Goal: Task Accomplishment & Management: Manage account settings

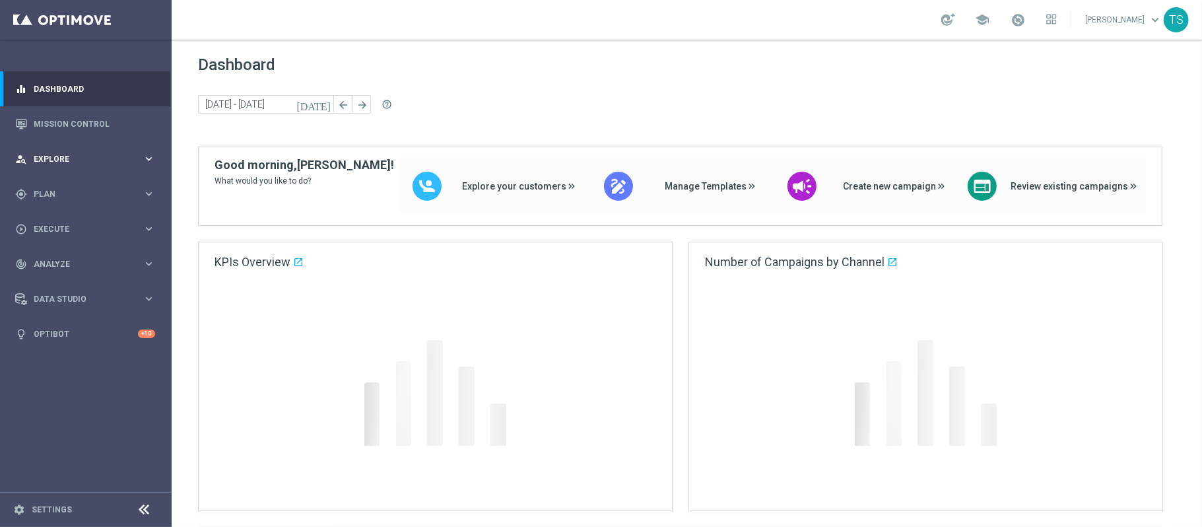
click at [104, 151] on div "person_search Explore keyboard_arrow_right" at bounding box center [85, 158] width 170 height 35
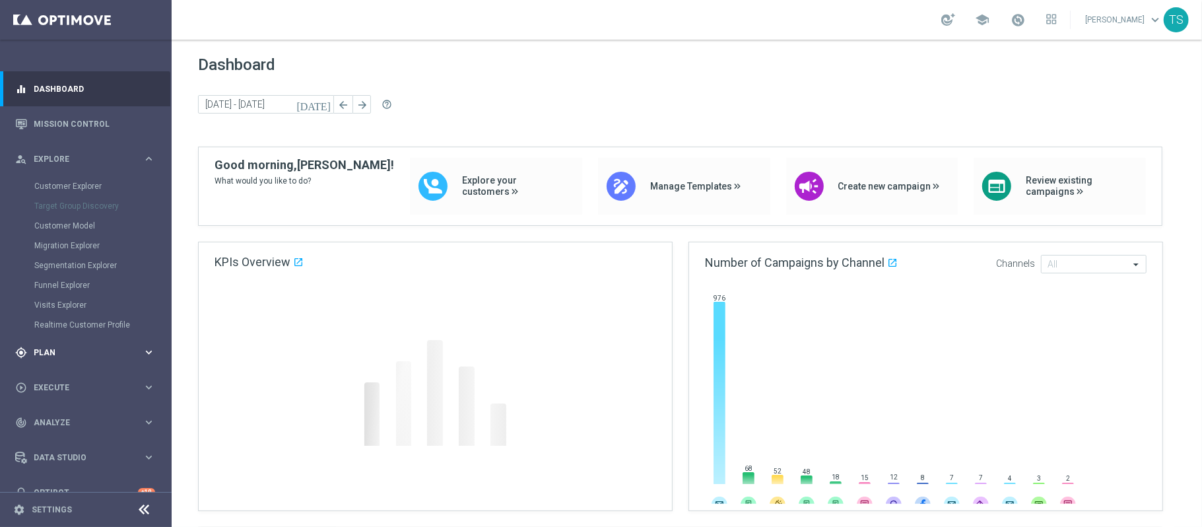
click at [53, 354] on span "Plan" at bounding box center [88, 353] width 109 height 8
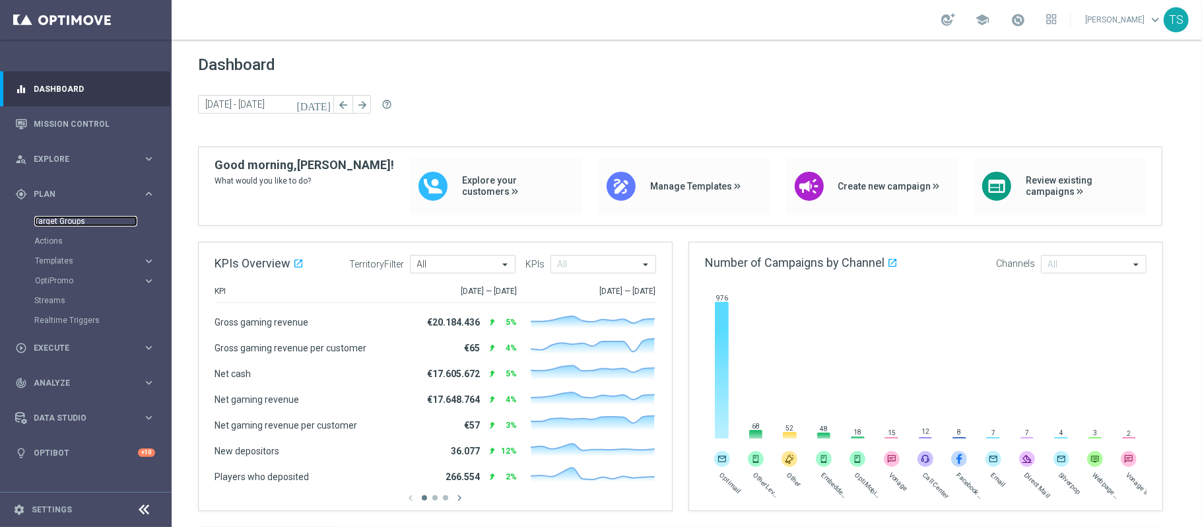
click at [75, 219] on link "Target Groups" at bounding box center [85, 221] width 103 height 11
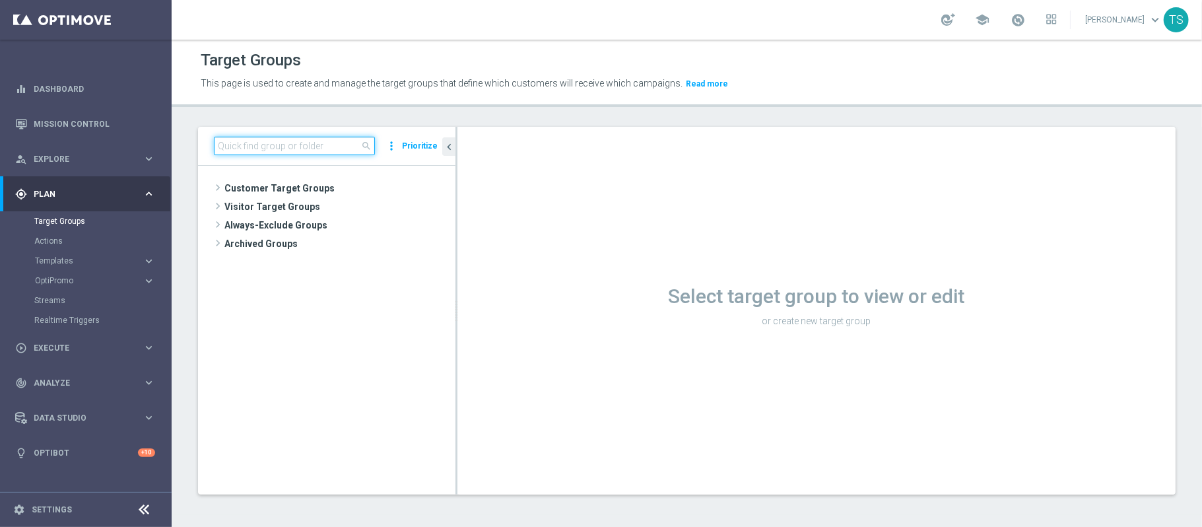
click at [316, 141] on input at bounding box center [294, 146] width 161 height 18
click at [0, 187] on main "equalizer Dashboard Mission Control" at bounding box center [601, 263] width 1202 height 527
type input "tgt"
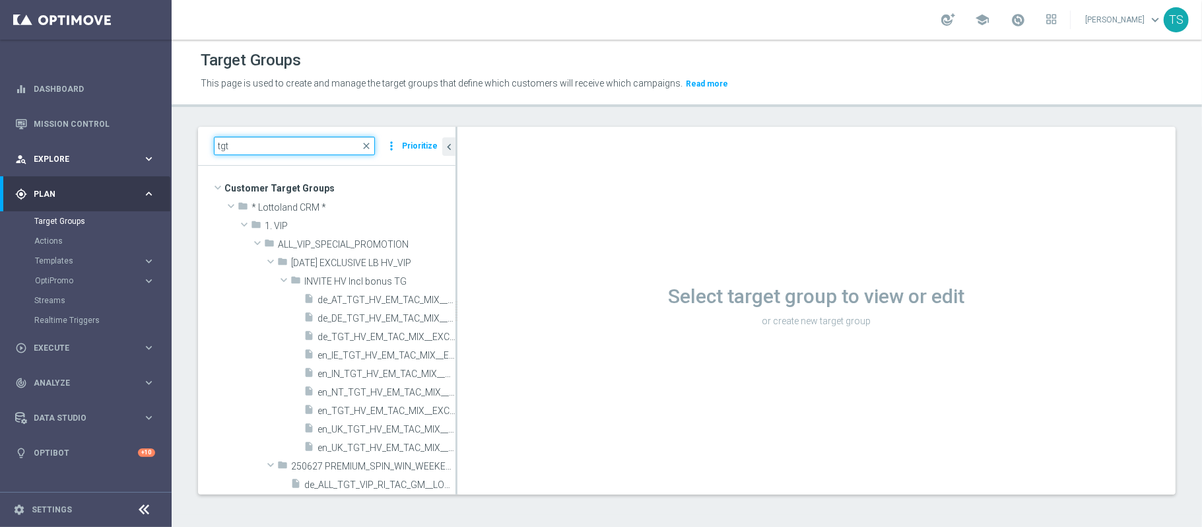
drag, startPoint x: 299, startPoint y: 151, endPoint x: 0, endPoint y: 151, distance: 299.0
click at [43, 151] on main "equalizer Dashboard Mission Control" at bounding box center [601, 263] width 1202 height 527
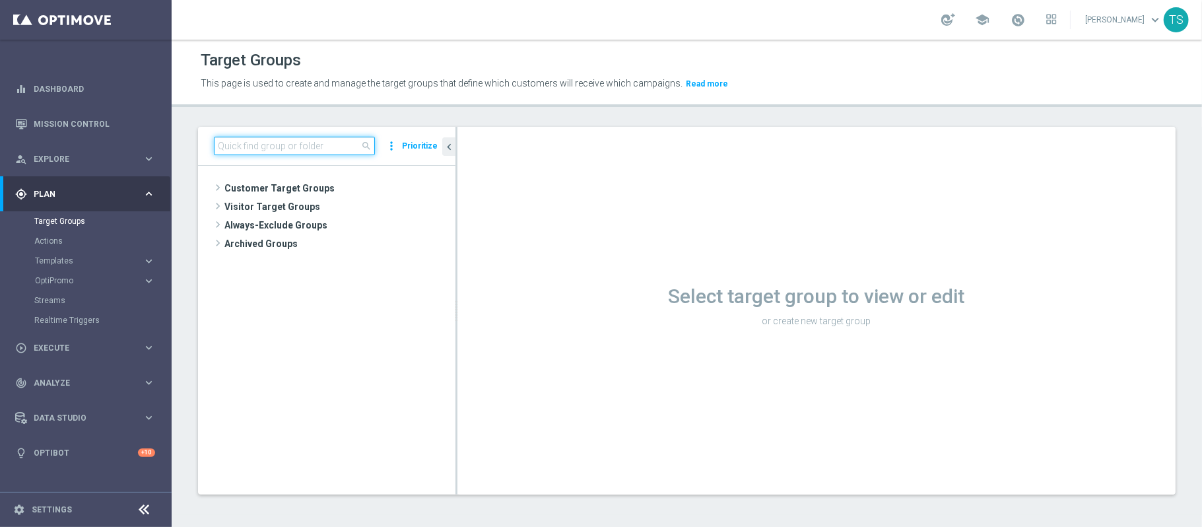
click at [305, 141] on input at bounding box center [294, 146] width 161 height 18
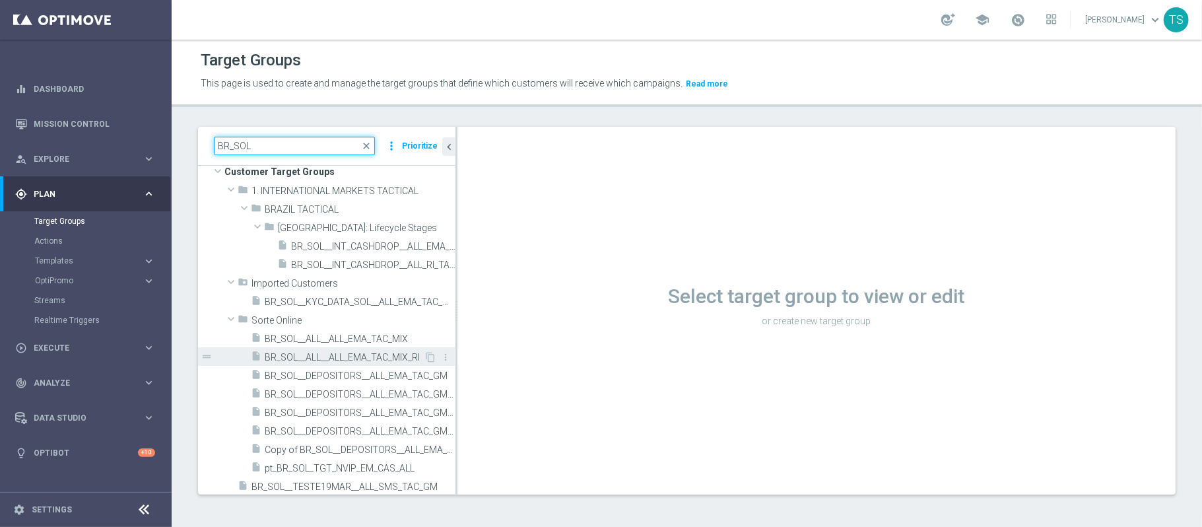
scroll to position [21, 0]
type input "BR_SOL"
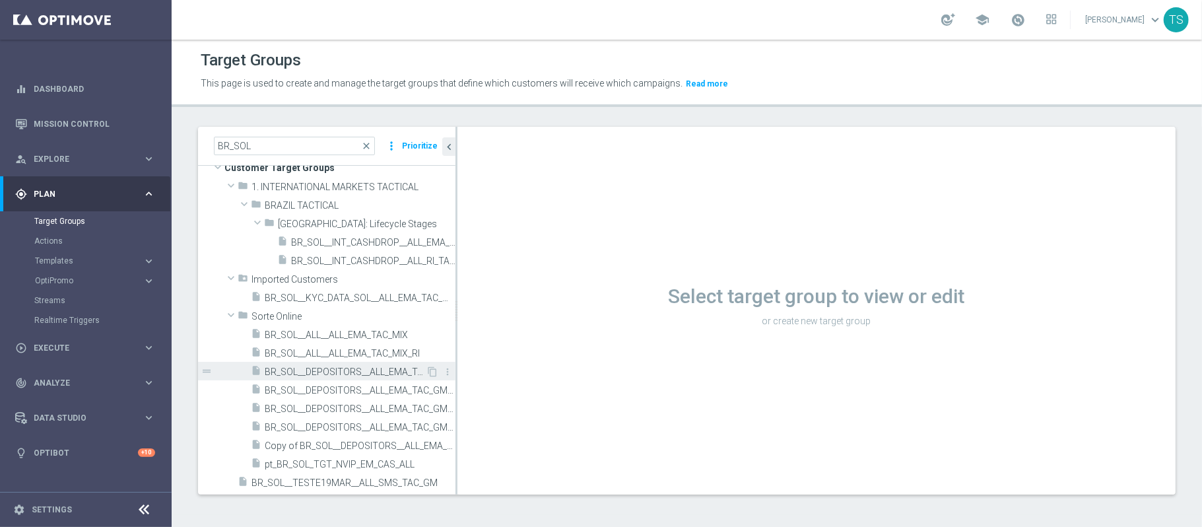
click at [373, 372] on span "BR_SOL__DEPOSITORS__ALL_EMA_TAC_GM" at bounding box center [345, 371] width 161 height 11
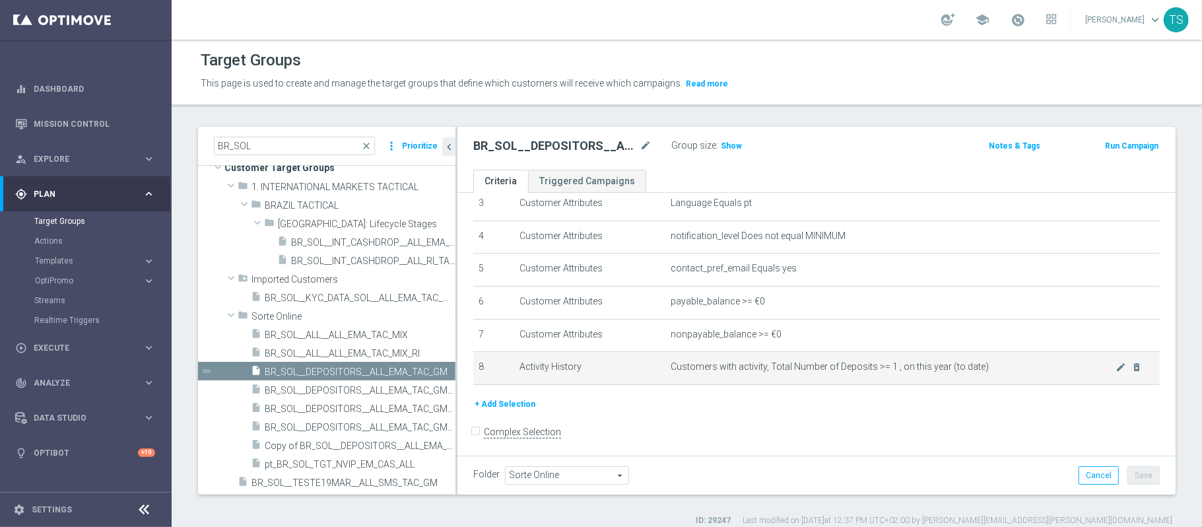
scroll to position [127, 0]
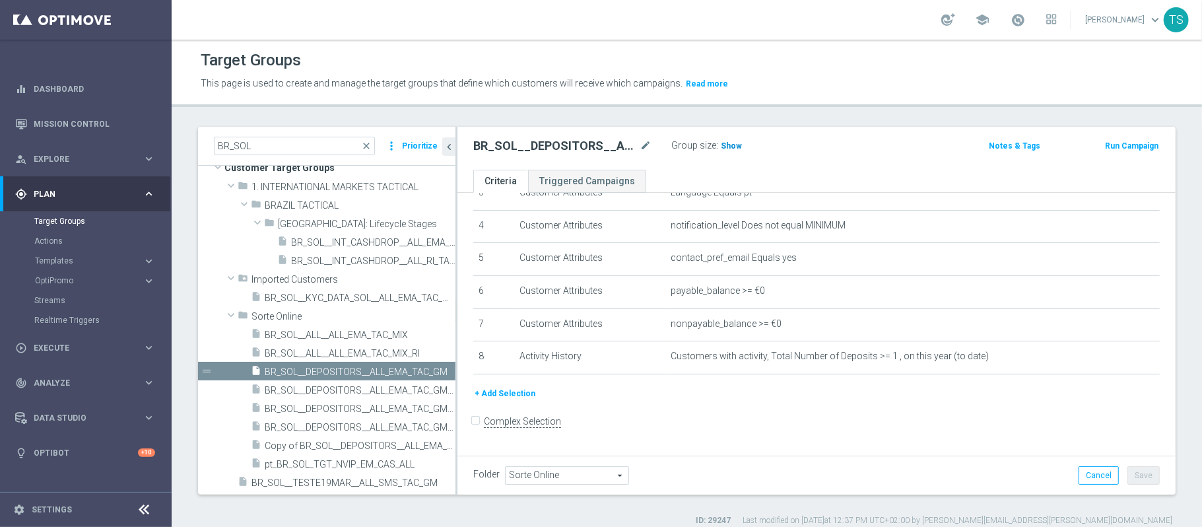
click at [734, 141] on span "Show" at bounding box center [731, 145] width 21 height 9
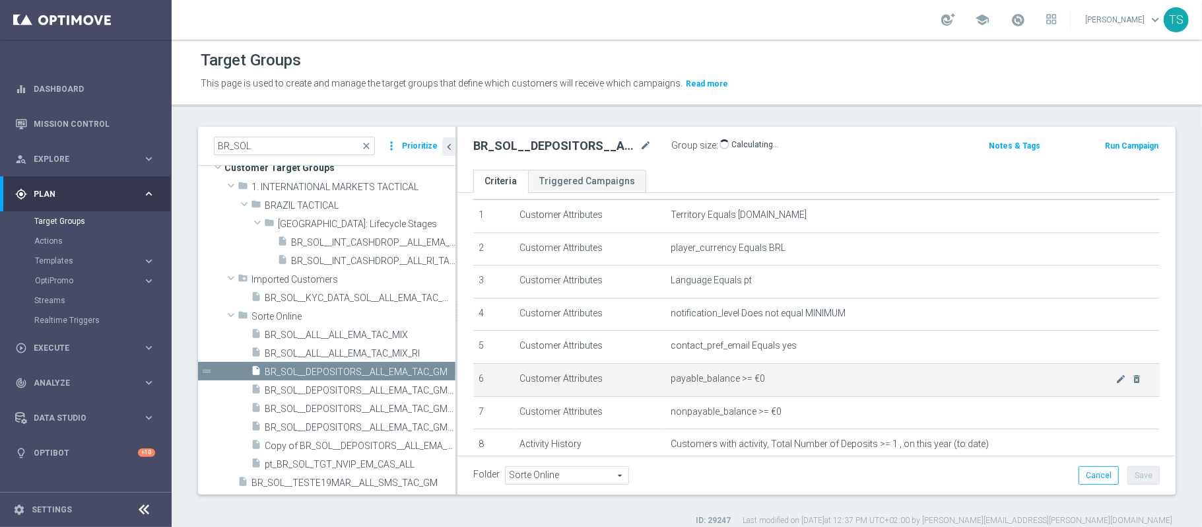
scroll to position [0, 0]
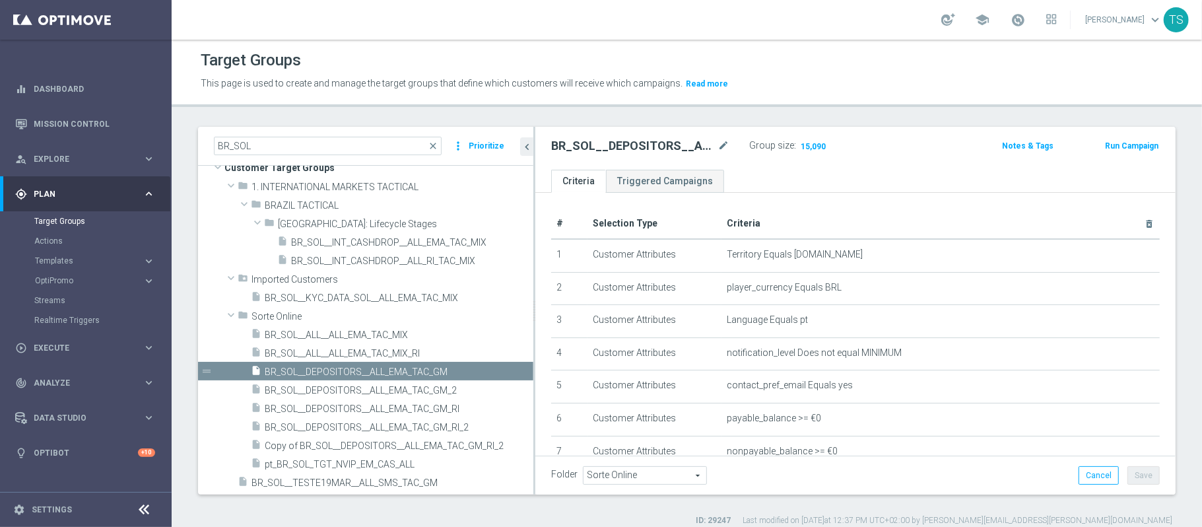
drag, startPoint x: 455, startPoint y: 286, endPoint x: 533, endPoint y: 298, distance: 78.8
click at [533, 298] on div at bounding box center [534, 311] width 2 height 368
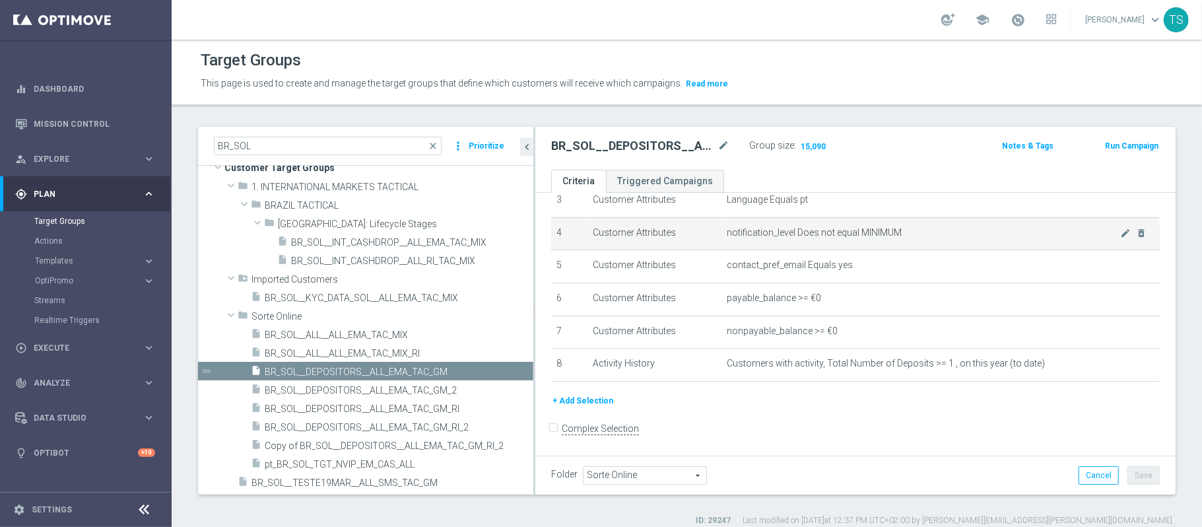
scroll to position [127, 0]
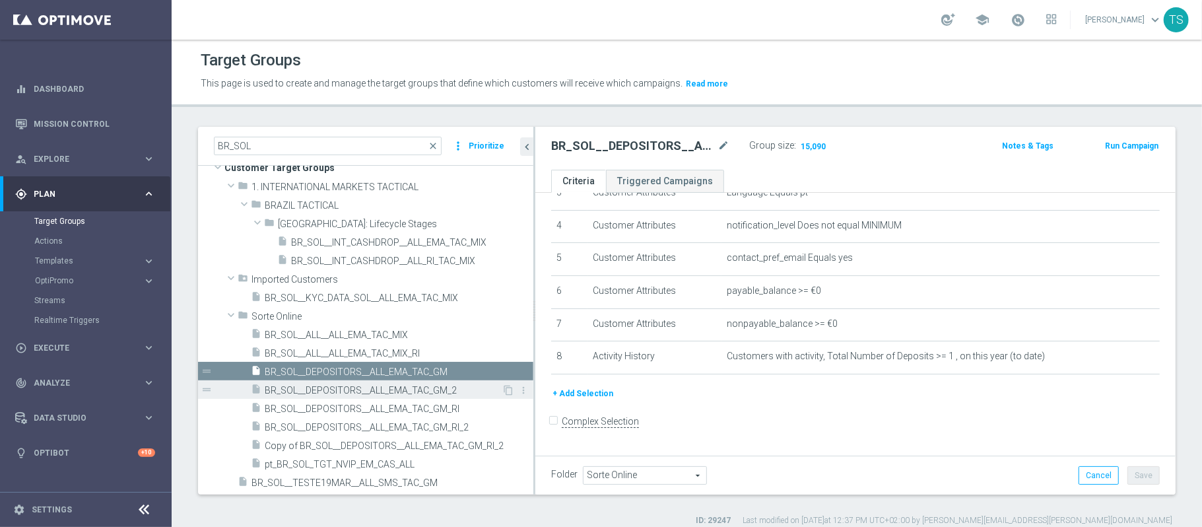
click at [468, 386] on span "BR_SOL__DEPOSITORS__ALL_EMA_TAC_GM_2" at bounding box center [383, 390] width 237 height 11
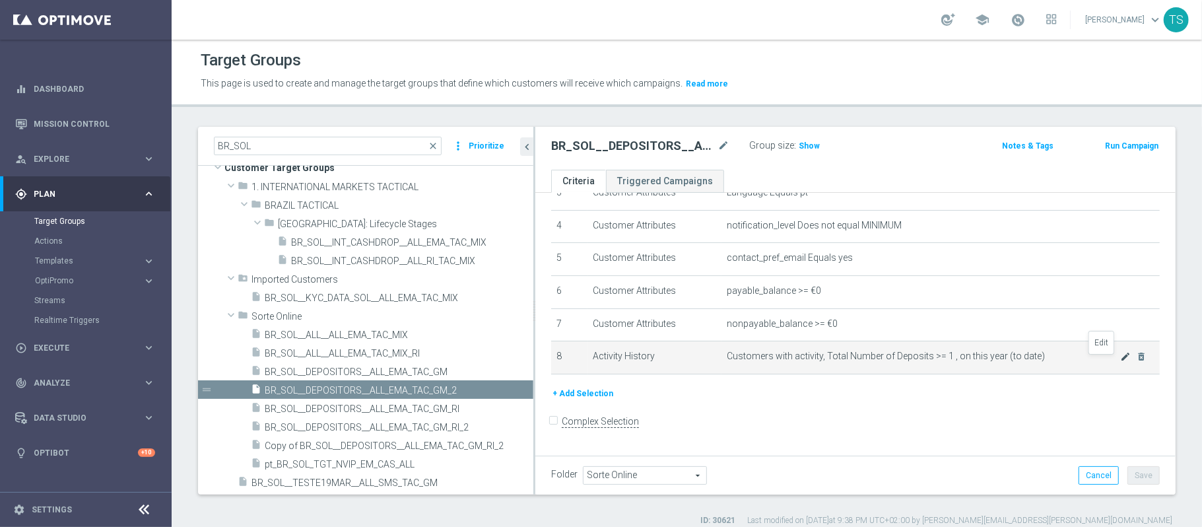
click at [1120, 360] on icon "mode_edit" at bounding box center [1125, 356] width 11 height 11
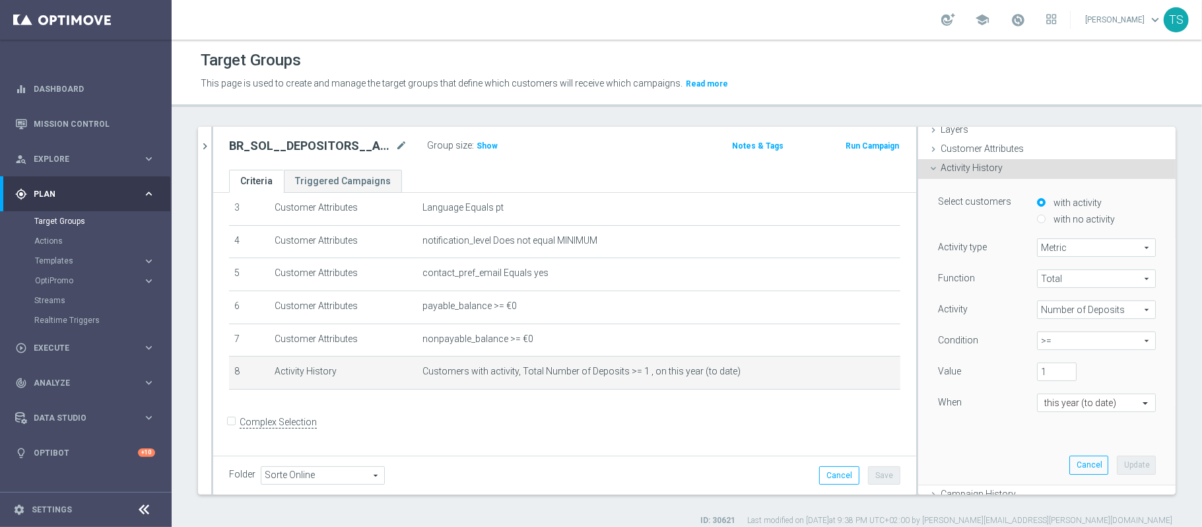
scroll to position [88, 0]
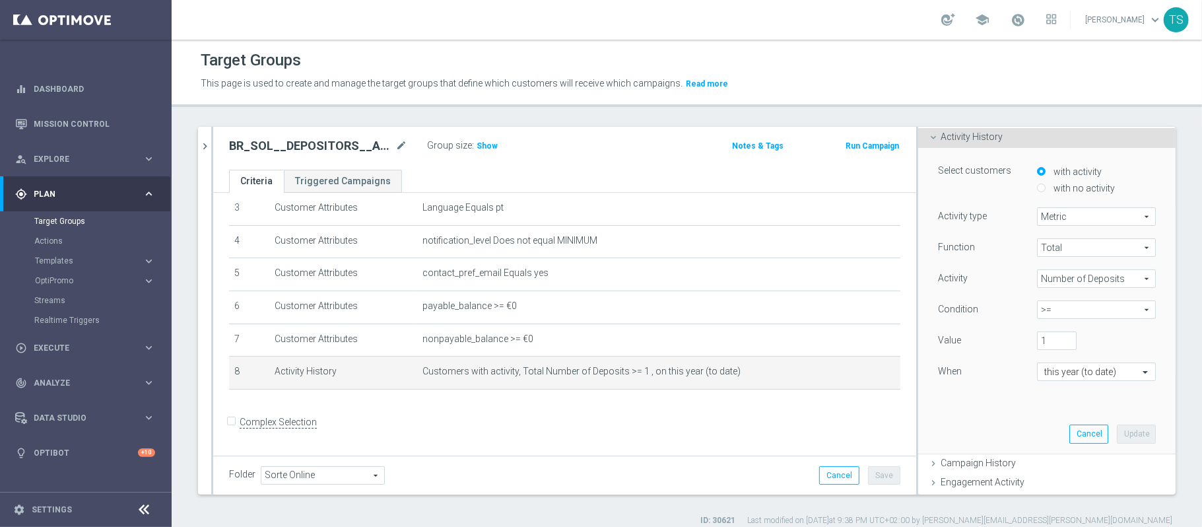
click at [1054, 312] on span ">=" at bounding box center [1097, 309] width 118 height 17
click at [1044, 413] on span "<=" at bounding box center [1097, 415] width 106 height 11
type input "<="
click at [1117, 436] on button "Update" at bounding box center [1136, 433] width 39 height 18
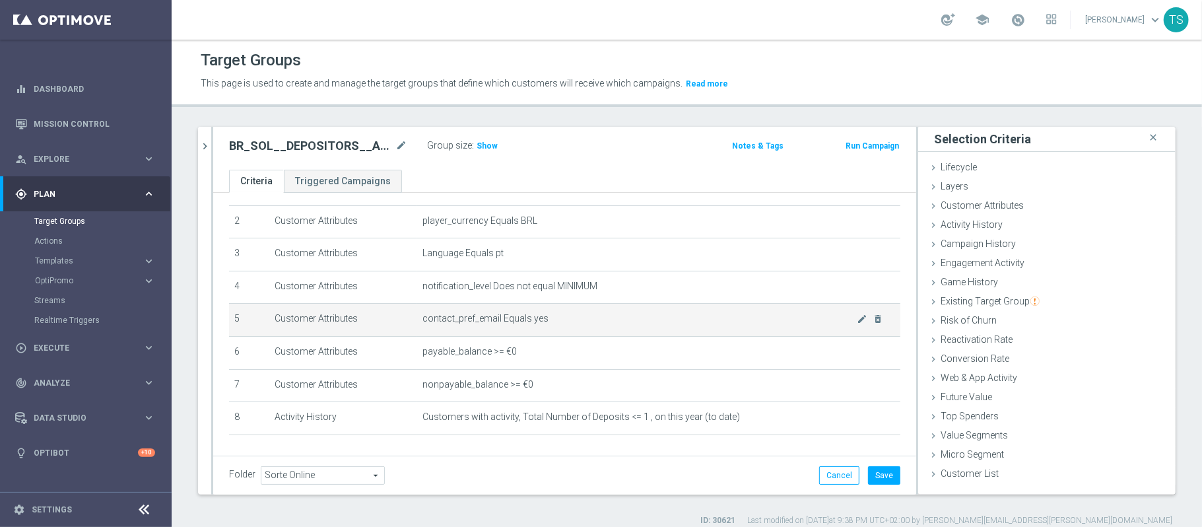
scroll to position [112, 0]
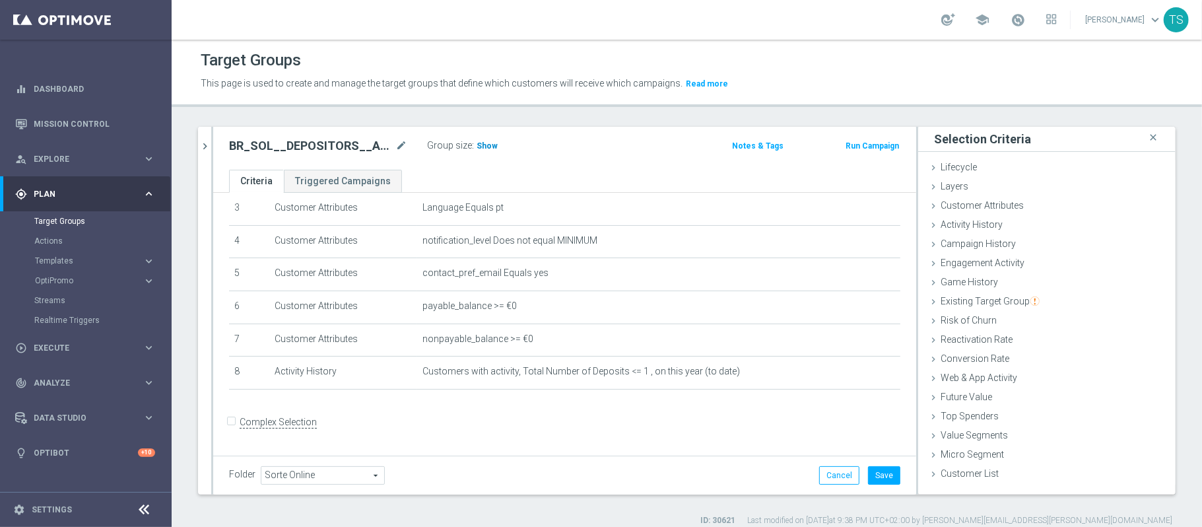
click at [492, 144] on span "Show" at bounding box center [487, 145] width 21 height 9
click at [349, 141] on h2 "BR_SOL__DEPOSITORS__ALL_EMA_TAC_GM_2" at bounding box center [311, 146] width 164 height 16
click at [391, 143] on h2 "BR_SOL__DEPOSITORS__ALL_EMA_TAC_GM_2" at bounding box center [311, 146] width 164 height 16
click at [397, 148] on icon "mode_edit" at bounding box center [401, 146] width 12 height 16
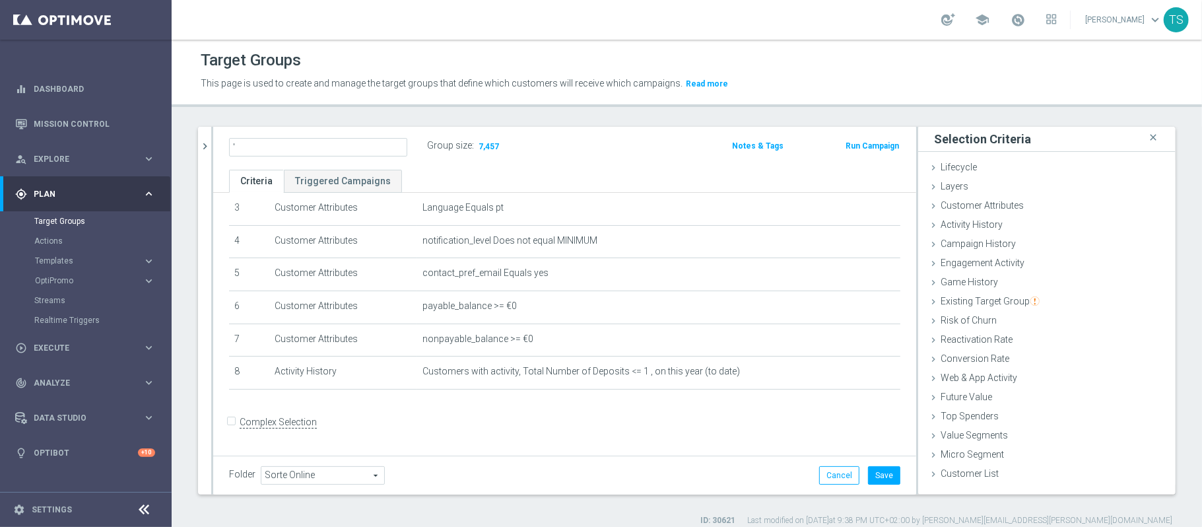
type input "BR_SOL__DEPOSITORS__ALL_EMA_TAC_GM_2"
click at [613, 137] on div "BR_SOL__DEPOSITORS__ALL_EMA_TAC_GM_2 Group size : 7,457" at bounding box center [449, 147] width 461 height 21
click at [273, 145] on h2 "BR_SOL__DEPOSITORS__ALL_EMA_TAC_GM_2" at bounding box center [311, 146] width 164 height 16
drag, startPoint x: 353, startPoint y: 143, endPoint x: 226, endPoint y: 140, distance: 126.8
click at [226, 140] on div "BR_SOL__DEPOSITORS__ALL_EMA_TAC_GM_2 mode_edit Group size : 7,457" at bounding box center [449, 147] width 461 height 21
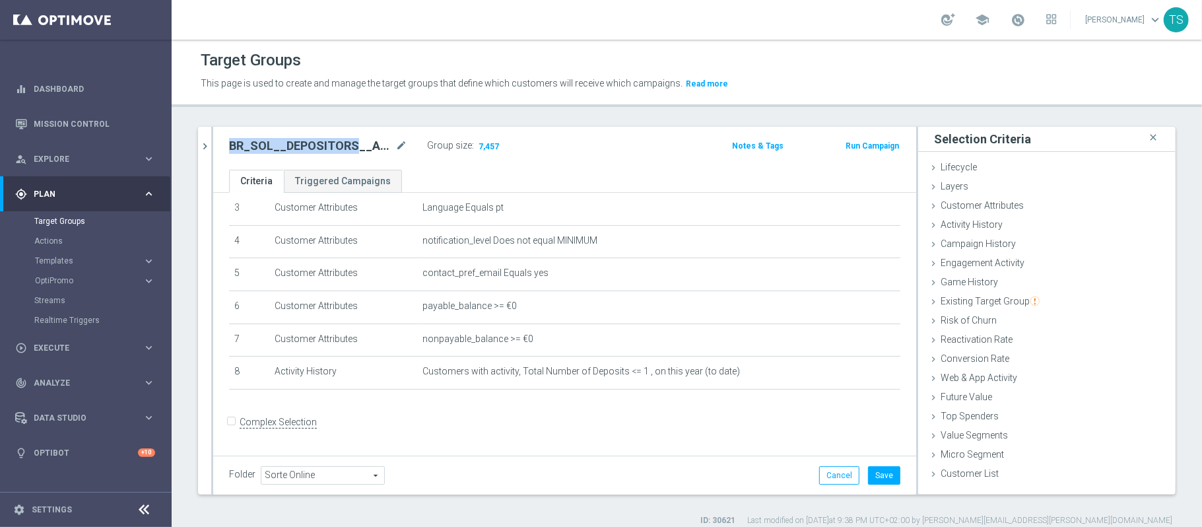
copy h2 "BR_SOL__DEPOSITORS"
click at [72, 222] on link "Target Groups" at bounding box center [85, 221] width 103 height 11
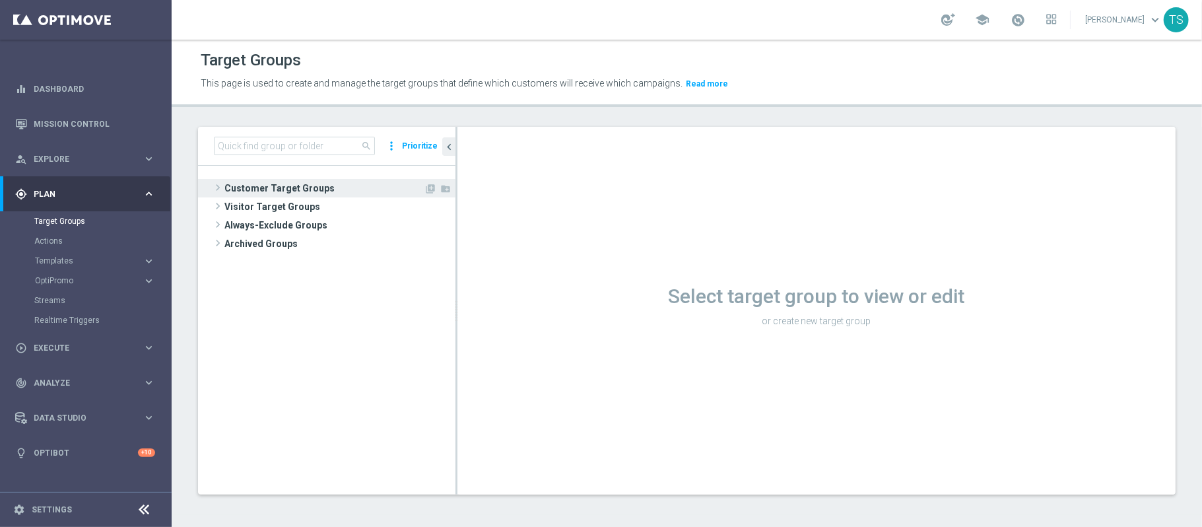
click at [264, 194] on span "Customer Target Groups" at bounding box center [323, 188] width 199 height 18
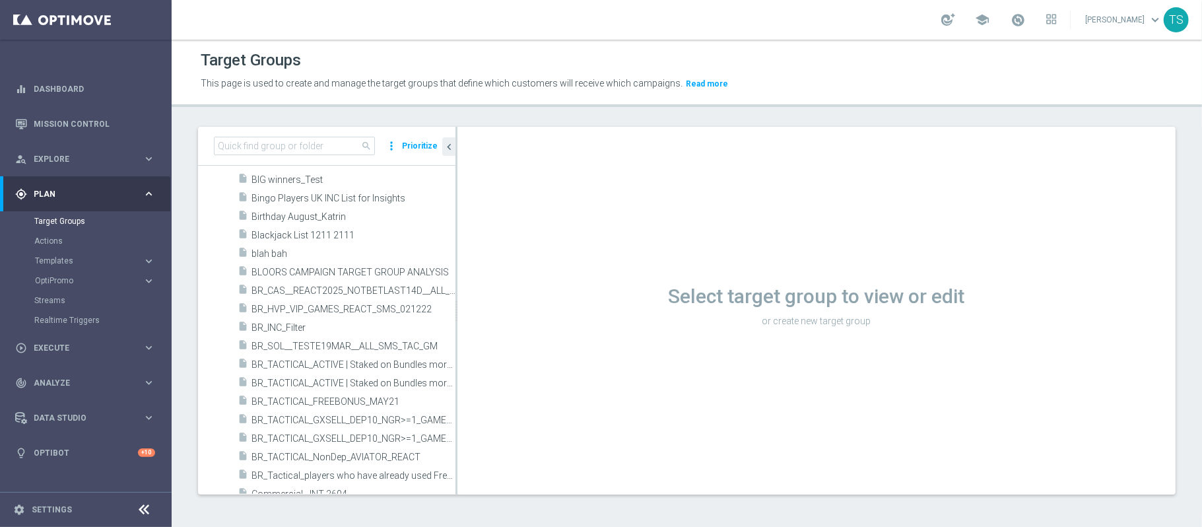
scroll to position [704, 0]
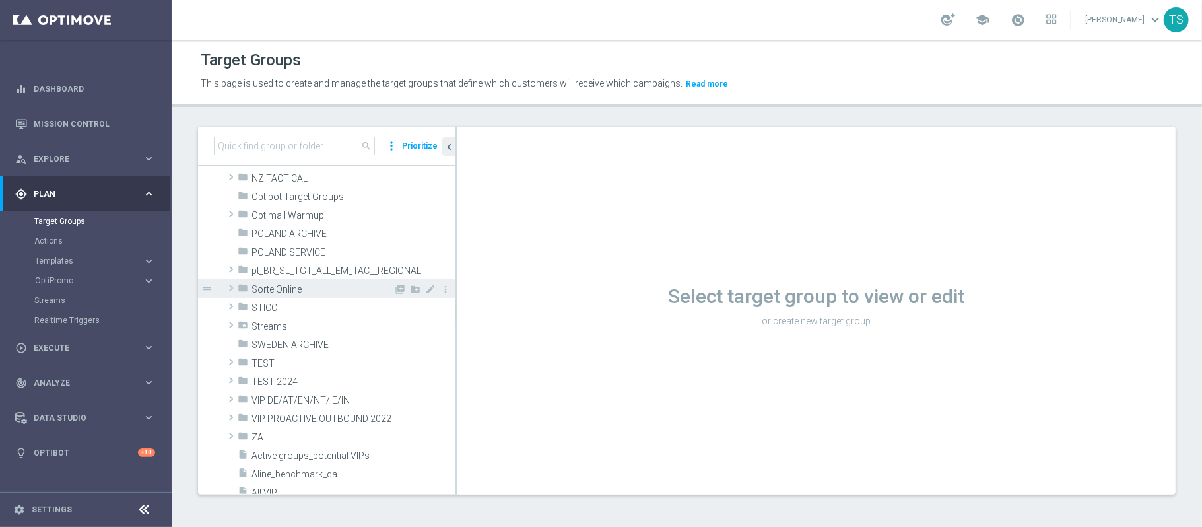
click at [230, 288] on span at bounding box center [230, 288] width 13 height 16
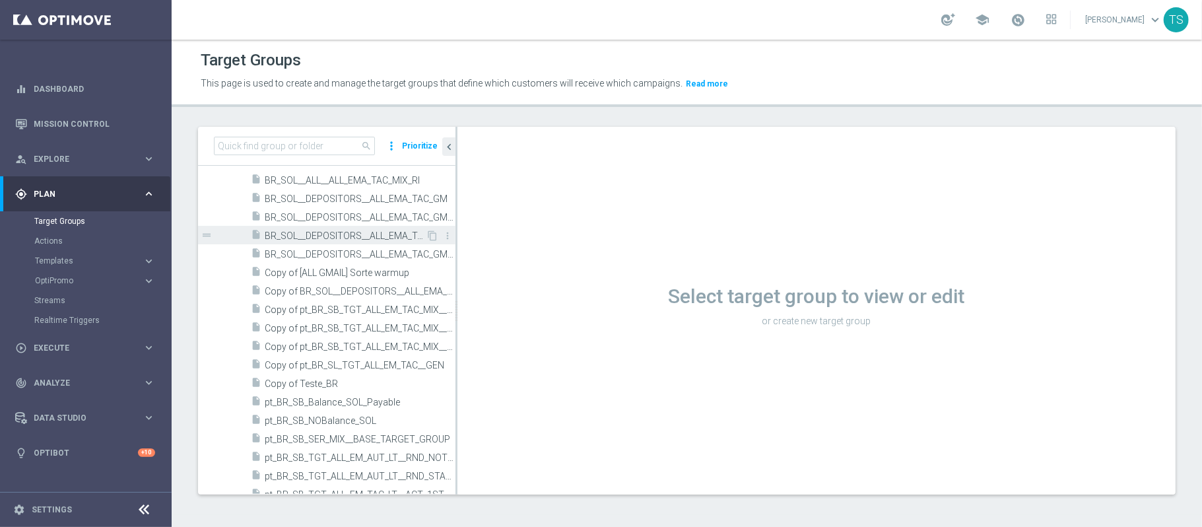
scroll to position [792, 0]
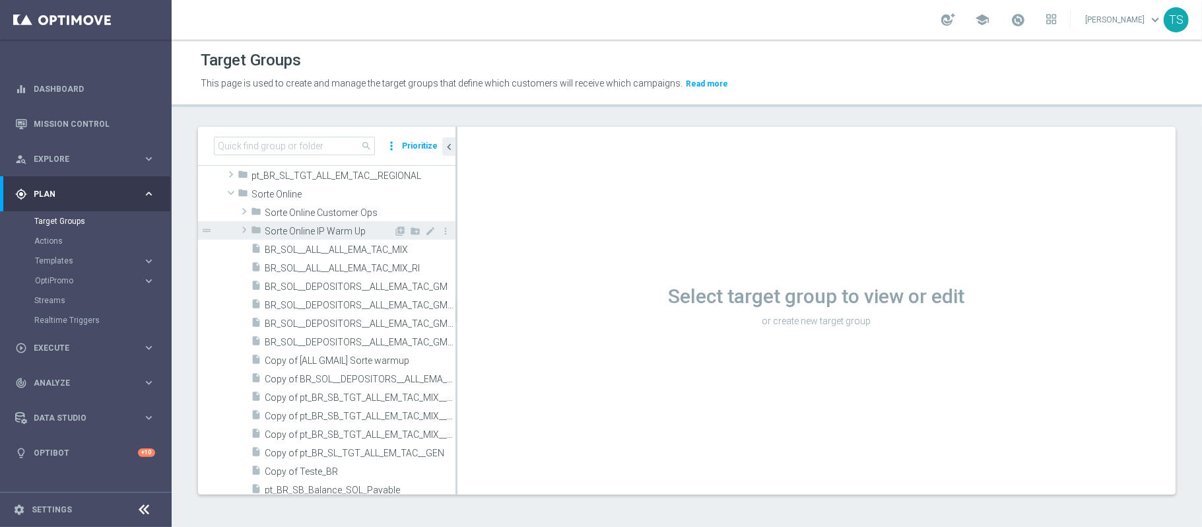
click at [240, 230] on span at bounding box center [244, 230] width 13 height 16
click at [244, 226] on span at bounding box center [244, 229] width 16 height 13
click at [241, 232] on span at bounding box center [244, 230] width 13 height 16
click at [241, 232] on span at bounding box center [244, 229] width 16 height 13
click at [427, 288] on icon "content_copy" at bounding box center [432, 286] width 11 height 11
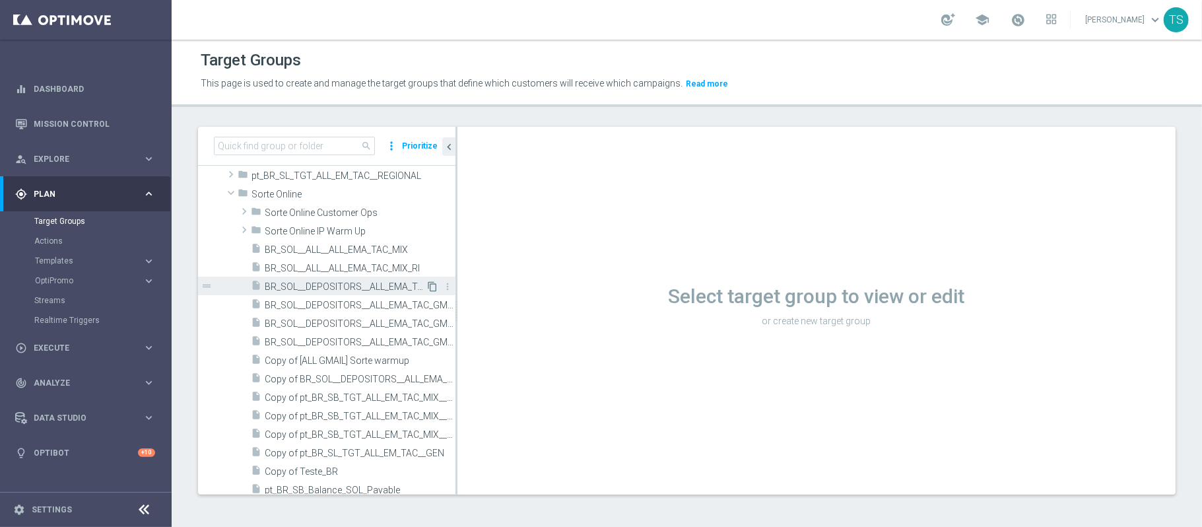
click at [427, 288] on icon "content_copy" at bounding box center [432, 286] width 11 height 11
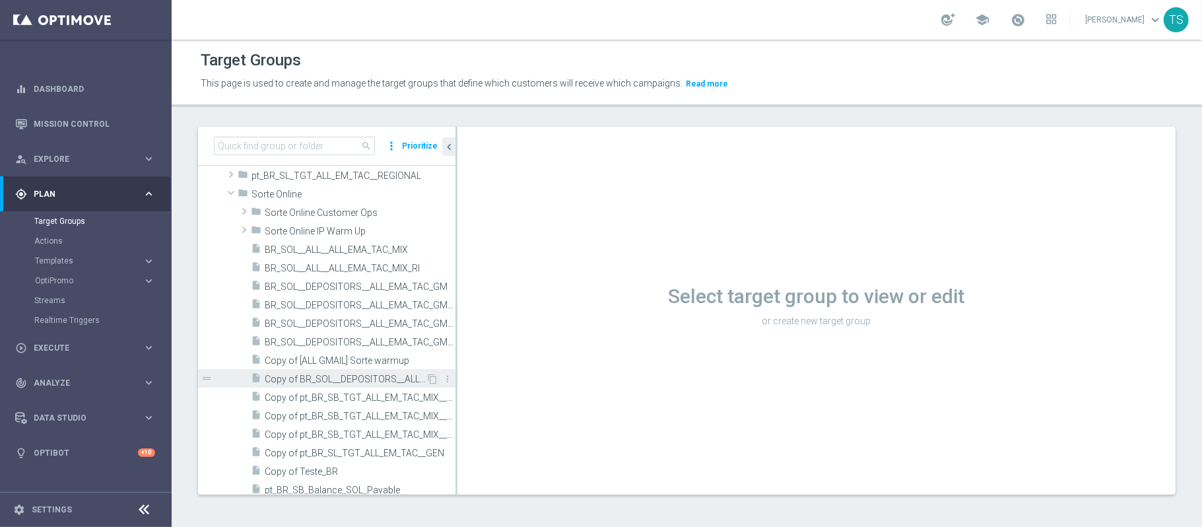
click at [360, 373] on div "insert_drive_file Copy of BR_SOL__DEPOSITORS__ALL_EMA_TAC_GM_RI_2" at bounding box center [338, 378] width 175 height 18
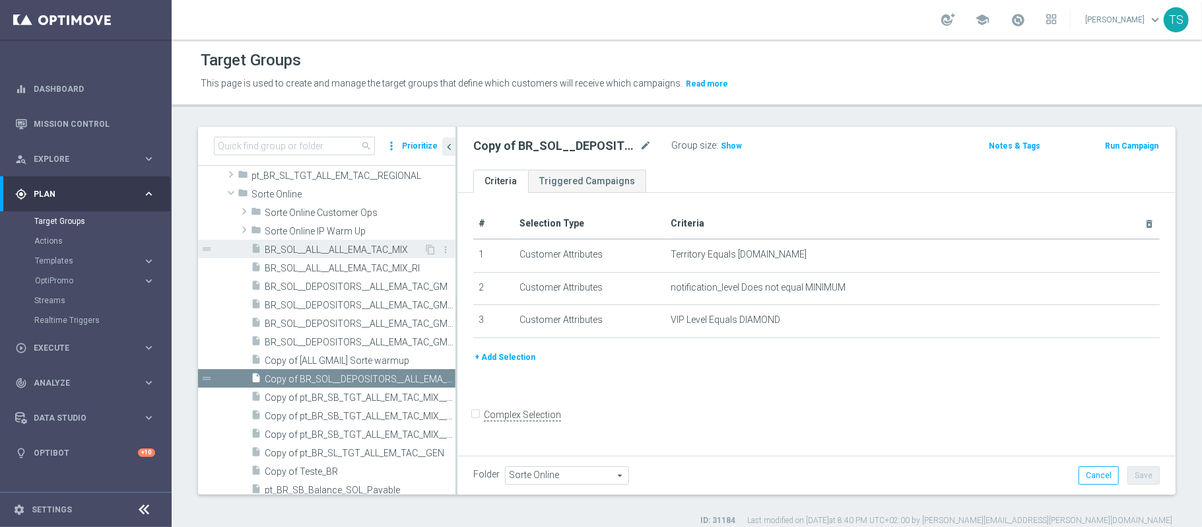
click at [360, 246] on span "BR_SOL__ALL__ALL_EMA_TAC_MIX" at bounding box center [344, 249] width 159 height 11
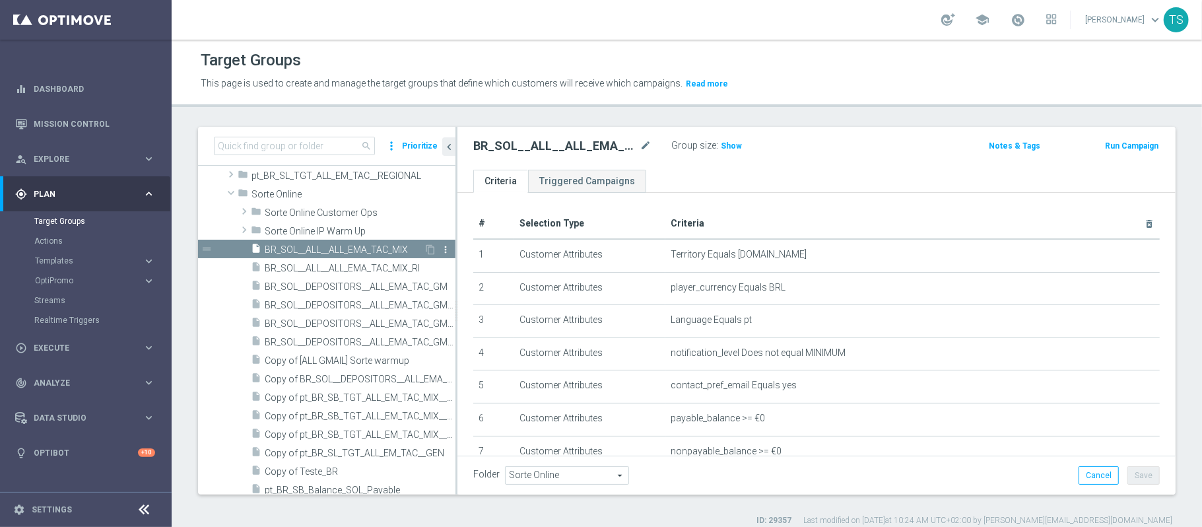
click at [440, 251] on icon "more_vert" at bounding box center [445, 249] width 11 height 11
click at [425, 249] on icon "content_copy" at bounding box center [430, 249] width 11 height 11
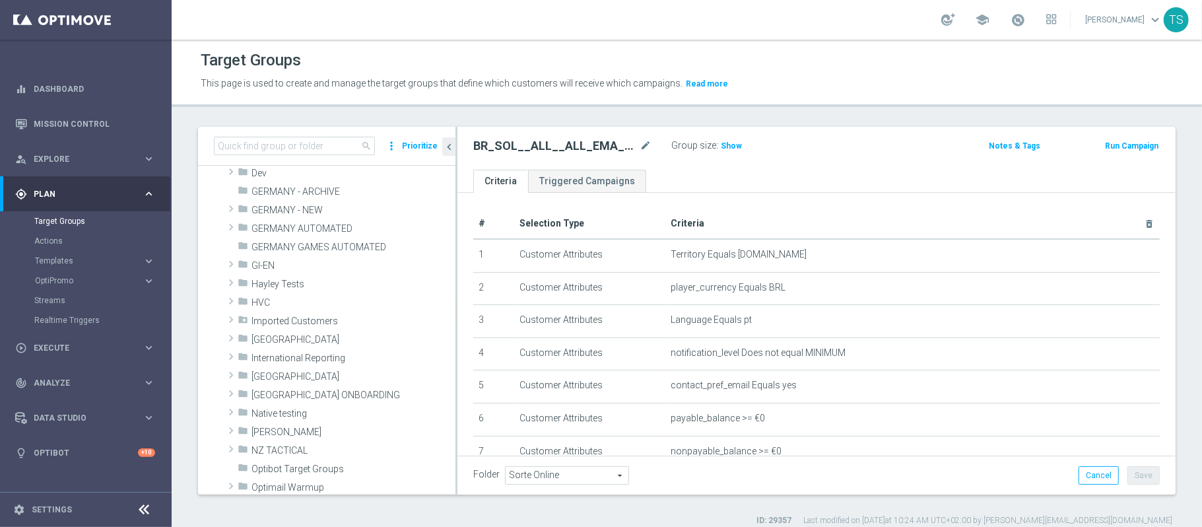
scroll to position [616, 0]
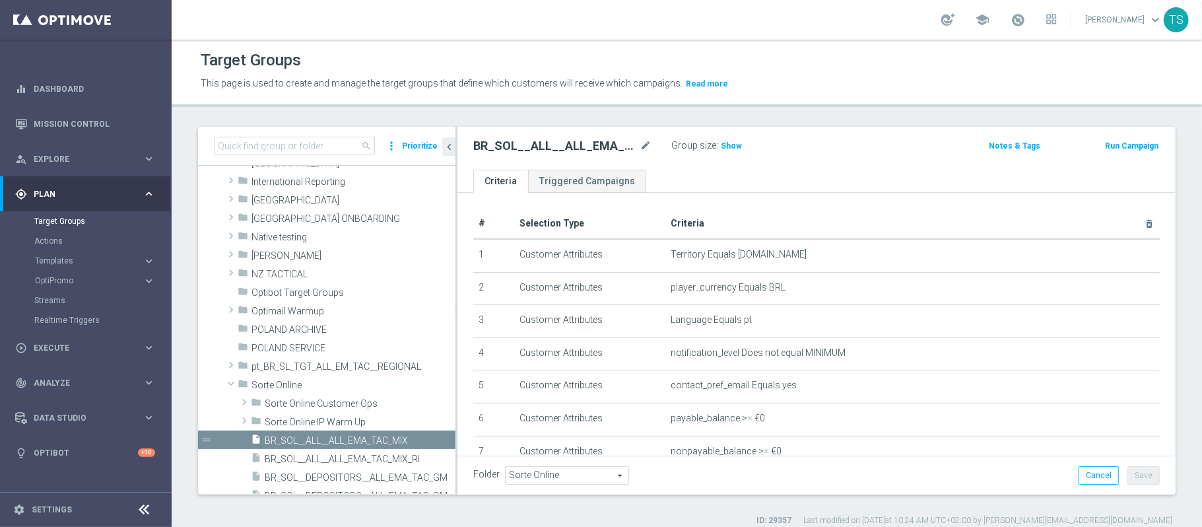
click at [523, 154] on h2 "BR_SOL__ALL__ALL_EMA_TAC_MIX" at bounding box center [555, 146] width 164 height 16
click at [522, 145] on h2 "BR_SOL__ALL__ALL_EMA_TAC_MIX" at bounding box center [555, 146] width 164 height 16
copy div "BR_SOL__ALL__ALL_EMA_TAC_MIX"
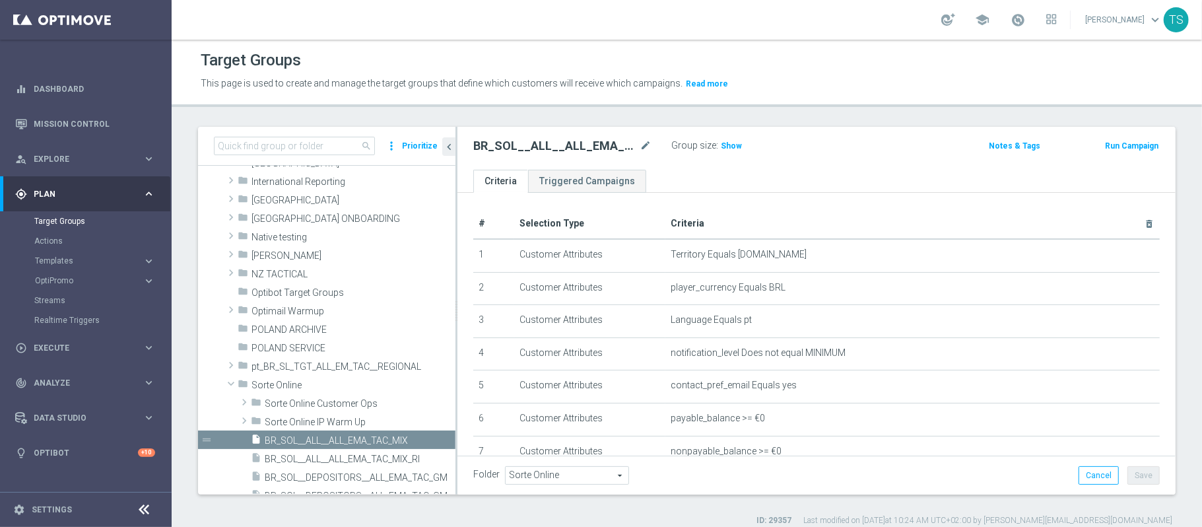
click at [310, 135] on div "search more_vert Prioritize" at bounding box center [326, 146] width 257 height 39
click at [312, 145] on input at bounding box center [294, 146] width 161 height 18
paste input "BR_SOL__ALL__ALL_EMA_TAC_MIX"
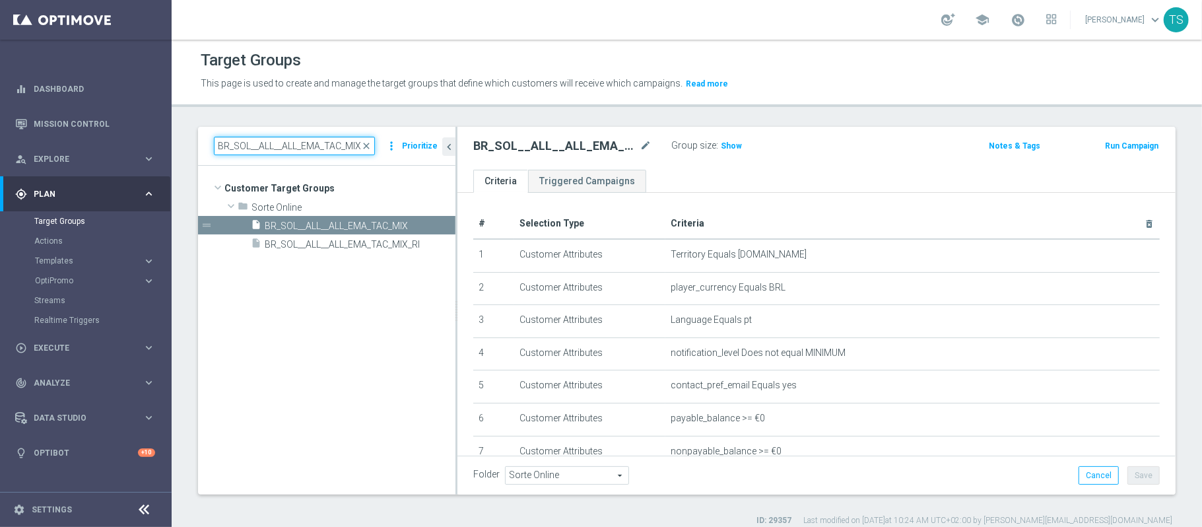
scroll to position [0, 0]
click at [373, 218] on div "insert_drive_file BR_SOL__ALL__ALL_EMA_TAC_MIX" at bounding box center [337, 225] width 173 height 18
click at [429, 225] on icon "content_copy" at bounding box center [430, 225] width 11 height 11
click at [444, 230] on icon "more_vert" at bounding box center [445, 225] width 11 height 11
click at [365, 339] on tree-viewport "Customer Target Groups library_add create_new_folder folder" at bounding box center [326, 330] width 257 height 328
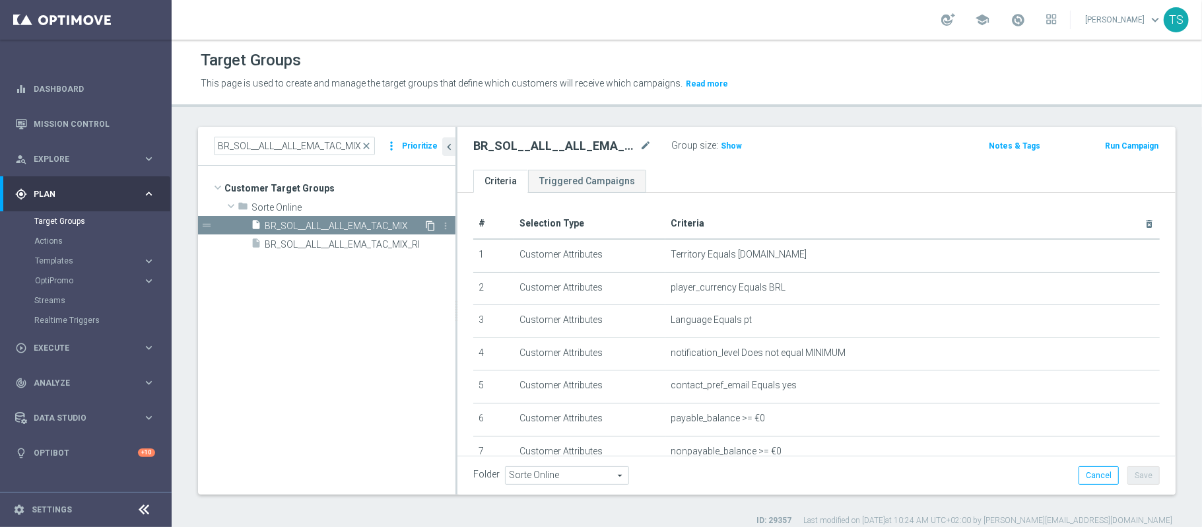
click at [425, 222] on icon "content_copy" at bounding box center [430, 225] width 11 height 11
drag, startPoint x: 250, startPoint y: 147, endPoint x: 758, endPoint y: 154, distance: 509.0
click at [758, 154] on as-split "BR_SOL__ALL__ALL_EMA_TAC_MIX close more_vert Prioritize Customer Target Groups …" at bounding box center [687, 311] width 978 height 368
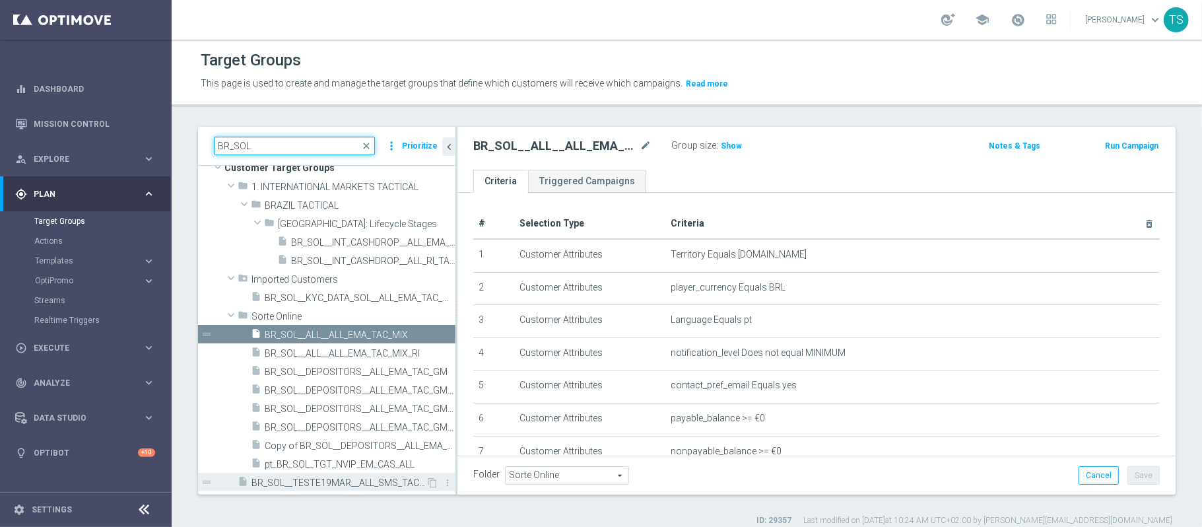
scroll to position [12, 0]
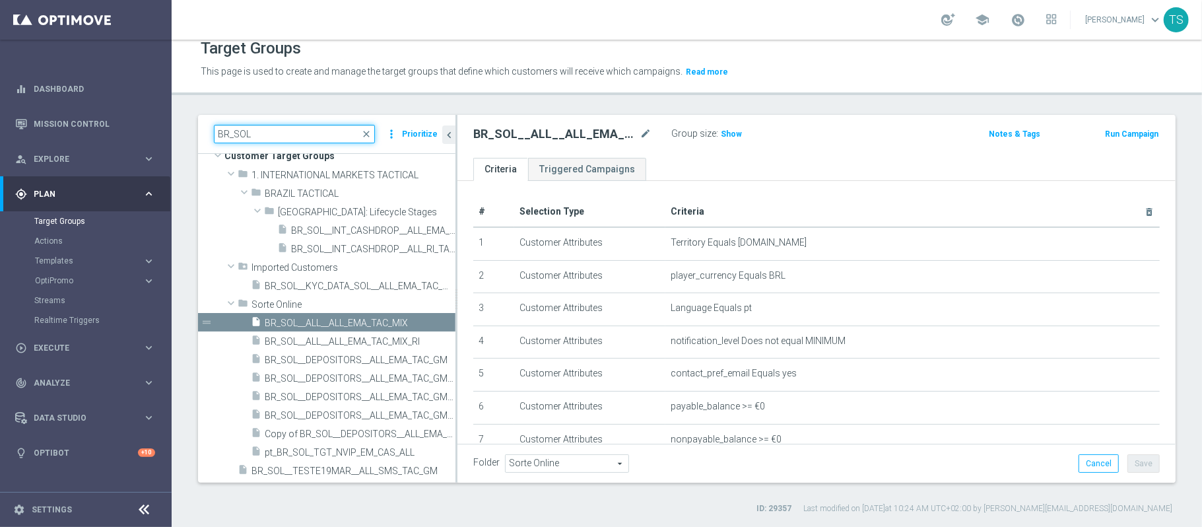
type input "BR_SOL"
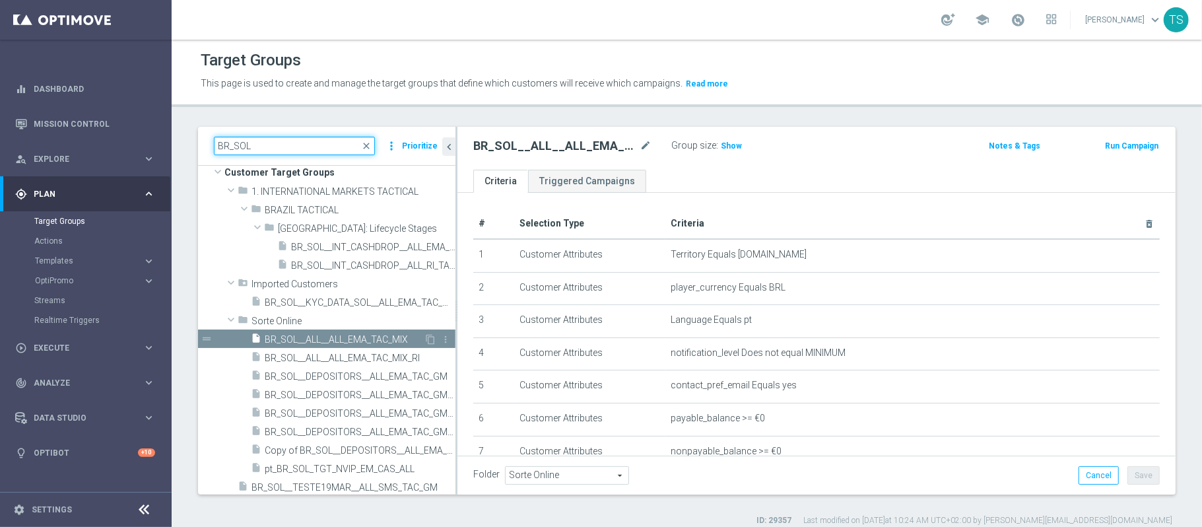
scroll to position [21, 0]
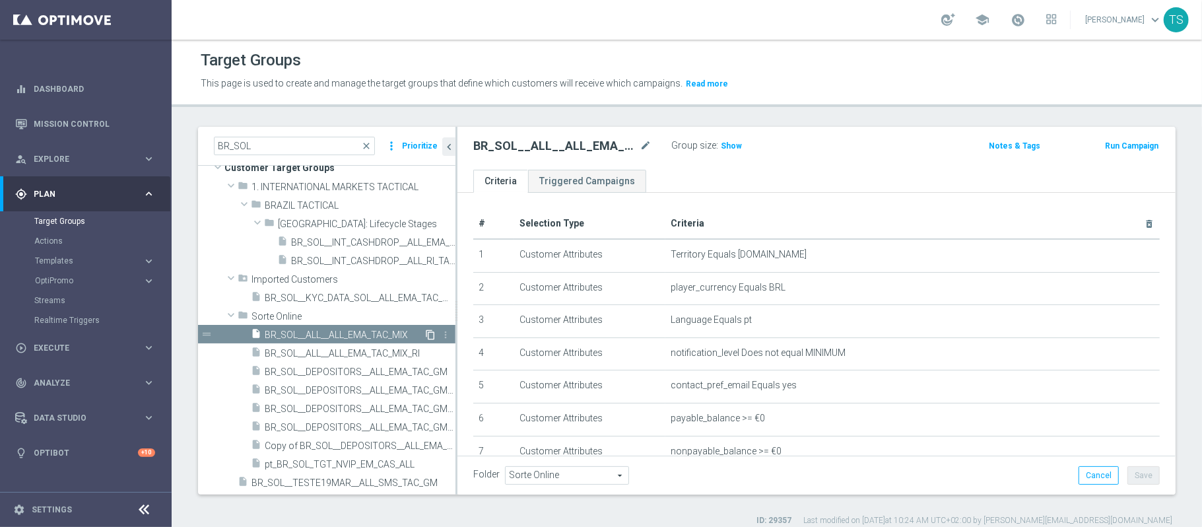
click at [425, 333] on icon "content_copy" at bounding box center [430, 334] width 11 height 11
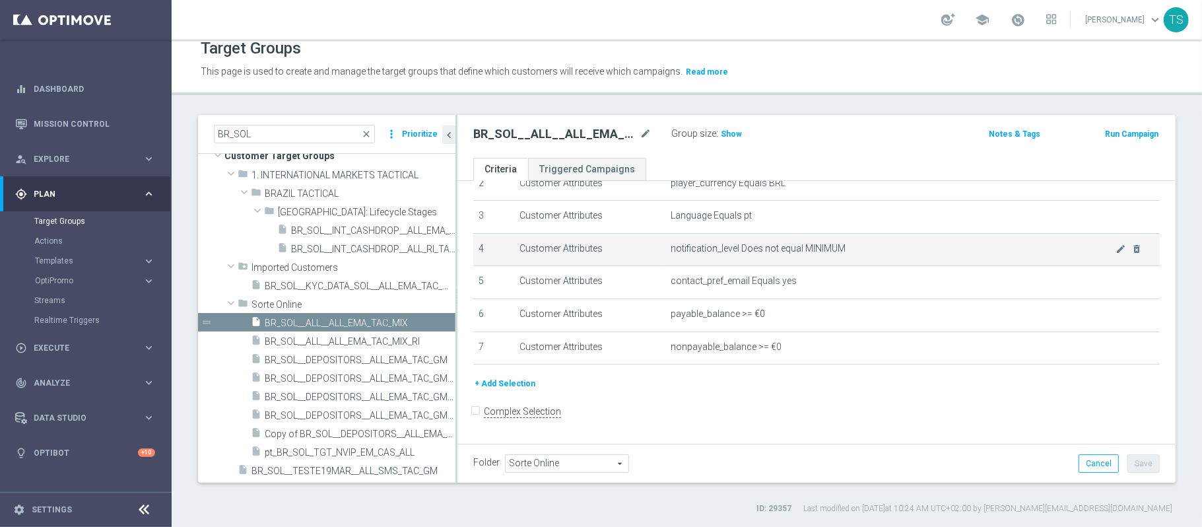
scroll to position [93, 0]
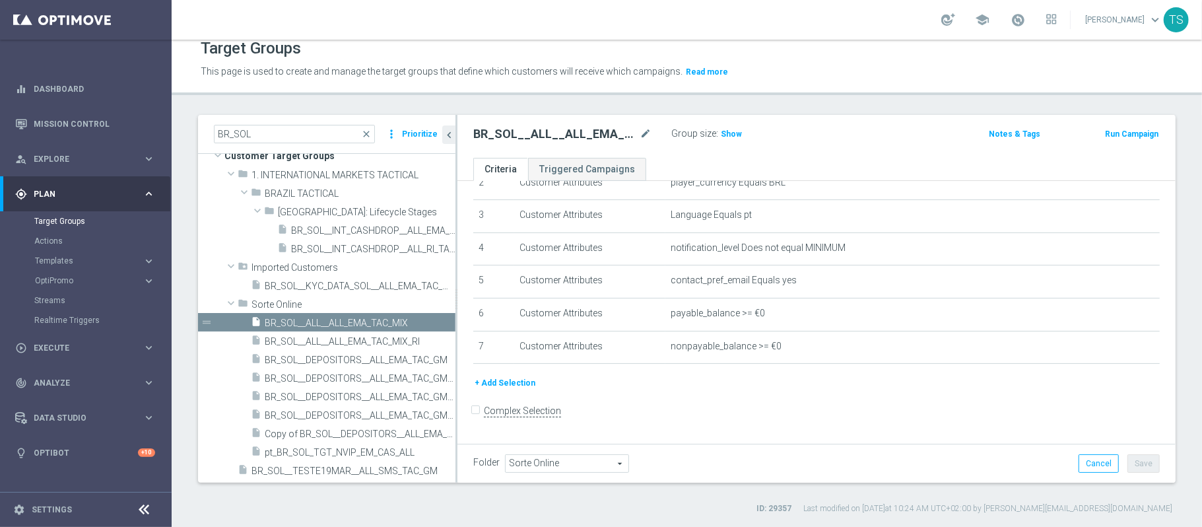
click at [457, 321] on div "# Selection Type Criteria delete_forever 1 Customer Attributes Territory Equals…" at bounding box center [816, 268] width 718 height 361
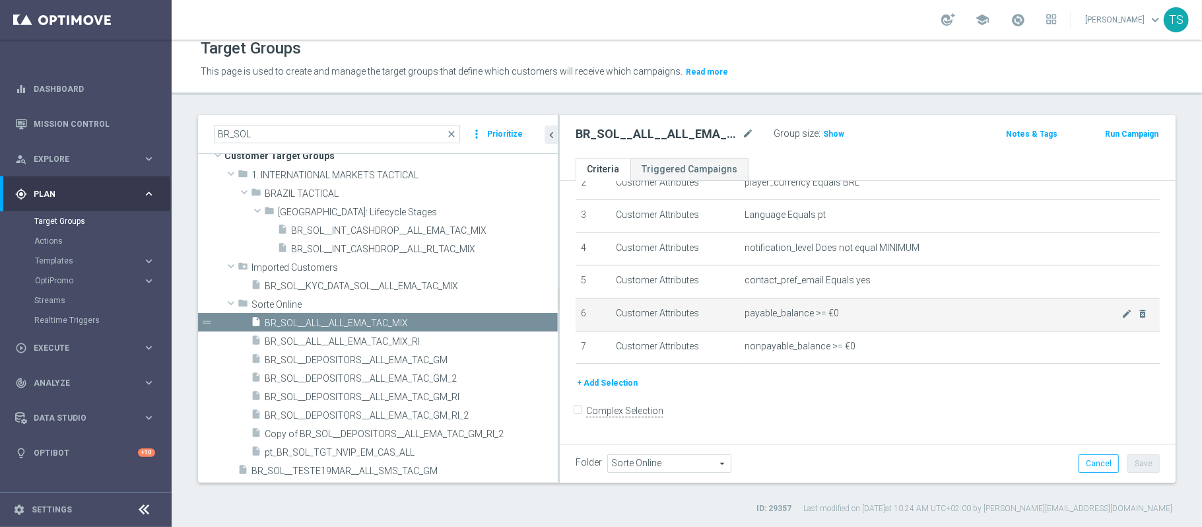
drag, startPoint x: 455, startPoint y: 320, endPoint x: 587, endPoint y: 326, distance: 131.5
click at [587, 326] on as-split "BR_SOL close more_vert Prioritize Customer Target Groups library_add create_new…" at bounding box center [687, 299] width 978 height 368
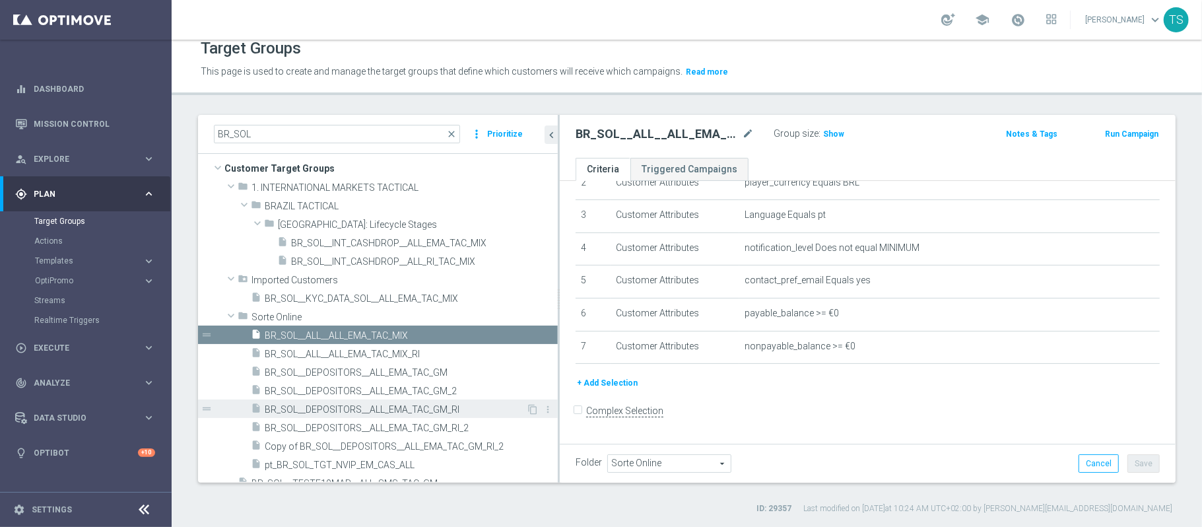
scroll to position [21, 0]
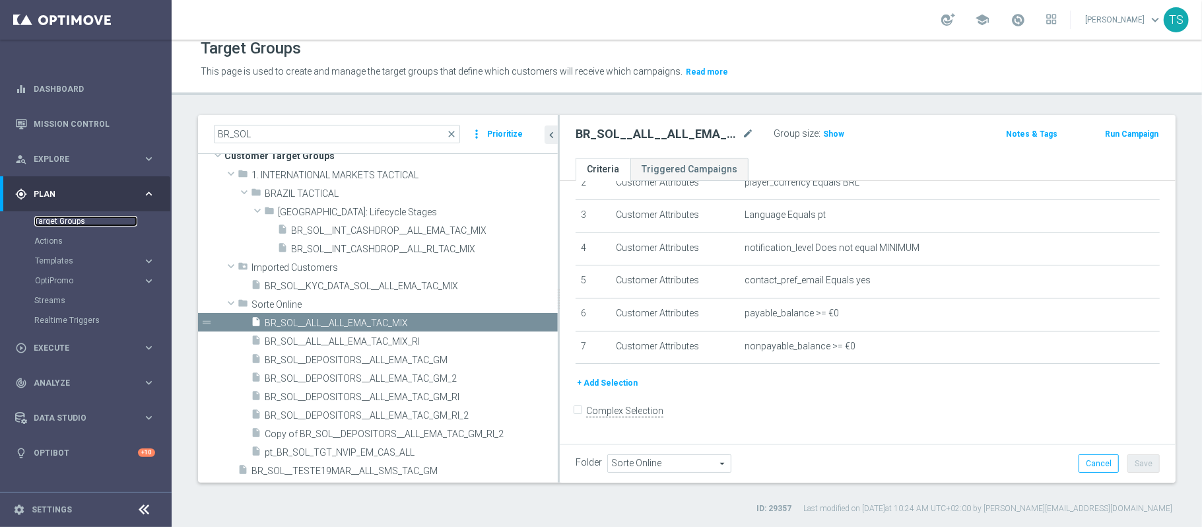
click at [78, 220] on link "Target Groups" at bounding box center [85, 221] width 103 height 11
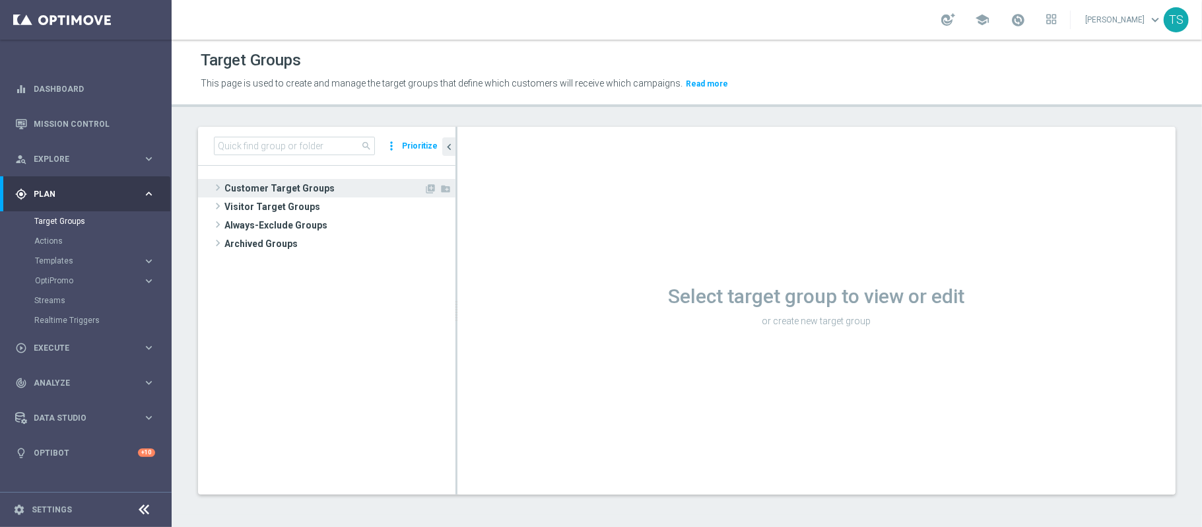
click at [304, 180] on span "Customer Target Groups" at bounding box center [323, 188] width 199 height 18
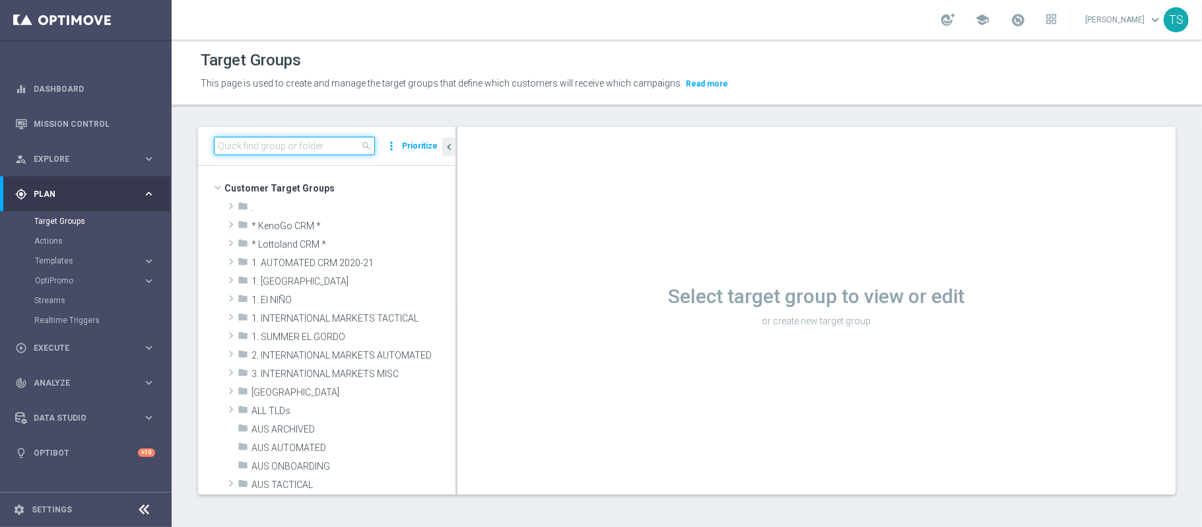
click at [312, 145] on input at bounding box center [294, 146] width 161 height 18
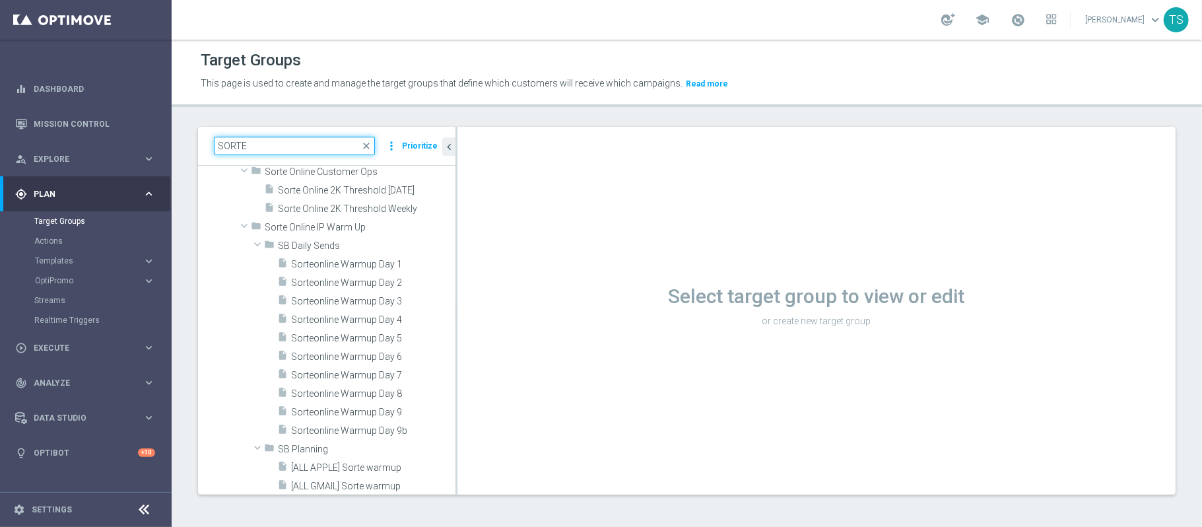
scroll to position [403, 0]
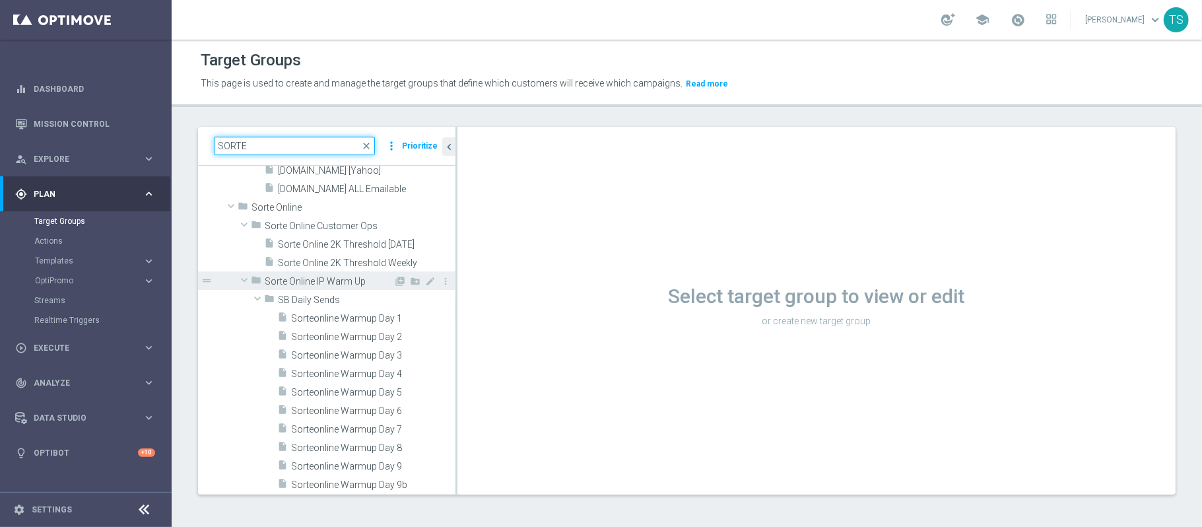
type input "SORTE"
click at [241, 279] on span at bounding box center [244, 279] width 16 height 13
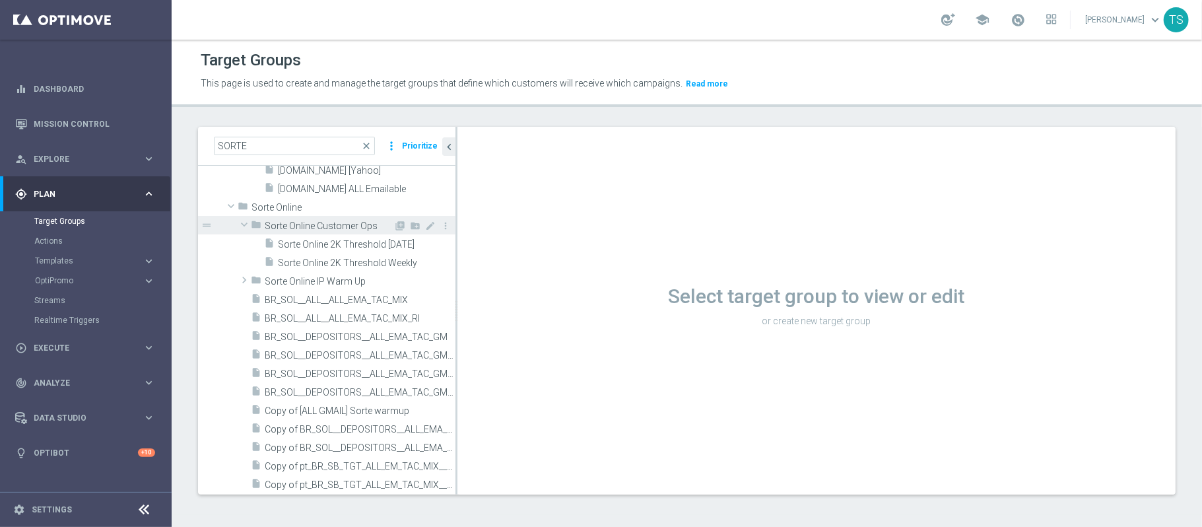
click at [242, 224] on span at bounding box center [244, 224] width 16 height 13
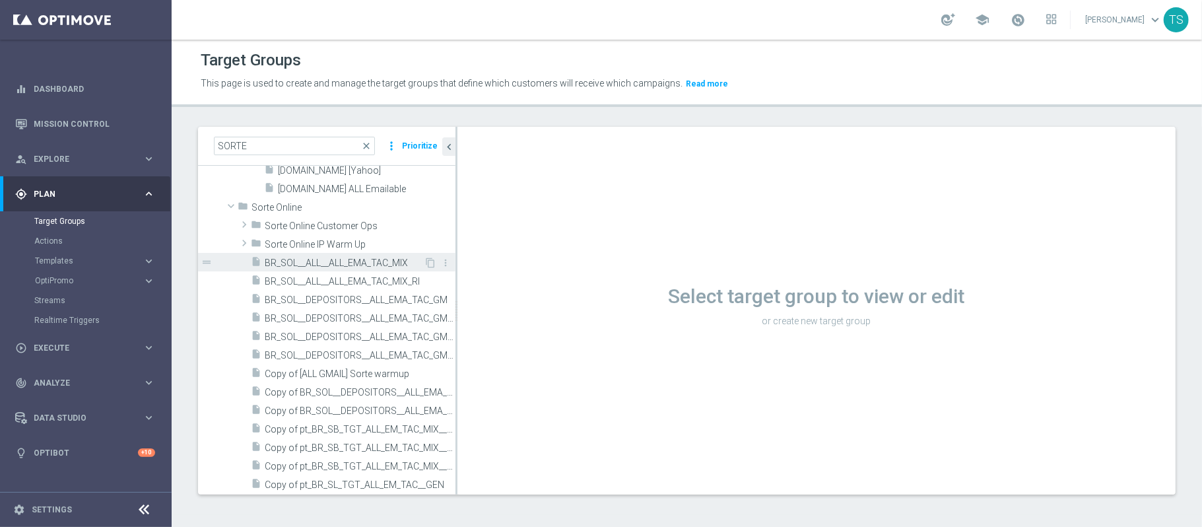
click at [360, 257] on span "BR_SOL__ALL__ALL_EMA_TAC_MIX" at bounding box center [344, 262] width 159 height 11
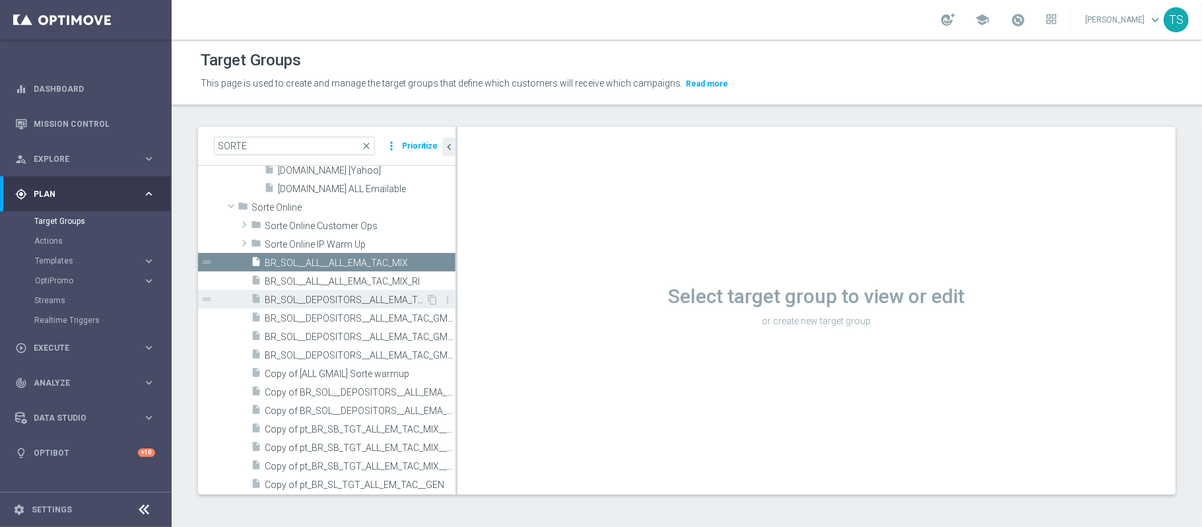
click at [370, 301] on span "BR_SOL__DEPOSITORS__ALL_EMA_TAC_GM" at bounding box center [345, 299] width 161 height 11
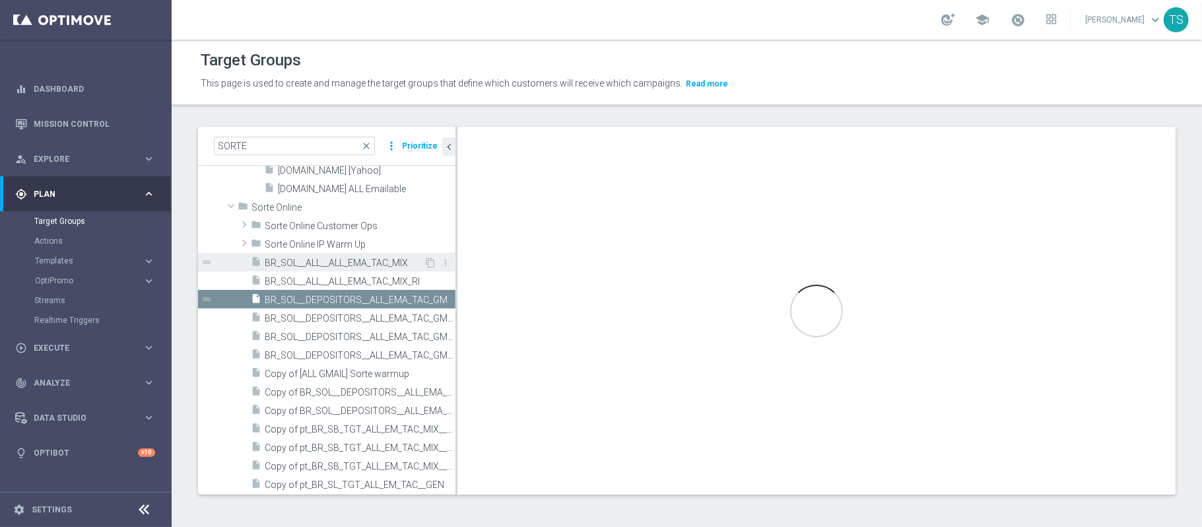
click at [357, 267] on span "BR_SOL__ALL__ALL_EMA_TAC_MIX" at bounding box center [344, 262] width 159 height 11
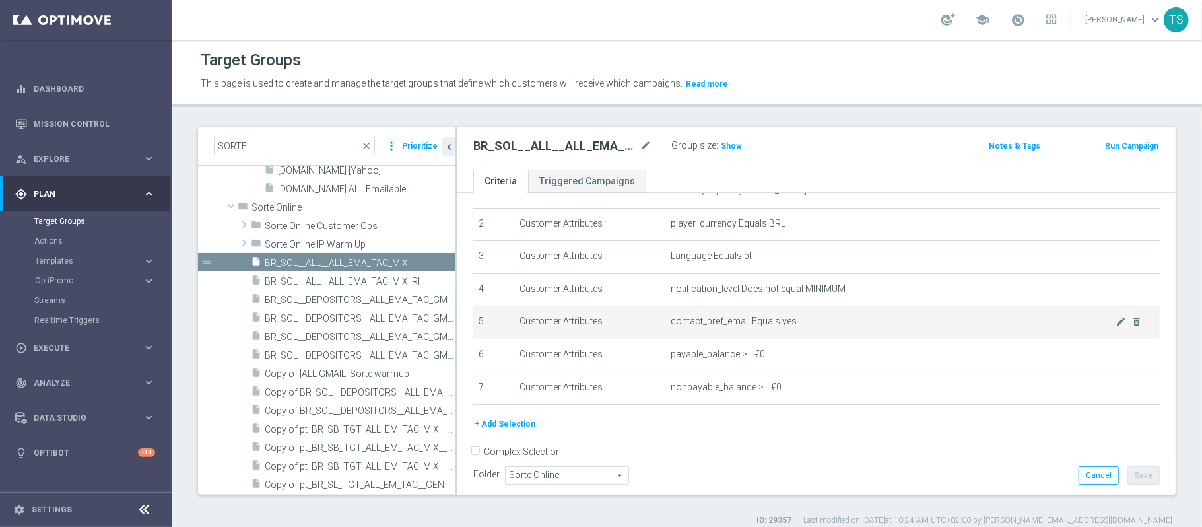
scroll to position [93, 0]
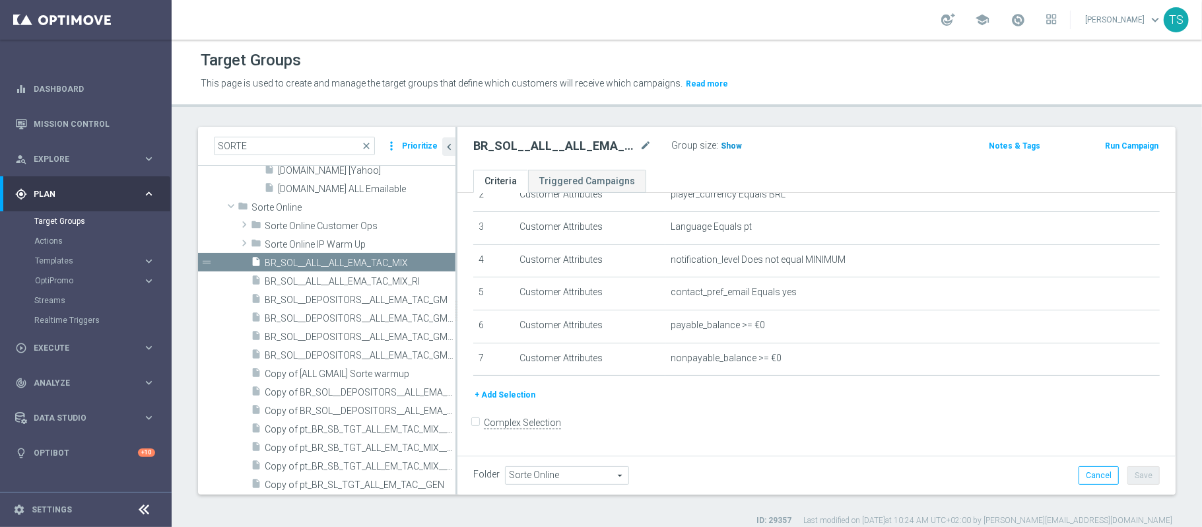
click at [732, 145] on span "Show" at bounding box center [731, 145] width 21 height 9
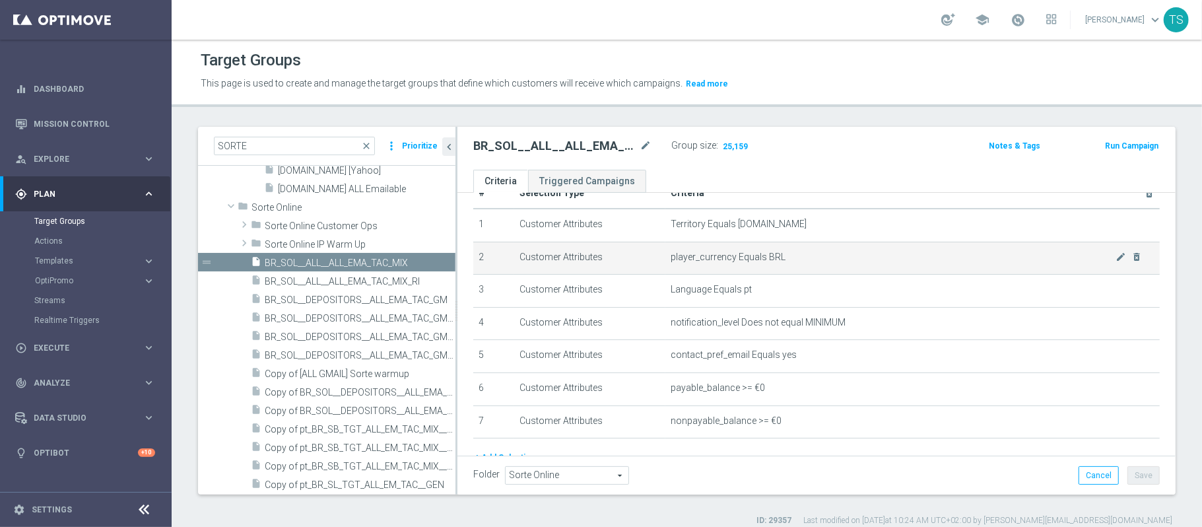
scroll to position [0, 0]
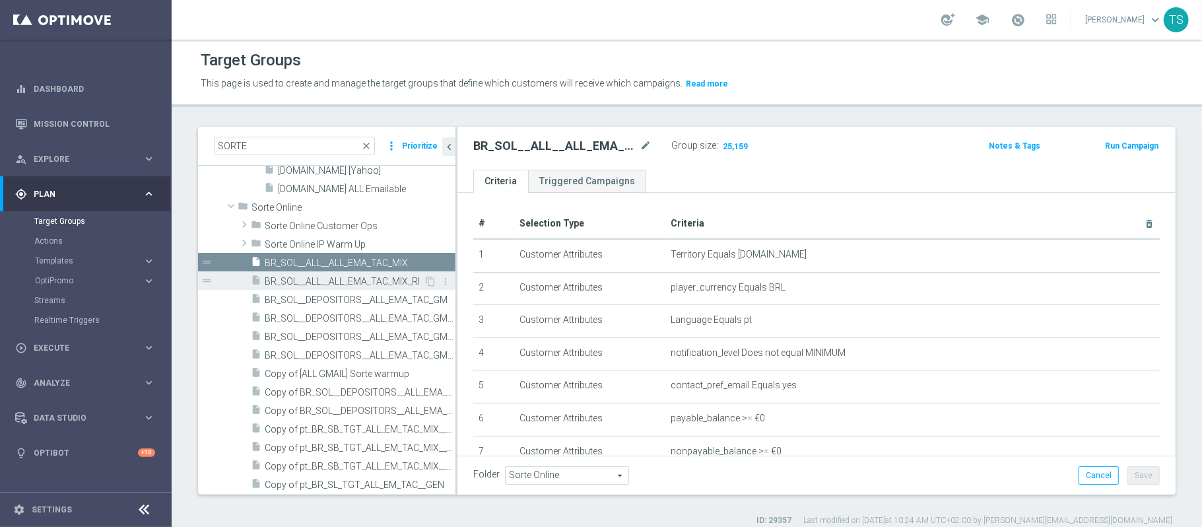
click at [372, 285] on span "BR_SOL__ALL__ALL_EMA_TAC_MIX_RI" at bounding box center [344, 281] width 159 height 11
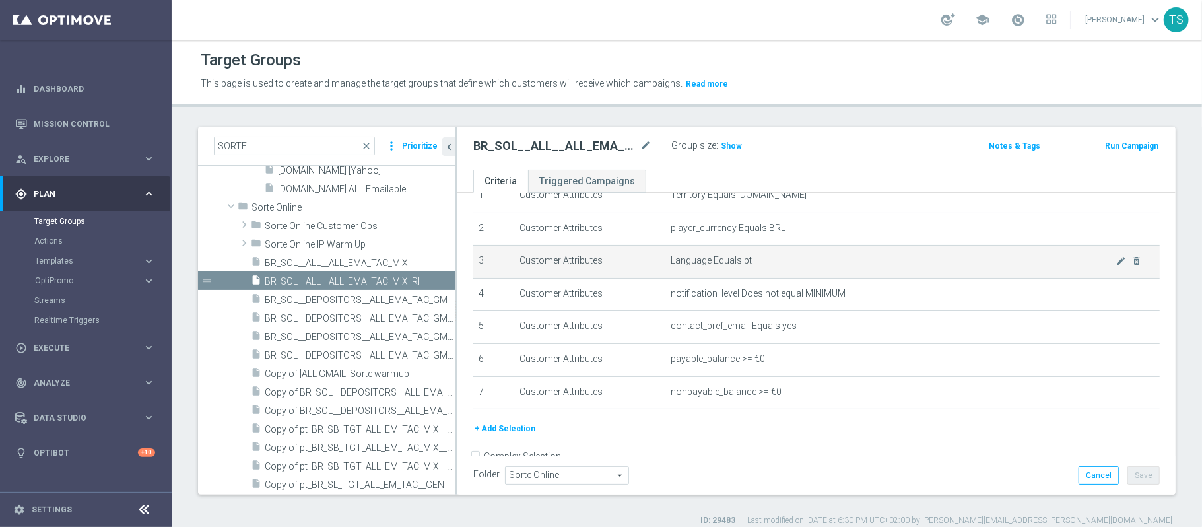
scroll to position [88, 0]
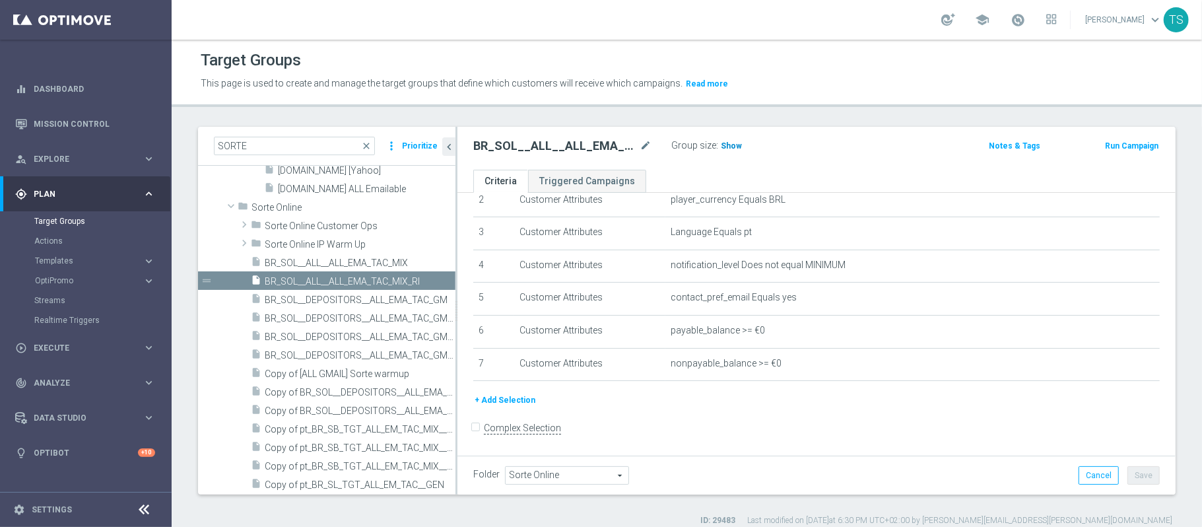
click at [722, 147] on span "Show" at bounding box center [731, 145] width 21 height 9
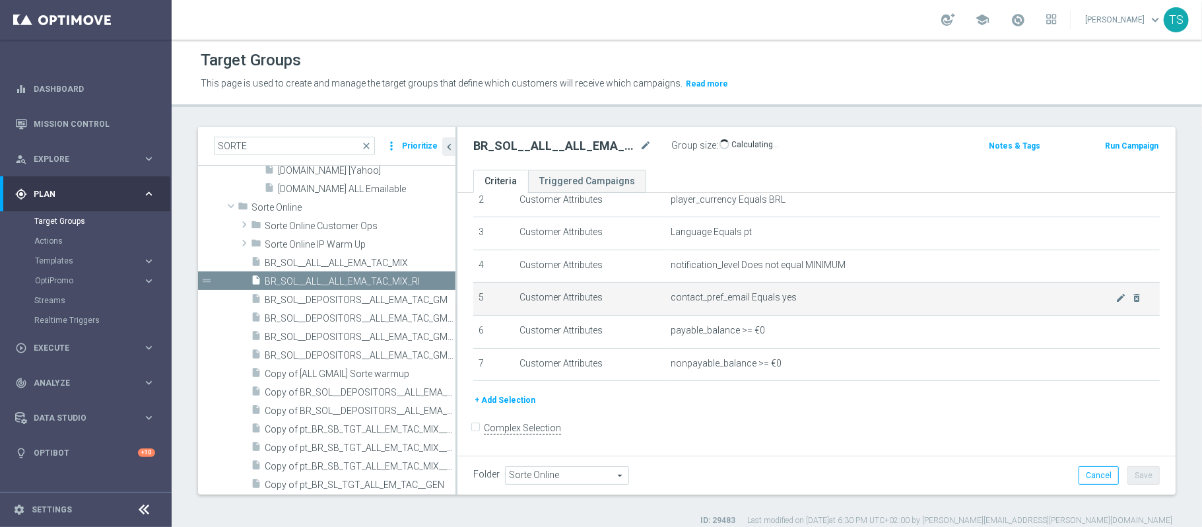
scroll to position [0, 0]
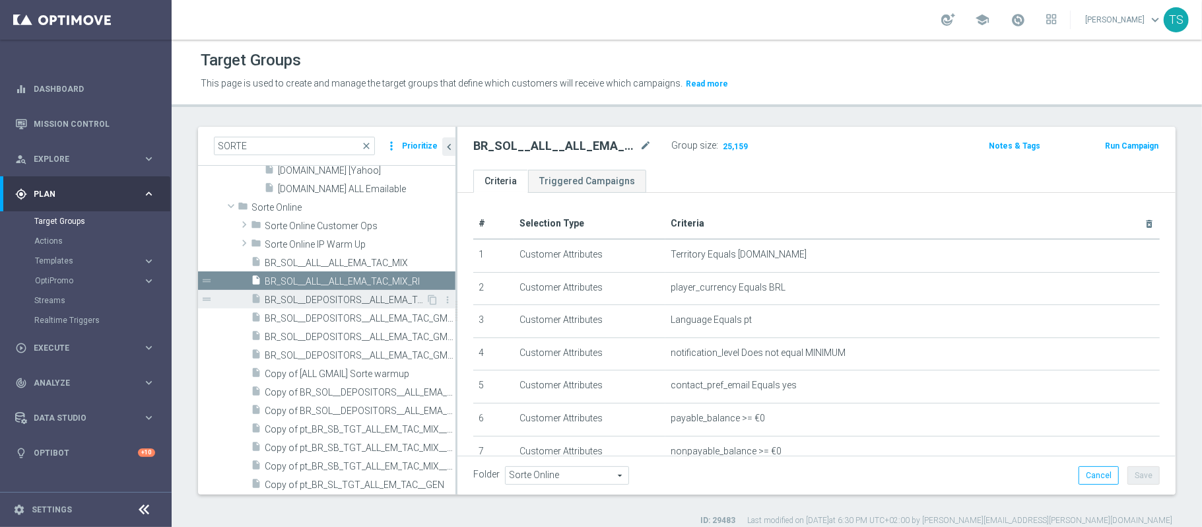
click at [358, 305] on span "BR_SOL__DEPOSITORS__ALL_EMA_TAC_GM" at bounding box center [345, 299] width 161 height 11
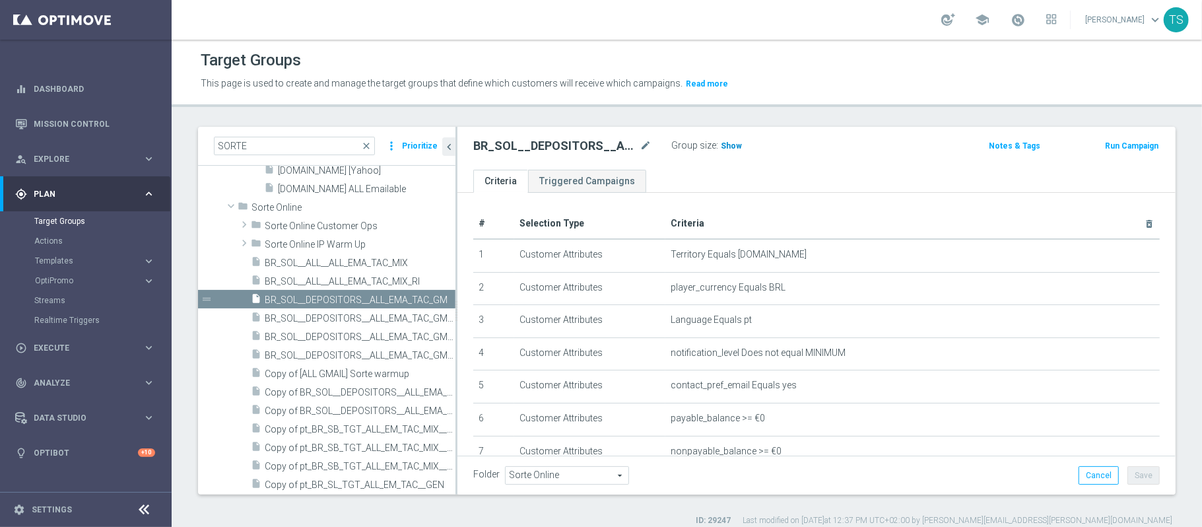
click at [727, 145] on span "Show" at bounding box center [731, 145] width 21 height 9
click at [363, 312] on div "insert_drive_file BR_SOL__DEPOSITORS__ALL_EMA_TAC_GM_2" at bounding box center [338, 317] width 175 height 18
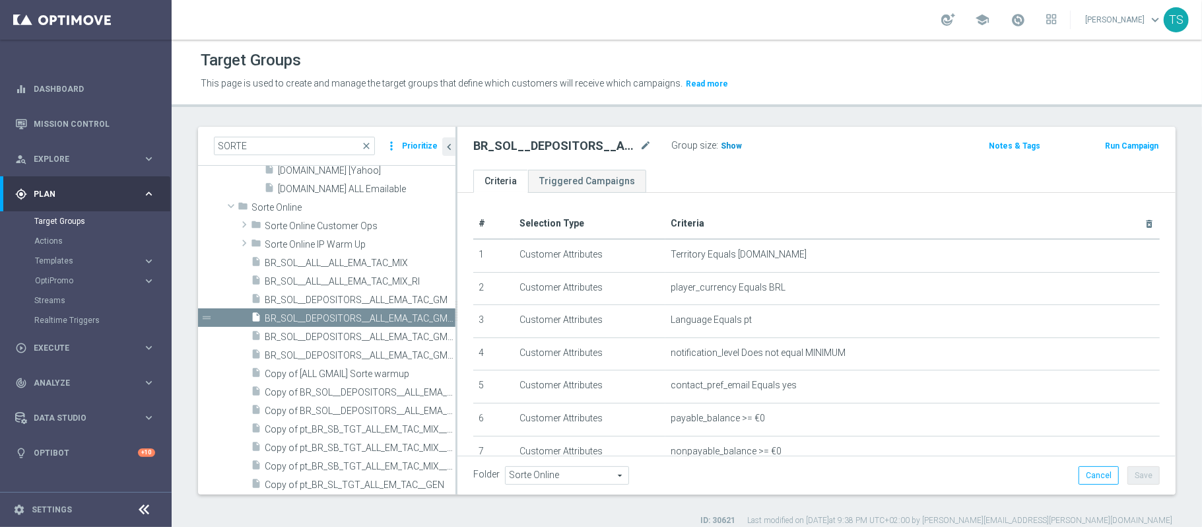
click at [722, 148] on span "Show" at bounding box center [731, 145] width 21 height 9
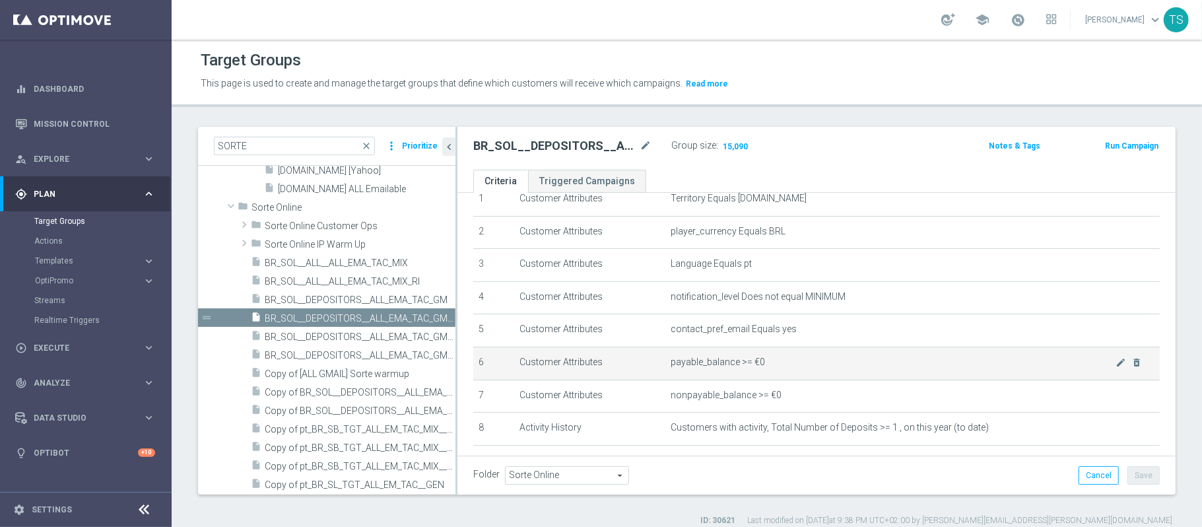
scroll to position [127, 0]
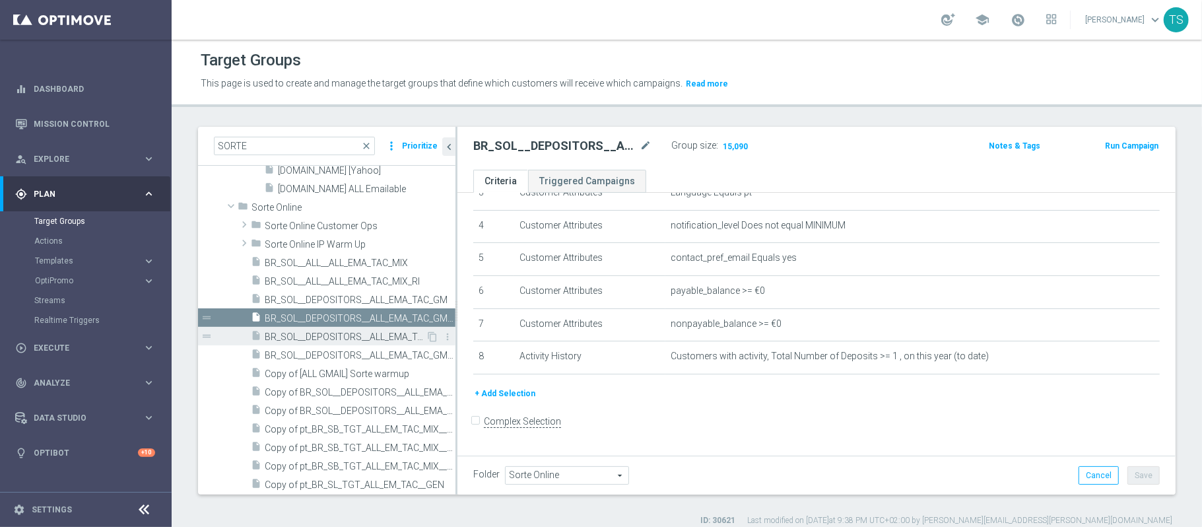
click at [370, 337] on span "BR_SOL__DEPOSITORS__ALL_EMA_TAC_GM_RI" at bounding box center [345, 336] width 161 height 11
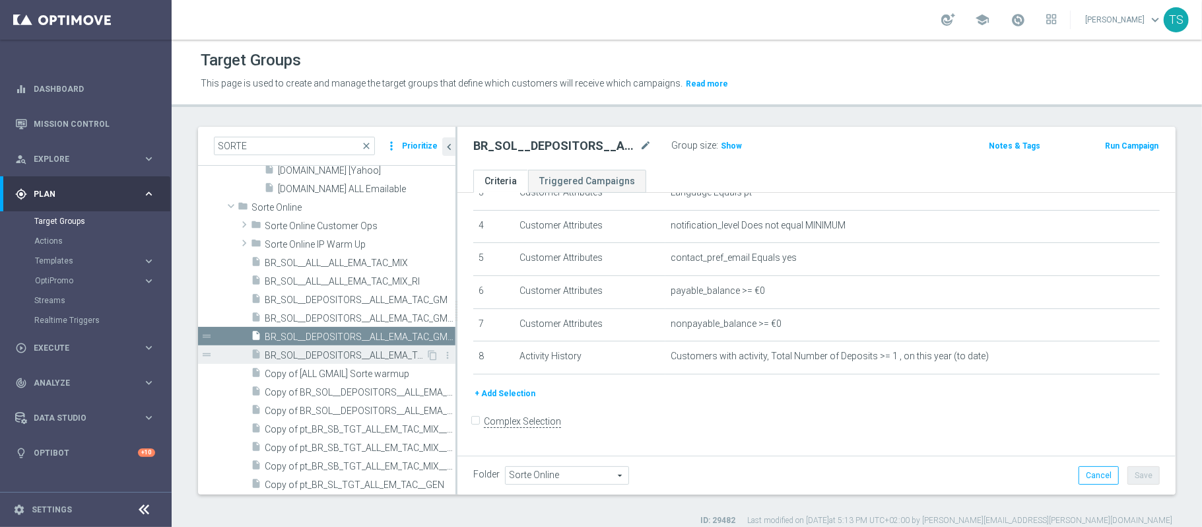
click at [365, 350] on span "BR_SOL__DEPOSITORS__ALL_EMA_TAC_GM_RI_2" at bounding box center [345, 355] width 161 height 11
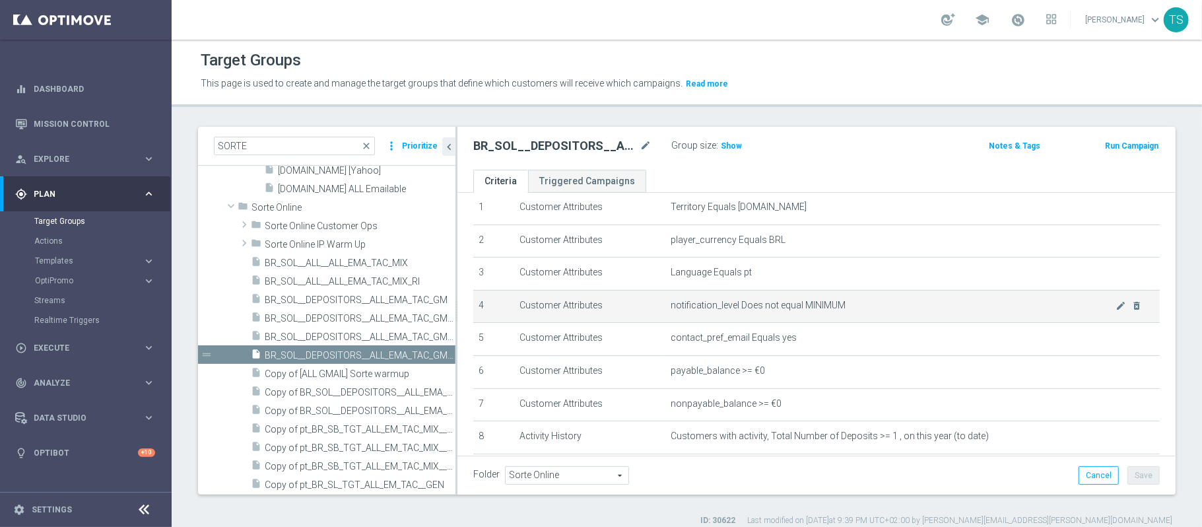
scroll to position [88, 0]
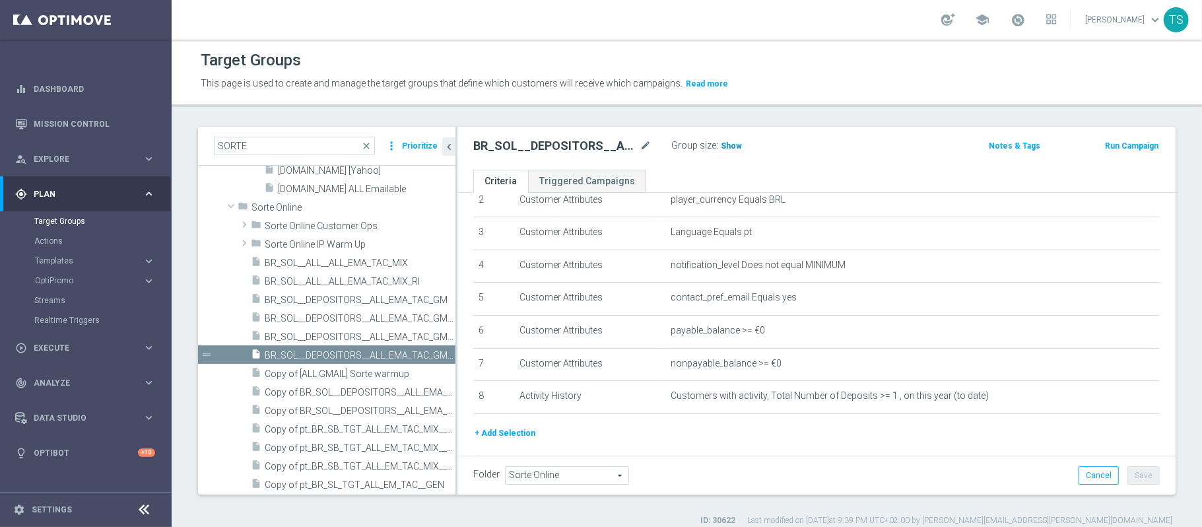
click at [740, 143] on h3 "Show" at bounding box center [732, 146] width 24 height 15
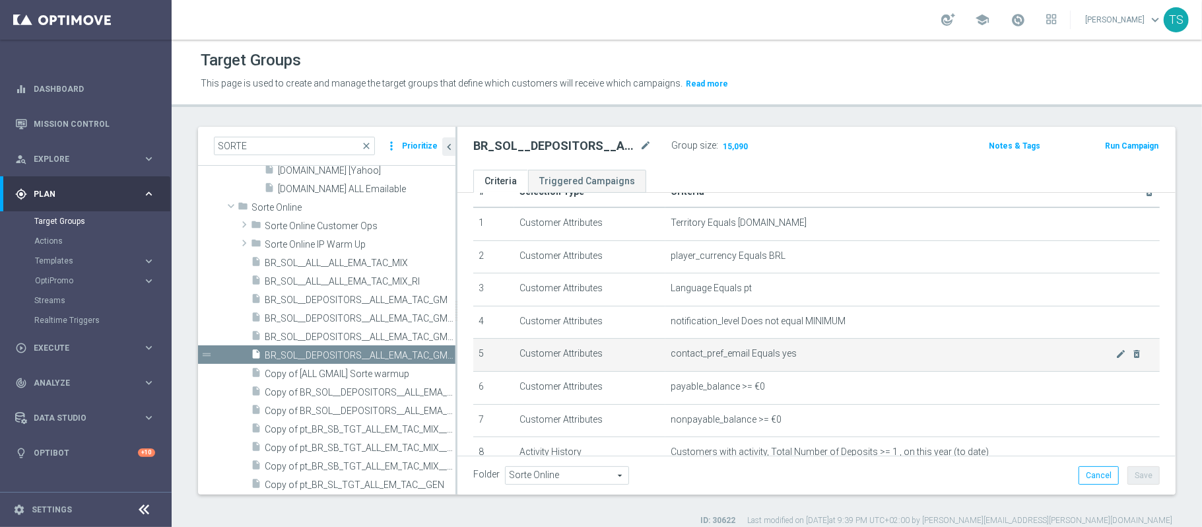
scroll to position [0, 0]
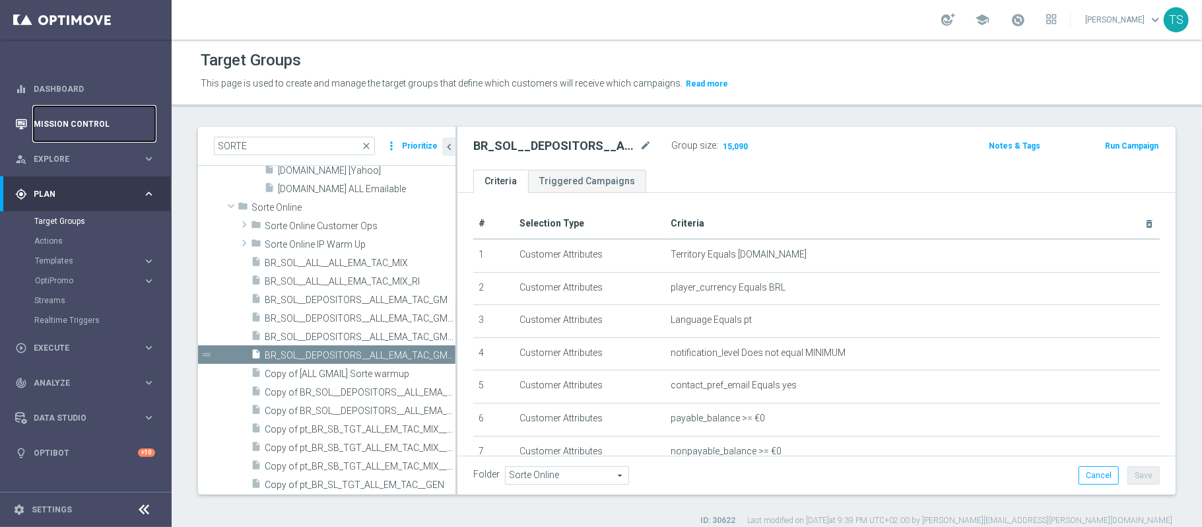
click at [69, 122] on link "Mission Control" at bounding box center [94, 123] width 121 height 35
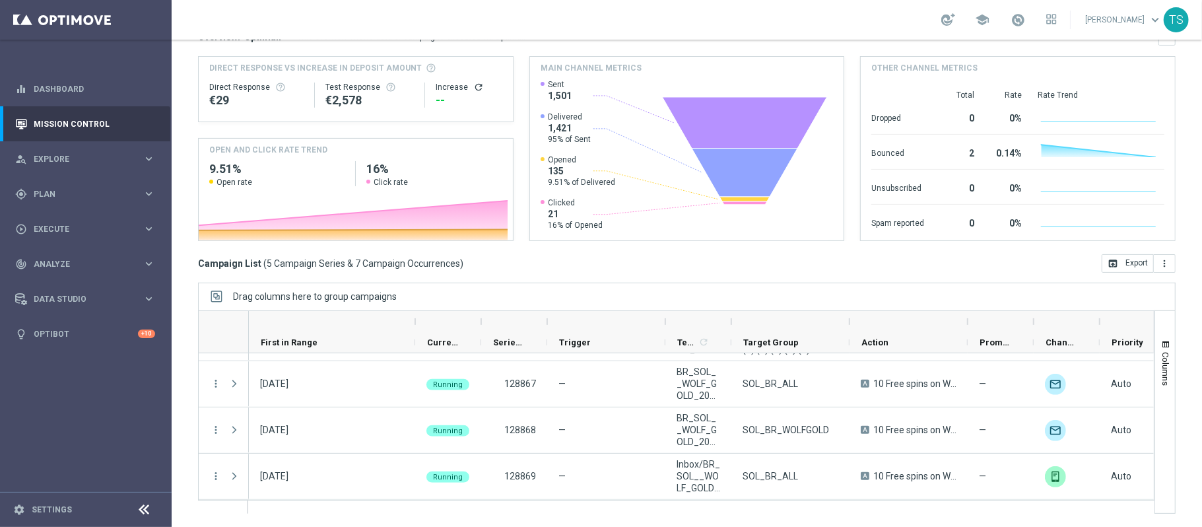
drag, startPoint x: 315, startPoint y: 321, endPoint x: 415, endPoint y: 320, distance: 100.3
click at [415, 320] on div at bounding box center [415, 321] width 5 height 21
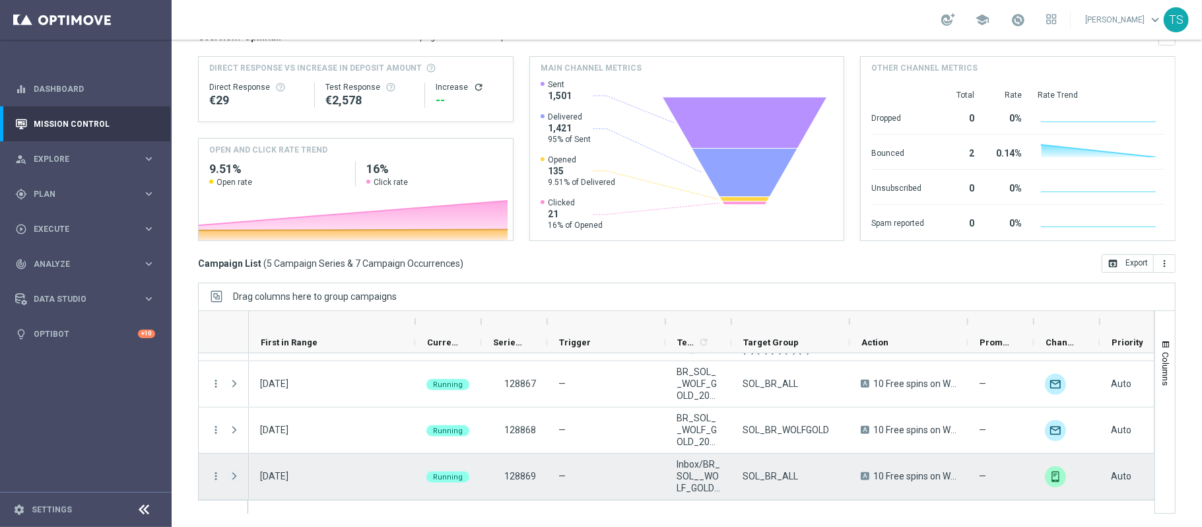
click at [234, 473] on span at bounding box center [234, 476] width 12 height 11
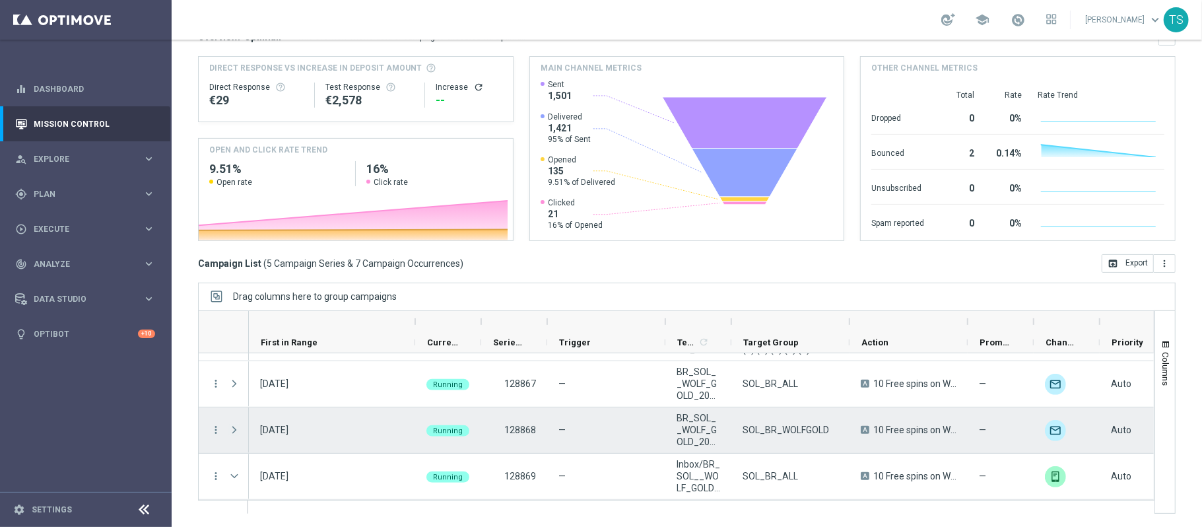
click at [236, 426] on span at bounding box center [234, 429] width 12 height 11
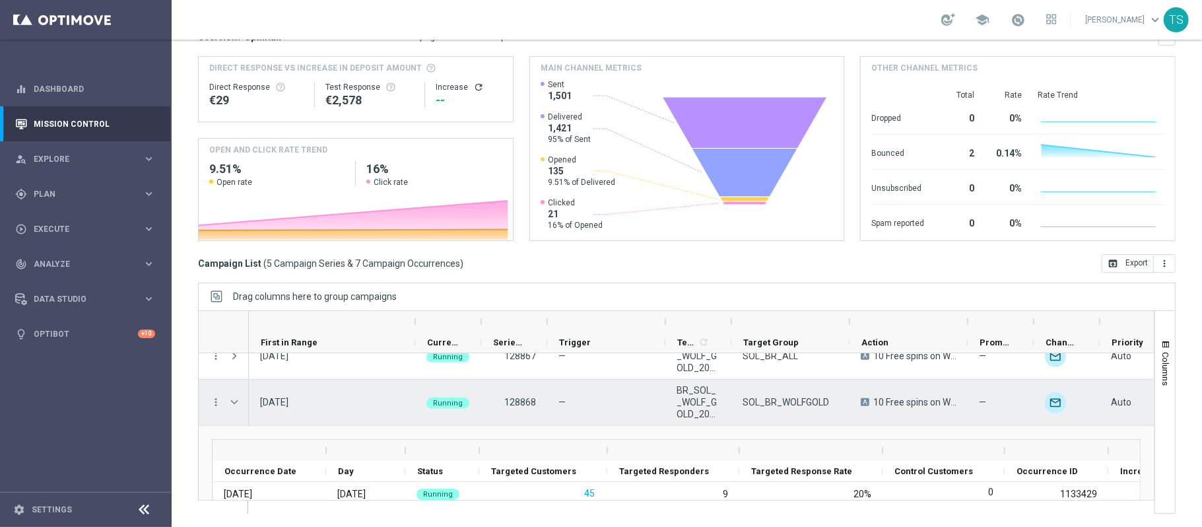
scroll to position [84, 0]
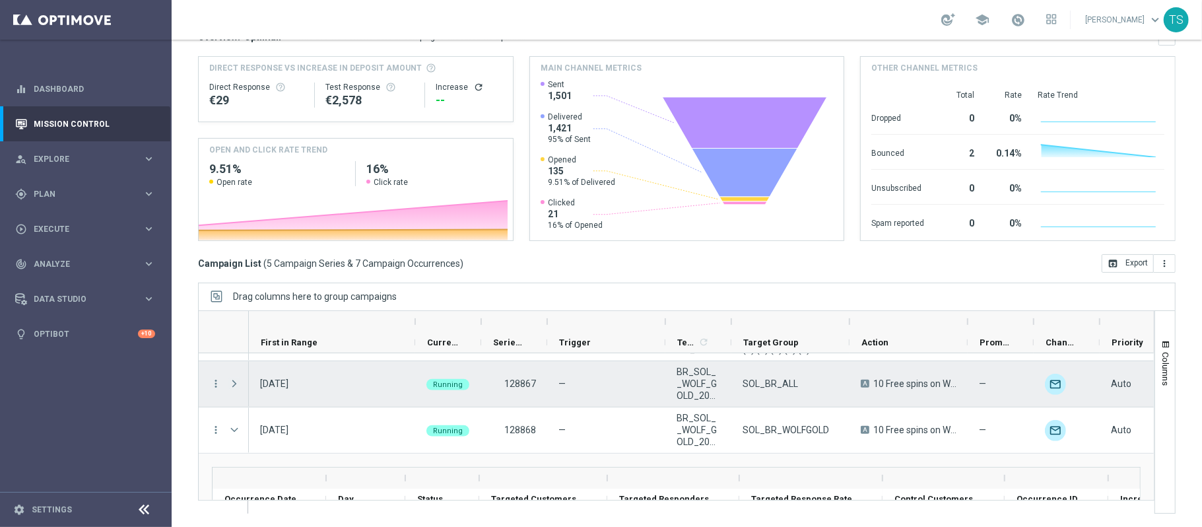
click at [235, 384] on span at bounding box center [234, 383] width 12 height 11
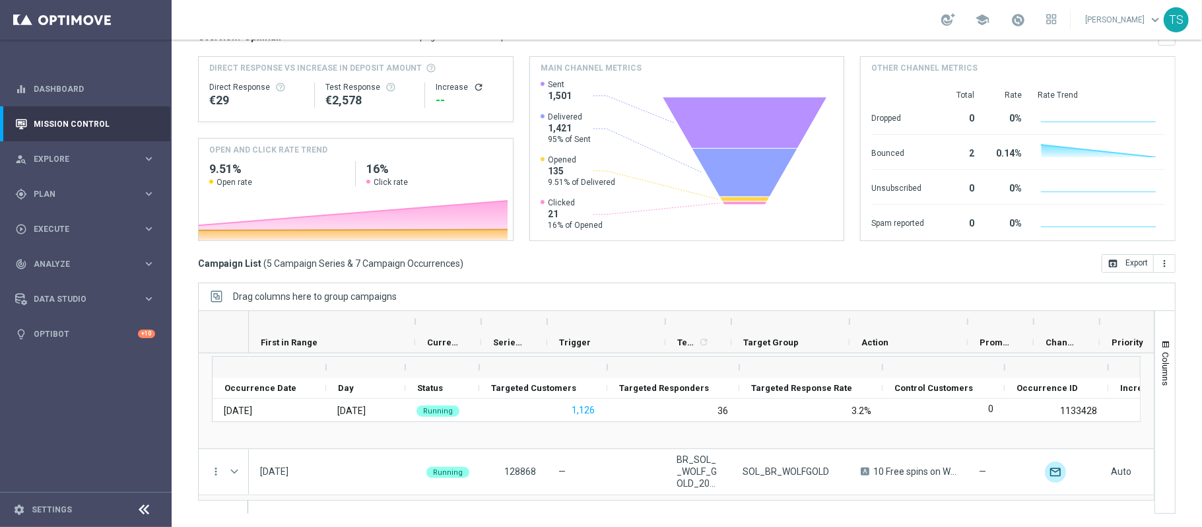
scroll to position [172, 0]
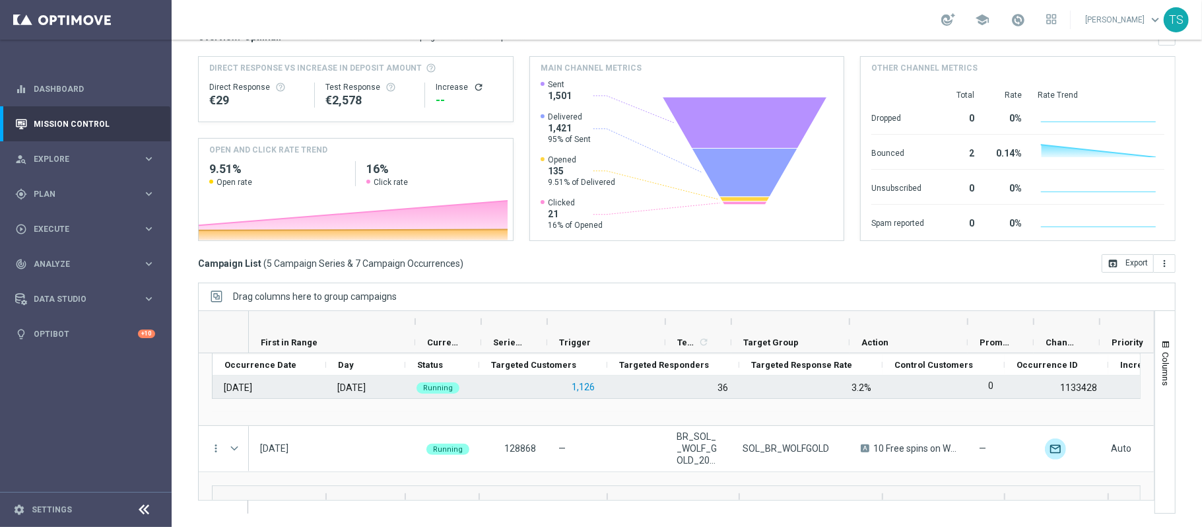
click at [585, 386] on button "1,126" at bounding box center [583, 387] width 26 height 17
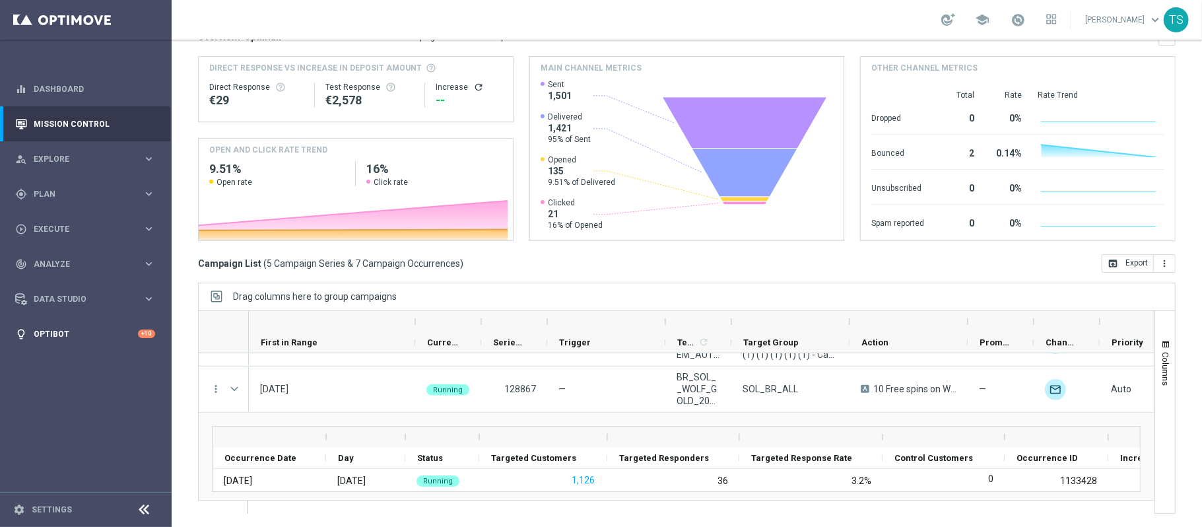
scroll to position [88, 0]
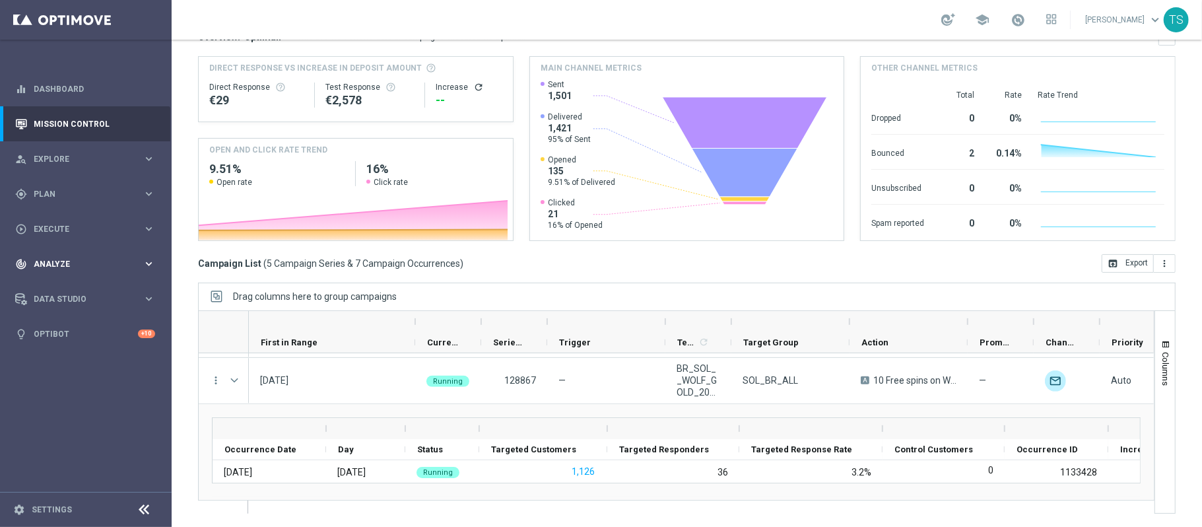
click at [64, 279] on div "track_changes Analyze keyboard_arrow_right" at bounding box center [85, 263] width 170 height 35
click at [72, 416] on div "Deliverability Metrics" at bounding box center [102, 410] width 136 height 20
click at [67, 426] on span "BI Studio" at bounding box center [82, 430] width 94 height 8
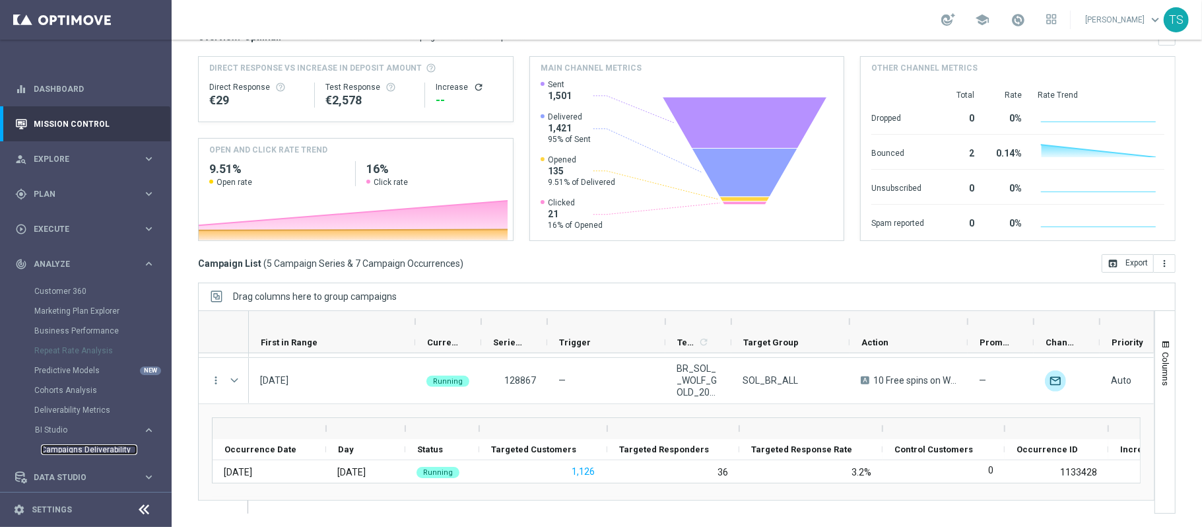
click at [91, 444] on link "Campaigns Deliverability" at bounding box center [89, 449] width 96 height 11
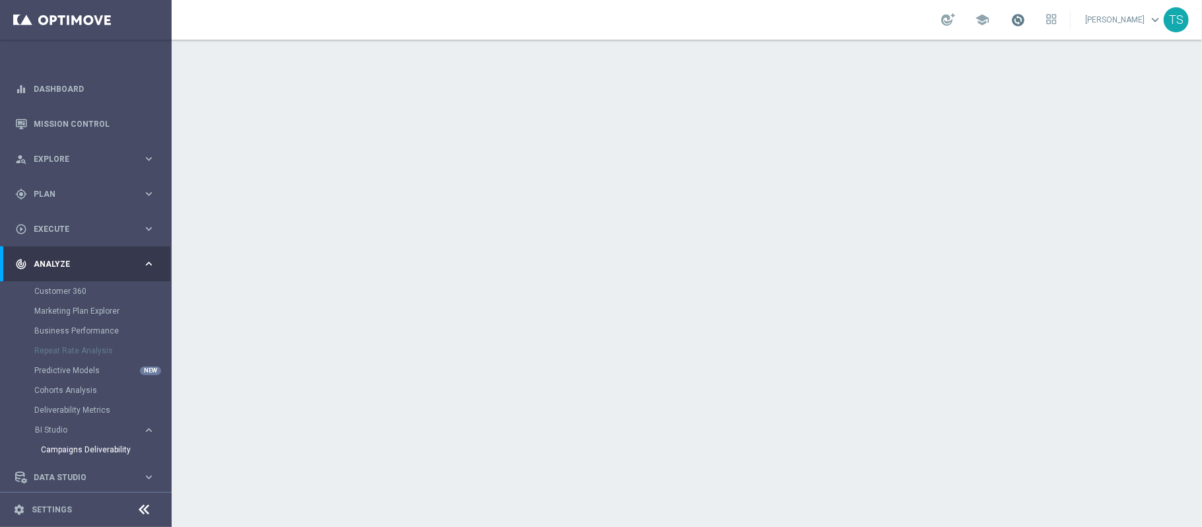
click at [1025, 24] on span at bounding box center [1018, 20] width 15 height 15
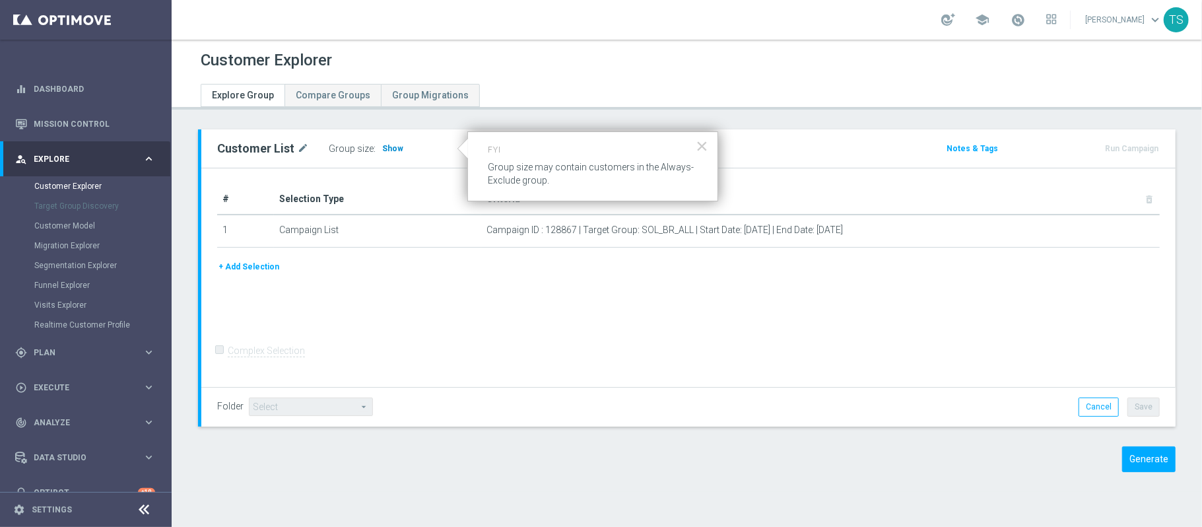
click at [383, 144] on span "Show" at bounding box center [392, 148] width 21 height 9
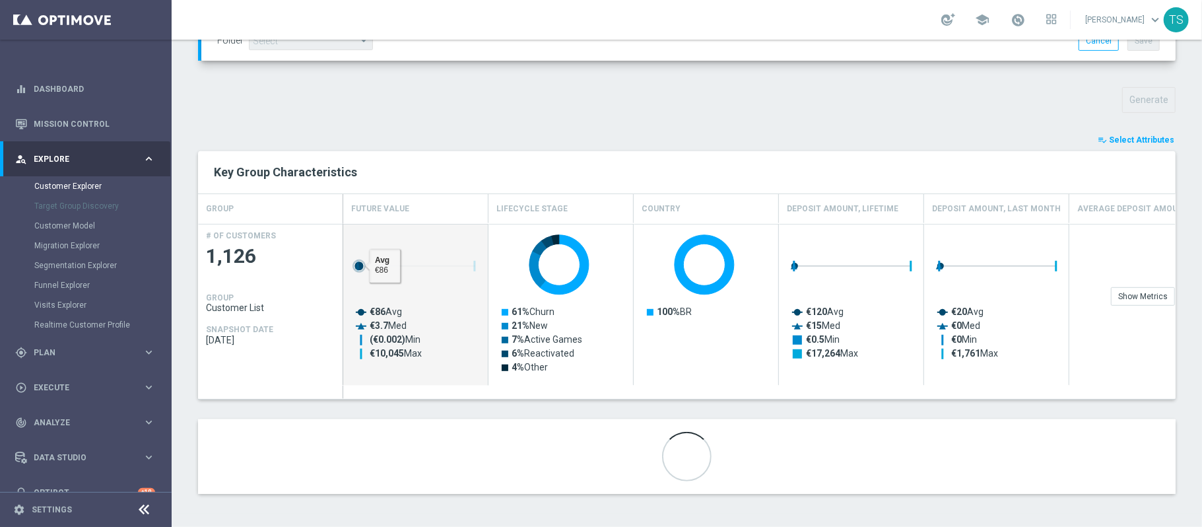
drag, startPoint x: 360, startPoint y: 264, endPoint x: 415, endPoint y: 268, distance: 54.9
click at [415, 268] on g "Press SPACE to select this row." at bounding box center [414, 265] width 123 height 13
click at [355, 263] on icon "Press SPACE to deselect this row." at bounding box center [357, 265] width 13 height 13
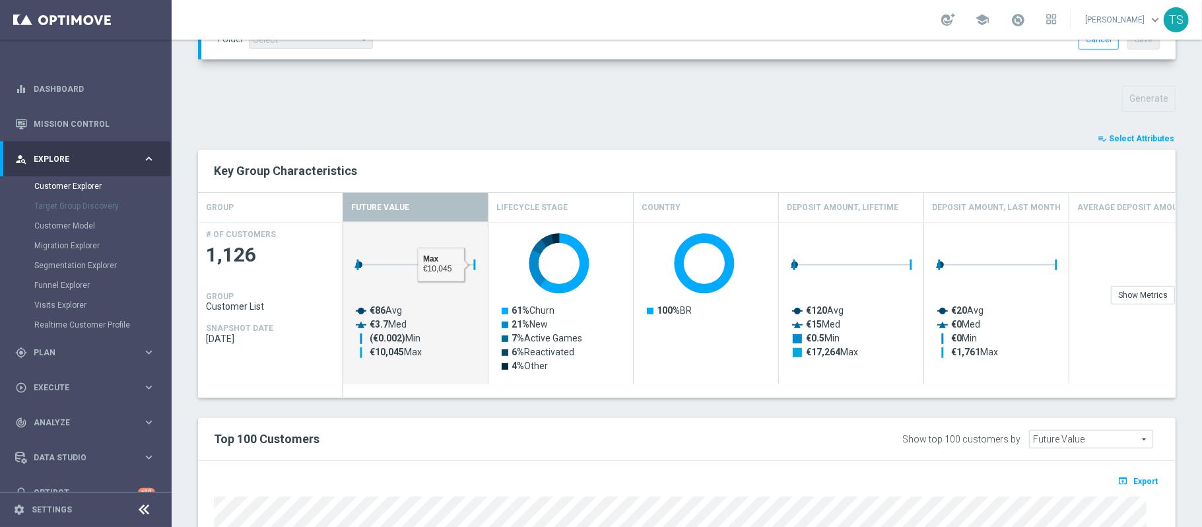
click at [404, 429] on div "Top 100 Customers" at bounding box center [485, 439] width 563 height 22
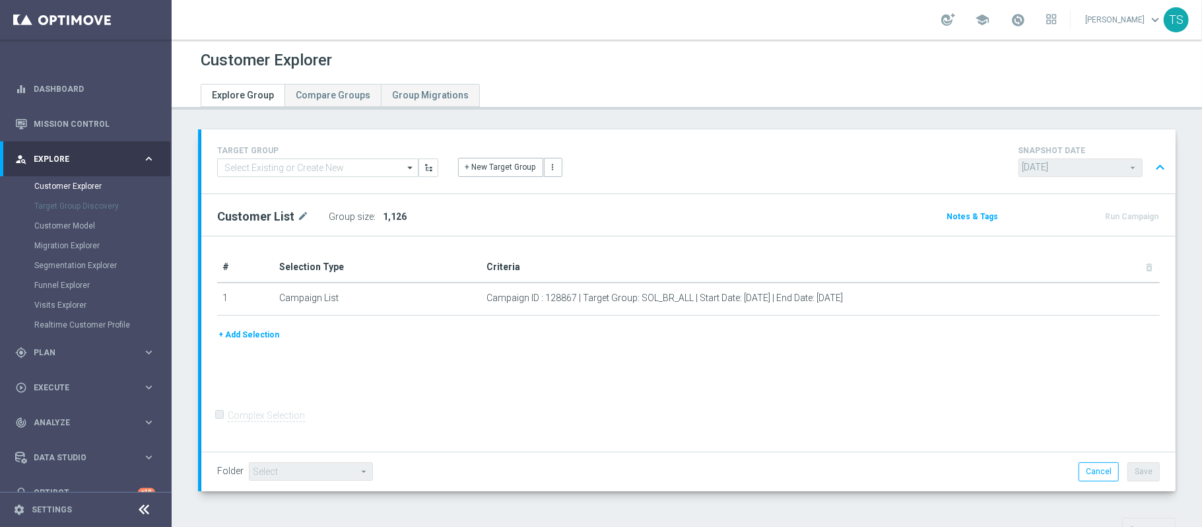
scroll to position [21, 0]
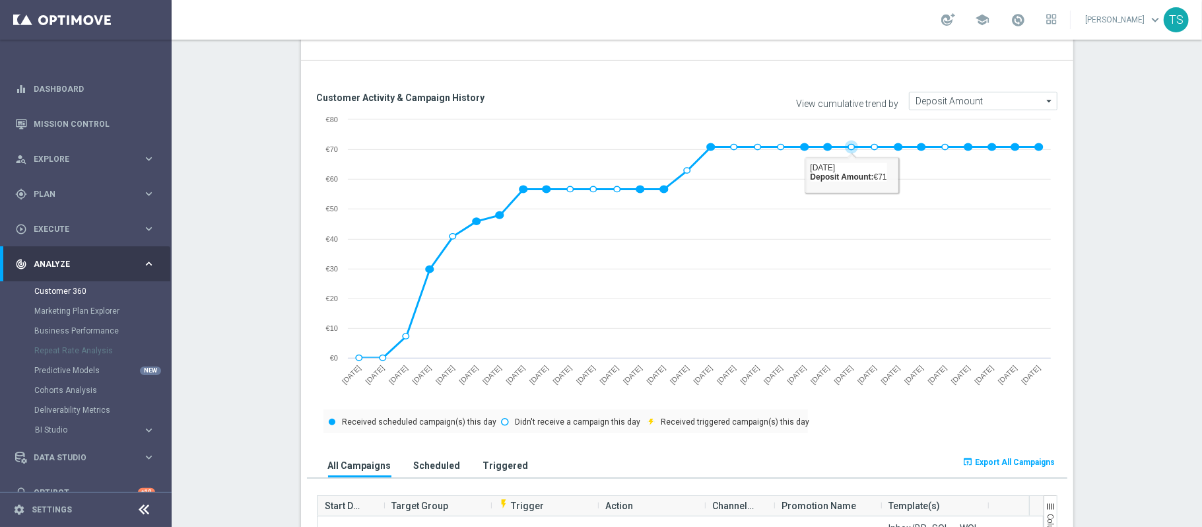
scroll to position [483, 0]
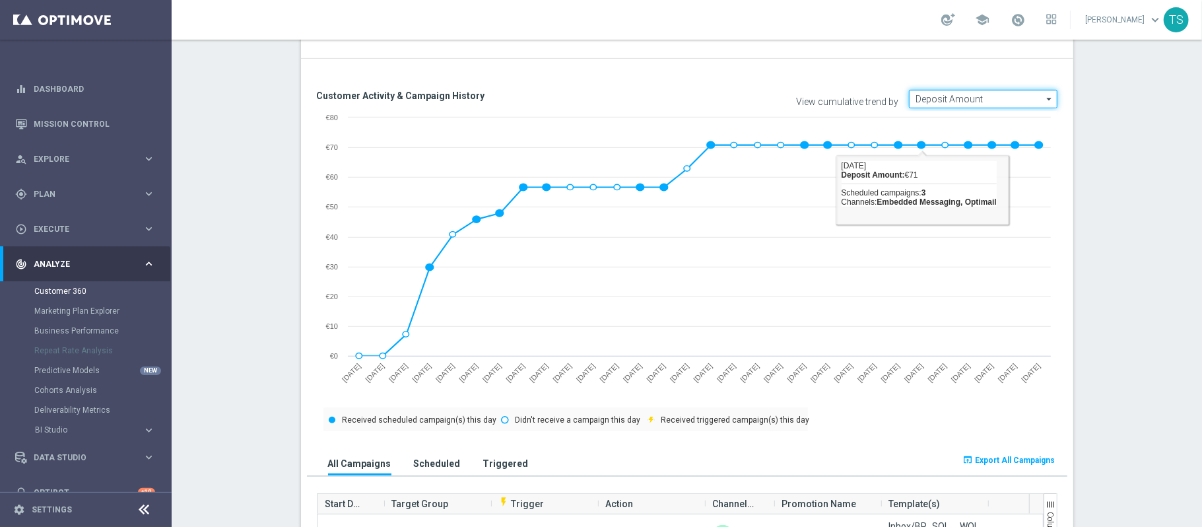
click at [952, 108] on input "Deposit Amount" at bounding box center [983, 99] width 149 height 18
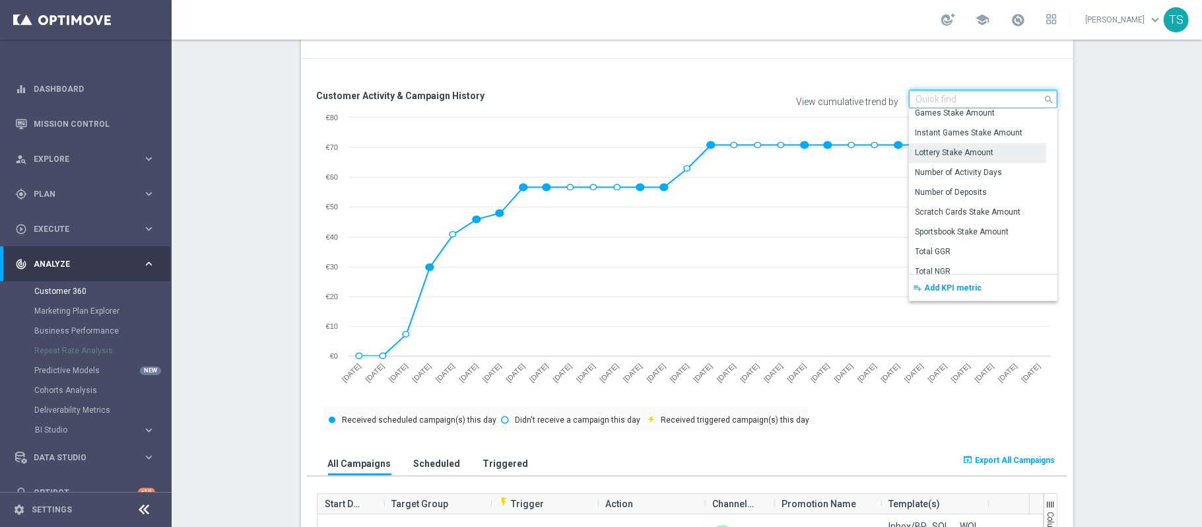
scroll to position [88, 0]
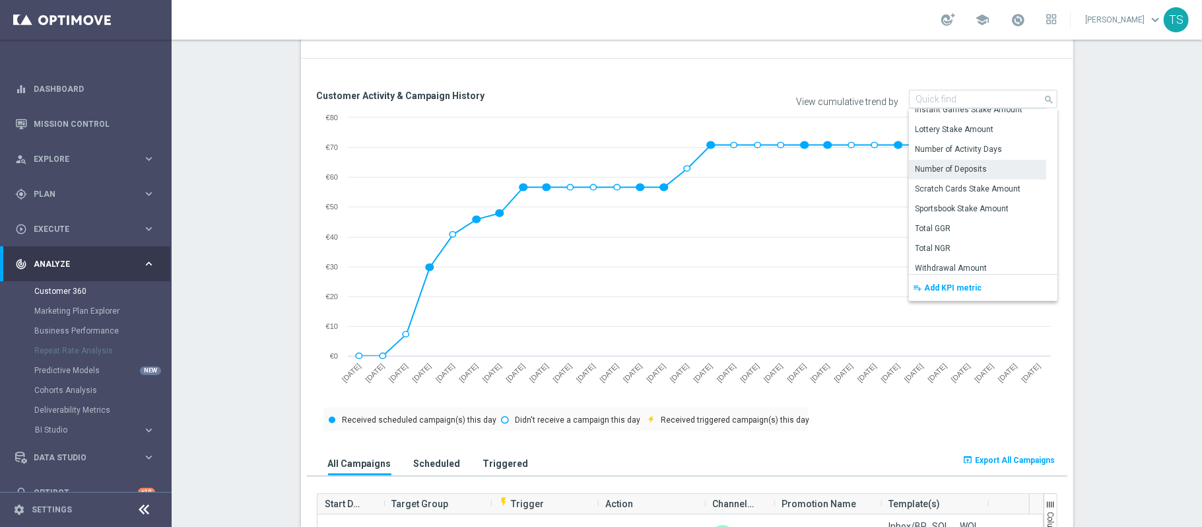
click at [980, 170] on div "Number of Deposits" at bounding box center [977, 169] width 137 height 18
type input "Number of Deposits"
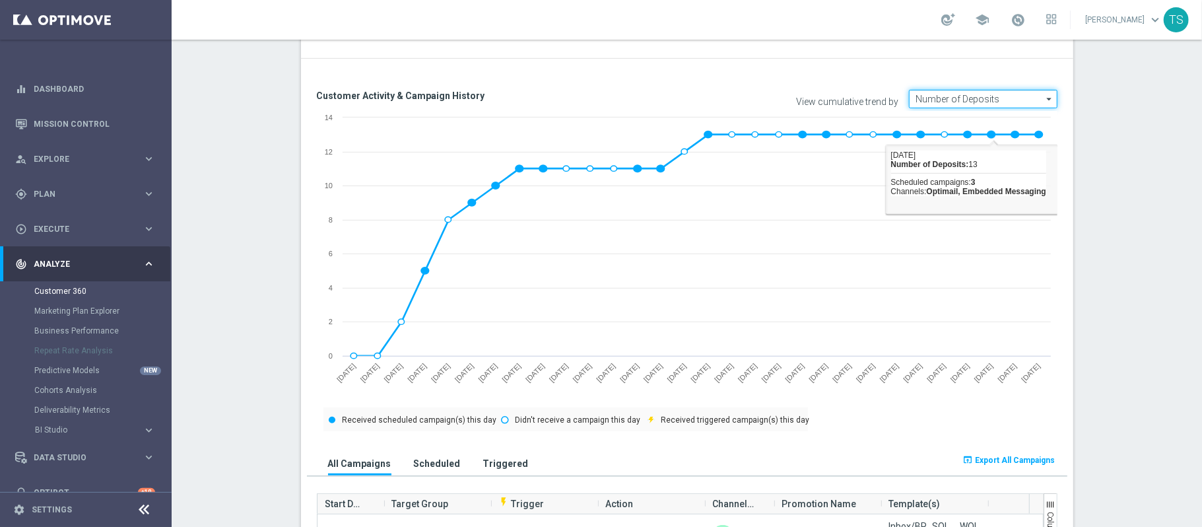
drag, startPoint x: 990, startPoint y: 98, endPoint x: 988, endPoint y: 104, distance: 6.9
click at [988, 104] on input "Number of Deposits" at bounding box center [983, 99] width 149 height 18
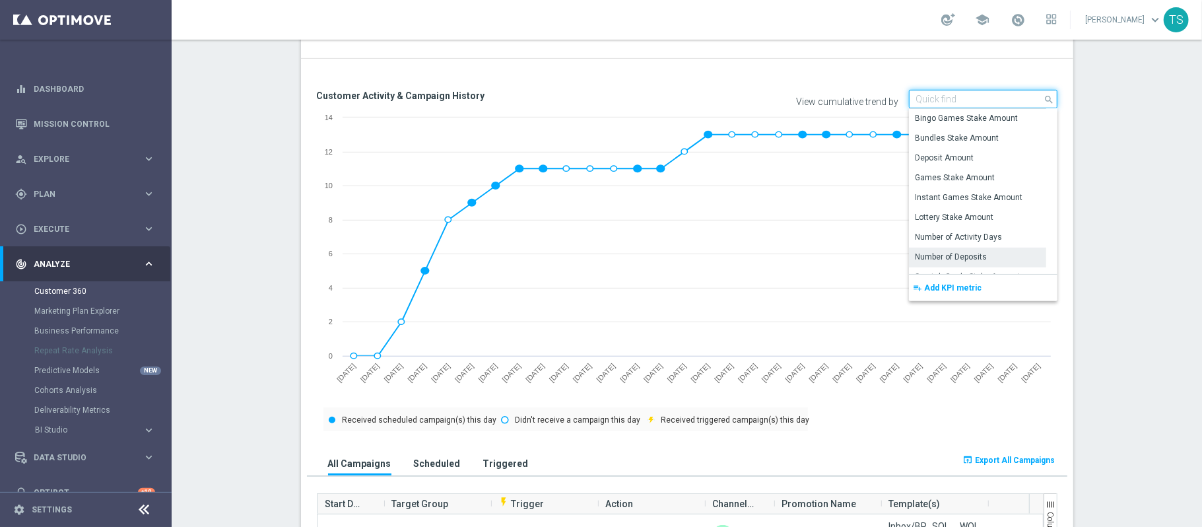
click at [988, 104] on input at bounding box center [983, 99] width 149 height 18
click at [978, 182] on div "Games Stake Amount" at bounding box center [956, 178] width 80 height 12
type input "Games Stake Amount"
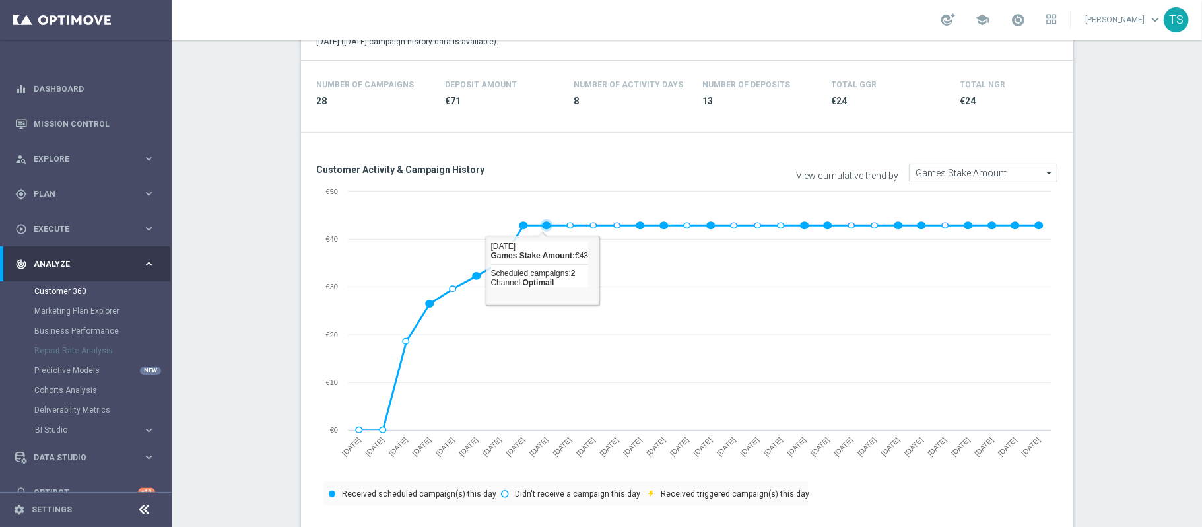
scroll to position [307, 0]
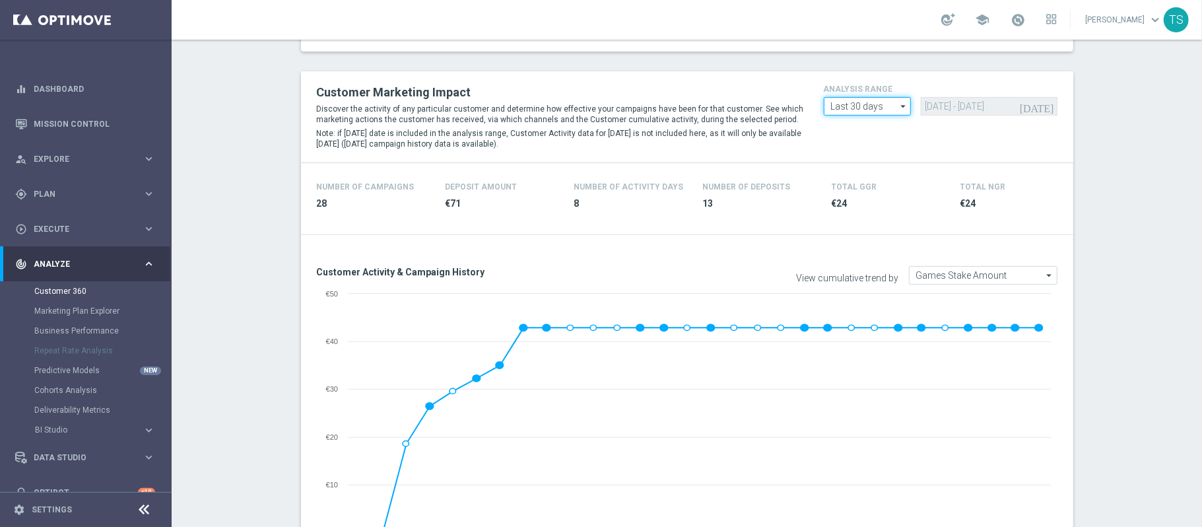
click at [869, 108] on input "Last 30 days" at bounding box center [868, 106] width 88 height 18
click at [865, 185] on div "Custom" at bounding box center [867, 186] width 87 height 20
type input "Custom"
click at [949, 109] on input "[DATE] - [DATE]" at bounding box center [989, 106] width 137 height 18
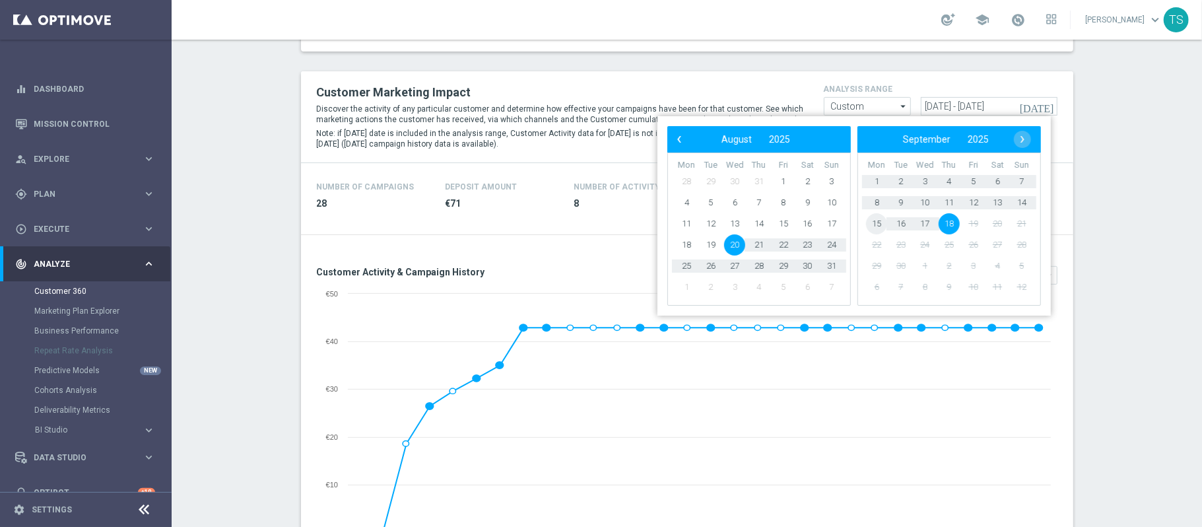
click at [872, 222] on span "15" at bounding box center [876, 223] width 21 height 21
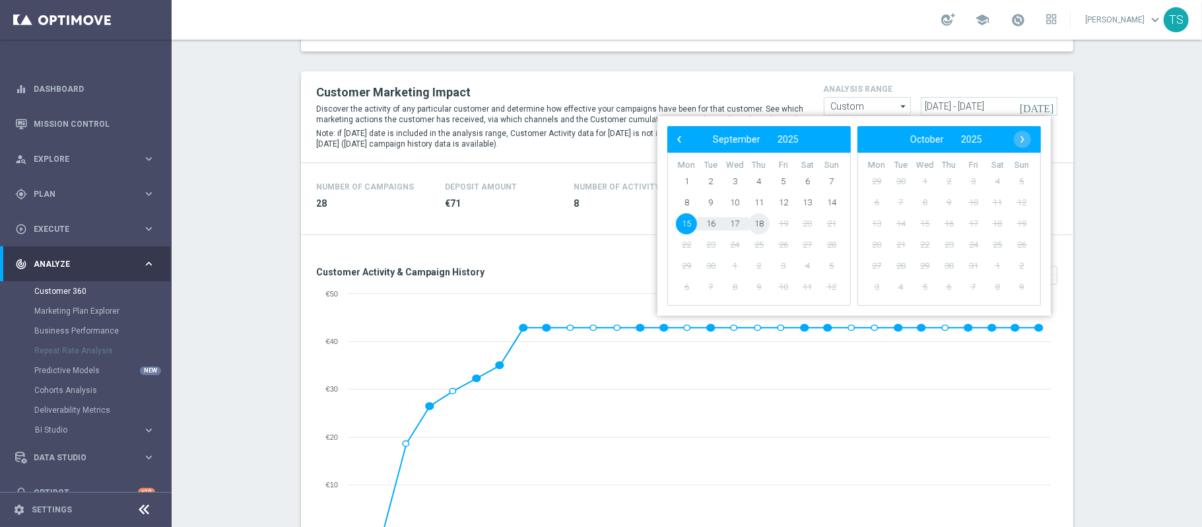
click at [760, 223] on span "18" at bounding box center [759, 223] width 21 height 21
type input "[DATE] - [DATE]"
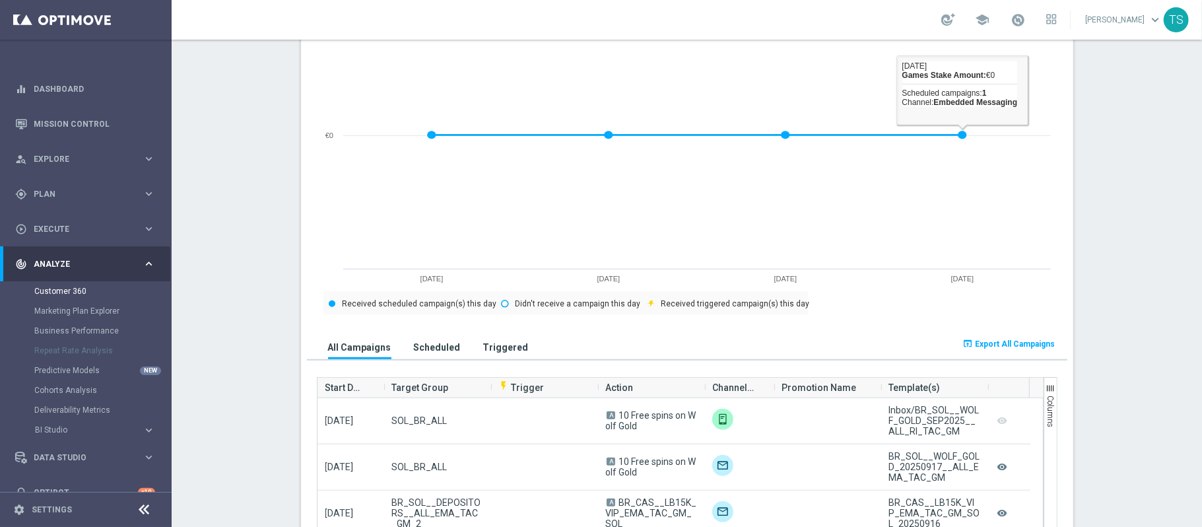
scroll to position [792, 0]
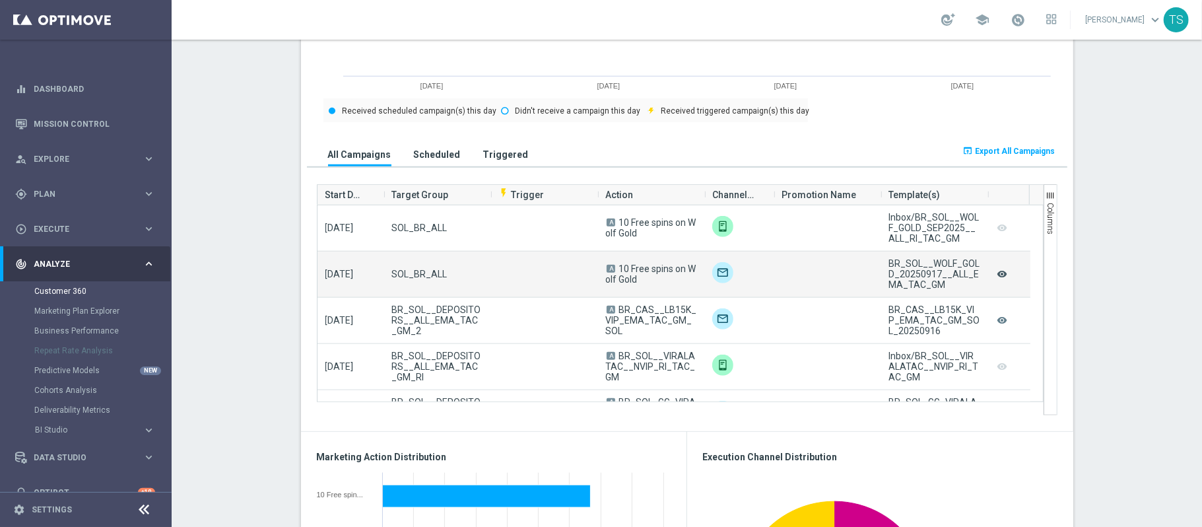
click at [999, 278] on icon "remove_red_eye" at bounding box center [1001, 273] width 13 height 17
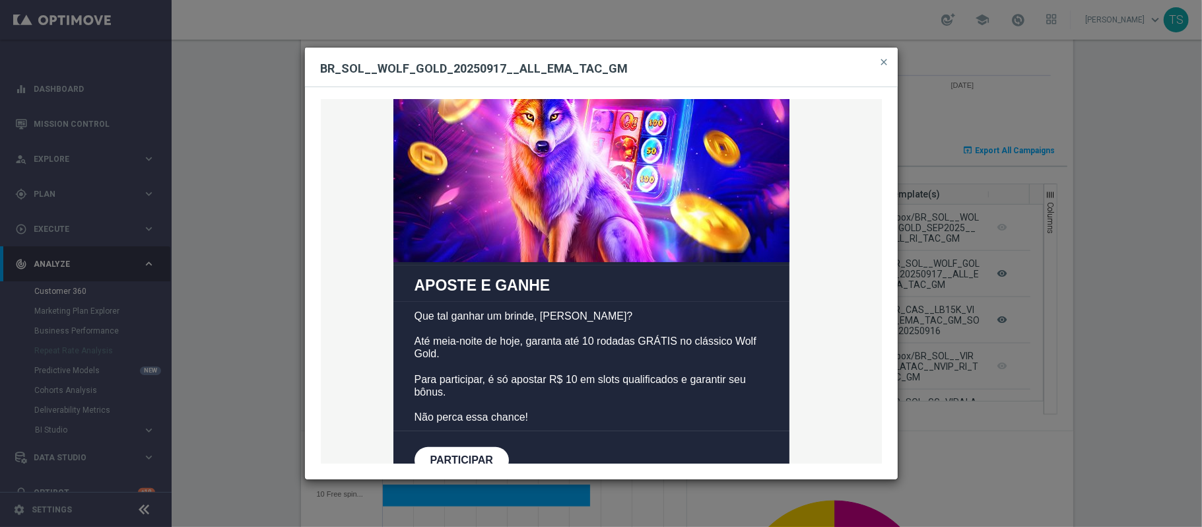
scroll to position [0, 0]
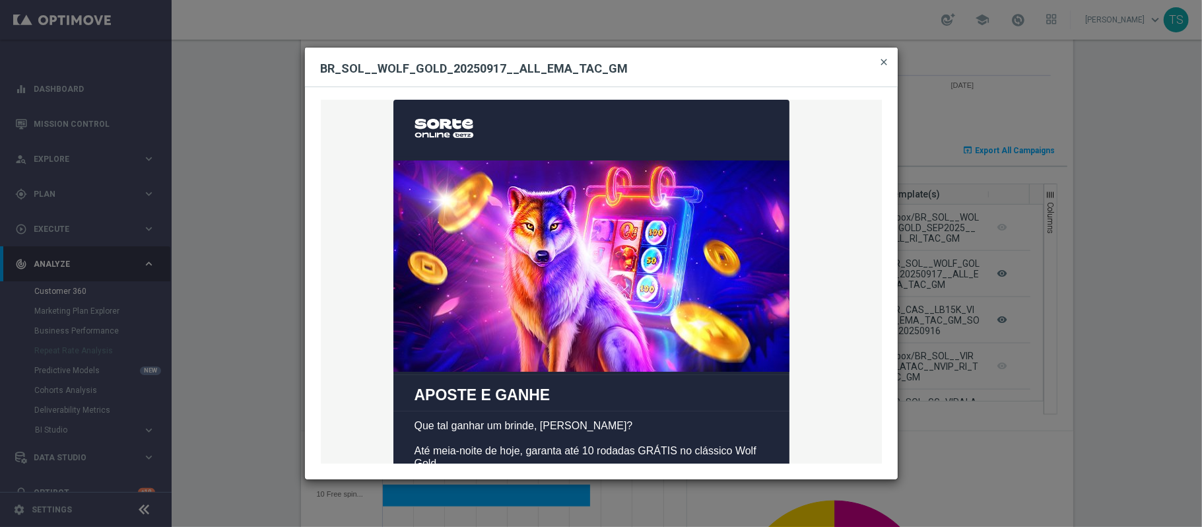
click at [886, 64] on span "close" at bounding box center [884, 62] width 11 height 11
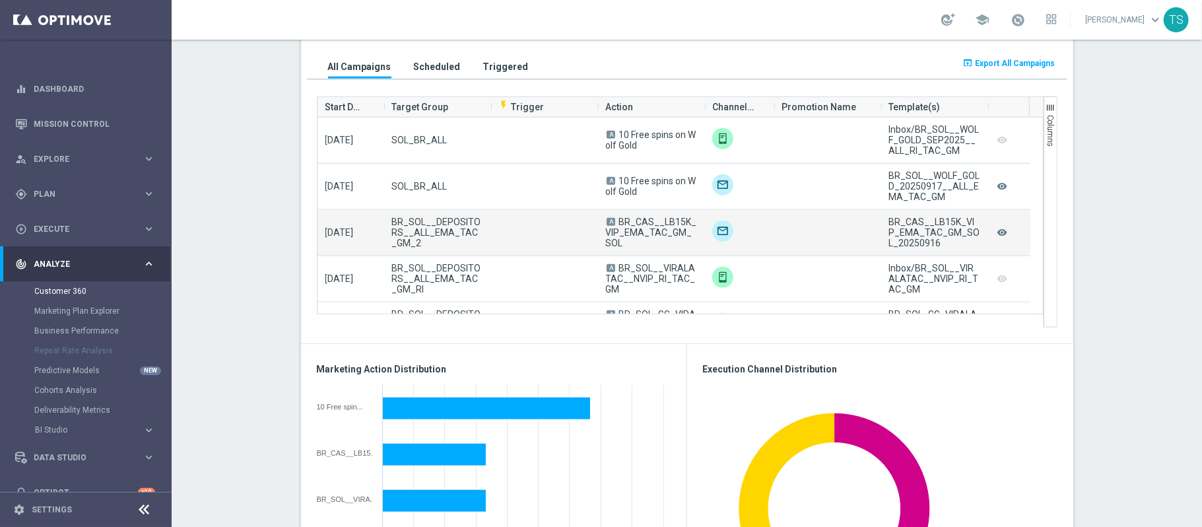
scroll to position [792, 0]
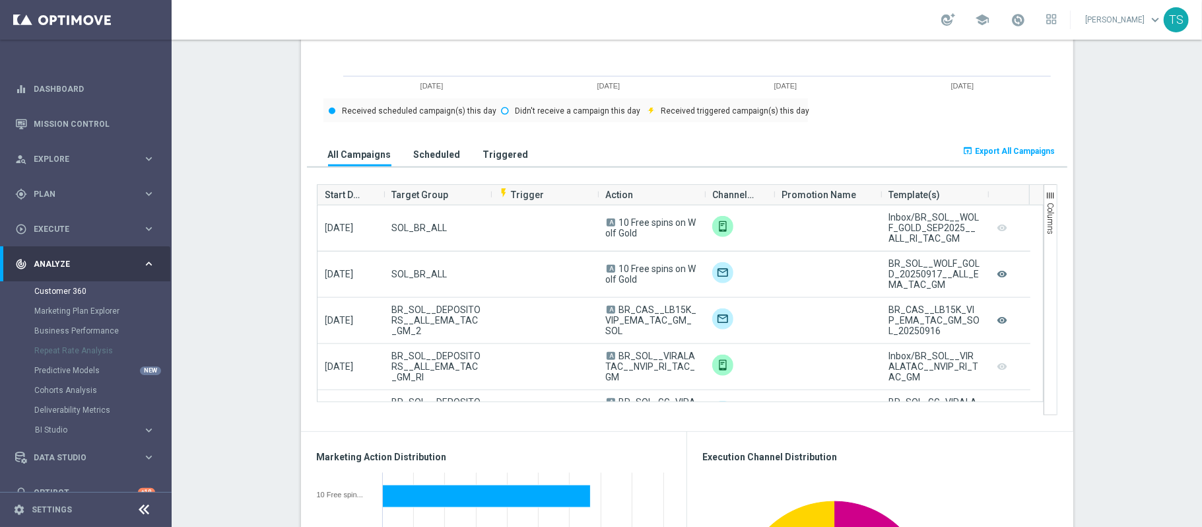
click at [440, 148] on button "Scheduled" at bounding box center [437, 154] width 53 height 24
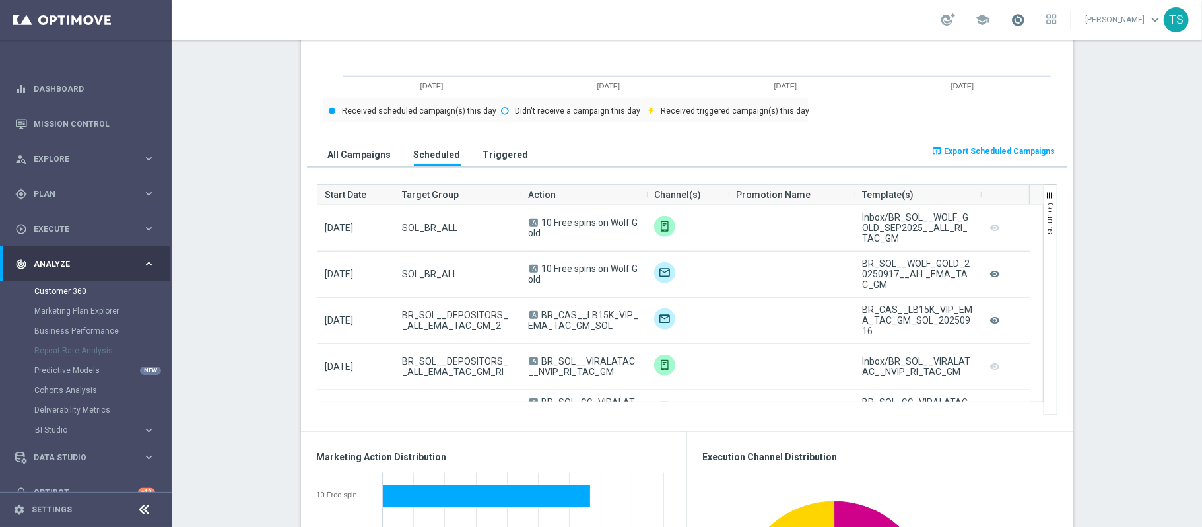
click at [1025, 20] on span at bounding box center [1018, 20] width 15 height 15
click at [919, 103] on icon "watch_later" at bounding box center [914, 102] width 9 height 9
click at [1027, 29] on link at bounding box center [1017, 20] width 17 height 21
click at [991, 96] on div "check_circle Data Updated watch_later Campaign Execution check_circle Analysis …" at bounding box center [984, 102] width 148 height 34
click at [1038, 7] on div "school [PERSON_NAME] keyboard_arrow_down TS" at bounding box center [687, 20] width 1030 height 40
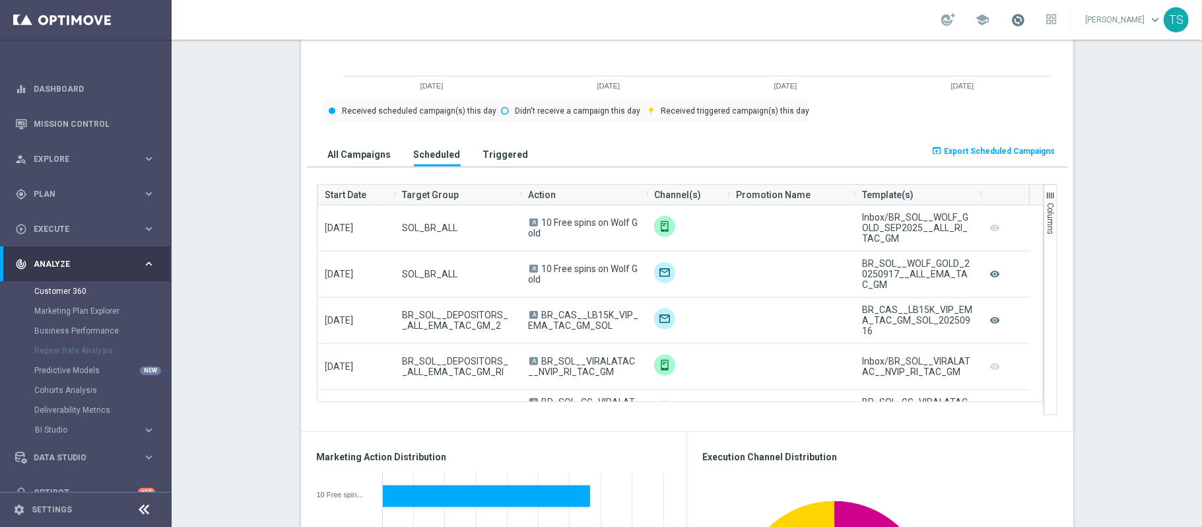
click at [1025, 16] on span at bounding box center [1018, 20] width 15 height 15
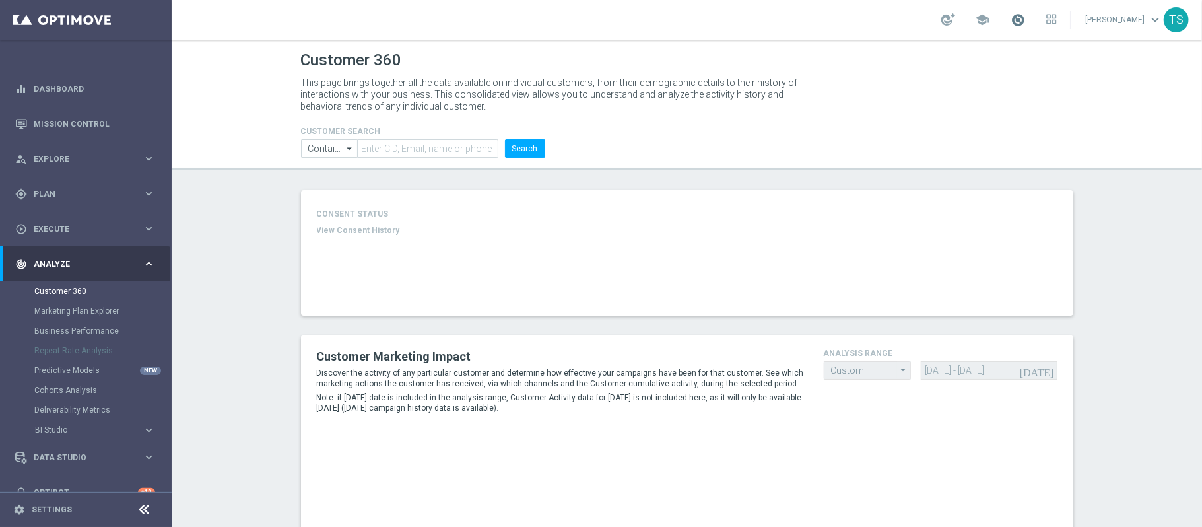
click at [1025, 19] on span at bounding box center [1018, 20] width 15 height 15
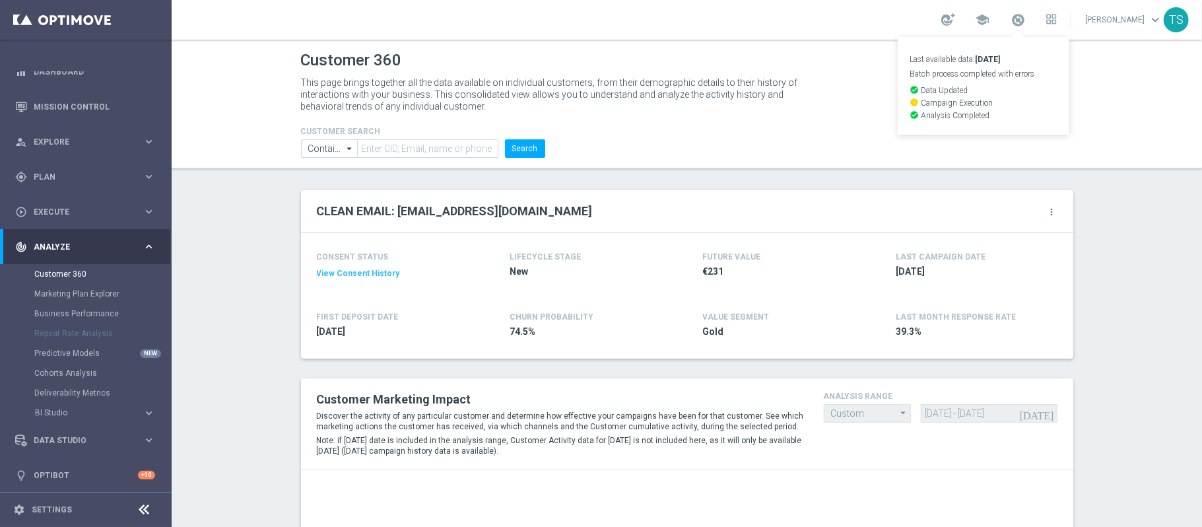
scroll to position [21, 0]
click at [90, 421] on div "Data Studio keyboard_arrow_right" at bounding box center [85, 436] width 170 height 35
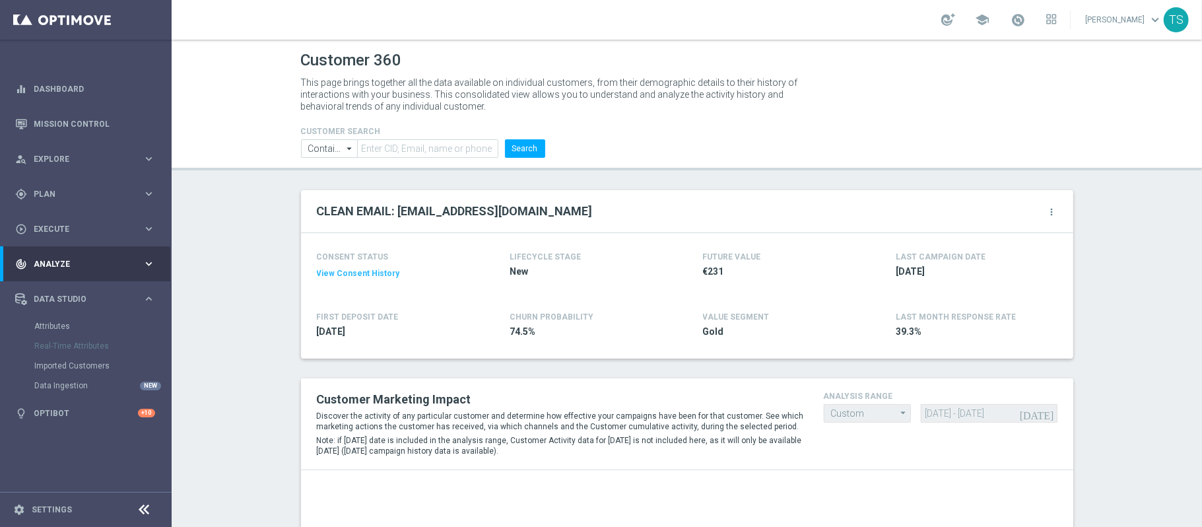
scroll to position [0, 0]
click at [71, 384] on link "Data Ingestion" at bounding box center [85, 385] width 103 height 11
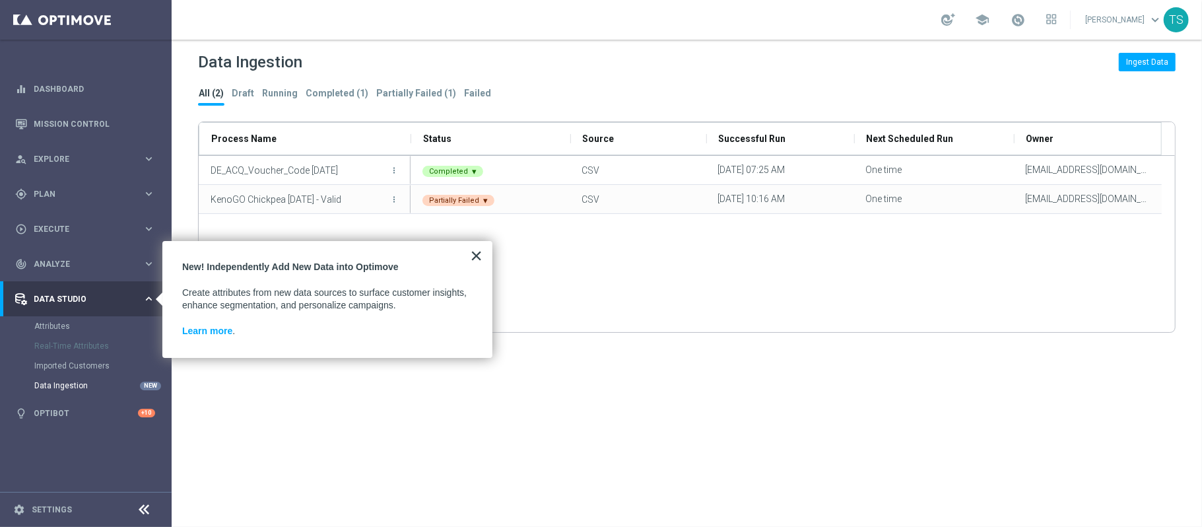
click at [475, 257] on button "×" at bounding box center [476, 255] width 13 height 21
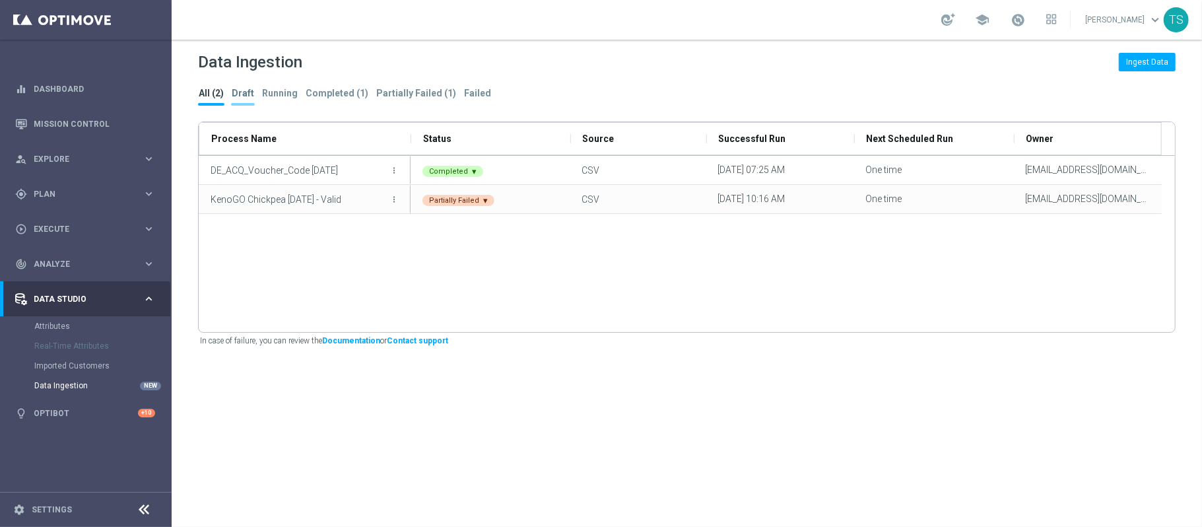
click at [243, 88] on tab-header "Draft" at bounding box center [243, 93] width 22 height 11
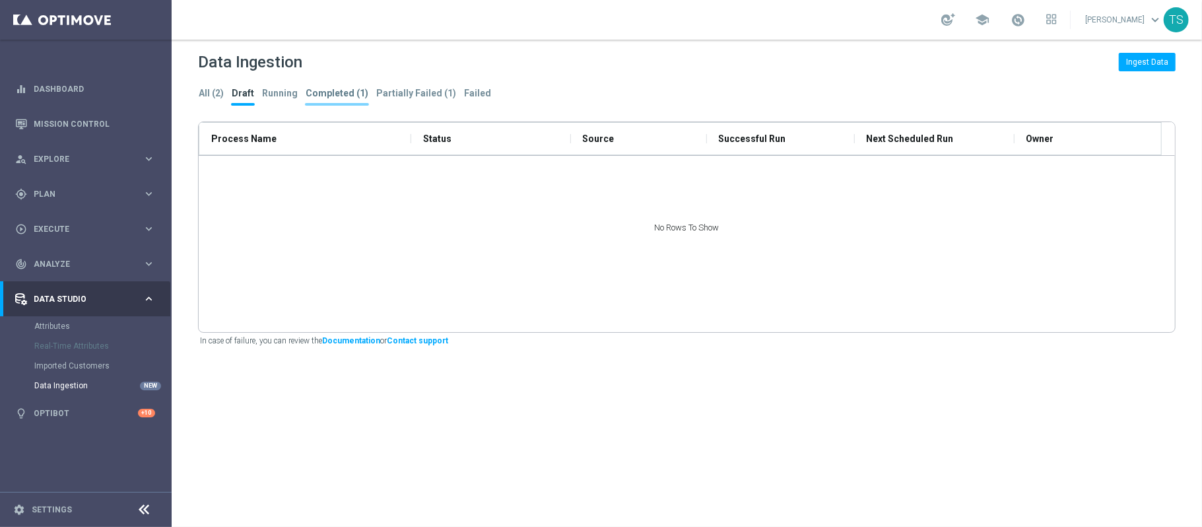
click at [329, 94] on tab-header "Completed (1)" at bounding box center [337, 93] width 63 height 11
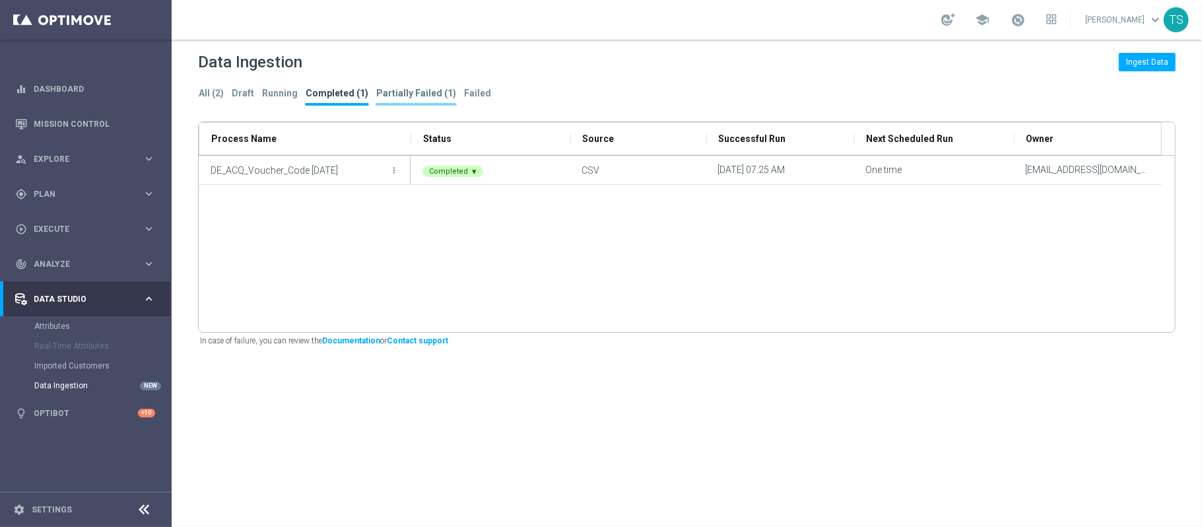
click at [405, 94] on tab-header "Partially Failed (1)" at bounding box center [416, 93] width 80 height 11
click at [72, 321] on link "Attributes" at bounding box center [85, 326] width 103 height 11
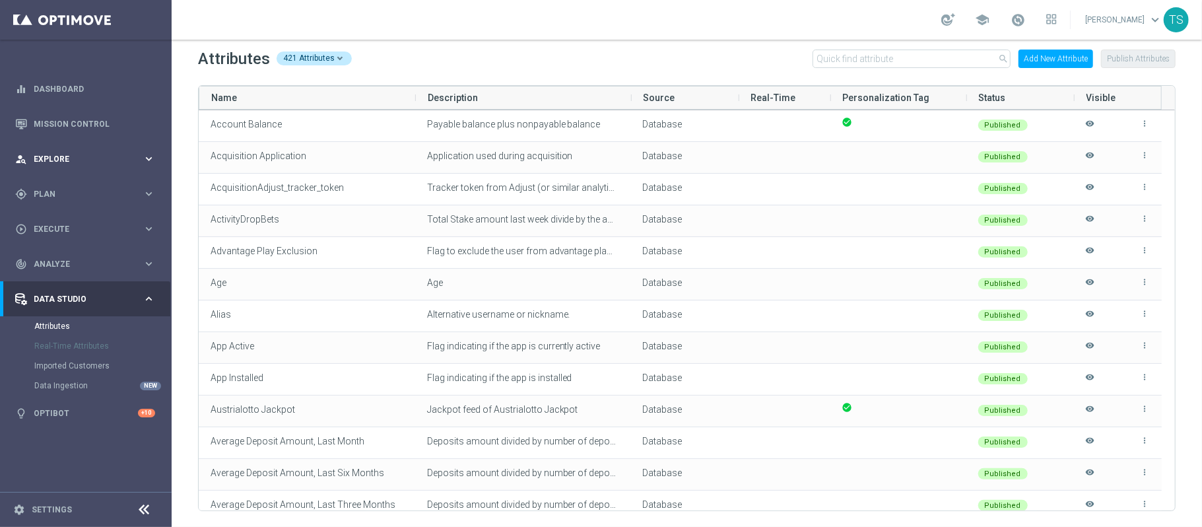
click at [57, 157] on span "Explore" at bounding box center [88, 159] width 109 height 8
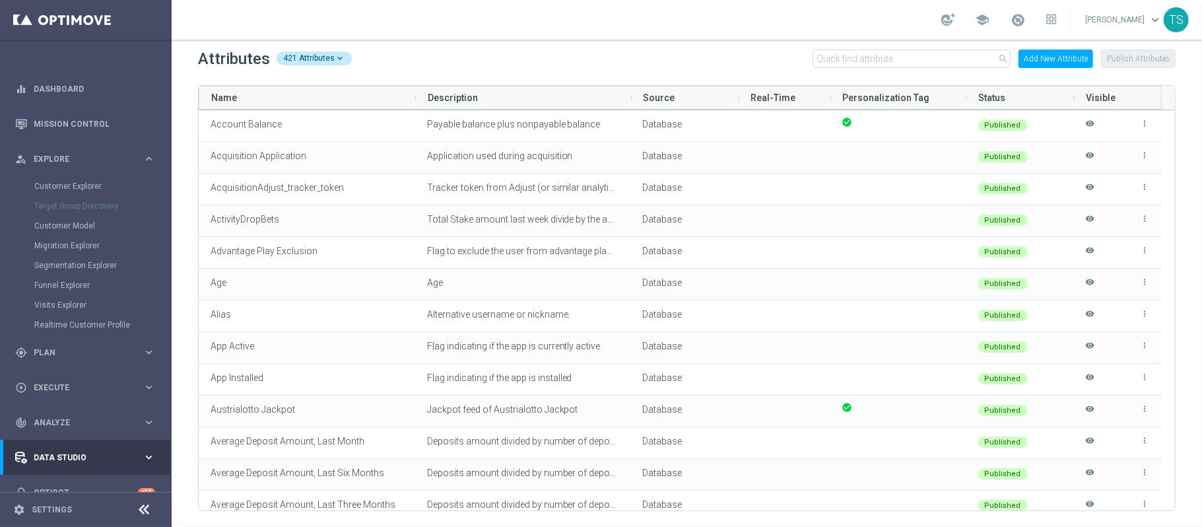
click at [72, 178] on div "Customer Explorer" at bounding box center [102, 186] width 136 height 20
click at [73, 187] on link "Customer Explorer" at bounding box center [85, 186] width 103 height 11
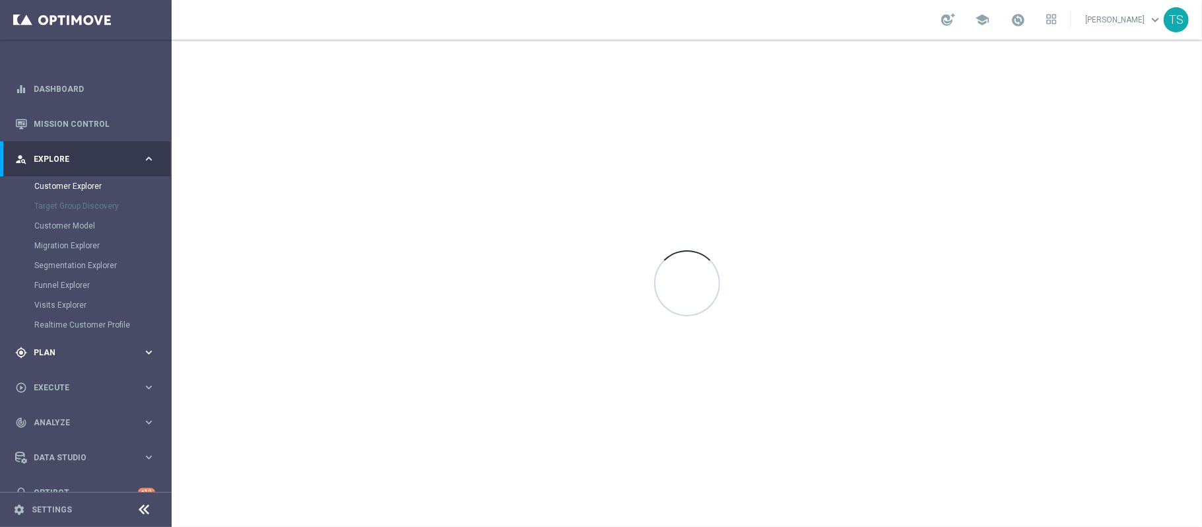
click at [56, 353] on span "Plan" at bounding box center [88, 353] width 109 height 8
click at [54, 223] on link "Target Groups" at bounding box center [85, 221] width 103 height 11
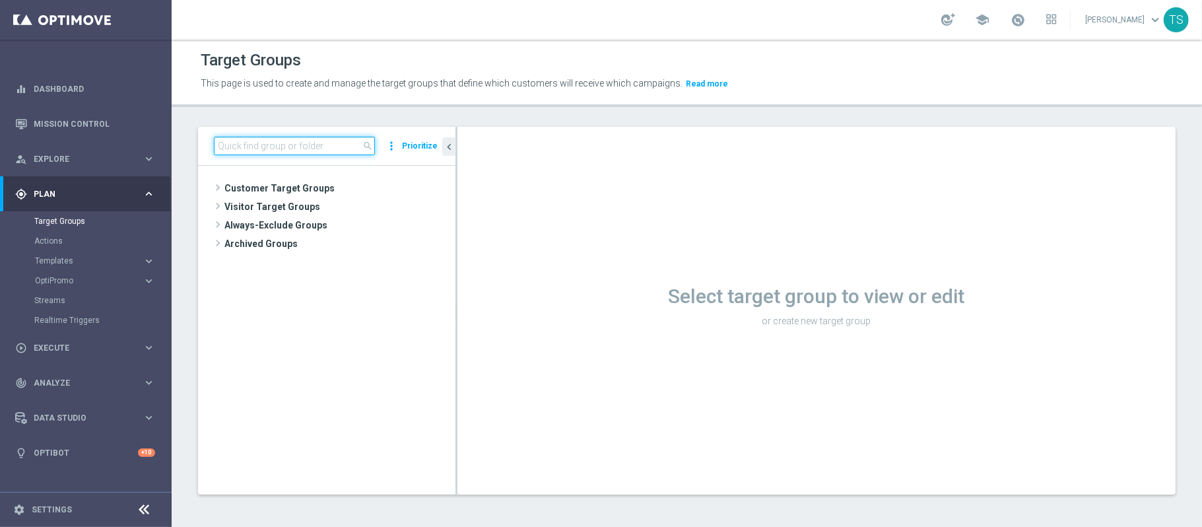
click at [306, 141] on input at bounding box center [294, 146] width 161 height 18
type input "S"
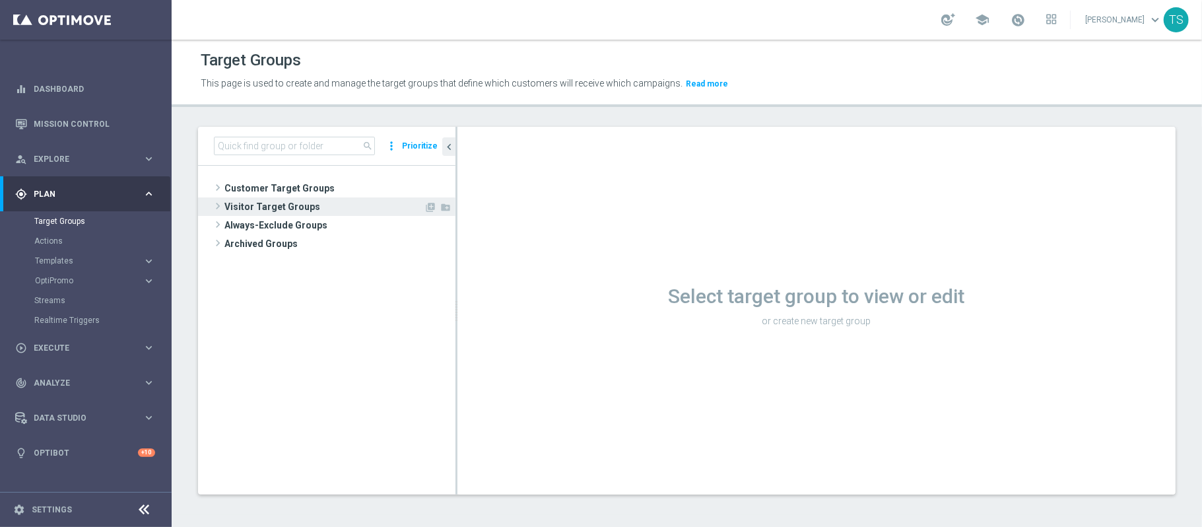
click at [310, 198] on div "Customer Target Groups library_add create_new_folder" at bounding box center [333, 216] width 244 height 74
click at [309, 185] on span "Customer Target Groups" at bounding box center [323, 188] width 199 height 18
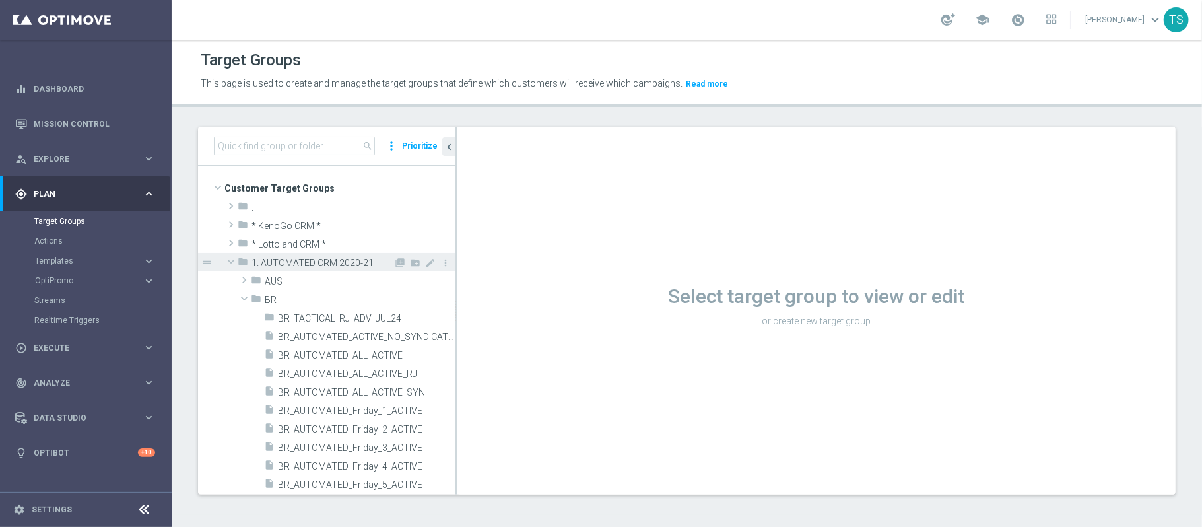
click at [225, 259] on span at bounding box center [231, 261] width 16 height 13
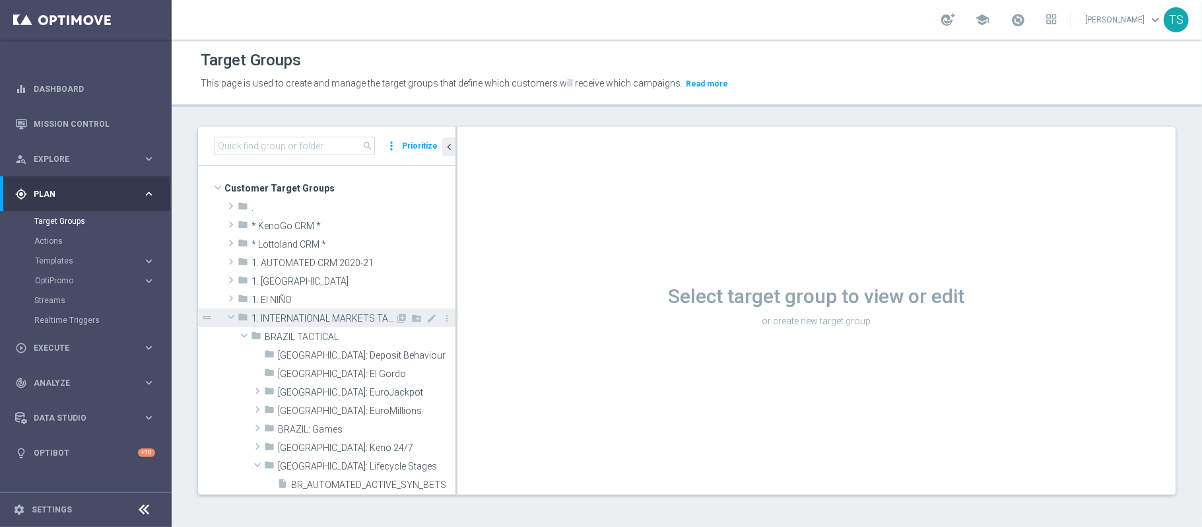
click at [225, 313] on span at bounding box center [231, 316] width 16 height 13
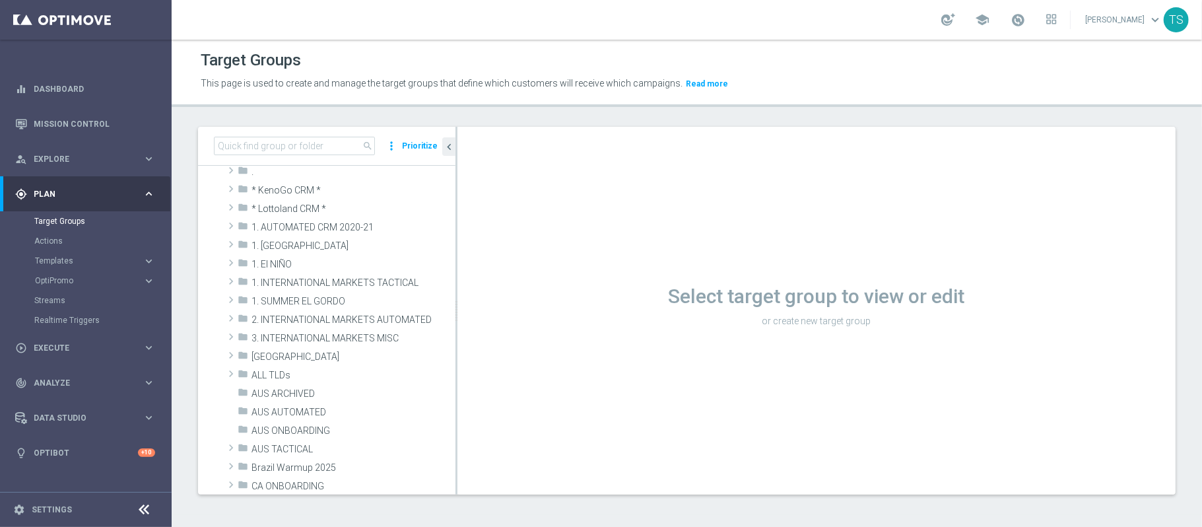
scroll to position [264, 0]
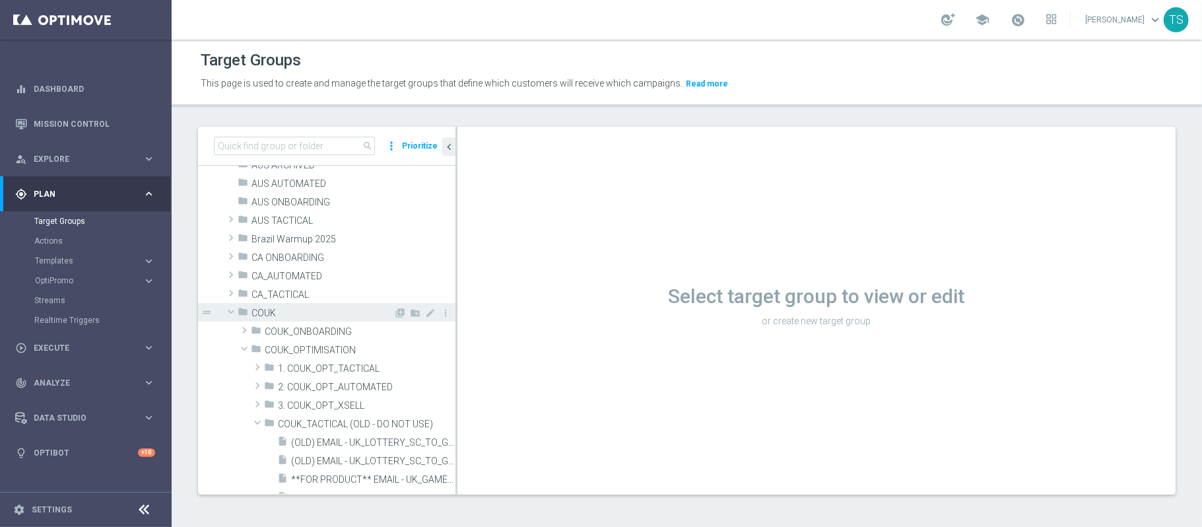
click at [230, 314] on span at bounding box center [231, 311] width 16 height 13
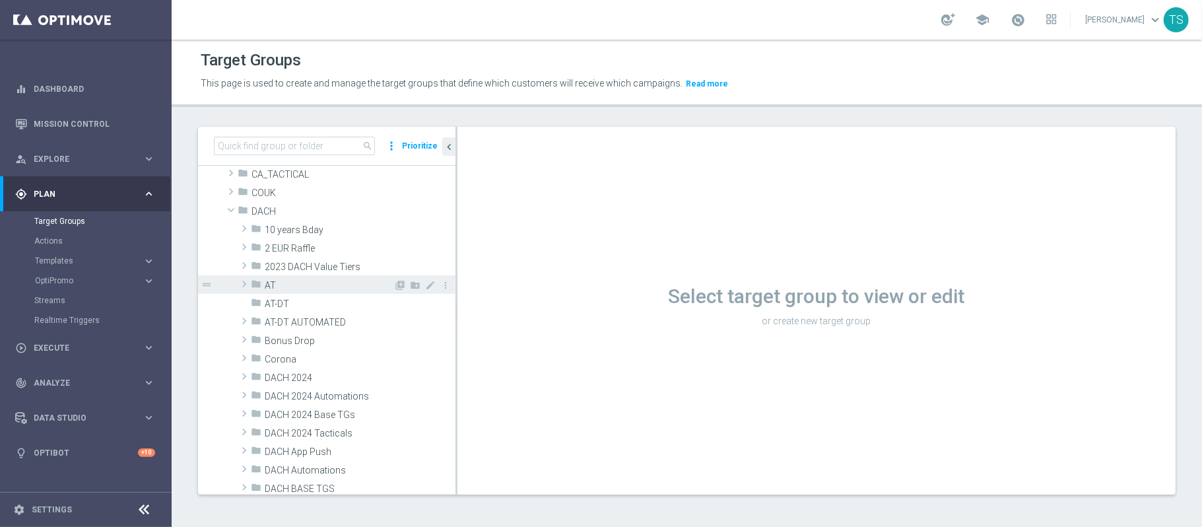
scroll to position [352, 0]
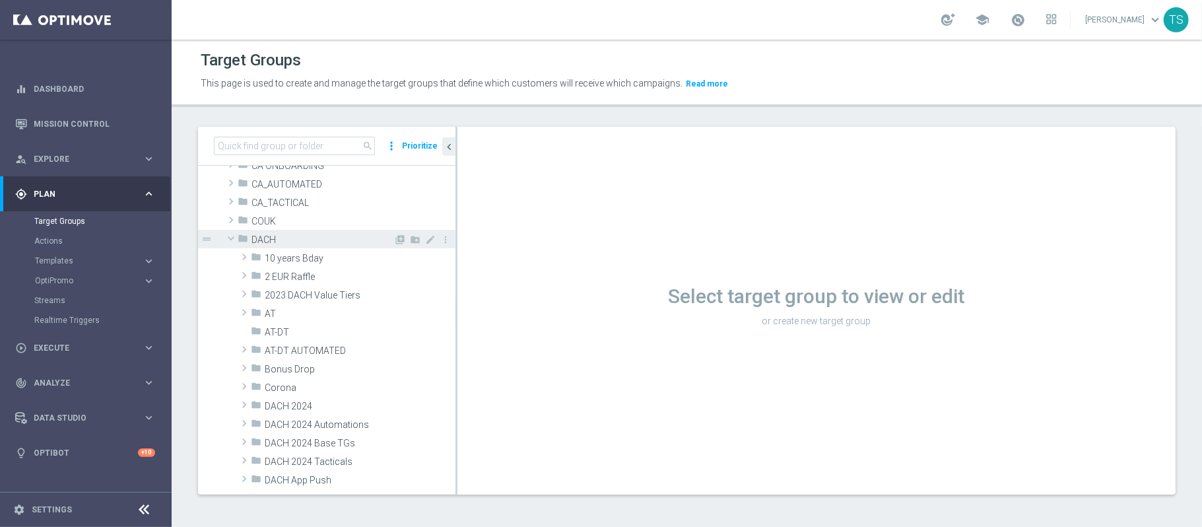
click at [232, 241] on span at bounding box center [231, 238] width 16 height 13
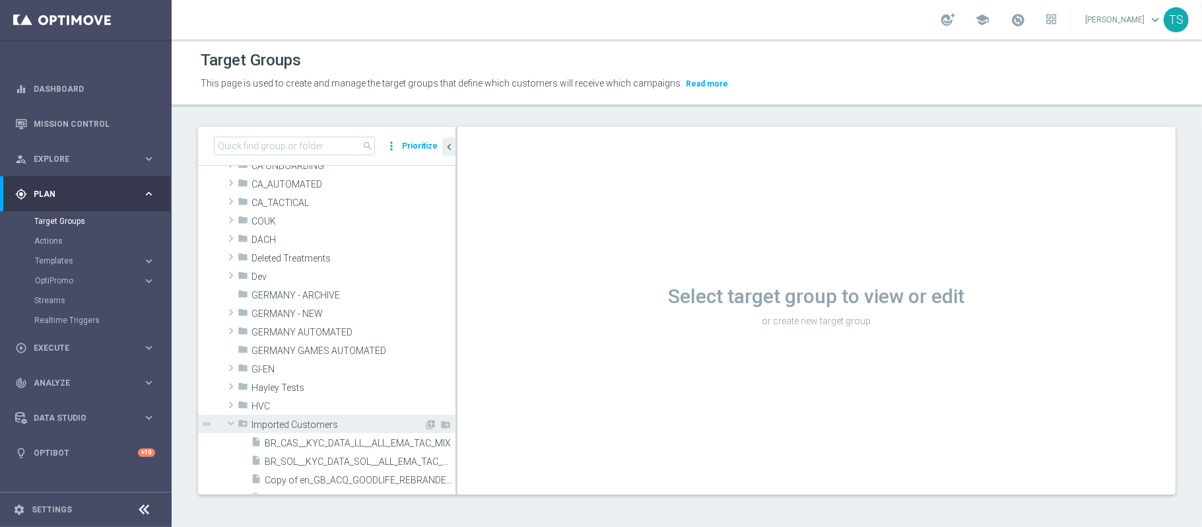
click at [233, 425] on span at bounding box center [231, 423] width 16 height 13
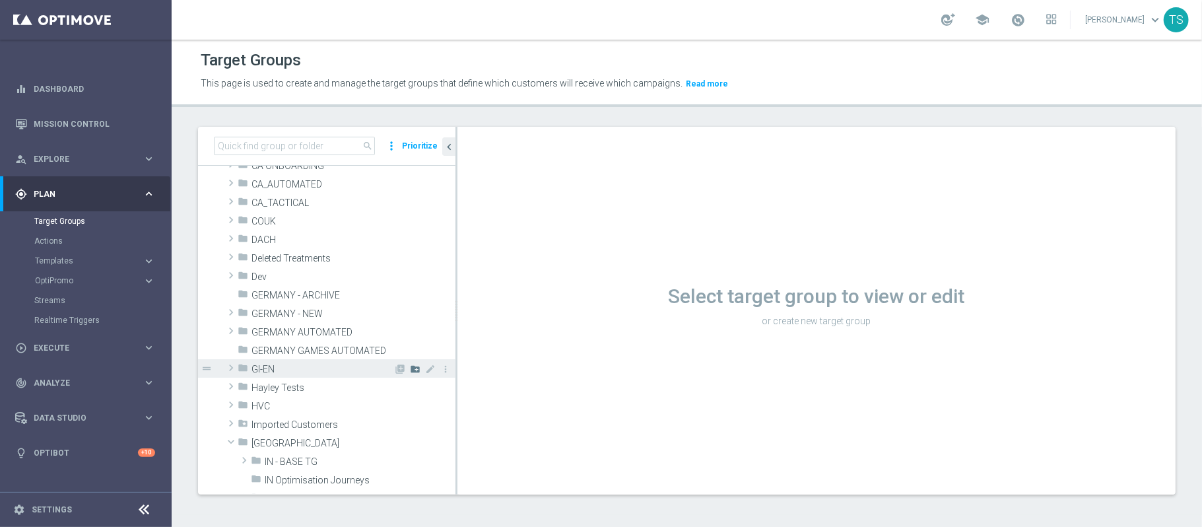
scroll to position [528, 0]
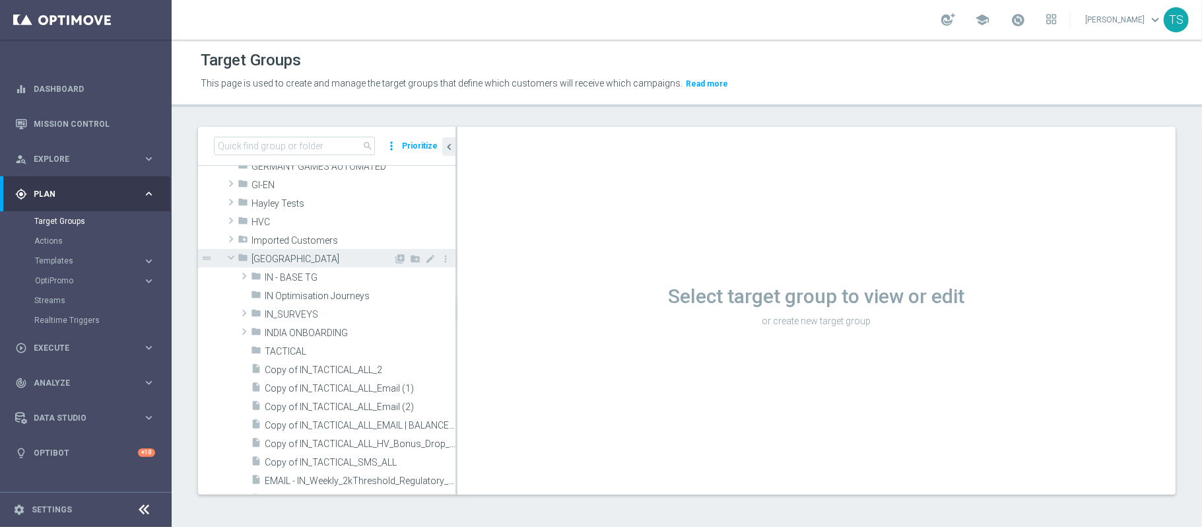
click at [230, 261] on span at bounding box center [231, 257] width 16 height 13
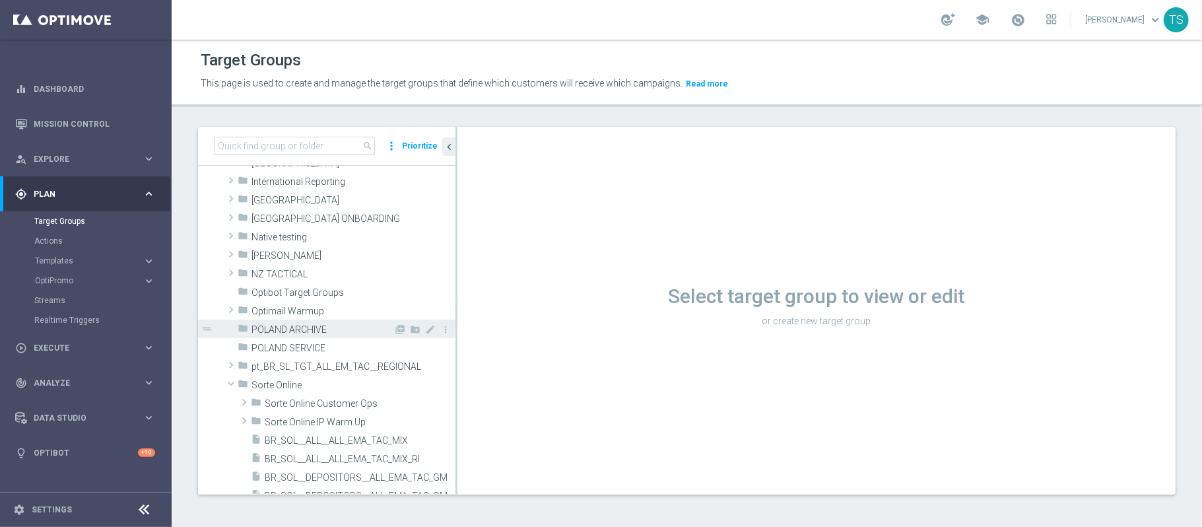
scroll to position [704, 0]
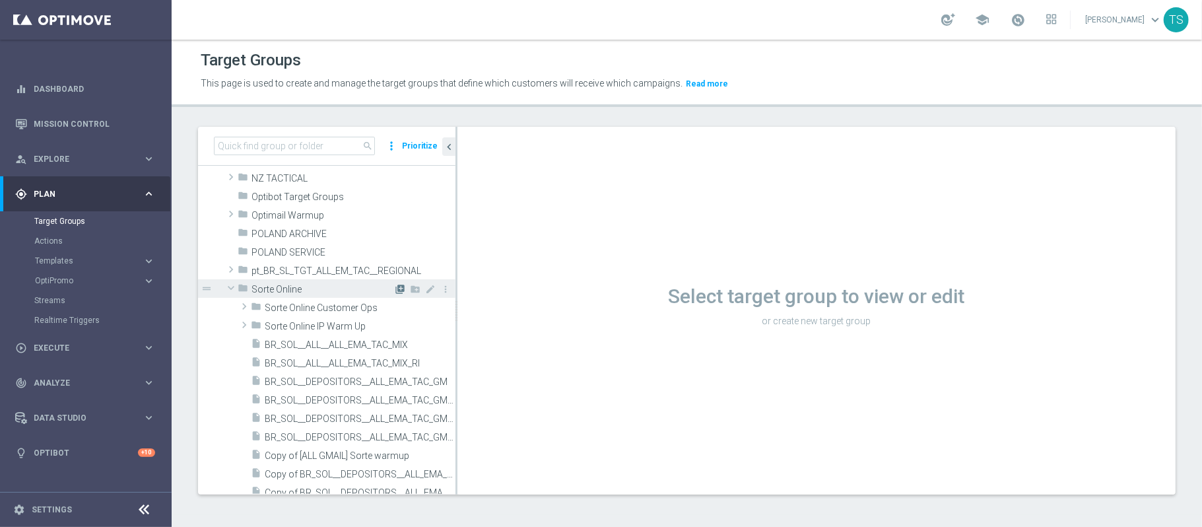
click at [395, 290] on icon "library_add" at bounding box center [400, 289] width 11 height 11
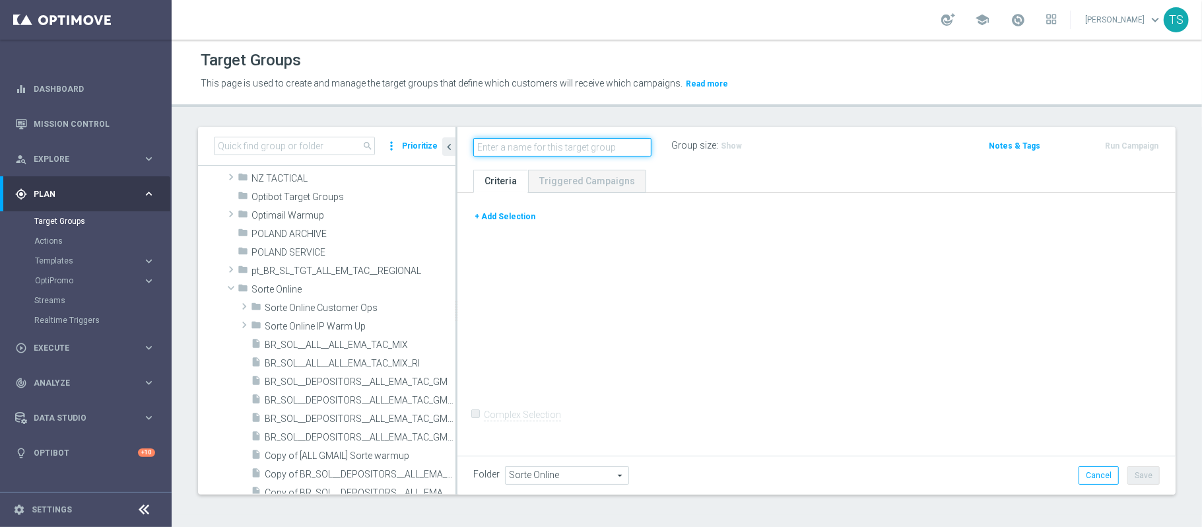
click at [568, 154] on input "text" at bounding box center [562, 147] width 178 height 18
type input "INTERN_TEST"
click at [508, 214] on button "+ Add Selection" at bounding box center [504, 216] width 63 height 15
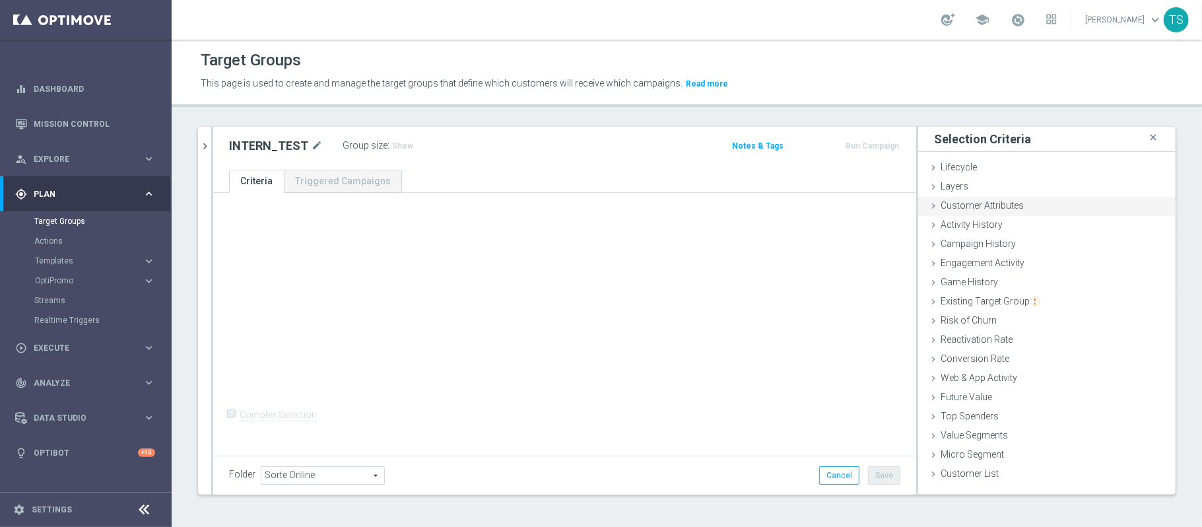
click at [992, 213] on div "Customer Attributes done" at bounding box center [1046, 207] width 257 height 20
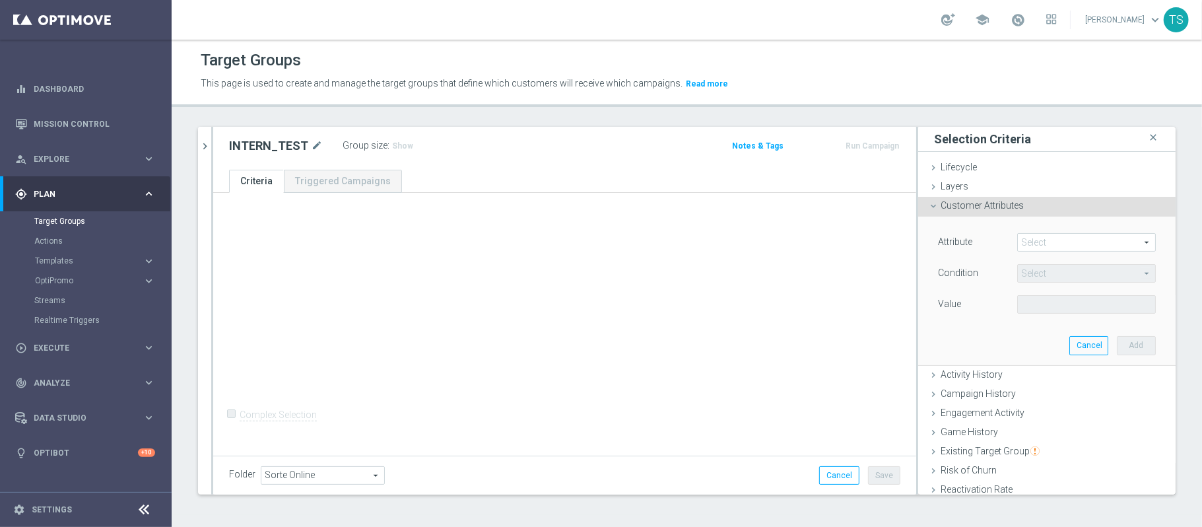
click at [1033, 240] on span at bounding box center [1086, 242] width 137 height 17
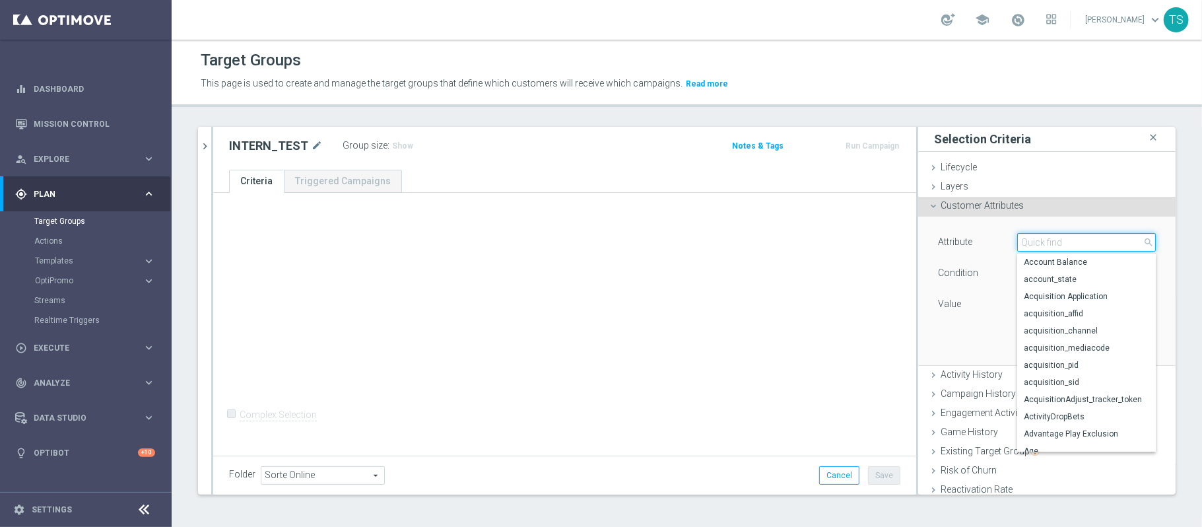
click at [1078, 239] on input "search" at bounding box center [1086, 242] width 139 height 18
type input "ema"
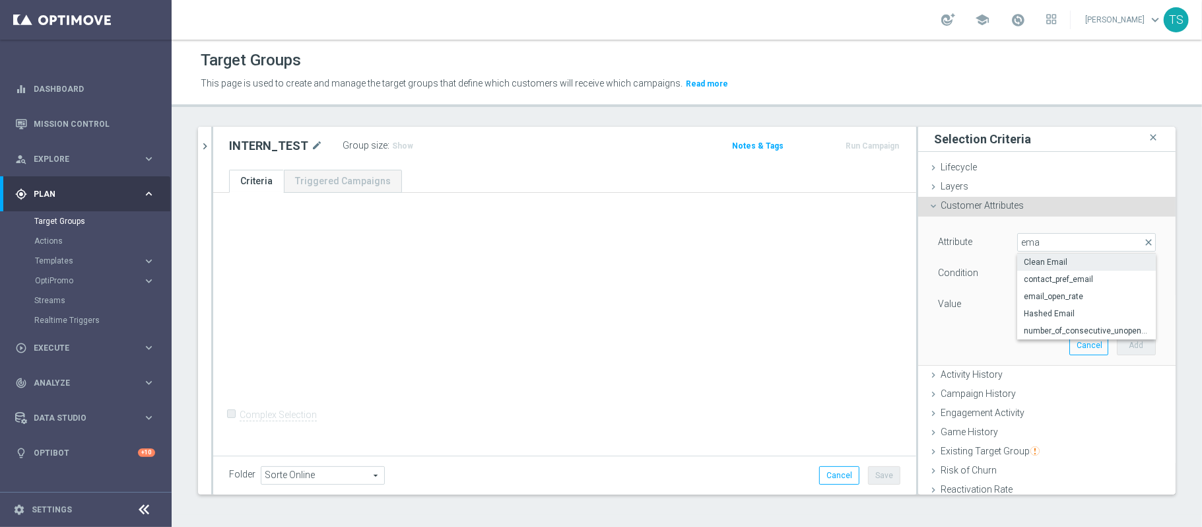
click at [1043, 269] on label "Clean Email" at bounding box center [1086, 261] width 139 height 17
type input "Clean Email"
type input "Equals"
drag, startPoint x: 1022, startPoint y: 314, endPoint x: 1023, endPoint y: 305, distance: 9.3
click at [1022, 310] on div "Attribute Clean Email Clean Email arrow_drop_down search Condition Equals Equal…" at bounding box center [1047, 291] width 238 height 148
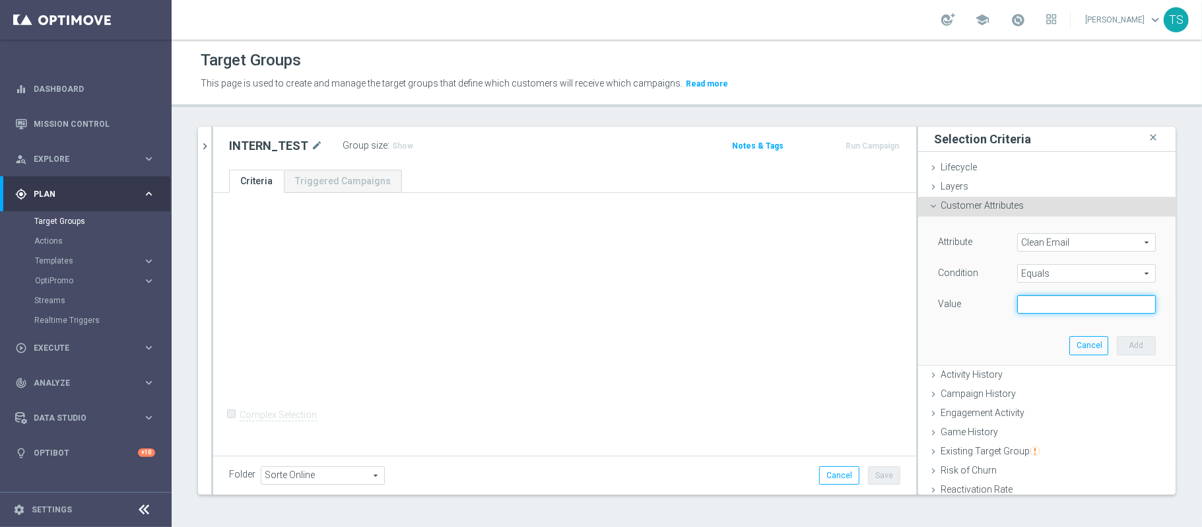
click at [1023, 305] on input "text" at bounding box center [1086, 304] width 139 height 18
type input "thomas.silva.1995@gmail.com"
click at [1117, 347] on button "Add" at bounding box center [1136, 345] width 39 height 18
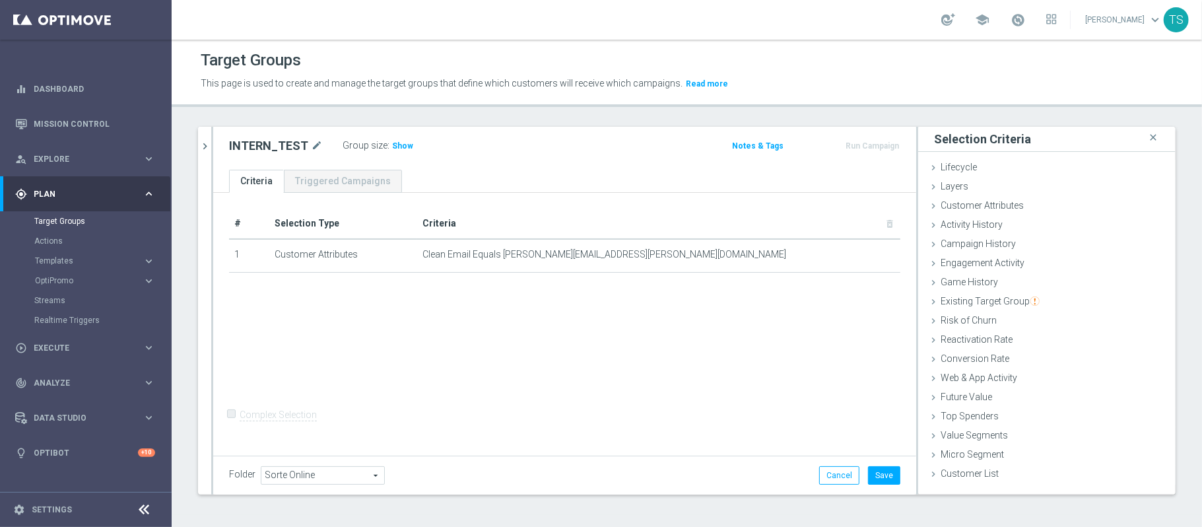
click at [387, 147] on label ":" at bounding box center [388, 145] width 2 height 11
click at [392, 149] on span "Show" at bounding box center [402, 145] width 21 height 9
click at [878, 479] on button "Save" at bounding box center [884, 475] width 32 height 18
click at [66, 353] on div "play_circle_outline Execute" at bounding box center [78, 348] width 127 height 12
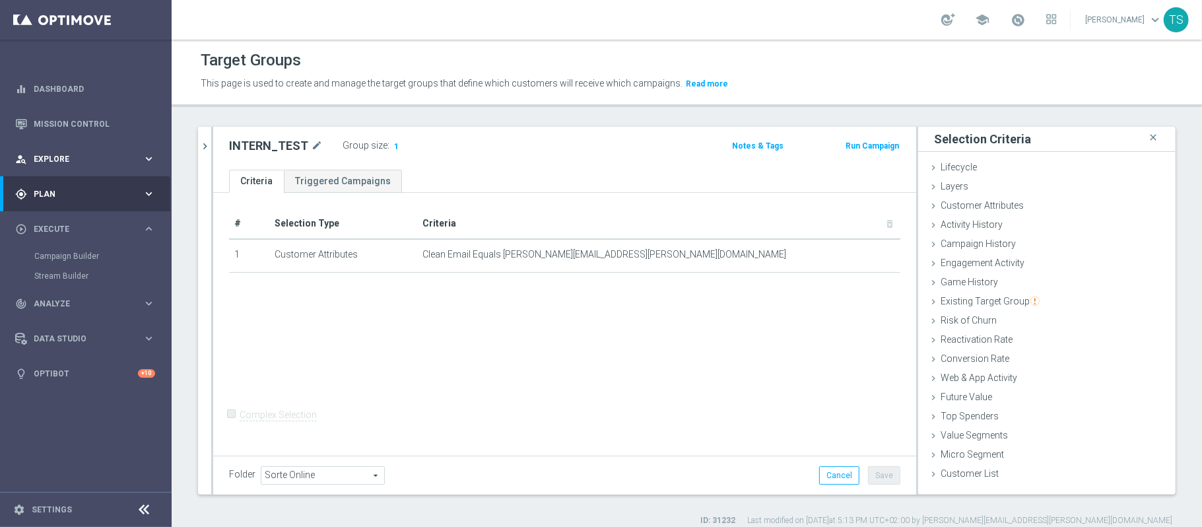
click at [85, 155] on span "Explore" at bounding box center [88, 159] width 109 height 8
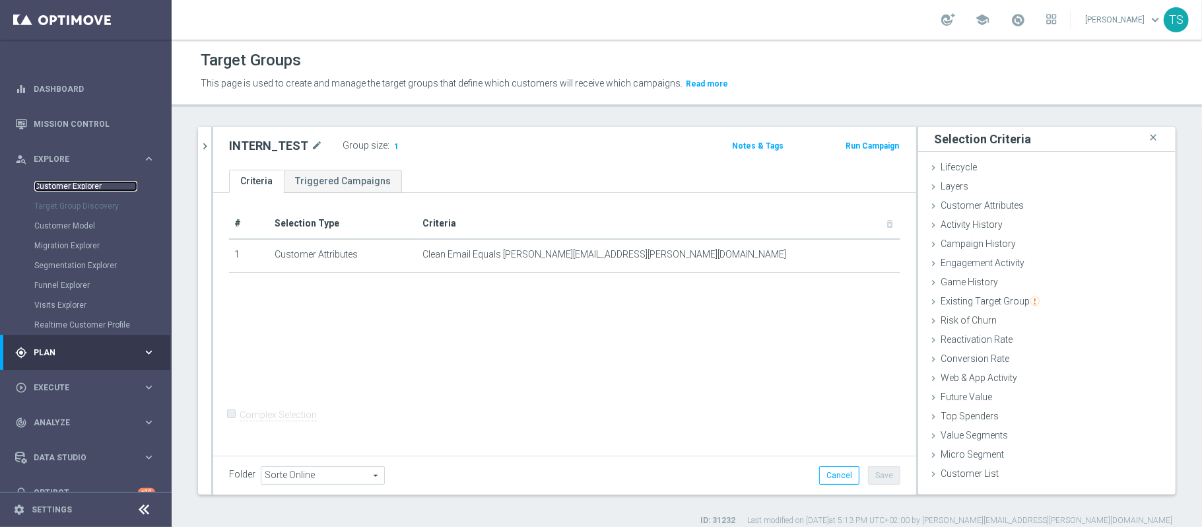
click at [90, 188] on link "Customer Explorer" at bounding box center [85, 186] width 103 height 11
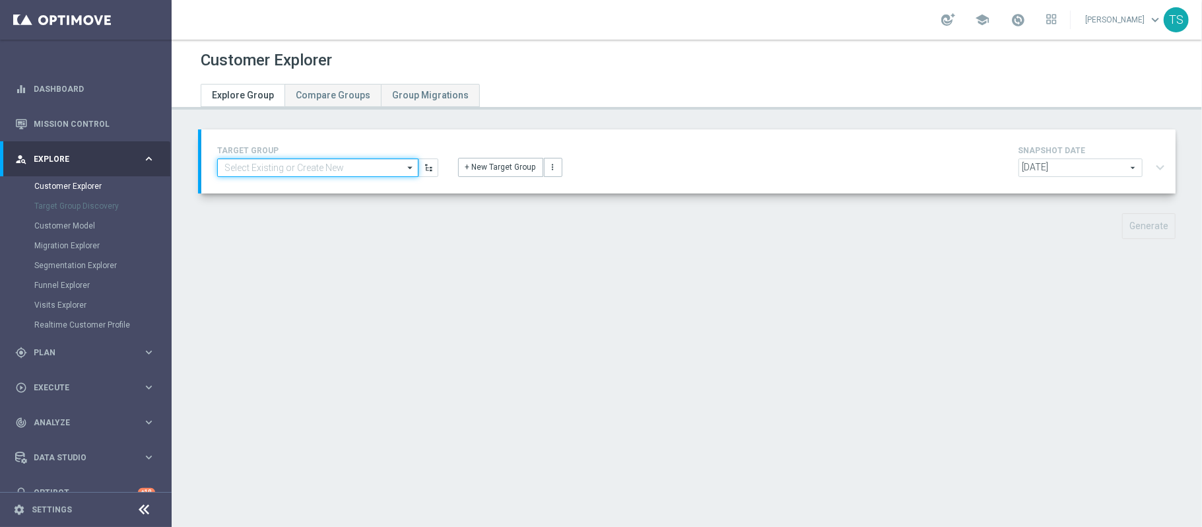
click at [345, 164] on input at bounding box center [317, 167] width 201 height 18
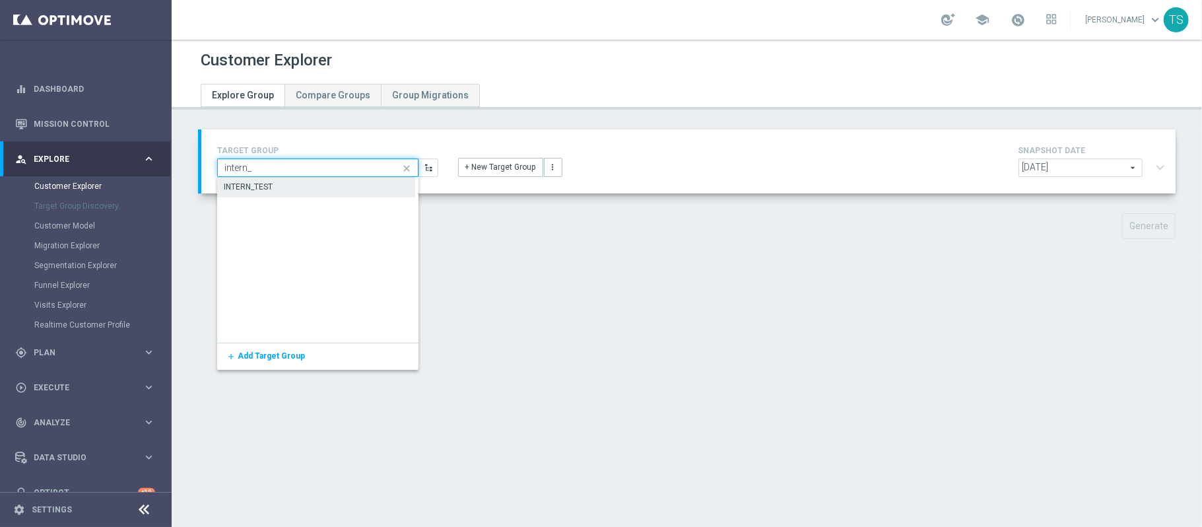
type input "intern_"
click at [325, 185] on div "INTERN_TEST" at bounding box center [316, 187] width 198 height 18
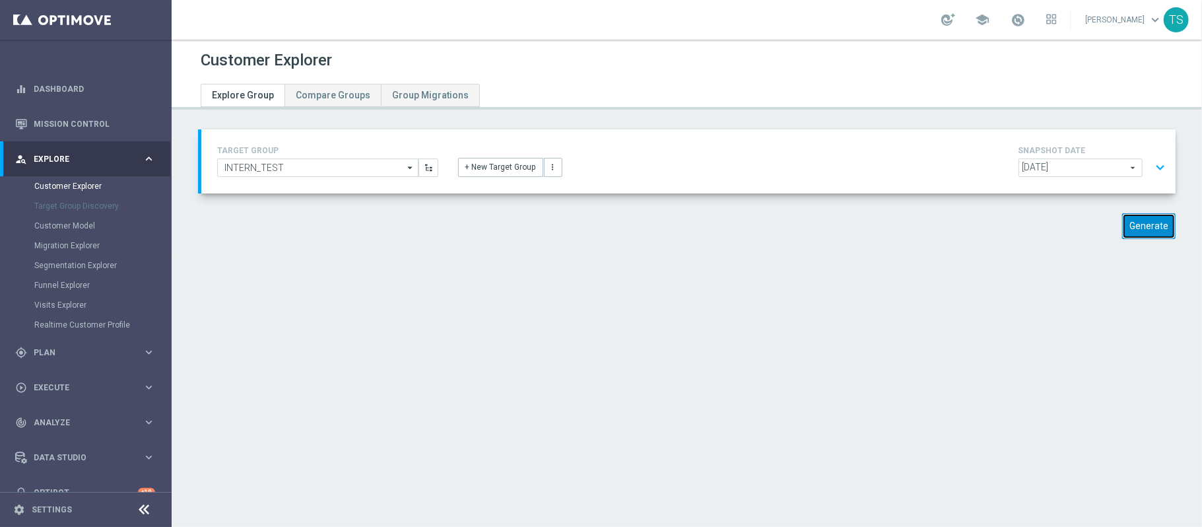
click at [1122, 231] on button "Generate" at bounding box center [1148, 226] width 53 height 26
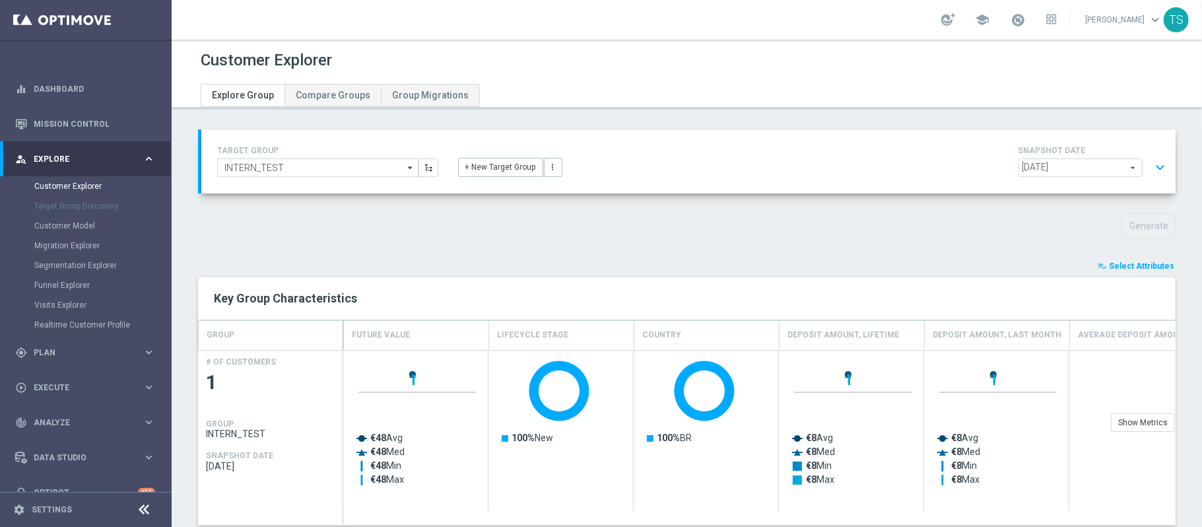
scroll to position [215, 0]
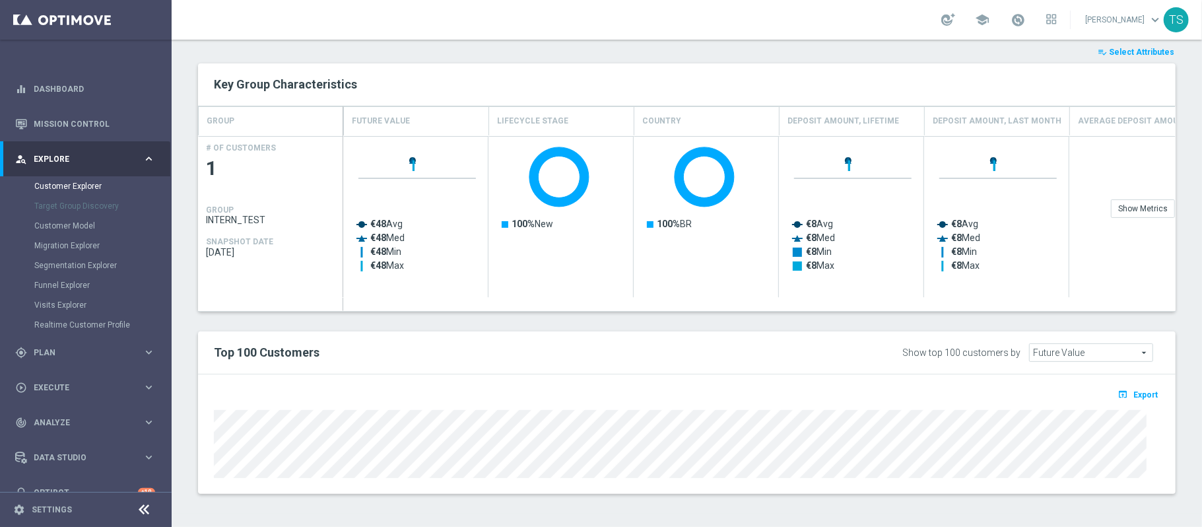
click at [1124, 48] on span "Select Attributes" at bounding box center [1141, 52] width 65 height 9
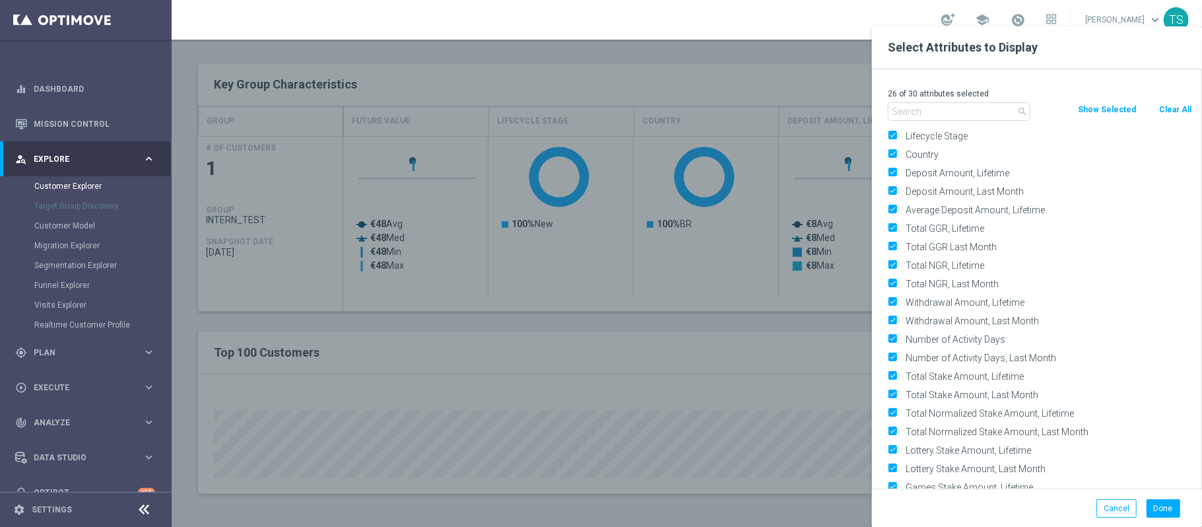
scroll to position [0, 0]
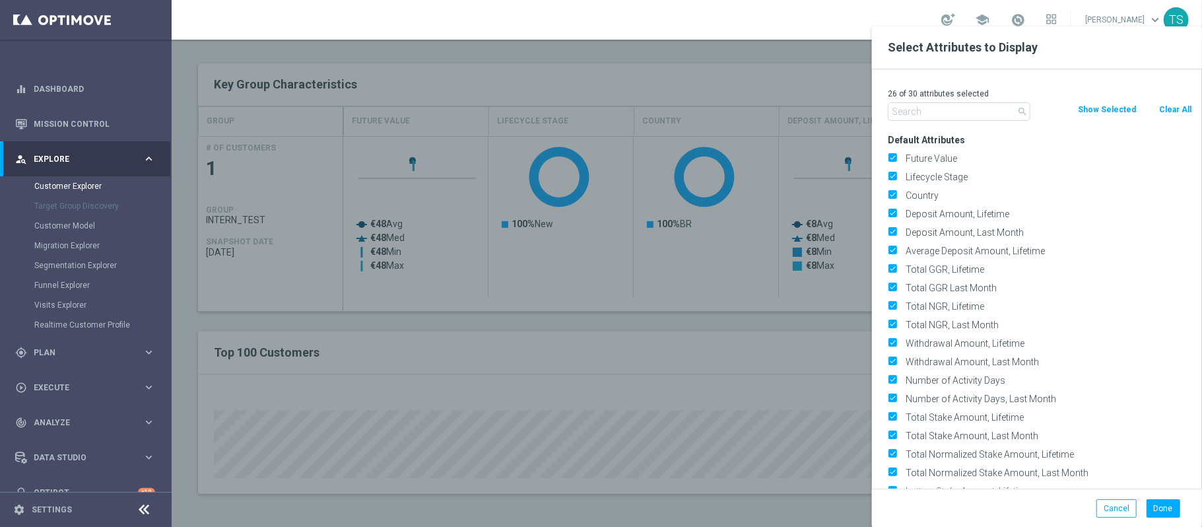
click at [1168, 112] on button "Clear All" at bounding box center [1175, 109] width 35 height 15
checkbox input "false"
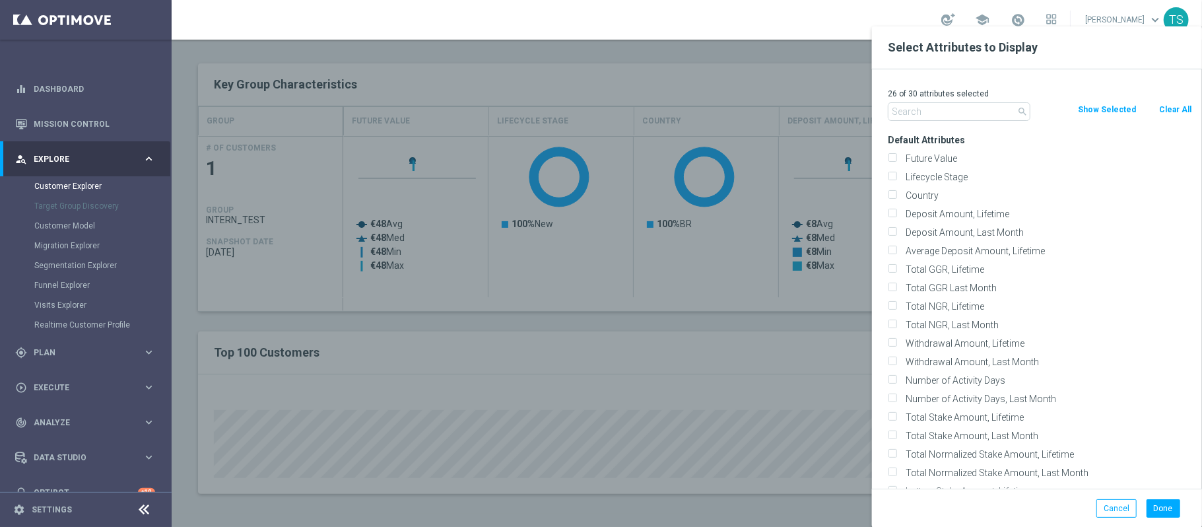
checkbox input "false"
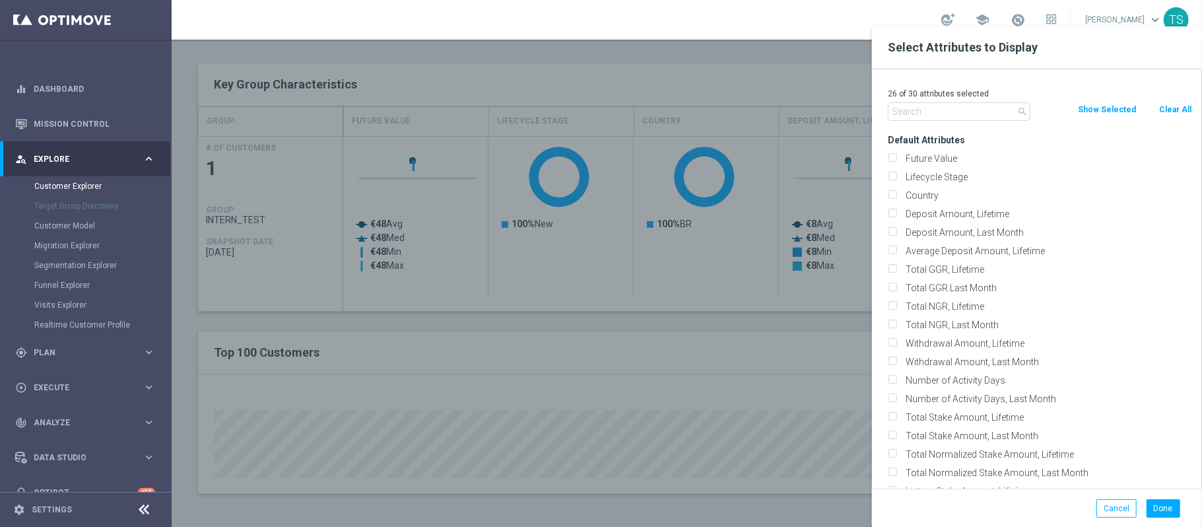
checkbox input "false"
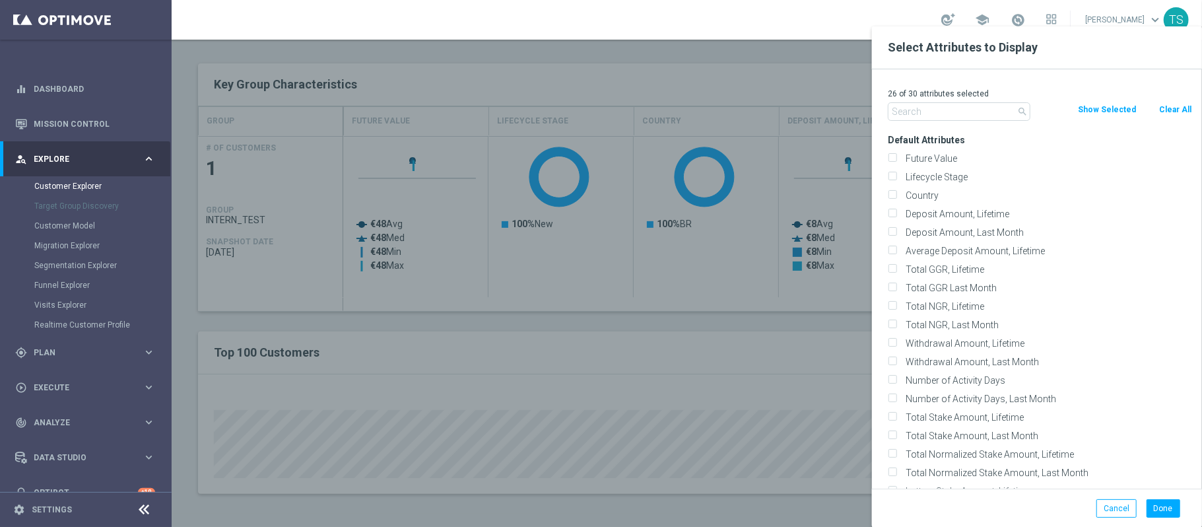
checkbox input "false"
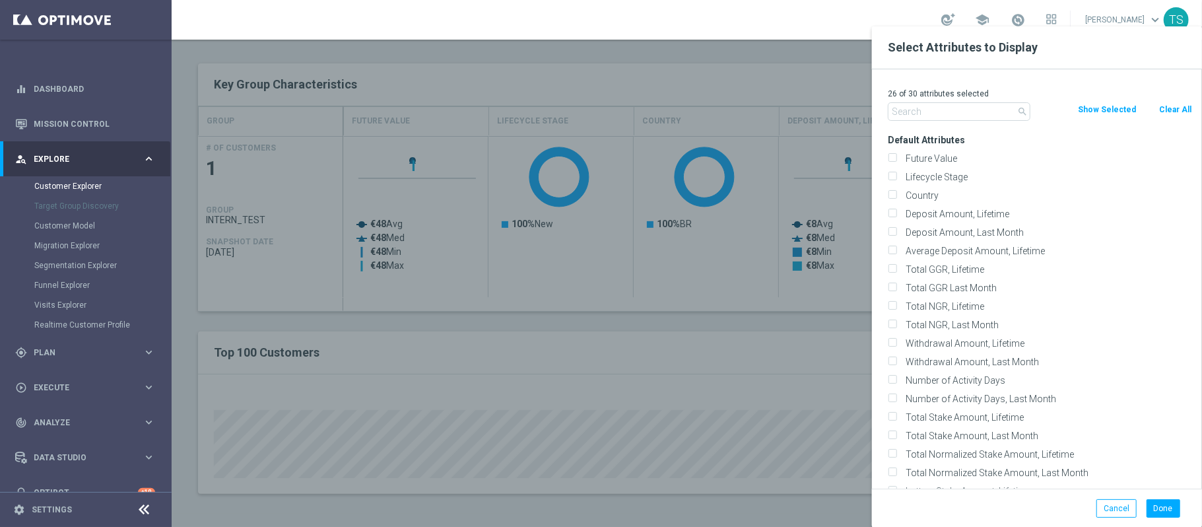
checkbox input "false"
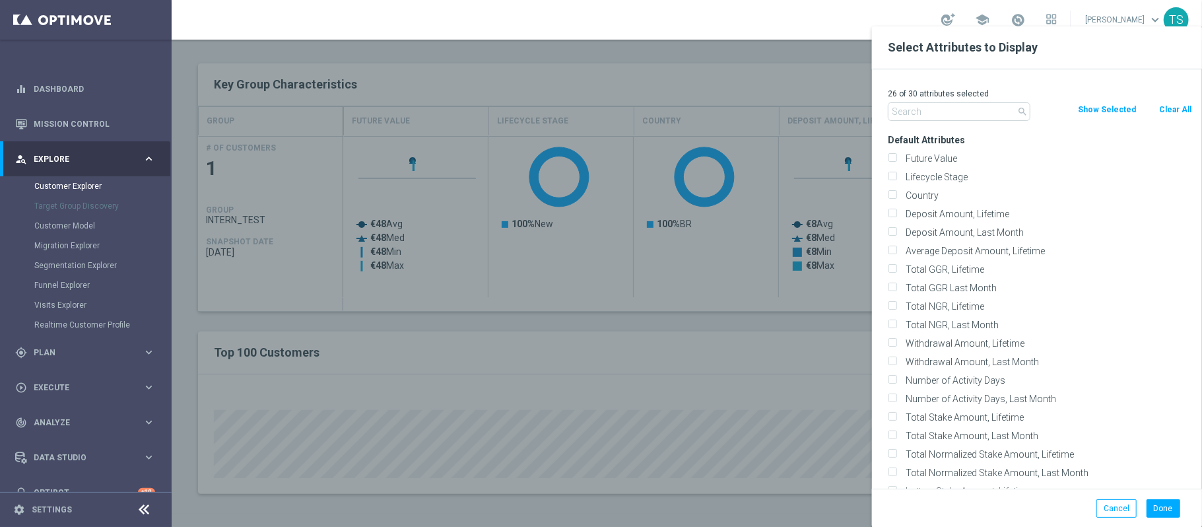
checkbox input "false"
click at [901, 184] on div "Lifecycle Stage" at bounding box center [1040, 177] width 324 height 18
click at [901, 180] on label "Lifecycle Stage" at bounding box center [1046, 177] width 291 height 12
click at [896, 180] on input "Lifecycle Stage" at bounding box center [892, 178] width 9 height 9
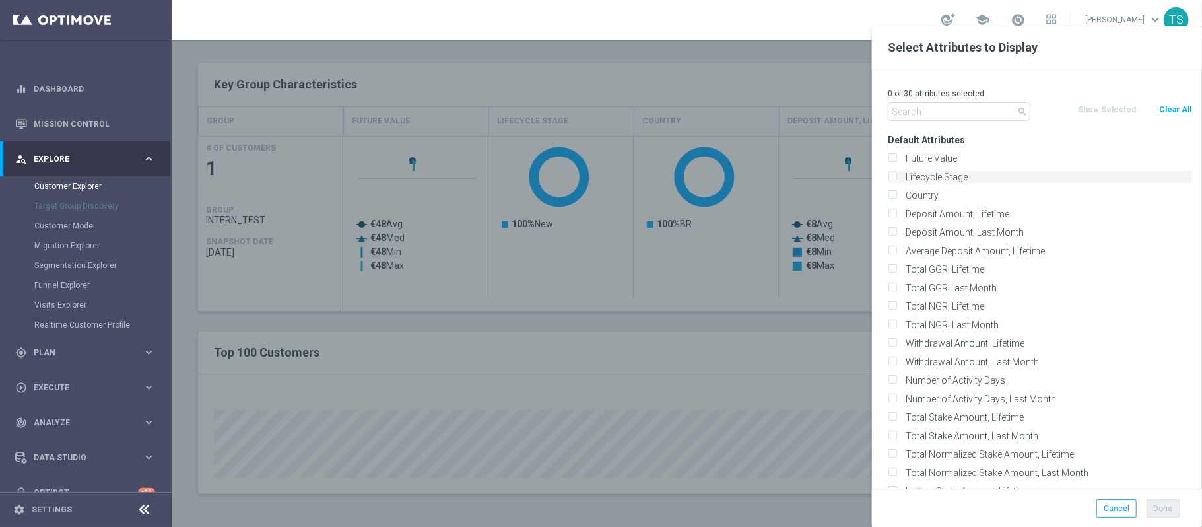
checkbox input "true"
click at [898, 194] on div "Country" at bounding box center [1040, 195] width 304 height 12
click at [893, 201] on input "Country" at bounding box center [892, 197] width 9 height 9
checkbox input "true"
click at [891, 214] on input "Deposit Amount, Lifetime" at bounding box center [892, 215] width 9 height 9
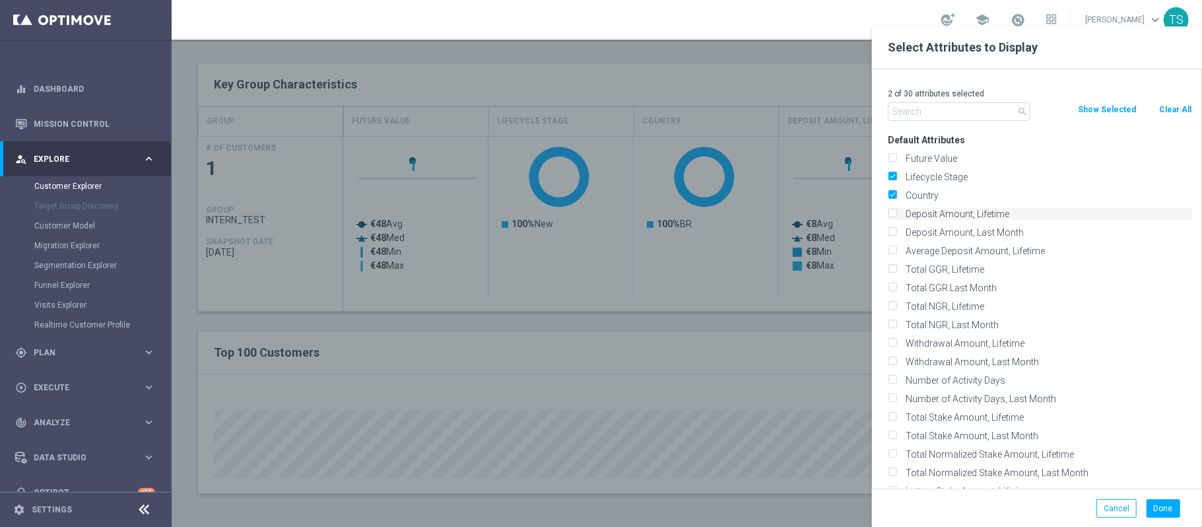
checkbox input "true"
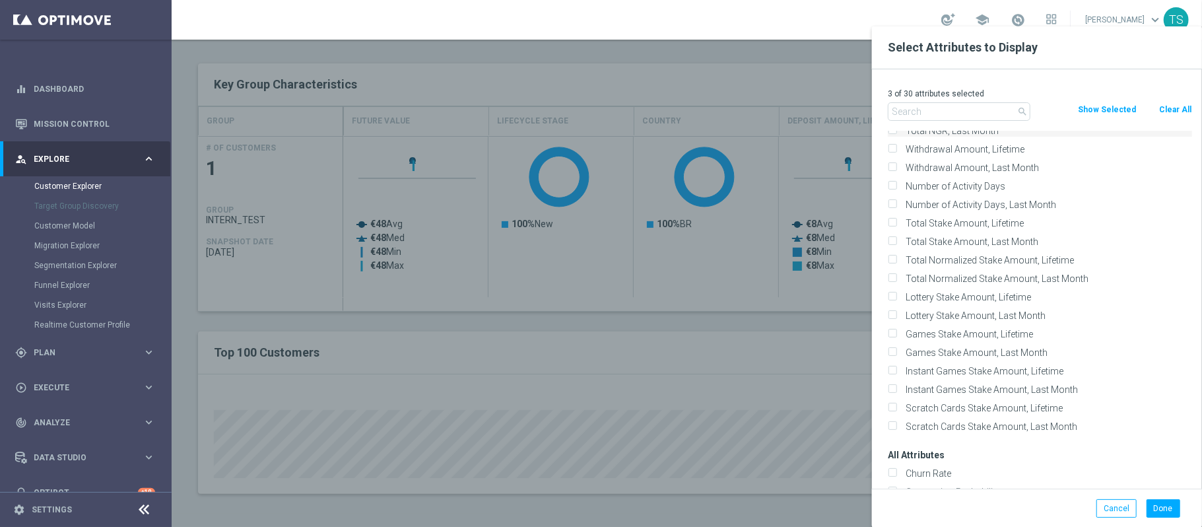
scroll to position [176, 0]
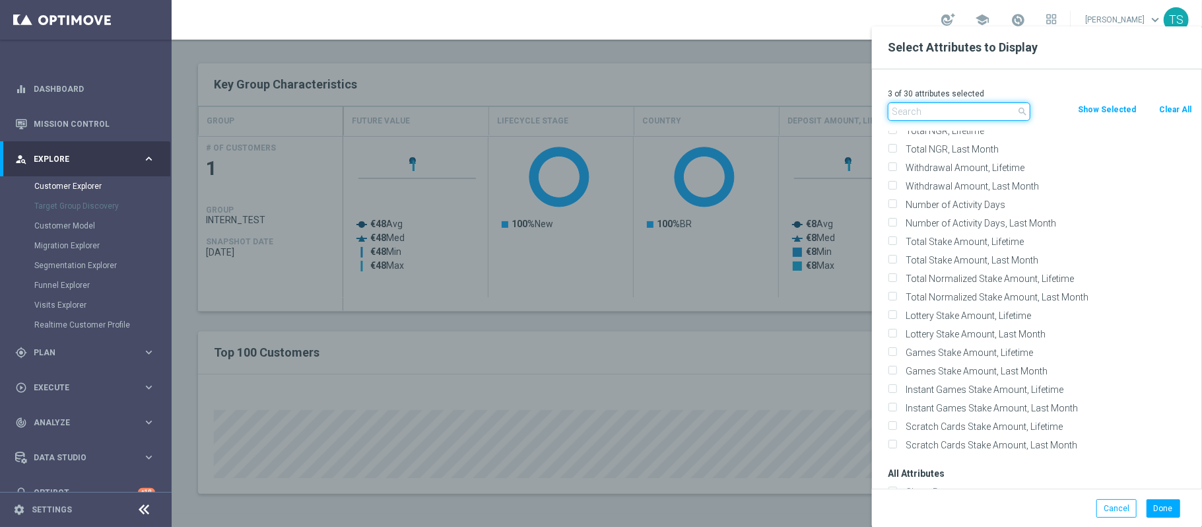
click at [940, 116] on input "text" at bounding box center [959, 111] width 143 height 18
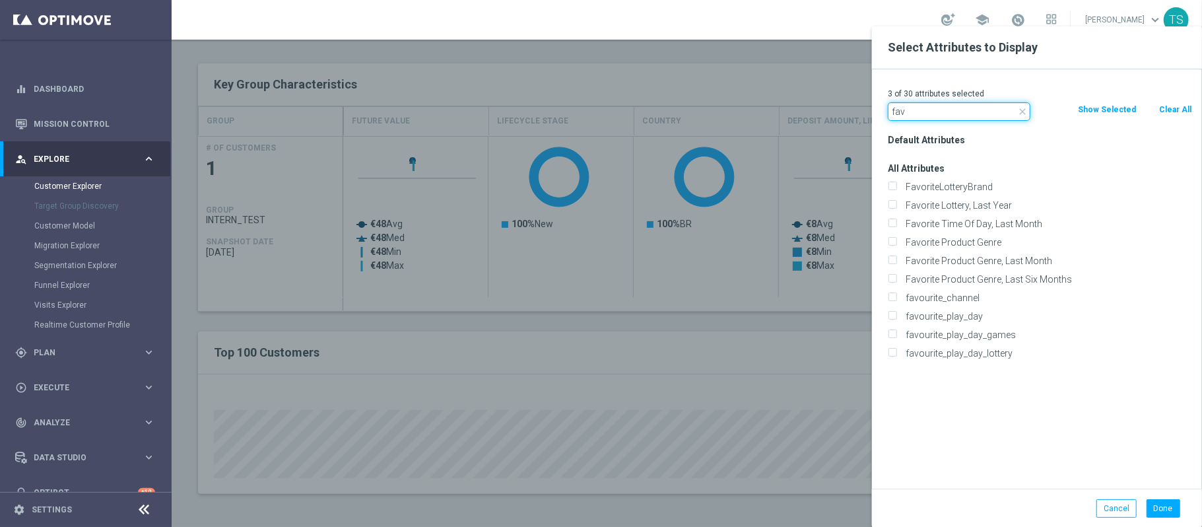
scroll to position [0, 0]
type input "fav"
click at [972, 300] on label "favourite_channel" at bounding box center [1046, 298] width 291 height 12
click at [896, 300] on input "favourite_channel" at bounding box center [892, 299] width 9 height 9
checkbox input "true"
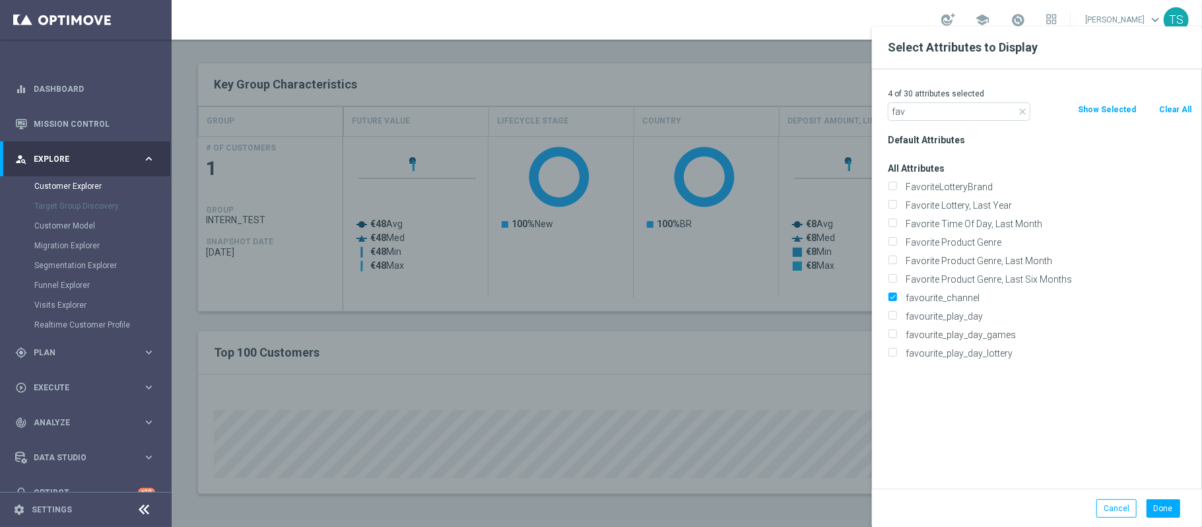
click at [761, 276] on div at bounding box center [773, 289] width 1202 height 527
click at [893, 241] on input "Favorite Product Genre" at bounding box center [892, 244] width 9 height 9
checkbox input "true"
click at [920, 186] on label "FavoriteLotteryBrand" at bounding box center [1046, 187] width 291 height 12
click at [896, 186] on input "FavoriteLotteryBrand" at bounding box center [892, 188] width 9 height 9
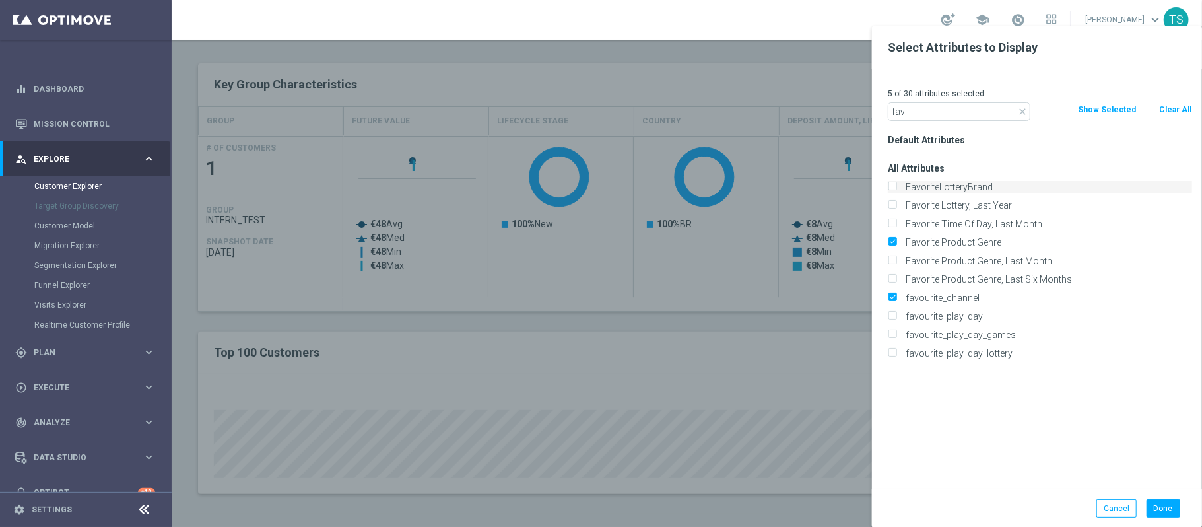
checkbox input "true"
drag, startPoint x: 803, startPoint y: 133, endPoint x: 764, endPoint y: 133, distance: 39.0
click at [784, 514] on div "Select Attributes to Display 6 of 30 attributes selected close fav Clear All Sh…" at bounding box center [687, 514] width 1030 height 0
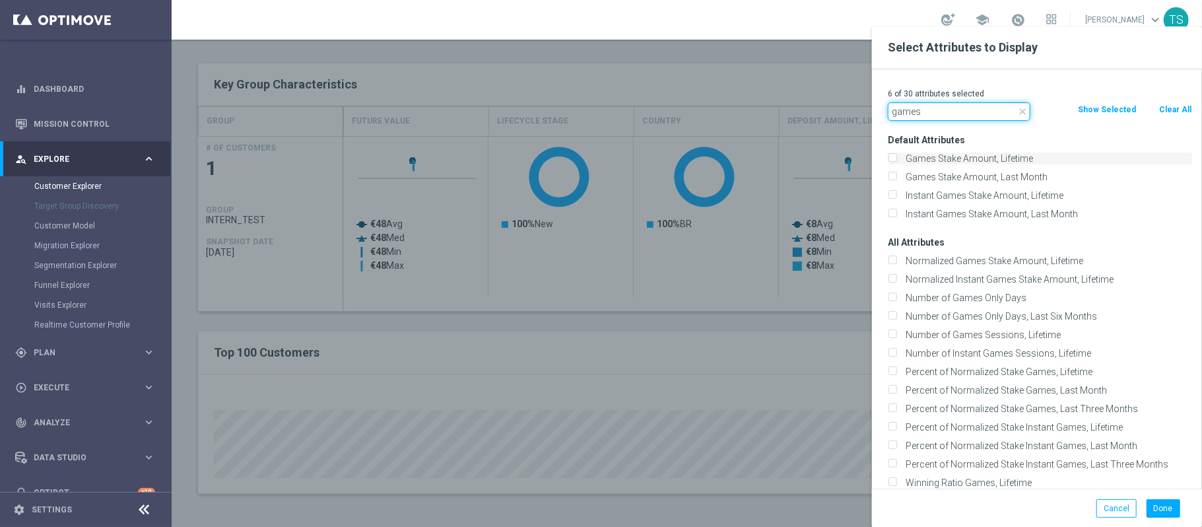
type input "games"
click at [920, 164] on label "Games Stake Amount, Lifetime" at bounding box center [1046, 158] width 291 height 12
click at [896, 164] on input "Games Stake Amount, Lifetime" at bounding box center [892, 160] width 9 height 9
checkbox input "true"
click at [912, 181] on label "Games Stake Amount, Last Month" at bounding box center [1046, 177] width 291 height 12
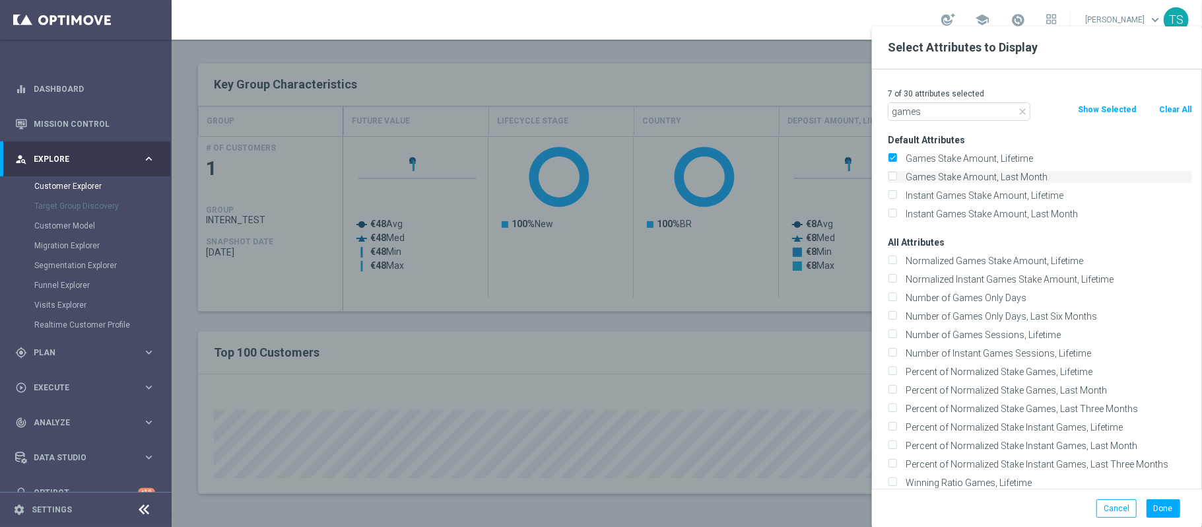
click at [896, 181] on input "Games Stake Amount, Last Month" at bounding box center [892, 178] width 9 height 9
checkbox input "true"
drag, startPoint x: 932, startPoint y: 111, endPoint x: 737, endPoint y: 122, distance: 195.1
click at [761, 514] on div "Select Attributes to Display 8 of 30 attributes selected close games Clear All …" at bounding box center [687, 514] width 1030 height 0
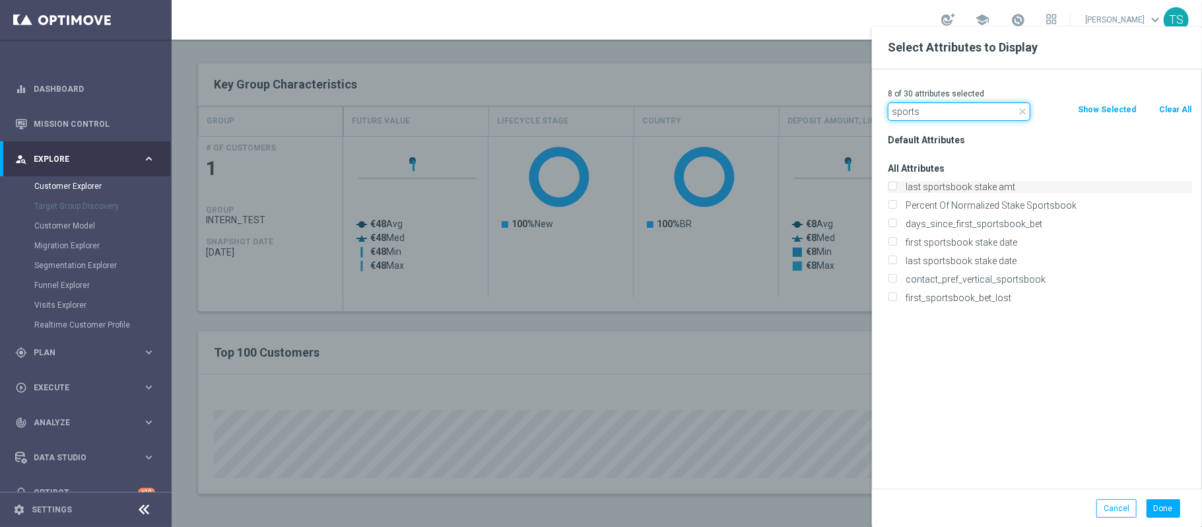
type input "sports"
click at [894, 186] on input "last sportsbook stake amt" at bounding box center [892, 188] width 9 height 9
checkbox input "true"
click at [896, 225] on input "days_since_first_sportsbook_bet" at bounding box center [892, 225] width 9 height 9
checkbox input "true"
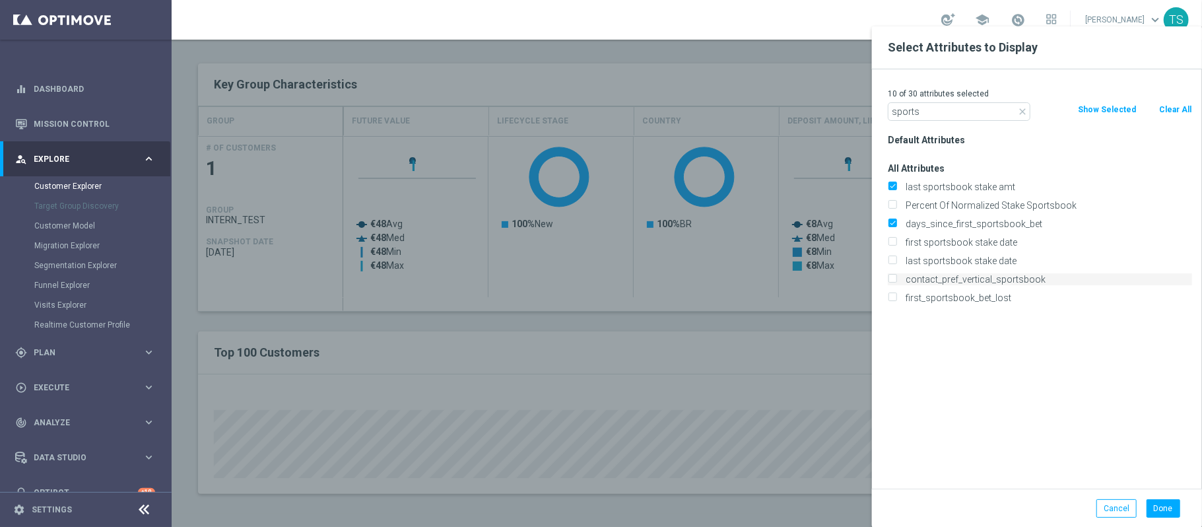
click at [892, 281] on input "contact_pref_vertical_sportsbook" at bounding box center [892, 281] width 9 height 9
checkbox input "true"
drag, startPoint x: 764, startPoint y: 137, endPoint x: 748, endPoint y: 137, distance: 15.8
click at [745, 514] on div "Select Attributes to Display 11 of 30 attributes selected close sports Clear Al…" at bounding box center [687, 514] width 1030 height 0
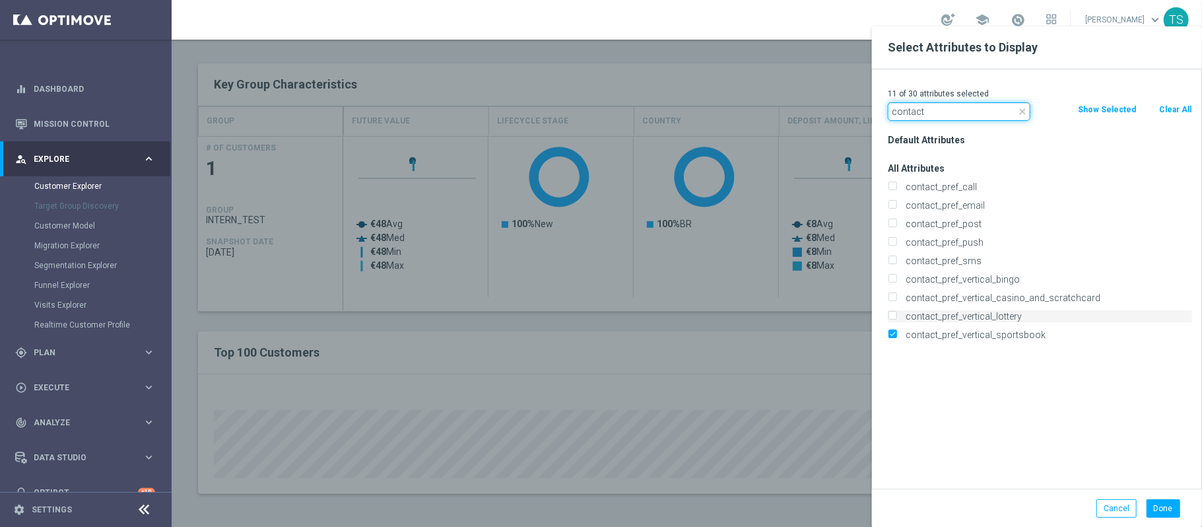
type input "contact"
click at [894, 317] on input "contact_pref_vertical_lottery" at bounding box center [892, 318] width 9 height 9
checkbox input "true"
click at [891, 296] on input "contact_pref_vertical_casino_and_scratchcard" at bounding box center [892, 299] width 9 height 9
checkbox input "true"
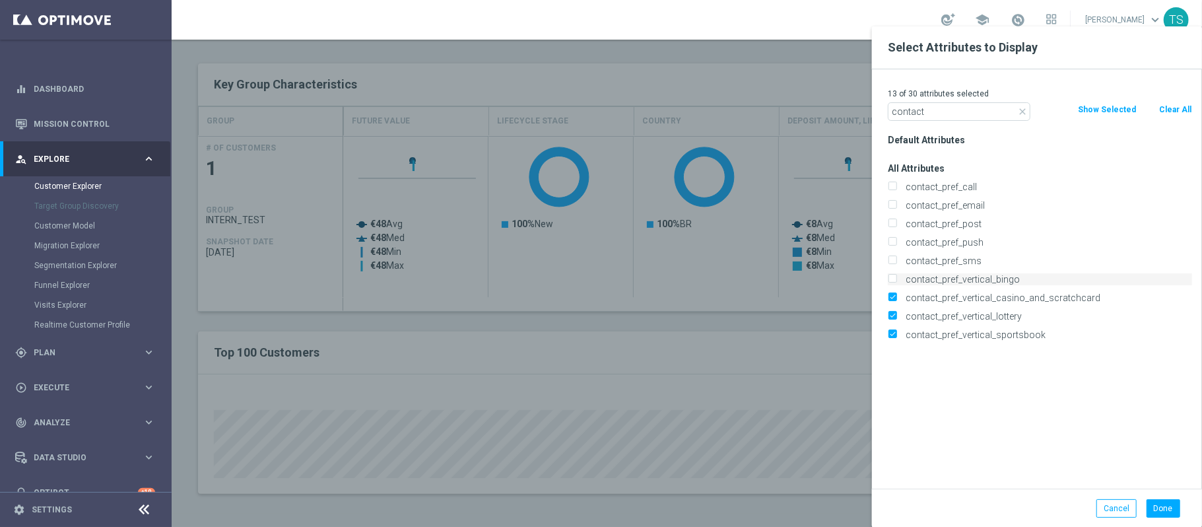
click at [895, 281] on input "contact_pref_vertical_bingo" at bounding box center [892, 281] width 9 height 9
checkbox input "true"
click at [290, 514] on div "Select Attributes to Display 14 of 30 attributes selected close contact Clear A…" at bounding box center [687, 514] width 1030 height 0
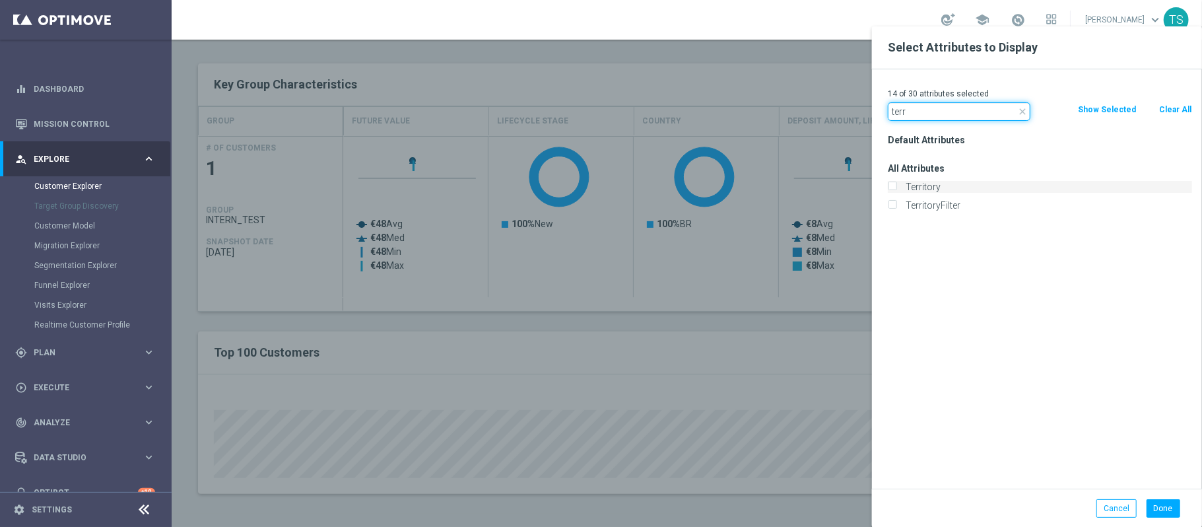
type input "terr"
click at [927, 181] on label "Territory" at bounding box center [1046, 187] width 291 height 12
click at [896, 184] on input "Territory" at bounding box center [892, 188] width 9 height 9
checkbox input "true"
drag, startPoint x: 933, startPoint y: 104, endPoint x: 727, endPoint y: 90, distance: 205.8
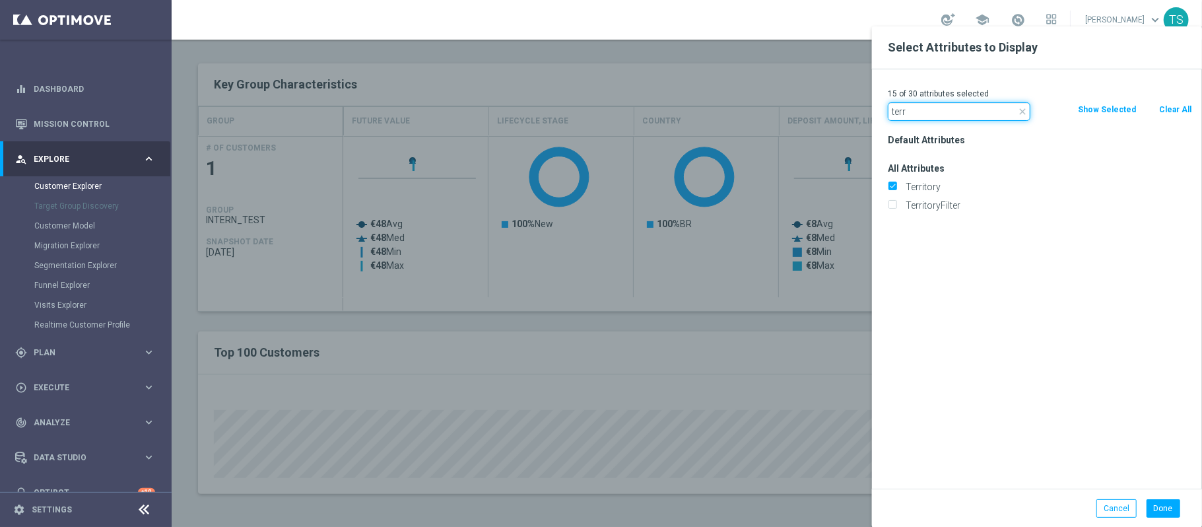
click at [820, 514] on div "Select Attributes to Display 15 of 30 attributes selected close terr Clear All …" at bounding box center [687, 514] width 1030 height 0
type input "pay"
click at [894, 188] on input "nonpayable_balance" at bounding box center [892, 188] width 9 height 9
checkbox input "true"
click at [898, 207] on div "payable_balance" at bounding box center [1040, 205] width 304 height 12
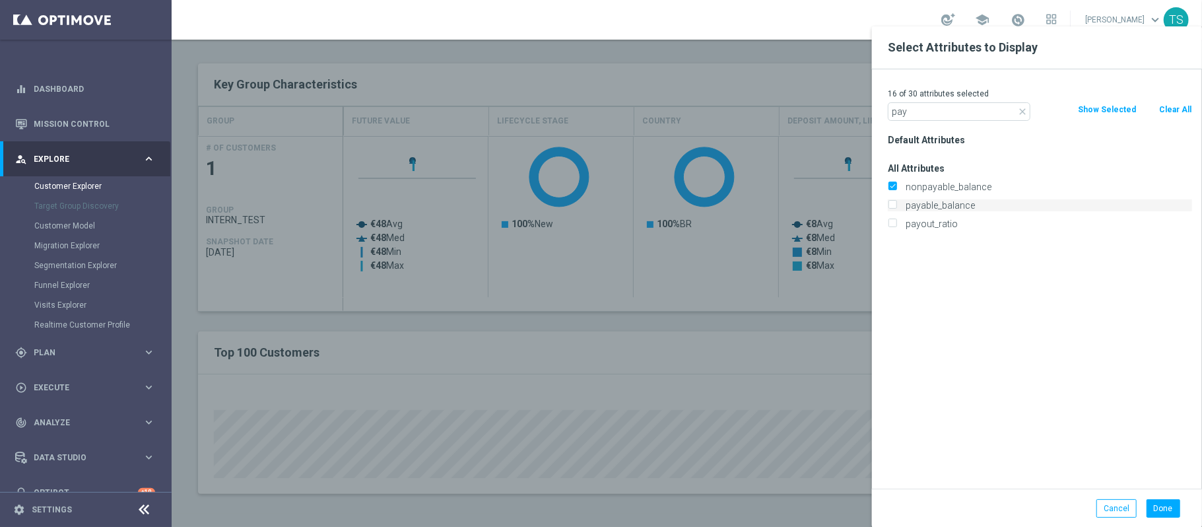
click at [895, 207] on input "payable_balance" at bounding box center [892, 207] width 9 height 9
checkbox input "true"
click at [1170, 510] on button "Done" at bounding box center [1164, 508] width 34 height 18
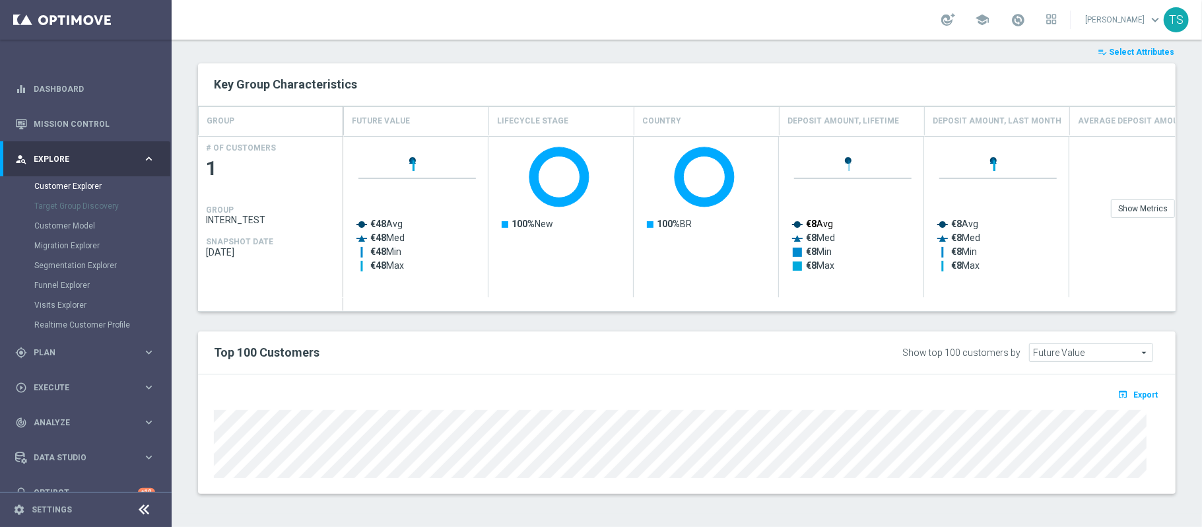
type input "Search"
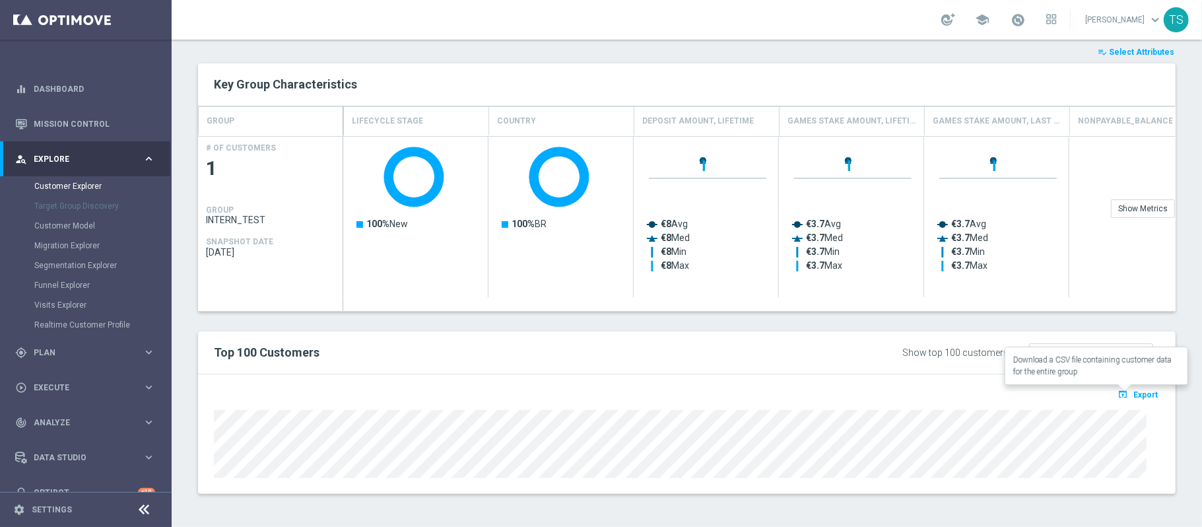
click at [1135, 396] on span "Export" at bounding box center [1145, 394] width 24 height 9
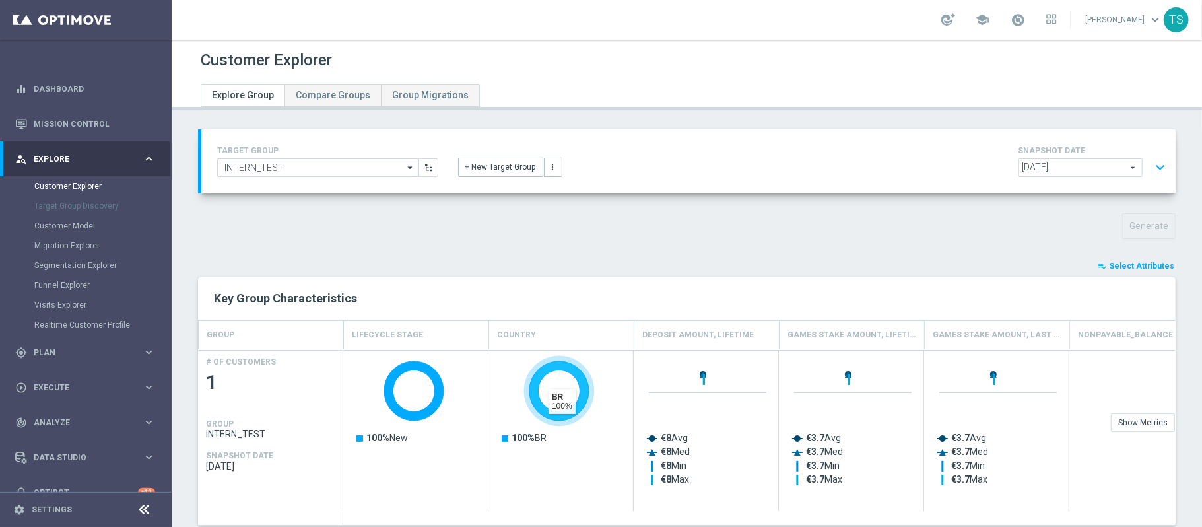
scroll to position [215, 0]
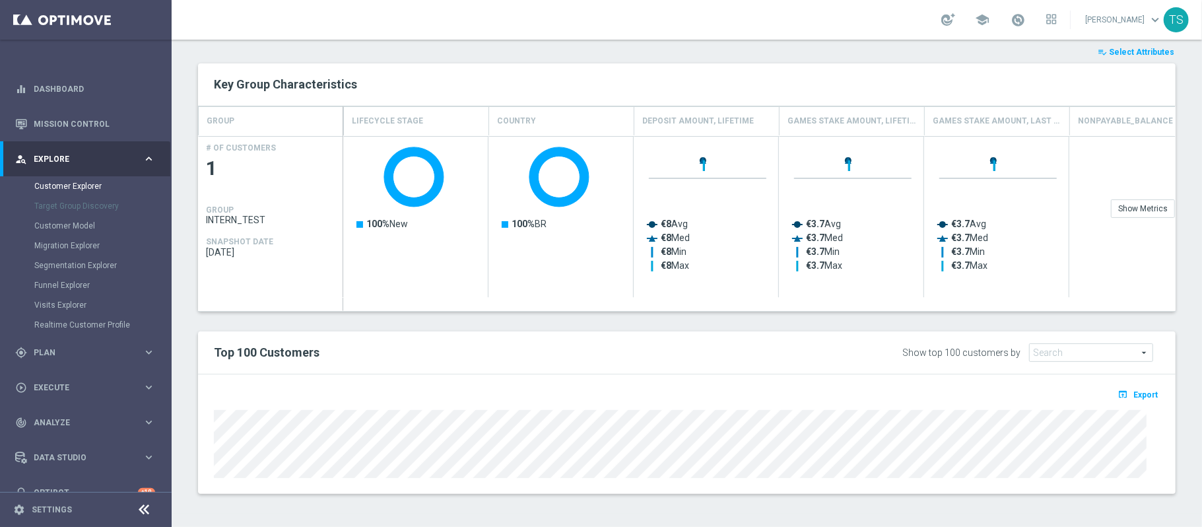
click at [1133, 388] on button "open_in_browser Export" at bounding box center [1138, 394] width 44 height 17
click at [1122, 49] on span "Select Attributes" at bounding box center [1141, 52] width 65 height 9
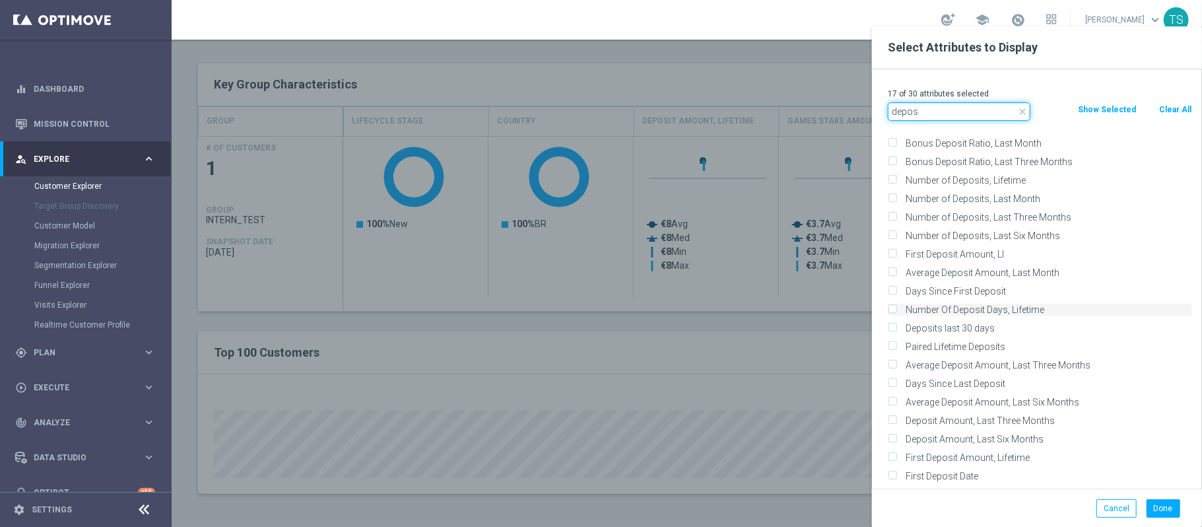
scroll to position [88, 0]
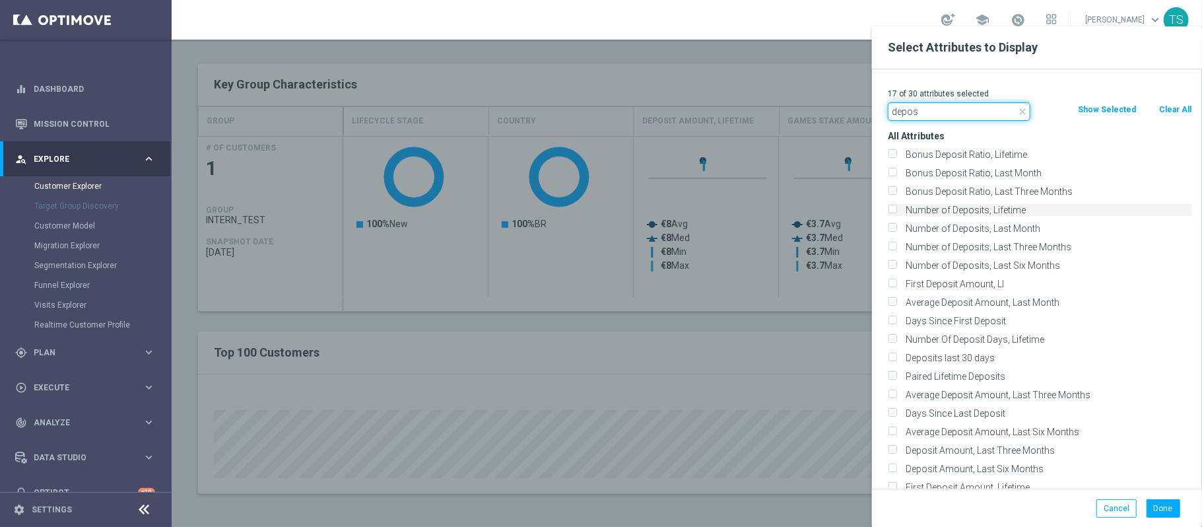
type input "depos"
click at [1081, 209] on label "Number of Deposits, Lifetime" at bounding box center [1046, 210] width 291 height 12
click at [896, 209] on input "Number of Deposits, Lifetime" at bounding box center [892, 211] width 9 height 9
checkbox input "true"
click at [1163, 508] on button "Done" at bounding box center [1164, 508] width 34 height 18
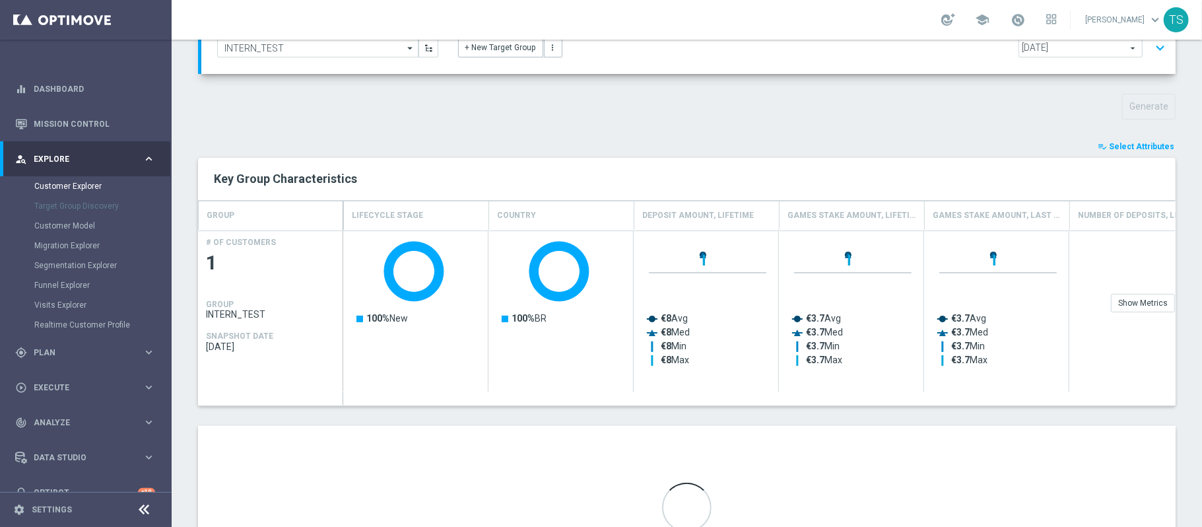
scroll to position [215, 0]
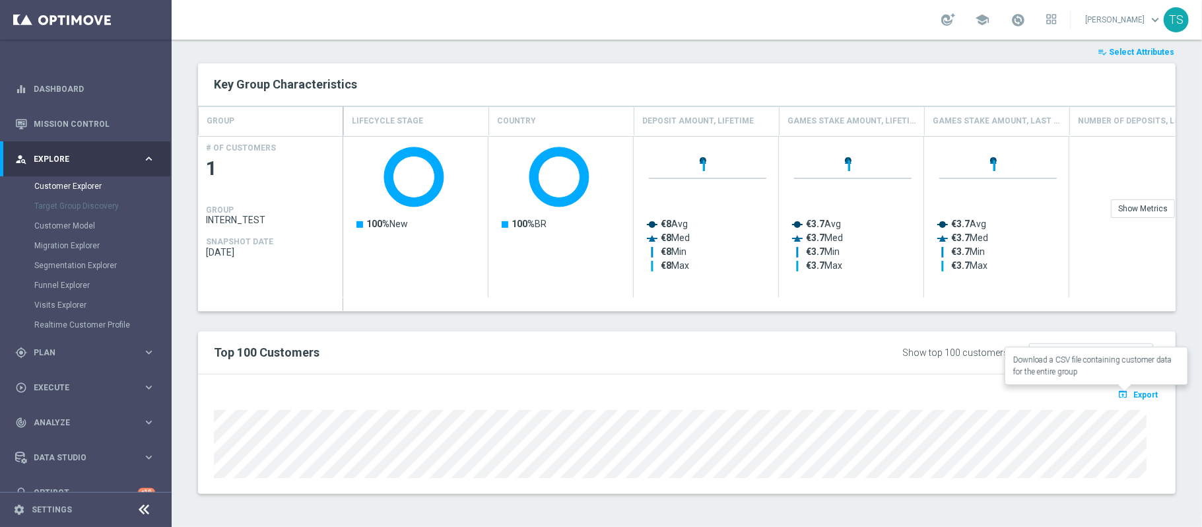
click at [1133, 392] on span "Export" at bounding box center [1145, 394] width 24 height 9
click at [933, 394] on div "open_in_browser Export" at bounding box center [687, 398] width 966 height 17
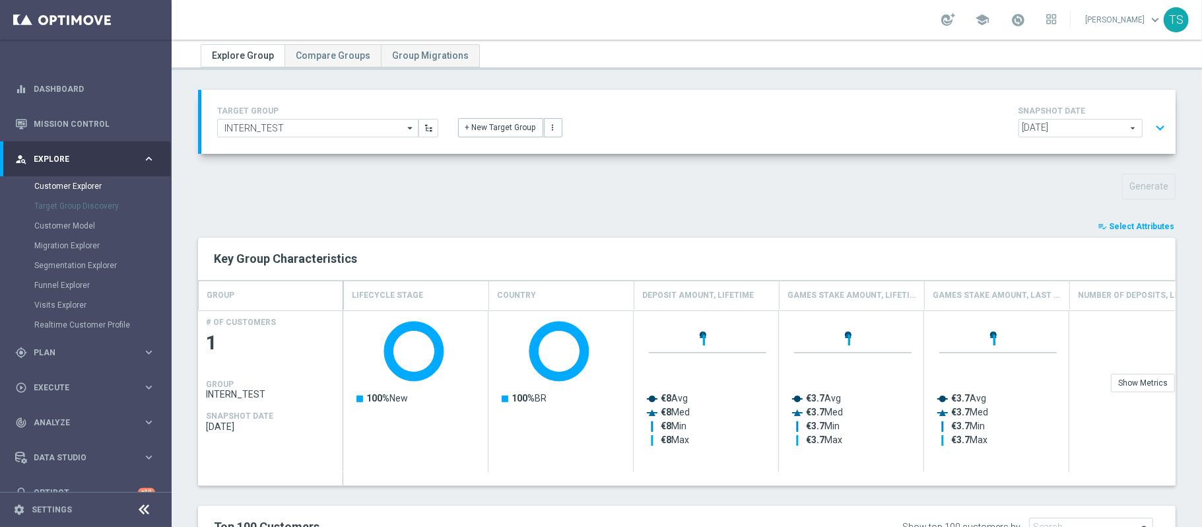
click at [1126, 227] on span "Select Attributes" at bounding box center [1141, 226] width 65 height 9
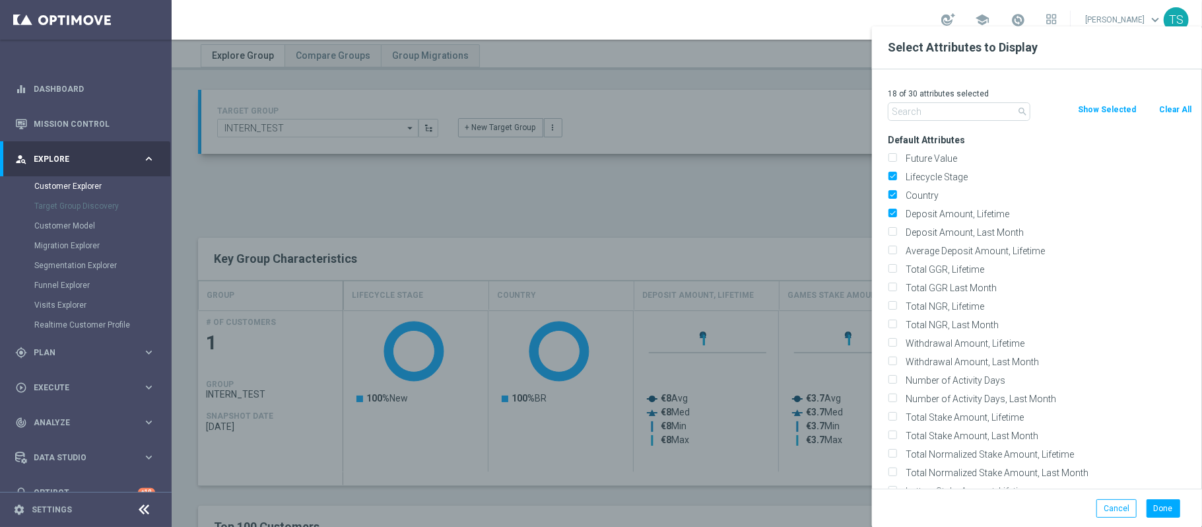
drag, startPoint x: 945, startPoint y: 104, endPoint x: 278, endPoint y: 174, distance: 671.0
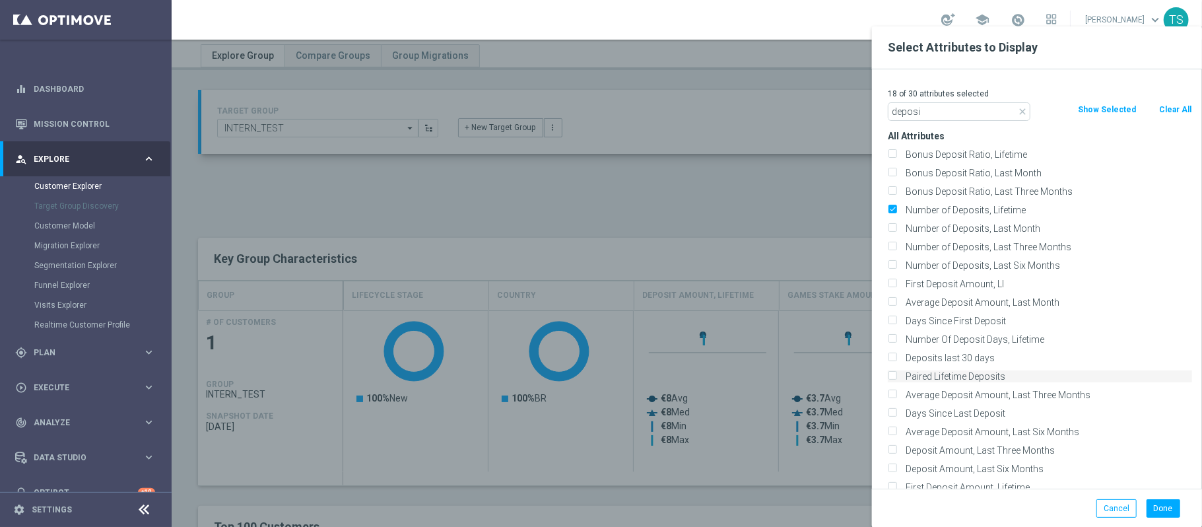
scroll to position [176, 0]
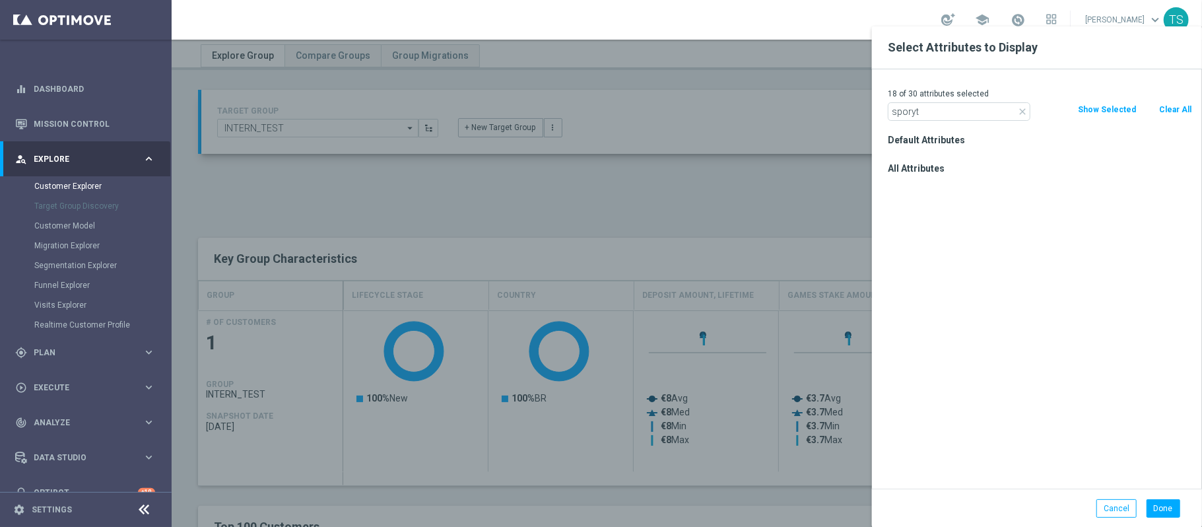
scroll to position [0, 0]
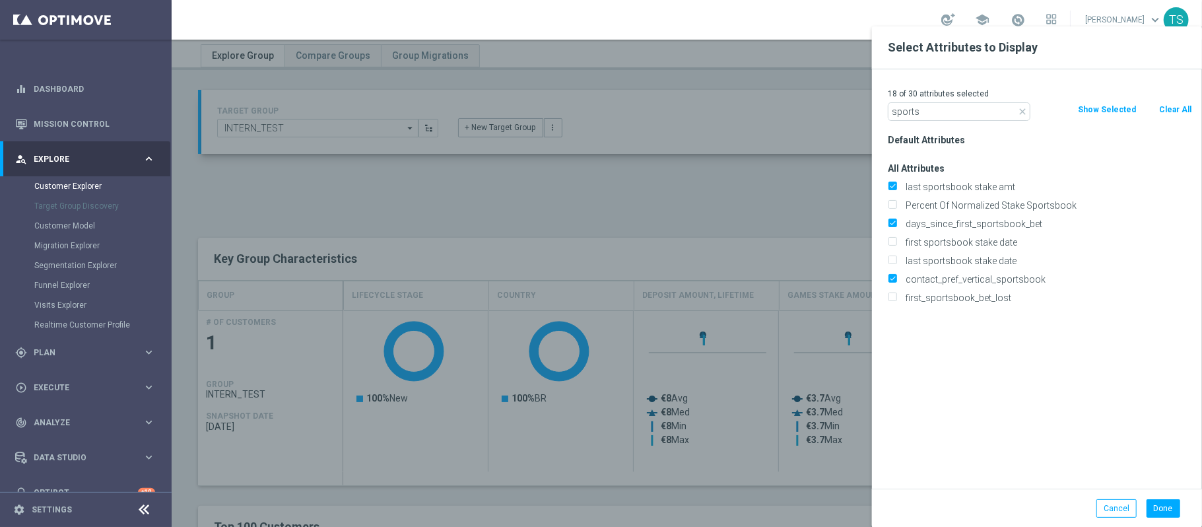
type input "sports"
click at [759, 363] on div at bounding box center [773, 289] width 1202 height 527
click at [1120, 515] on button "Cancel" at bounding box center [1116, 508] width 40 height 18
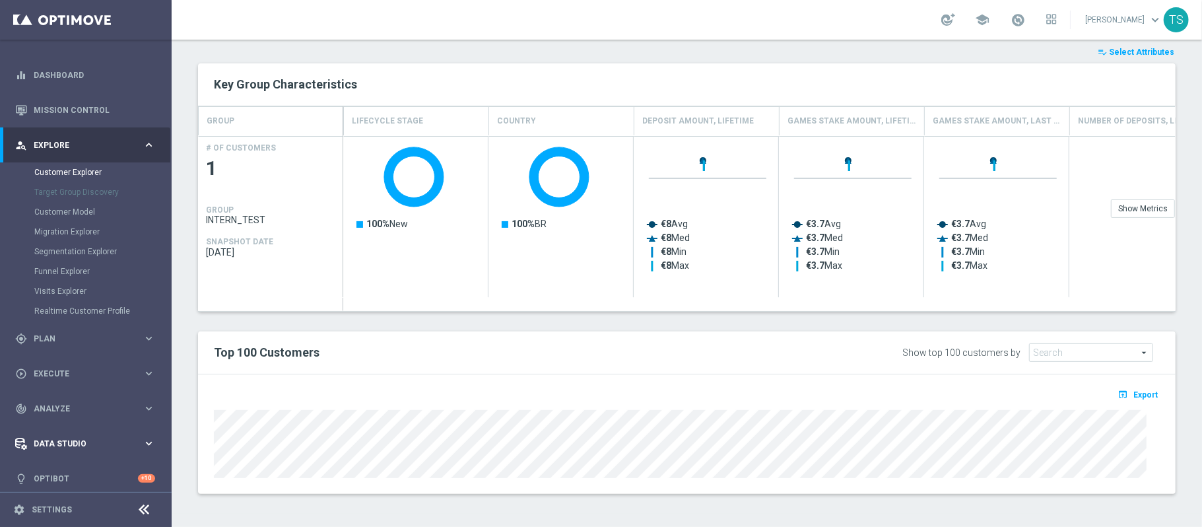
scroll to position [21, 0]
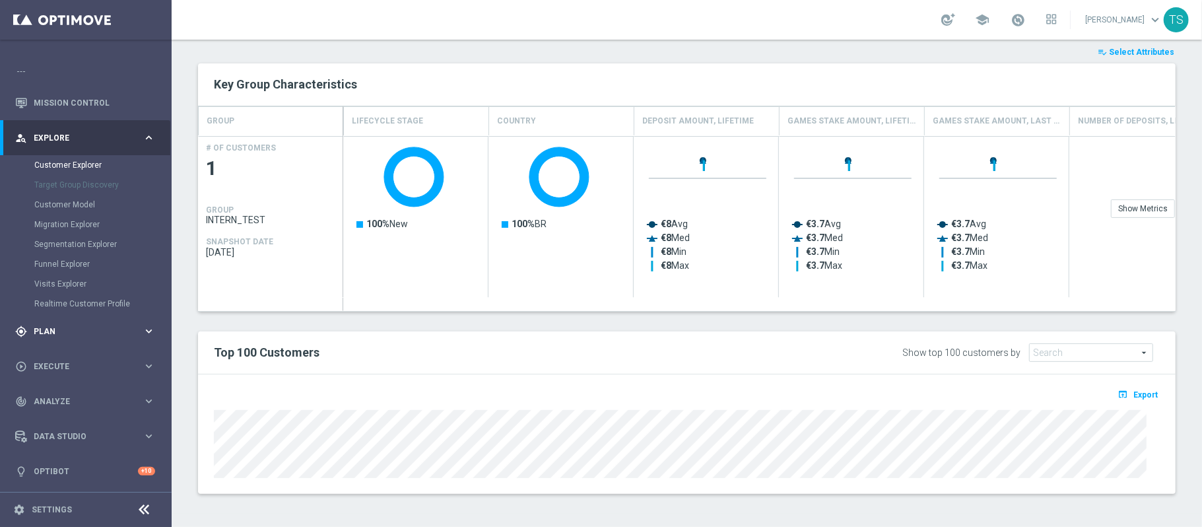
click at [61, 339] on div "gps_fixed Plan keyboard_arrow_right" at bounding box center [85, 331] width 170 height 35
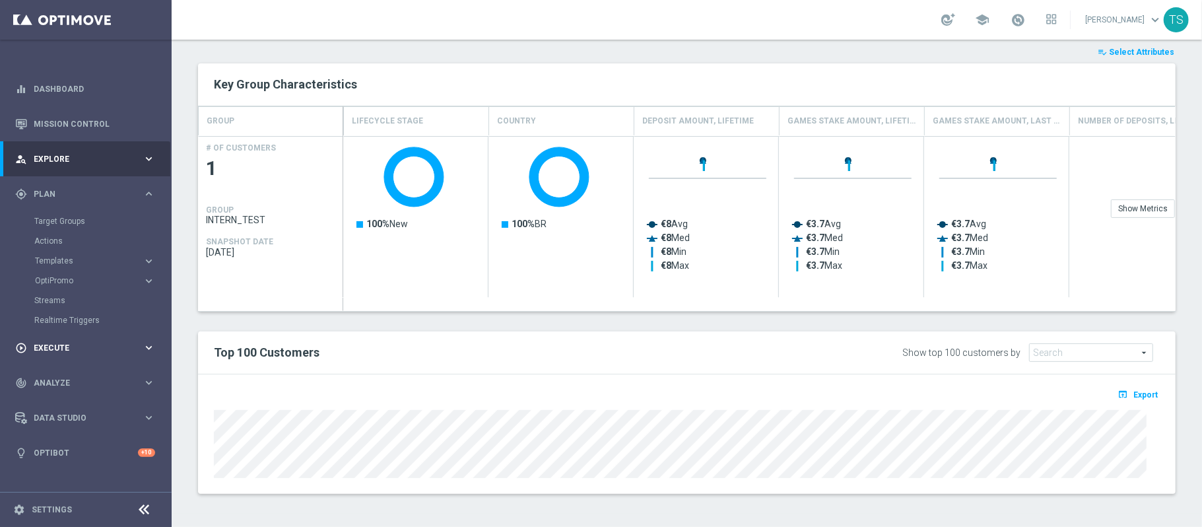
scroll to position [0, 0]
click at [75, 220] on link "Target Groups" at bounding box center [85, 221] width 103 height 11
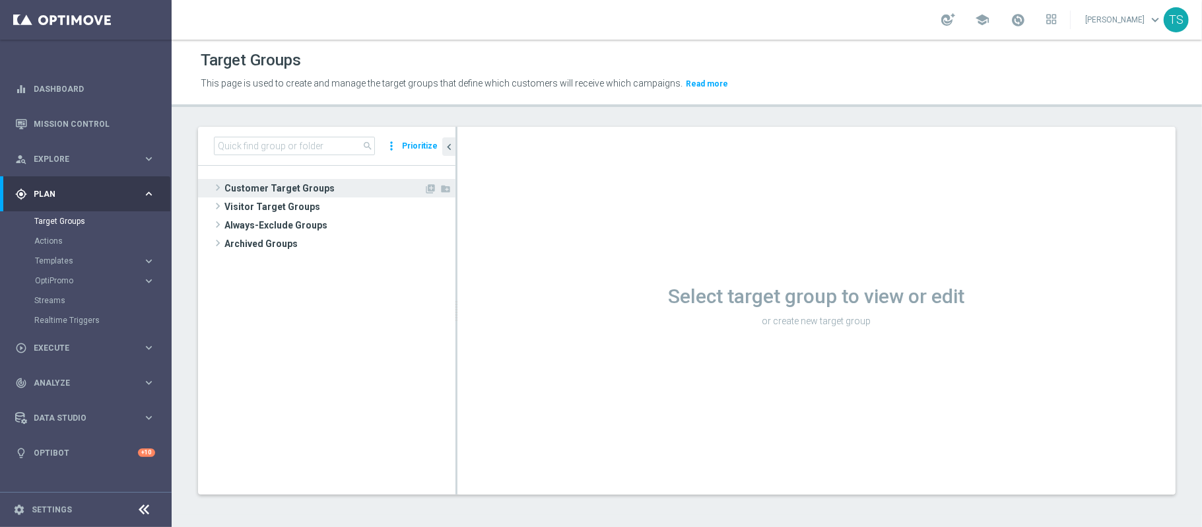
click at [304, 188] on span "Customer Target Groups" at bounding box center [323, 188] width 199 height 18
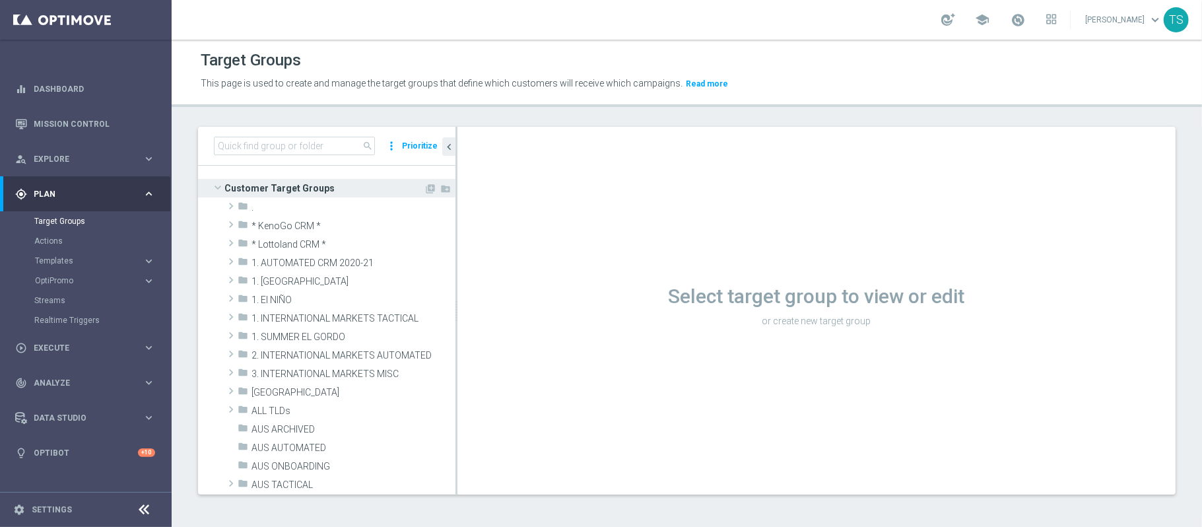
click at [304, 188] on span "Customer Target Groups" at bounding box center [323, 188] width 199 height 18
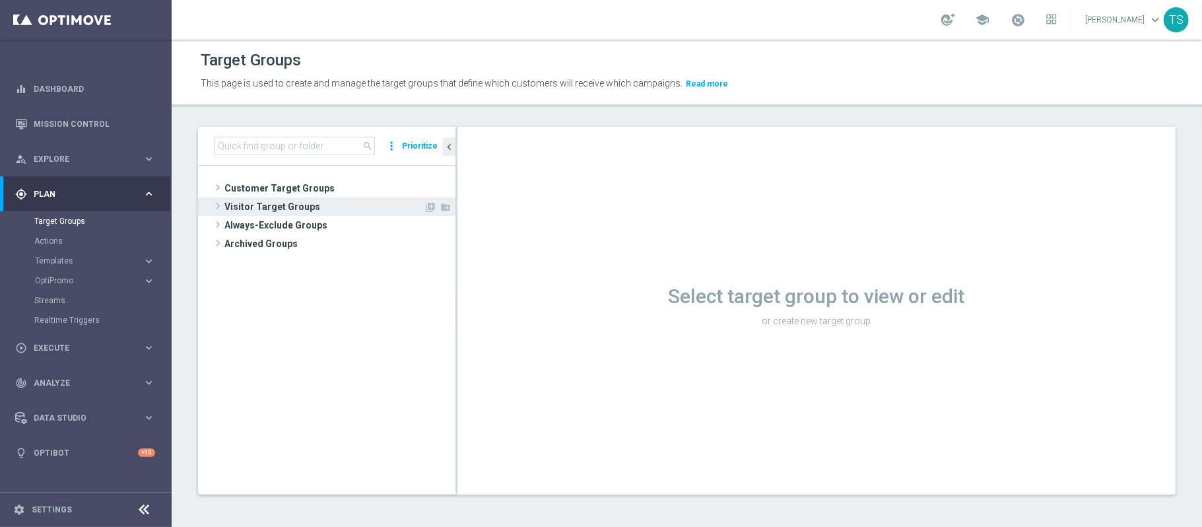
click at [289, 215] on span "Visitor Target Groups" at bounding box center [323, 206] width 199 height 18
click at [288, 203] on span "Visitor Target Groups" at bounding box center [323, 206] width 199 height 18
click at [291, 217] on span "Always-Exclude Groups" at bounding box center [338, 225] width 228 height 18
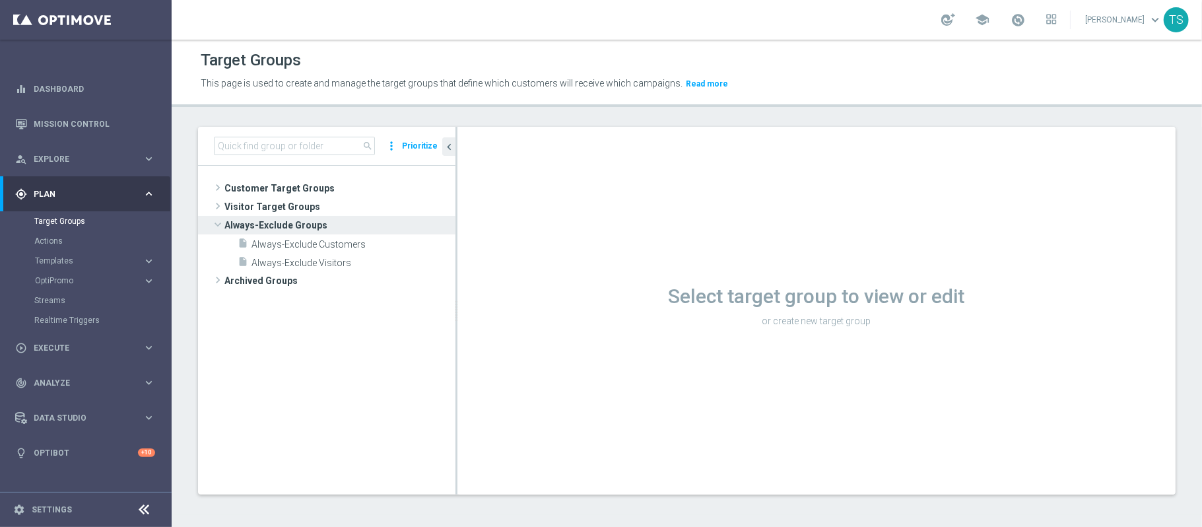
click at [291, 222] on span "Always-Exclude Groups" at bounding box center [338, 225] width 228 height 18
click at [281, 246] on span "Archived Groups" at bounding box center [331, 243] width 215 height 18
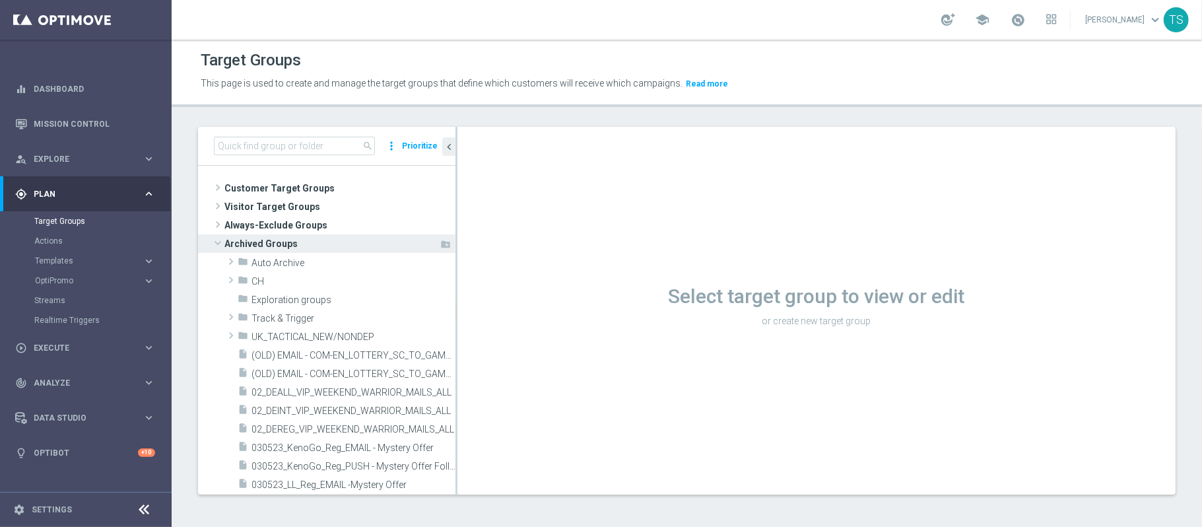
click at [277, 246] on span "Archived Groups" at bounding box center [331, 243] width 215 height 18
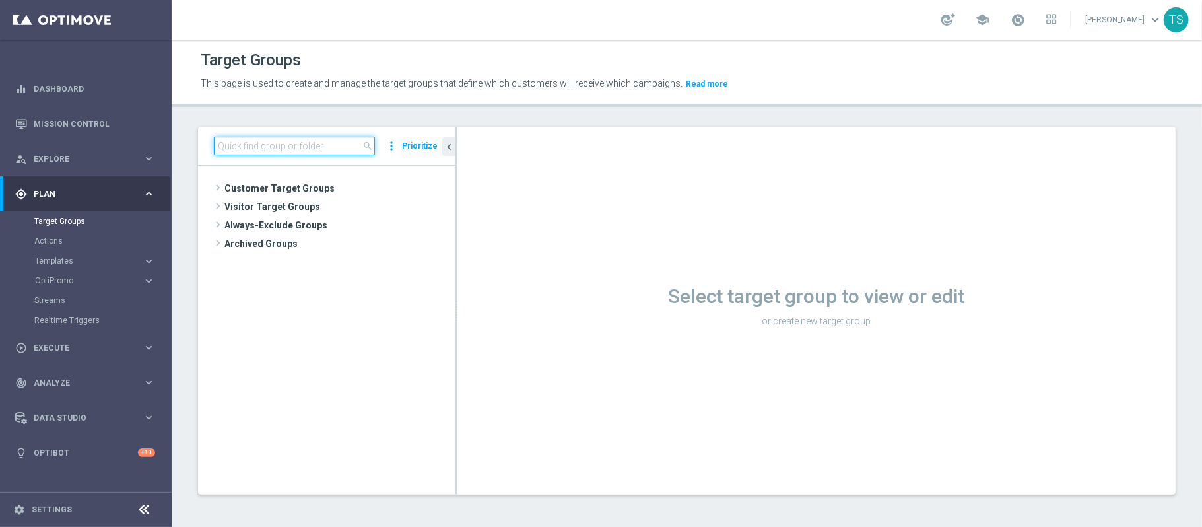
click at [302, 152] on input at bounding box center [294, 146] width 161 height 18
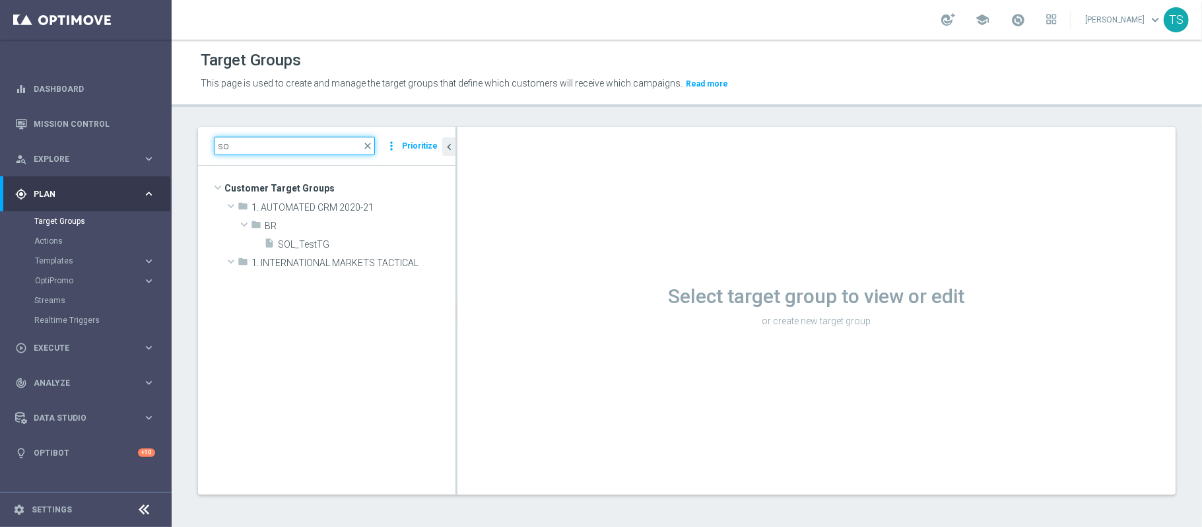
type input "s"
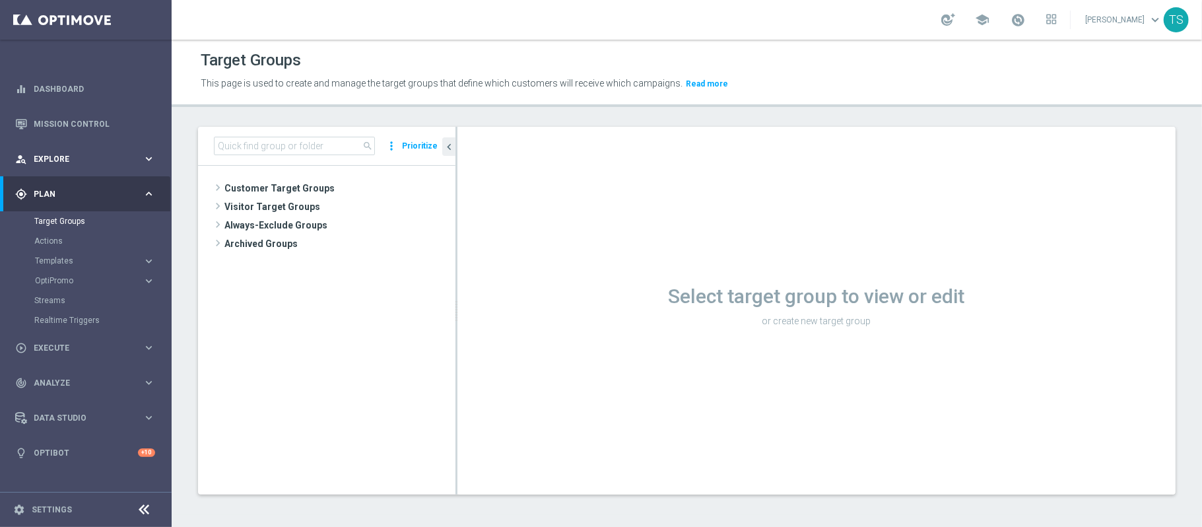
click at [127, 154] on div "person_search Explore" at bounding box center [78, 159] width 127 height 12
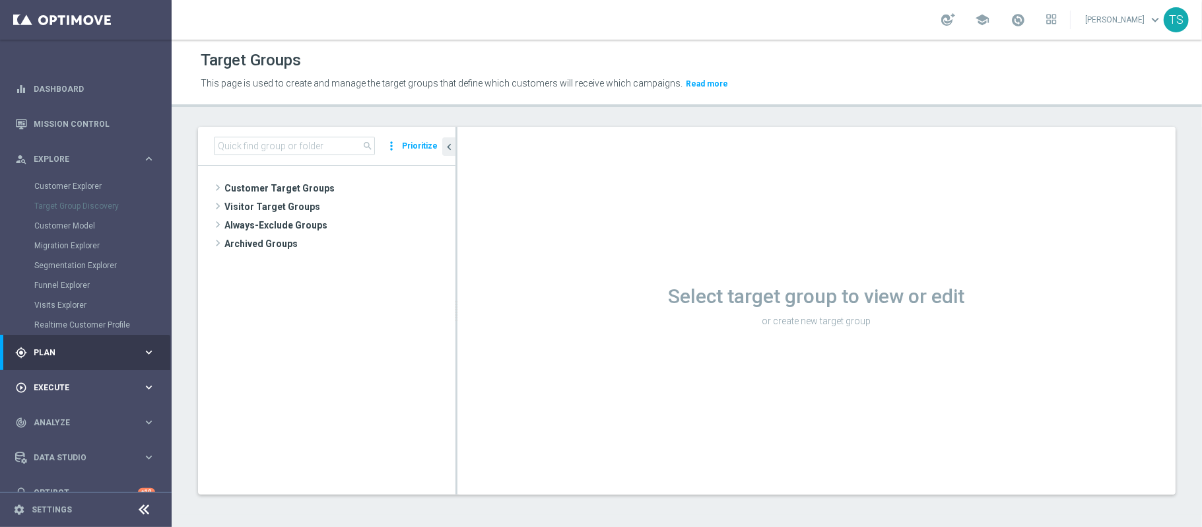
click at [45, 399] on div "play_circle_outline Execute keyboard_arrow_right" at bounding box center [85, 387] width 170 height 35
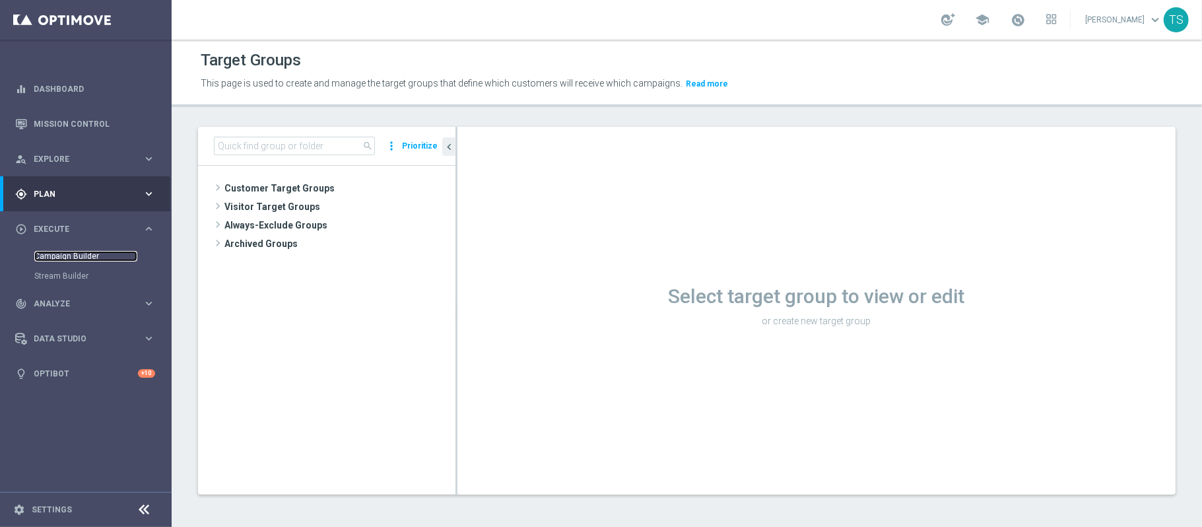
click at [94, 257] on link "Campaign Builder" at bounding box center [85, 256] width 103 height 11
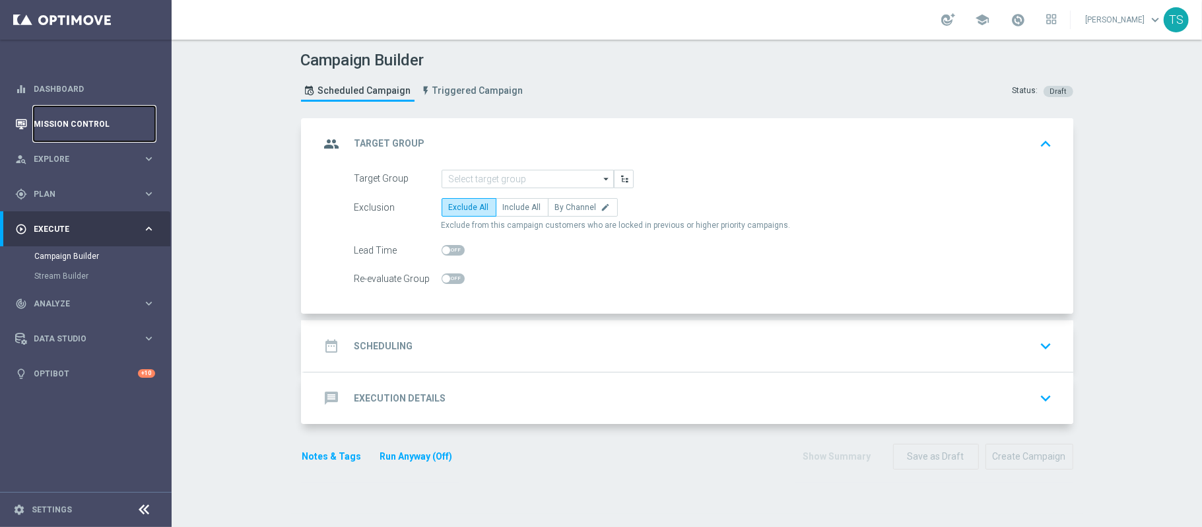
click at [91, 133] on link "Mission Control" at bounding box center [94, 123] width 121 height 35
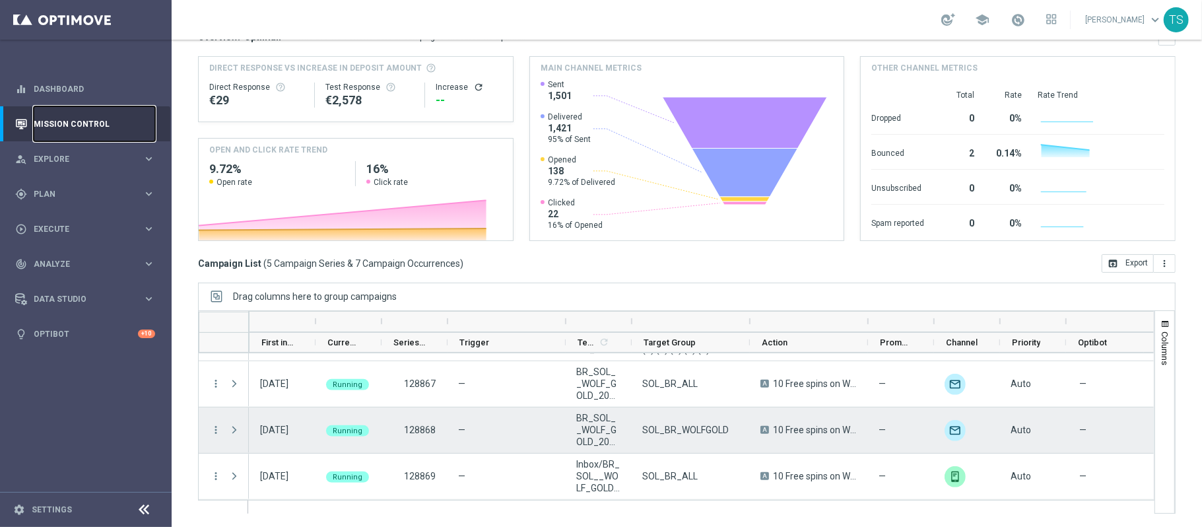
scroll to position [84, 0]
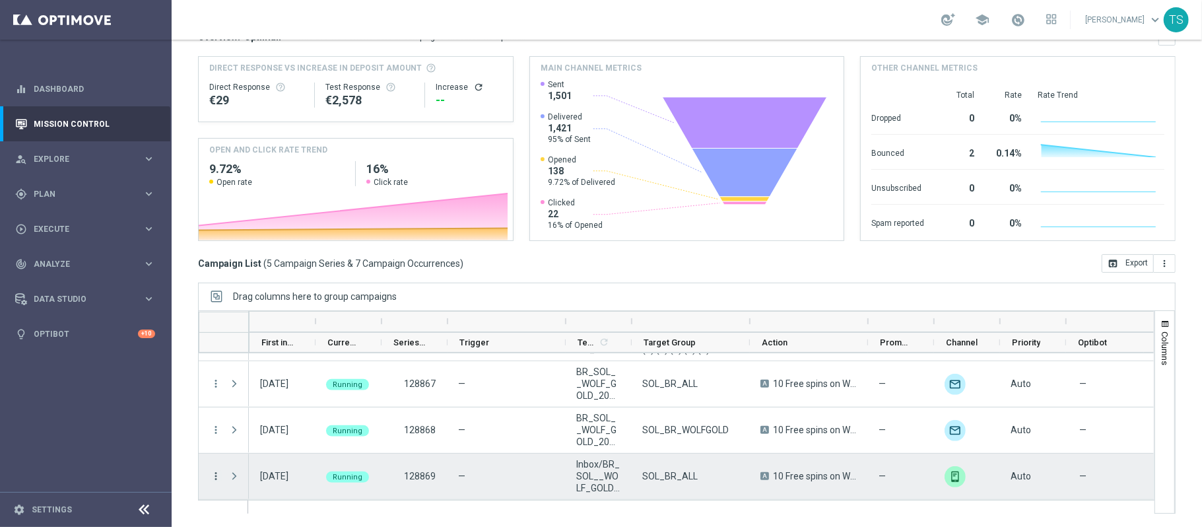
click at [218, 476] on icon "more_vert" at bounding box center [216, 476] width 12 height 12
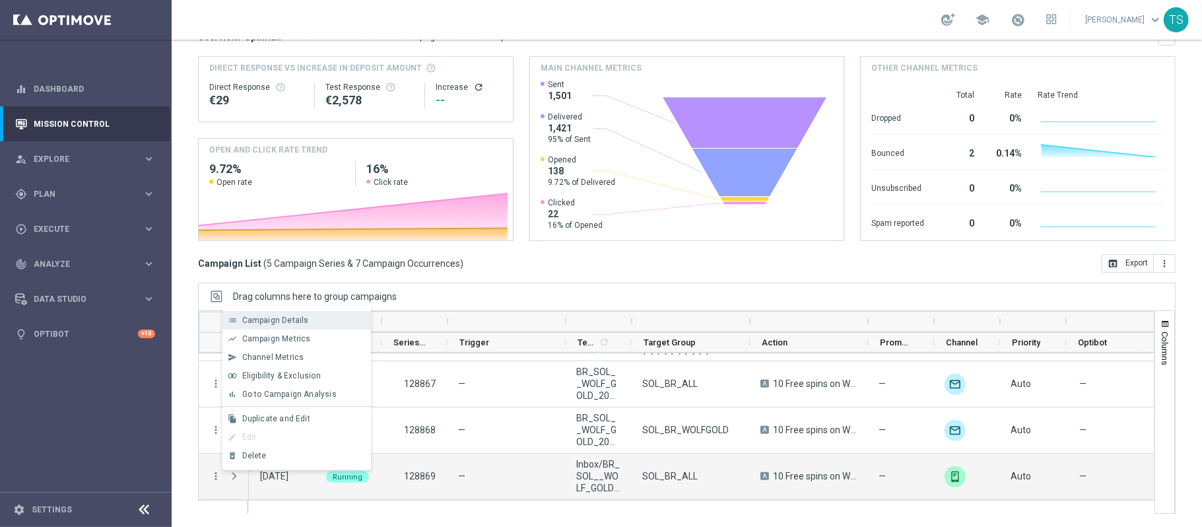
click at [333, 322] on div "Campaign Details" at bounding box center [303, 320] width 123 height 9
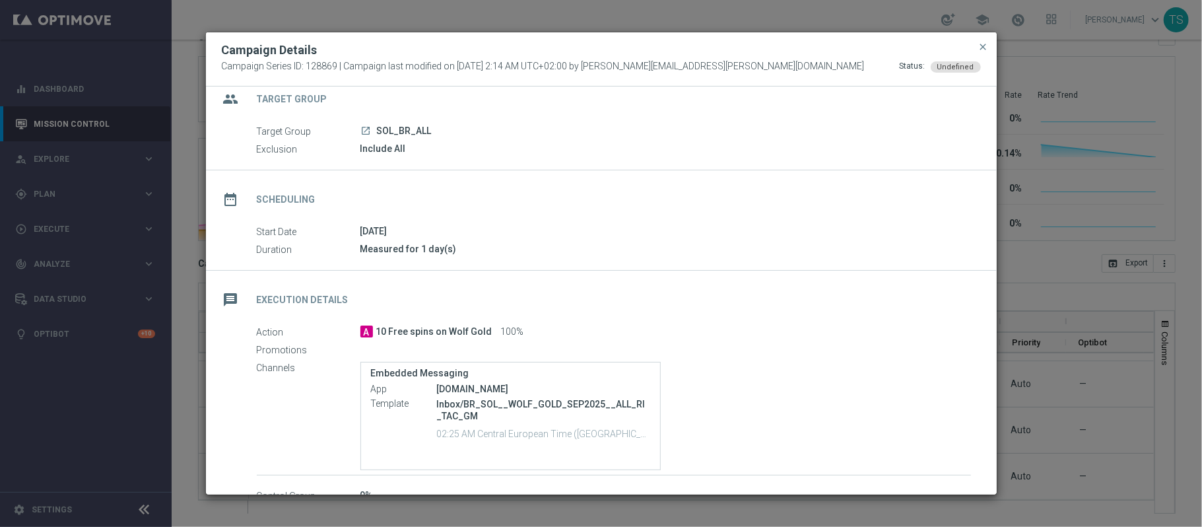
scroll to position [0, 0]
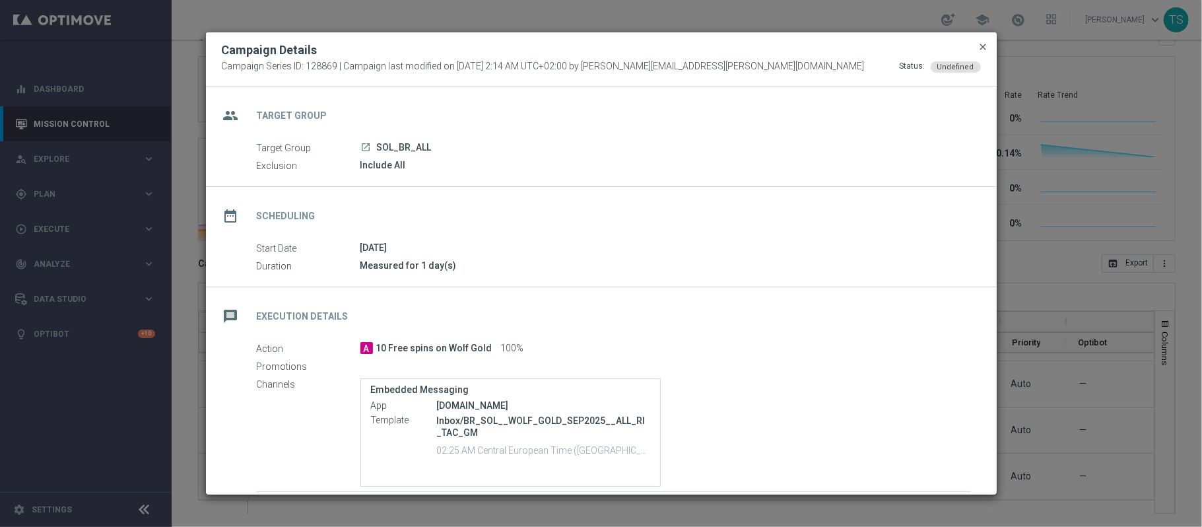
click at [980, 44] on span "close" at bounding box center [983, 47] width 11 height 11
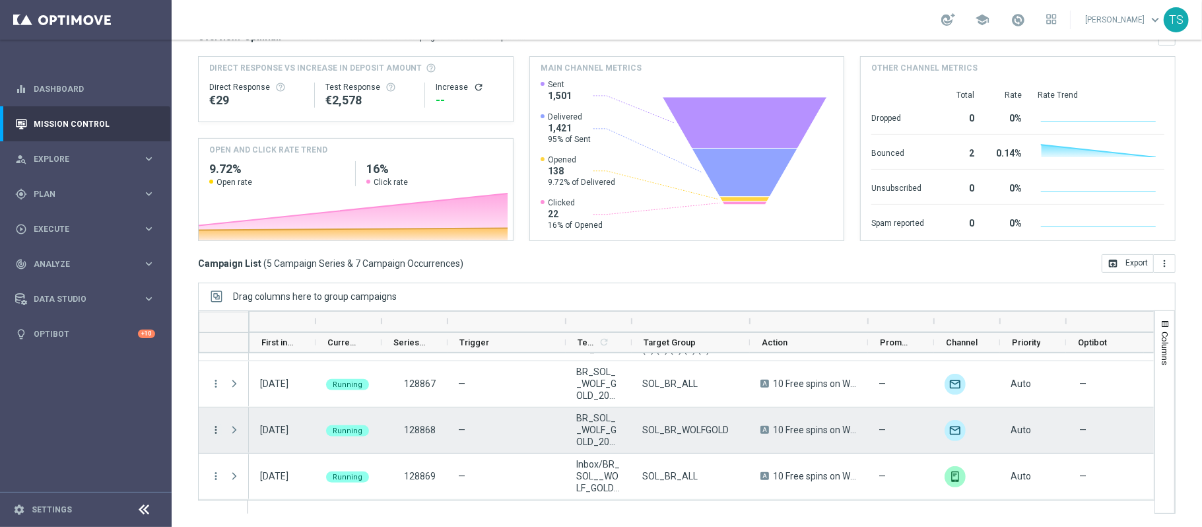
click at [215, 426] on icon "more_vert" at bounding box center [216, 430] width 12 height 12
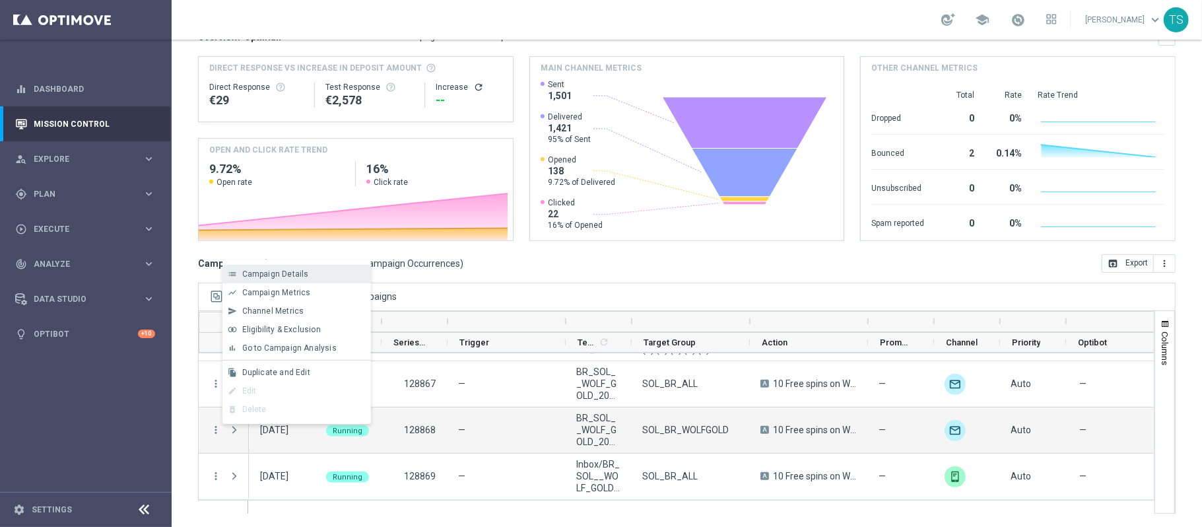
click at [308, 276] on div "Campaign Details" at bounding box center [303, 273] width 123 height 9
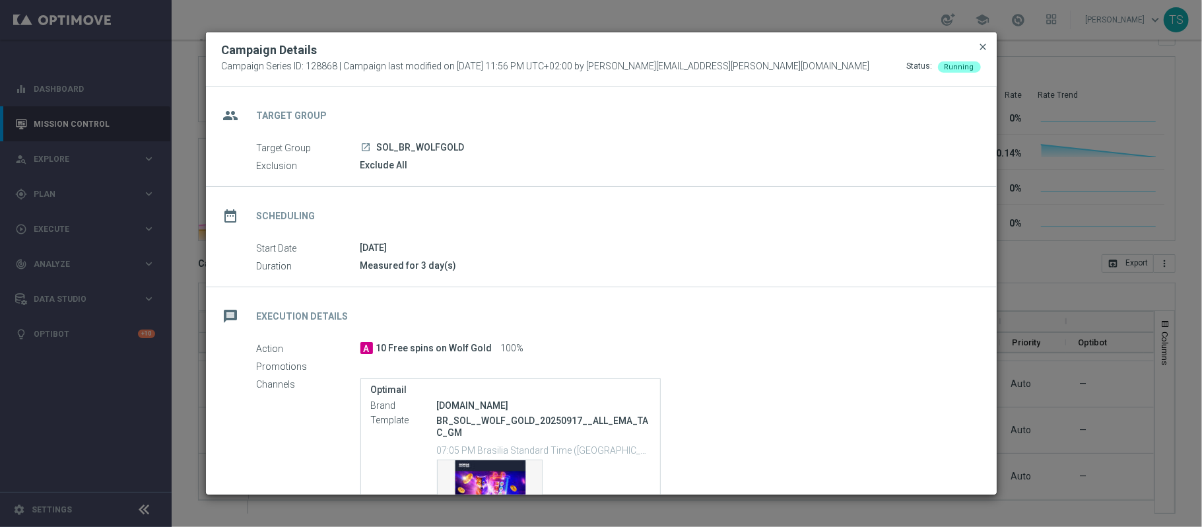
click at [986, 48] on span "close" at bounding box center [983, 47] width 11 height 11
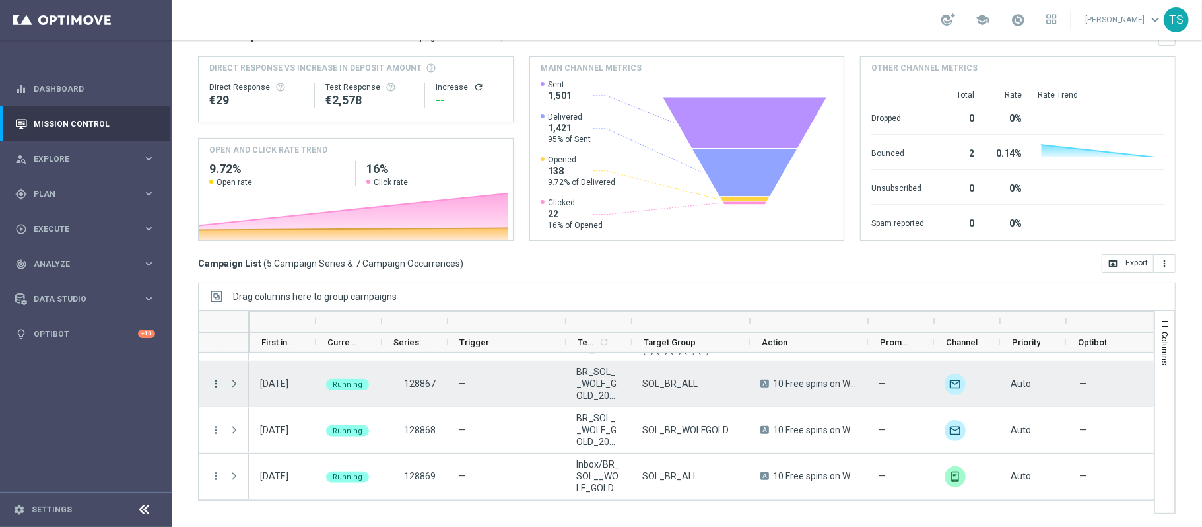
click at [211, 383] on icon "more_vert" at bounding box center [216, 384] width 12 height 12
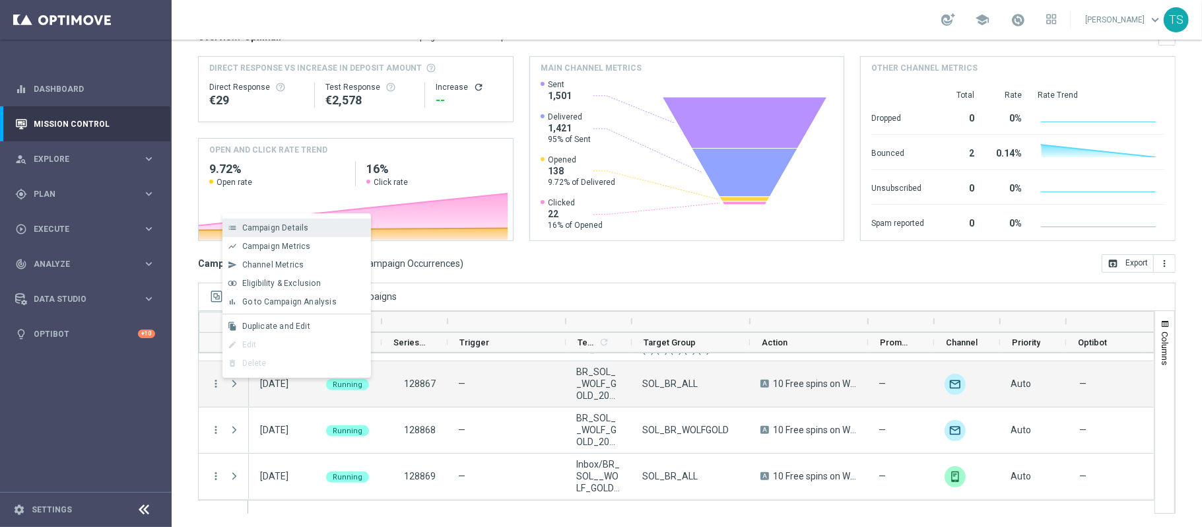
click at [294, 228] on span "Campaign Details" at bounding box center [275, 227] width 67 height 9
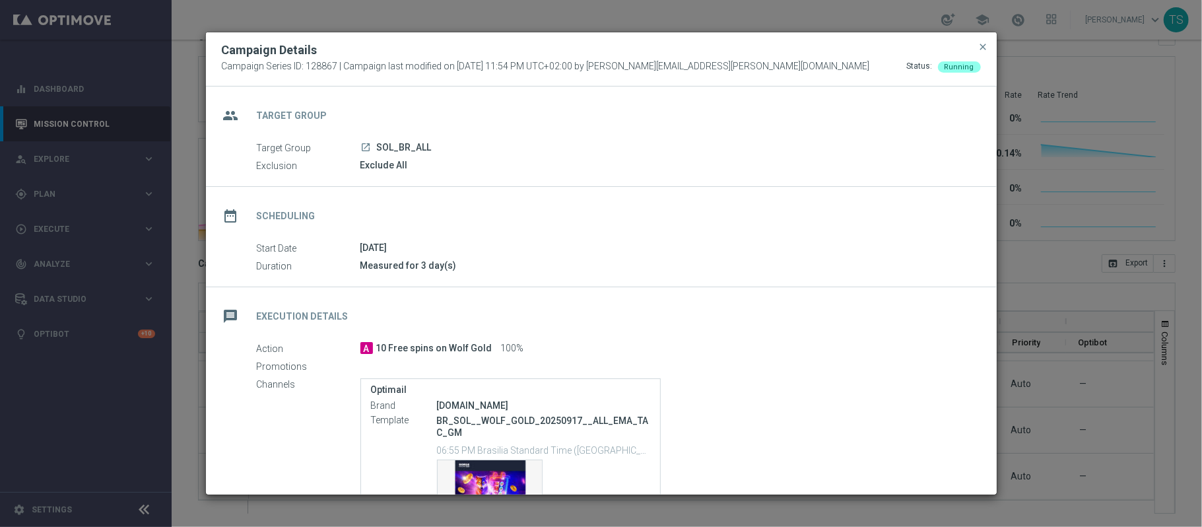
click at [378, 170] on div "Exclude All" at bounding box center [665, 164] width 611 height 13
click at [978, 51] on span "close" at bounding box center [983, 47] width 11 height 11
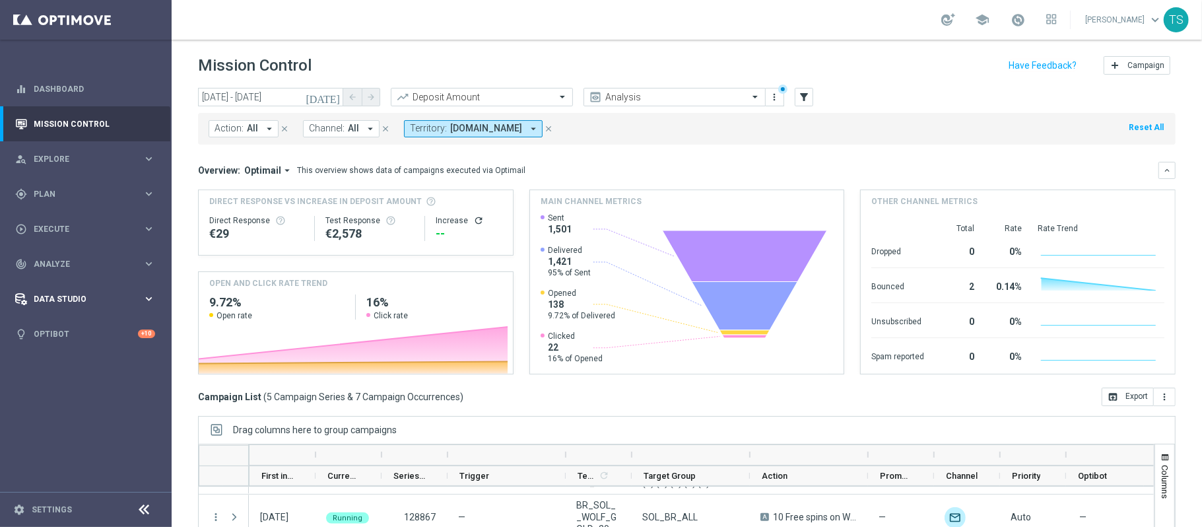
click at [82, 302] on span "Data Studio" at bounding box center [88, 299] width 109 height 8
click at [112, 253] on div "track_changes Analyze keyboard_arrow_right" at bounding box center [85, 263] width 170 height 35
click at [83, 426] on span "BI Studio" at bounding box center [82, 430] width 94 height 8
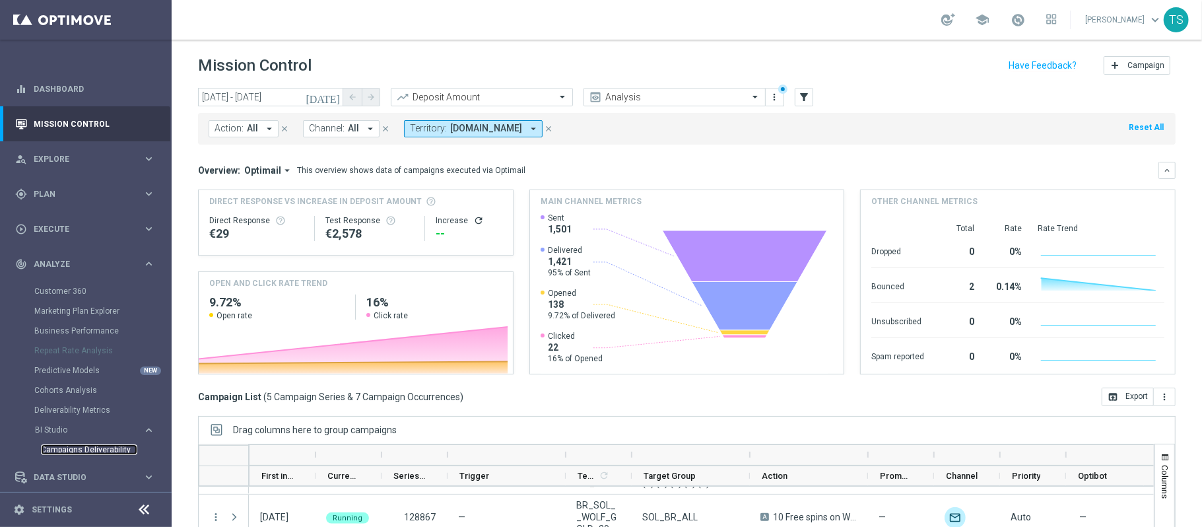
click at [83, 450] on link "Campaigns Deliverability" at bounding box center [89, 449] width 96 height 11
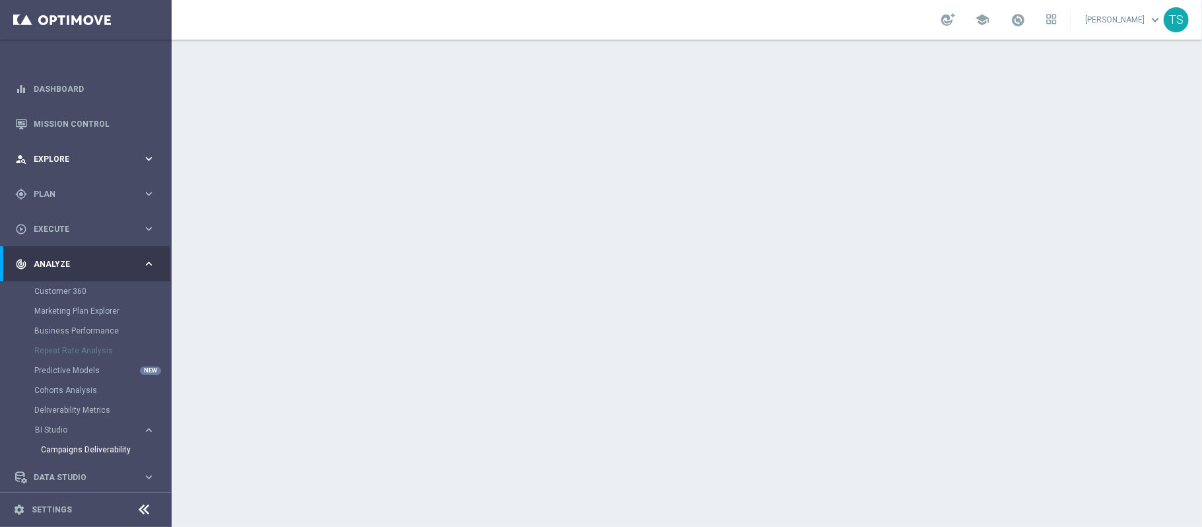
click at [54, 170] on div "person_search Explore keyboard_arrow_right" at bounding box center [85, 158] width 170 height 35
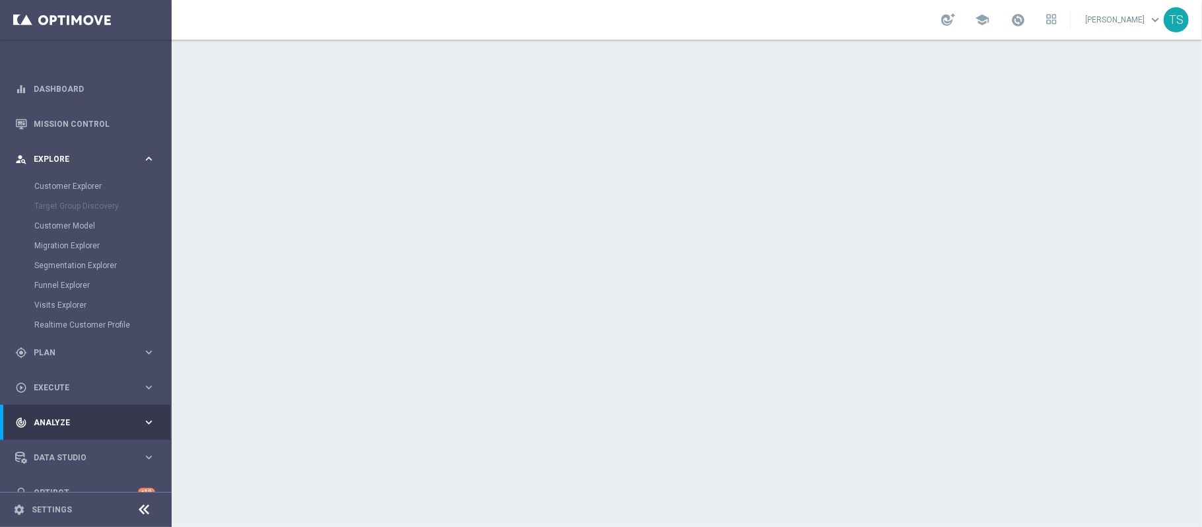
click at [58, 161] on span "Explore" at bounding box center [88, 159] width 109 height 8
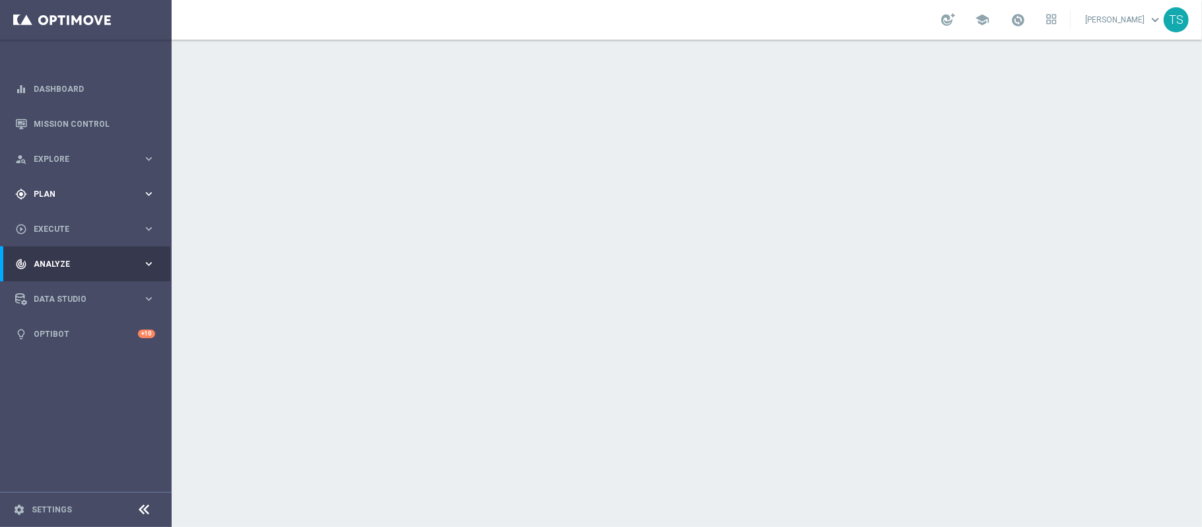
click at [48, 182] on div "gps_fixed Plan keyboard_arrow_right" at bounding box center [85, 193] width 170 height 35
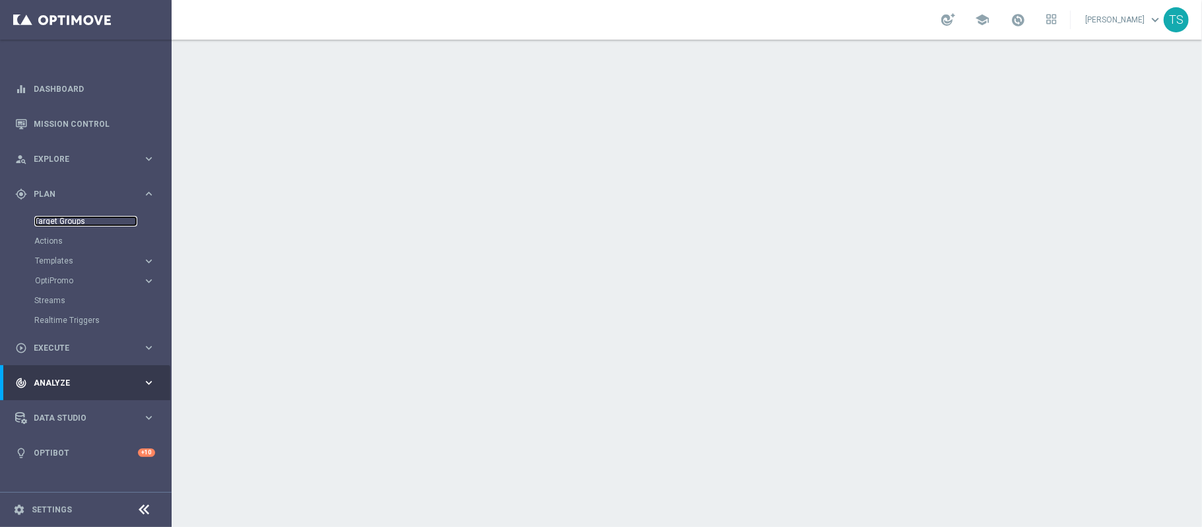
click at [72, 223] on link "Target Groups" at bounding box center [85, 221] width 103 height 11
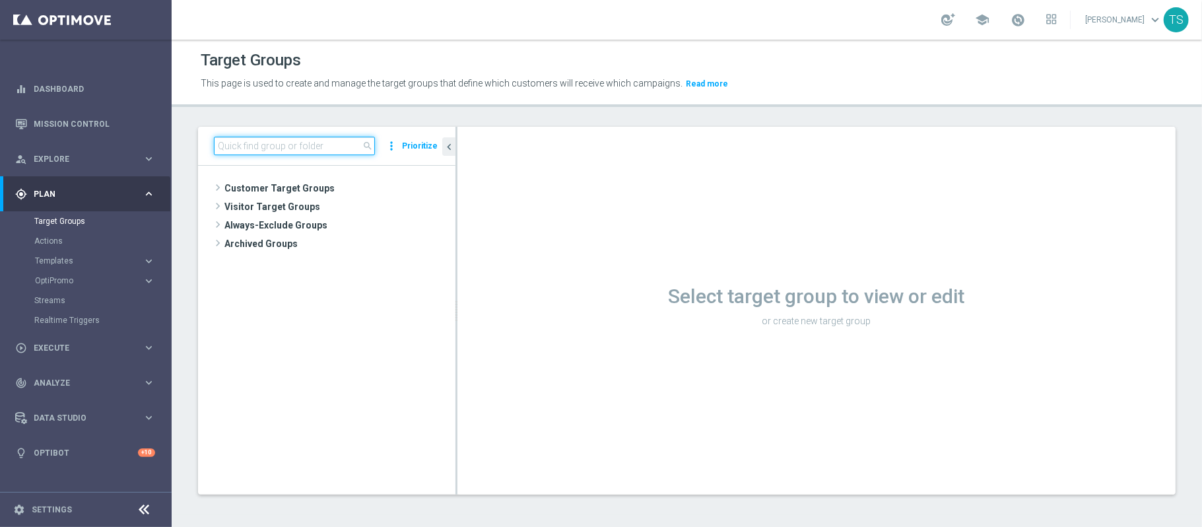
click at [310, 153] on input at bounding box center [294, 146] width 161 height 18
paste input "pt_BR_SL_TGT_ALL_EM_TAC__GEN_AND_NOT_SPORTSBOOK"
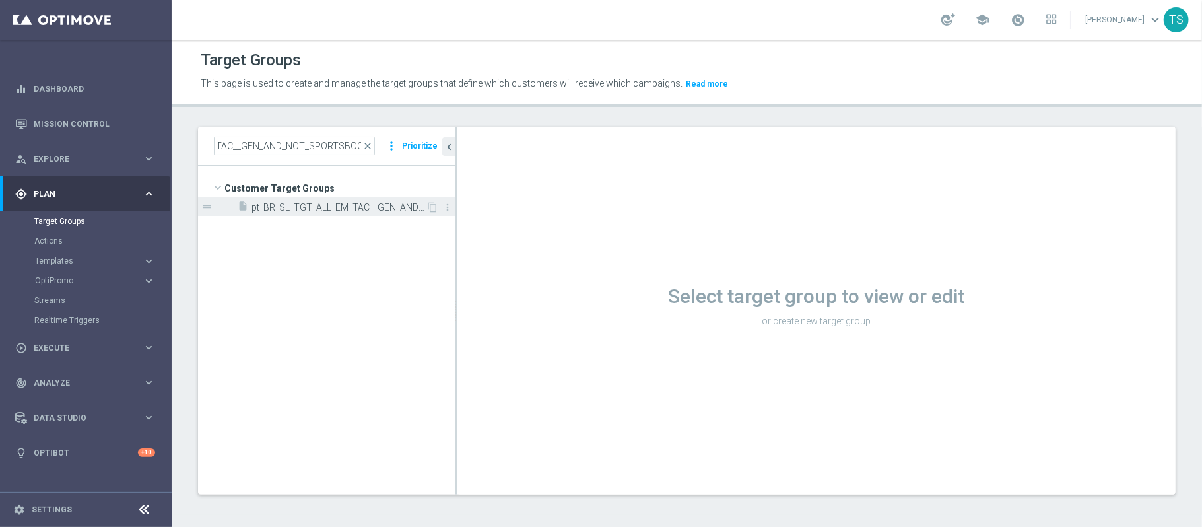
click at [349, 207] on span "pt_BR_SL_TGT_ALL_EM_TAC__GEN_AND_NOT_SPORTSBOOK" at bounding box center [339, 207] width 174 height 11
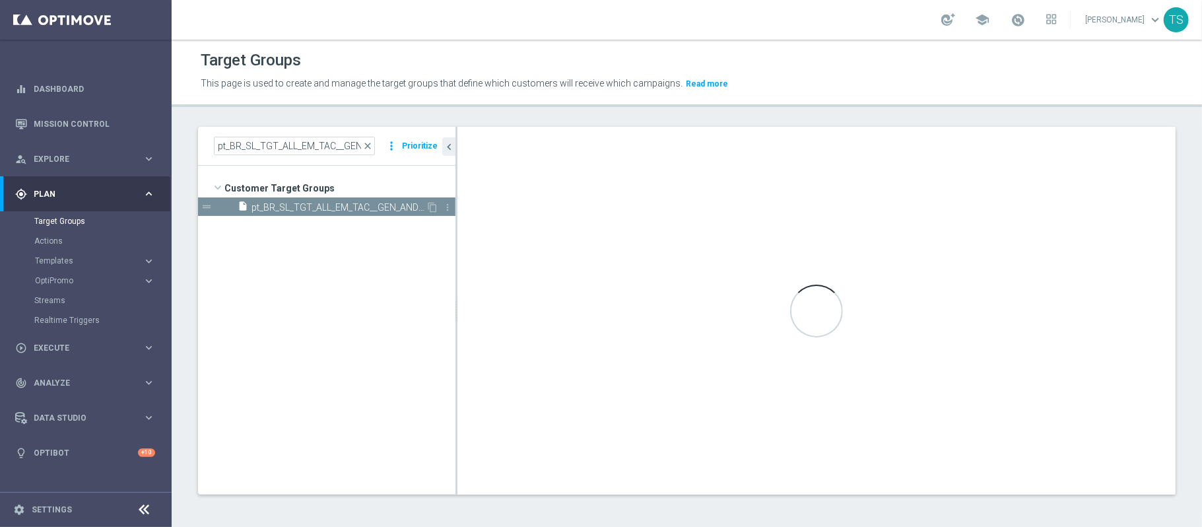
click at [329, 210] on span "pt_BR_SL_TGT_ALL_EM_TAC__GEN_AND_NOT_SPORTSBOOK" at bounding box center [339, 207] width 174 height 11
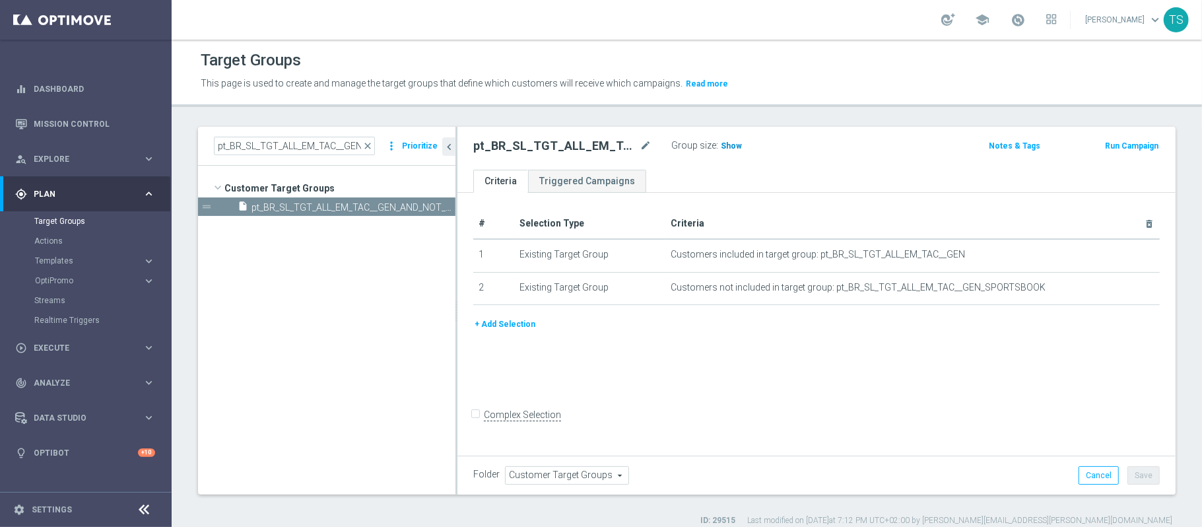
click at [732, 145] on span "Show" at bounding box center [731, 145] width 21 height 9
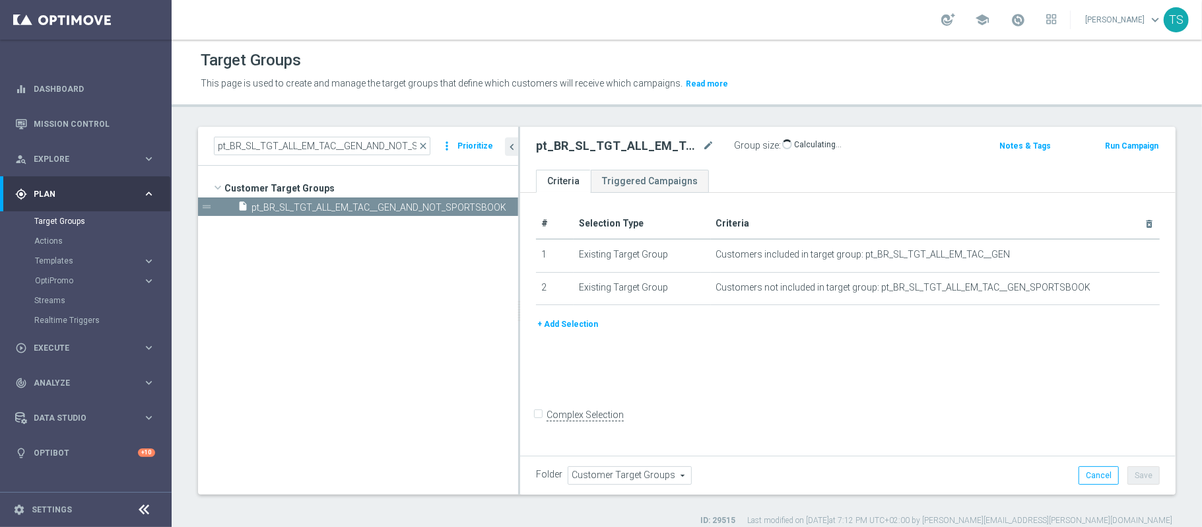
drag, startPoint x: 455, startPoint y: 244, endPoint x: 518, endPoint y: 259, distance: 64.5
click at [518, 259] on div at bounding box center [519, 311] width 2 height 368
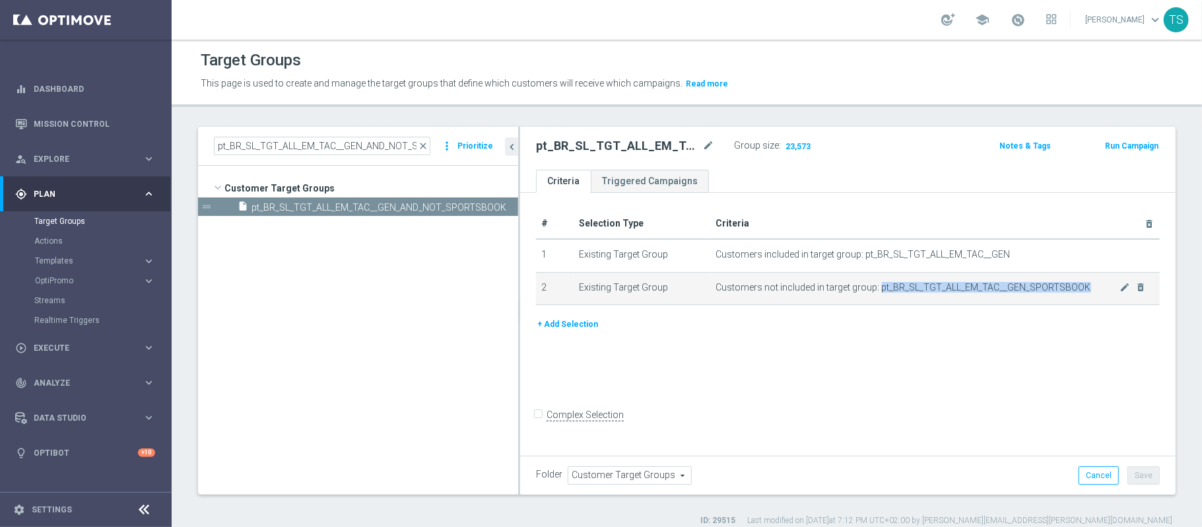
drag, startPoint x: 874, startPoint y: 288, endPoint x: 1077, endPoint y: 297, distance: 203.5
click at [1077, 297] on td "Customers not included in target group: pt_BR_SL_TGT_ALL_EM_TAC__GEN_SPORTSBOOK…" at bounding box center [935, 288] width 449 height 33
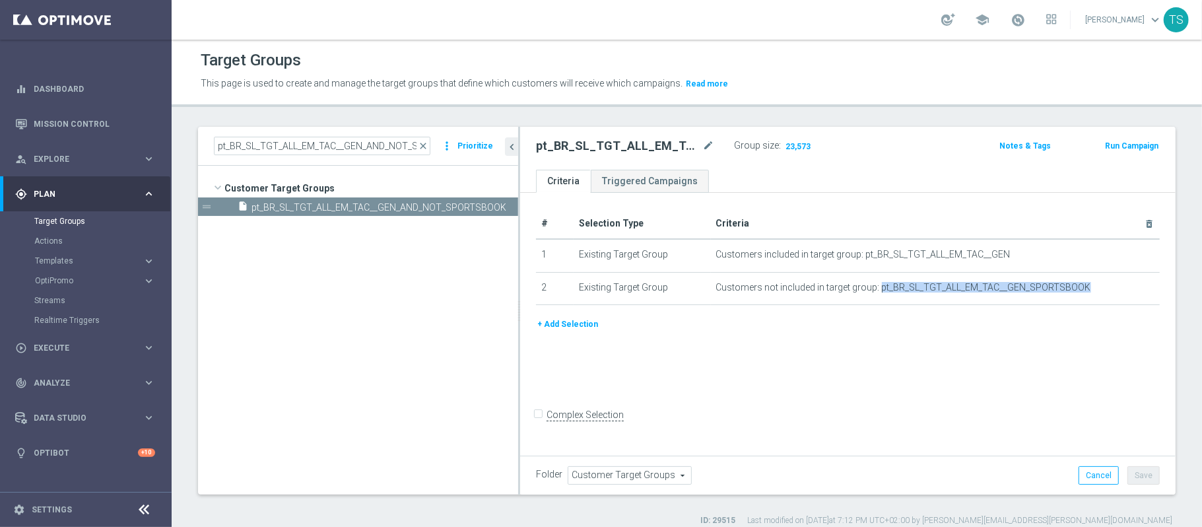
copy span "pt_BR_SL_TGT_ALL_EM_TAC__GEN_SPORTSBOOK"
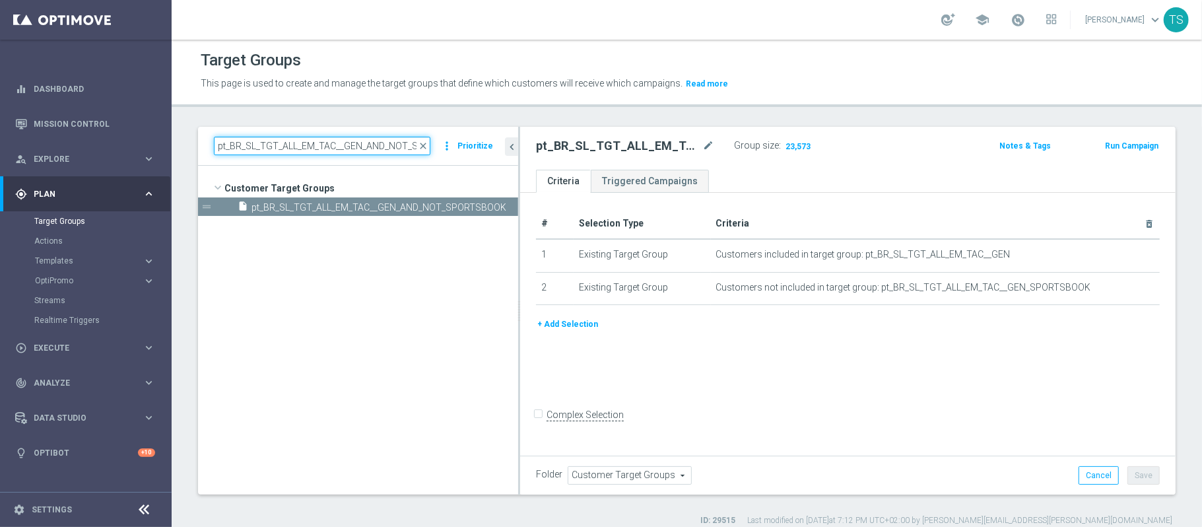
click at [357, 141] on input "pt_BR_SL_TGT_ALL_EM_TAC__GEN_AND_NOT_SPORTSBOOK" at bounding box center [322, 146] width 217 height 18
paste input
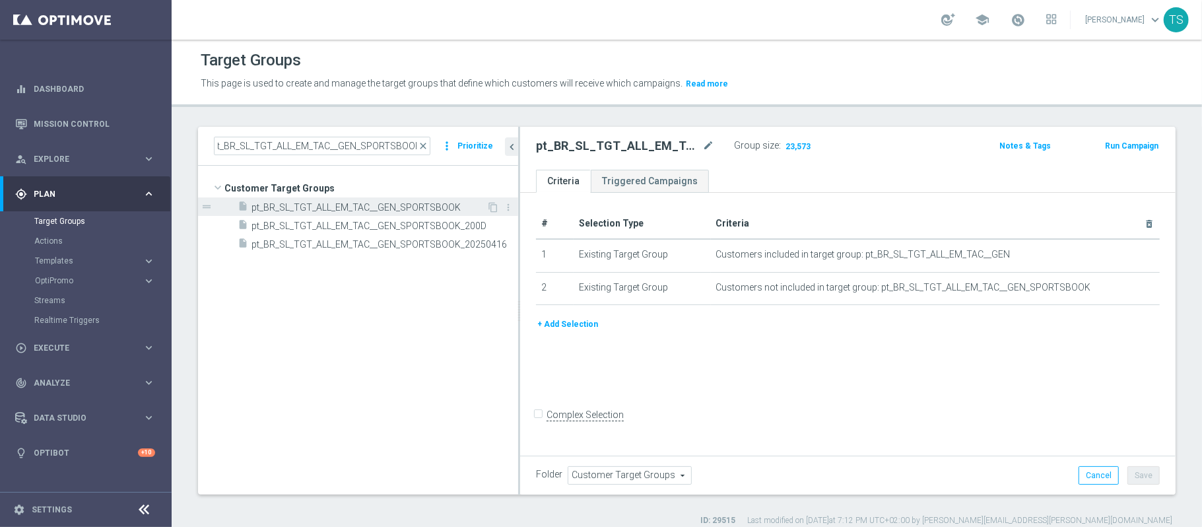
click at [402, 207] on span "pt_BR_SL_TGT_ALL_EM_TAC__GEN_SPORTSBOOK" at bounding box center [369, 207] width 235 height 11
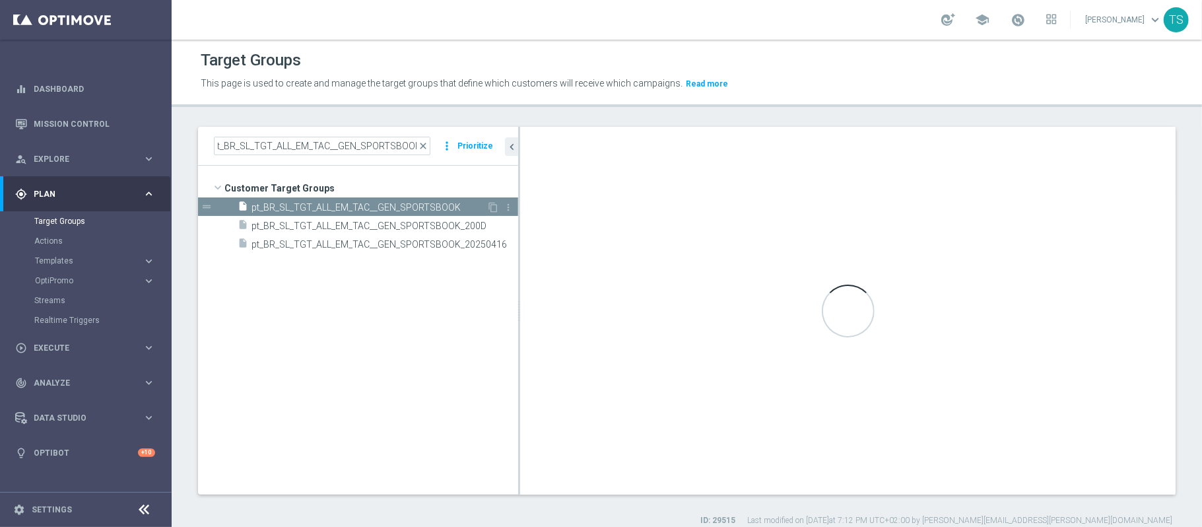
scroll to position [0, 0]
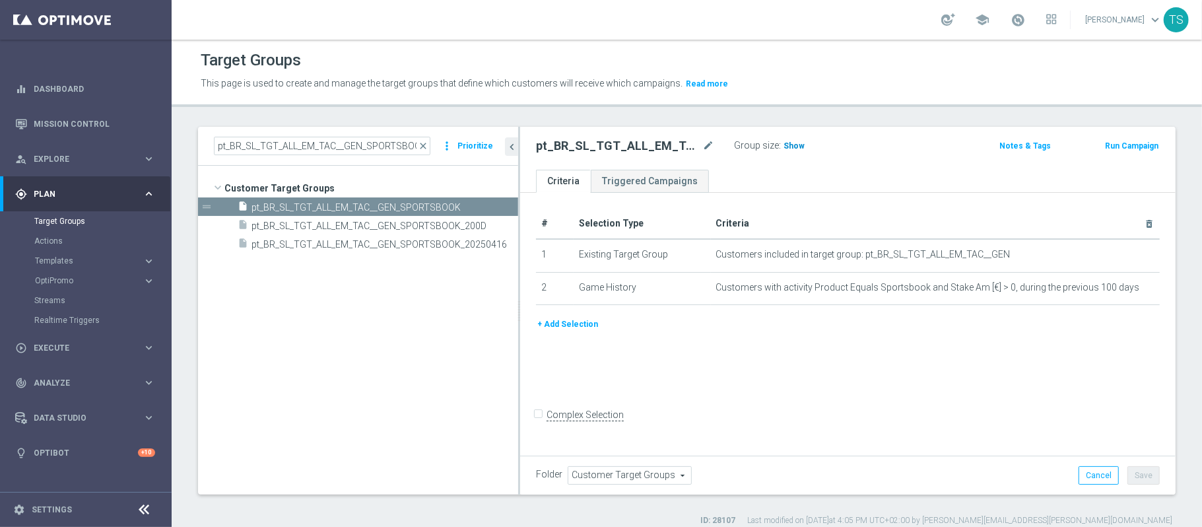
click at [788, 147] on span "Show" at bounding box center [794, 145] width 21 height 9
click at [389, 226] on span "pt_BR_SL_TGT_ALL_EM_TAC__GEN_SPORTSBOOK_200D" at bounding box center [369, 225] width 235 height 11
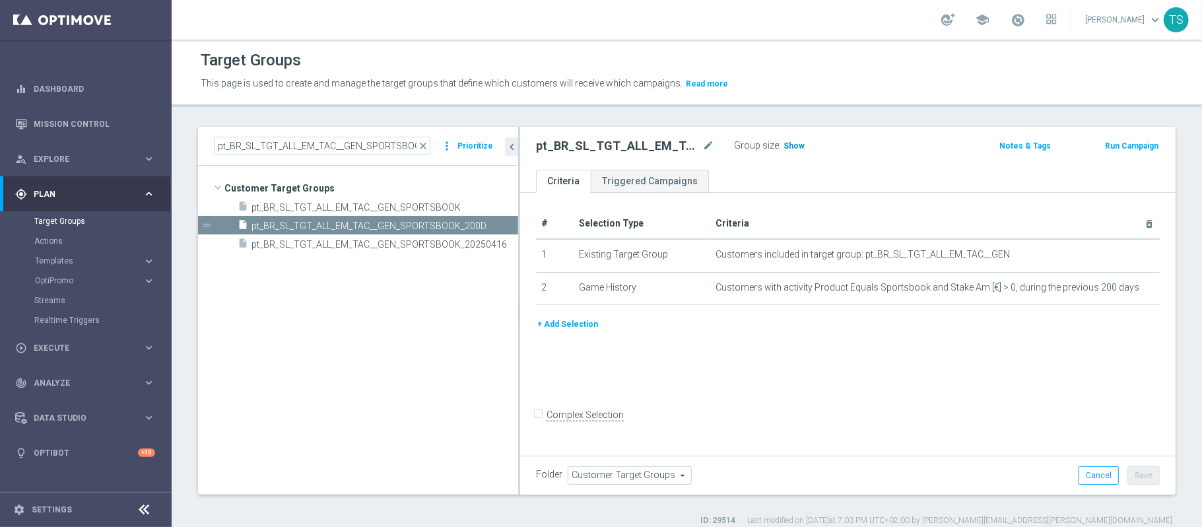
click at [800, 145] on span "Show" at bounding box center [794, 145] width 21 height 9
click at [413, 243] on span "pt_BR_SL_TGT_ALL_EM_TAC__GEN_SPORTSBOOK_20250416" at bounding box center [370, 244] width 237 height 11
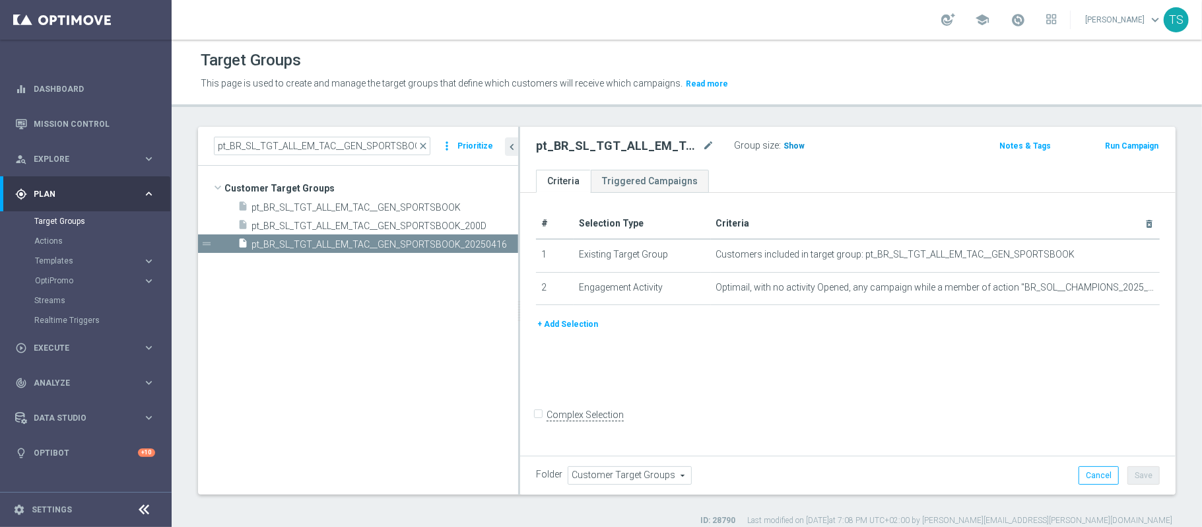
click at [800, 151] on span "Show" at bounding box center [794, 145] width 21 height 9
click at [389, 225] on span "pt_BR_SL_TGT_ALL_EM_TAC__GEN_SPORTSBOOK_200D" at bounding box center [369, 225] width 235 height 11
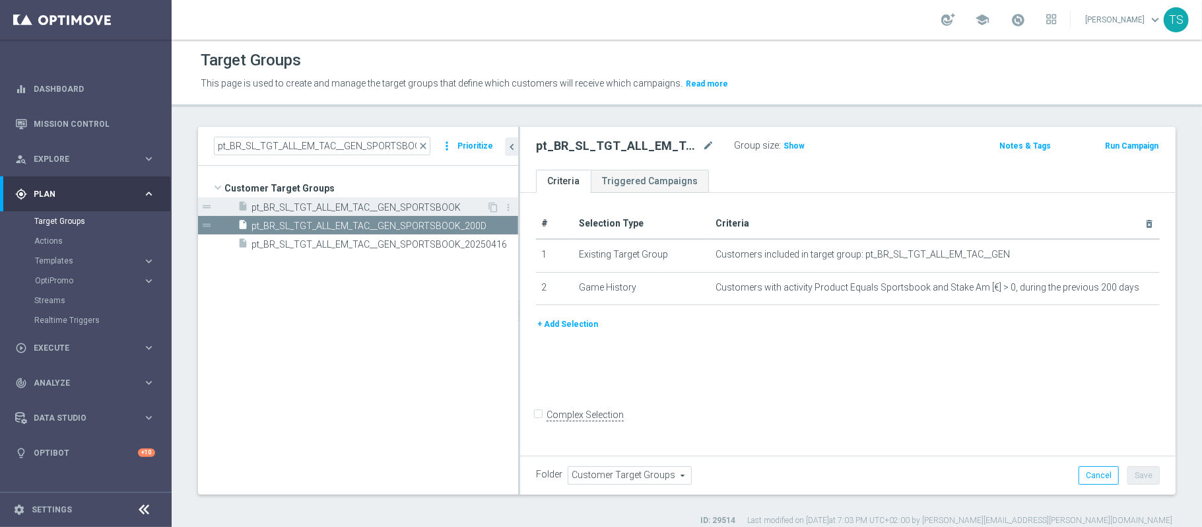
click at [404, 206] on span "pt_BR_SL_TGT_ALL_EM_TAC__GEN_SPORTSBOOK" at bounding box center [369, 207] width 235 height 11
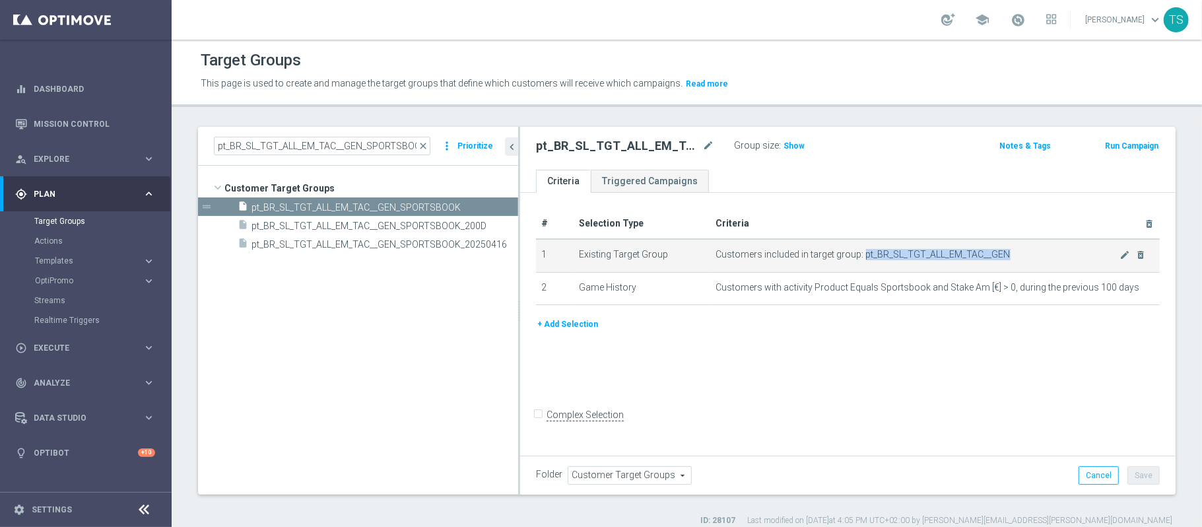
drag, startPoint x: 859, startPoint y: 252, endPoint x: 1026, endPoint y: 250, distance: 167.0
click at [1026, 250] on span "Customers included in target group: pt_BR_SL_TGT_ALL_EM_TAC__GEN" at bounding box center [917, 254] width 403 height 11
copy span "pt_BR_SL_TGT_ALL_EM_TAC__GEN"
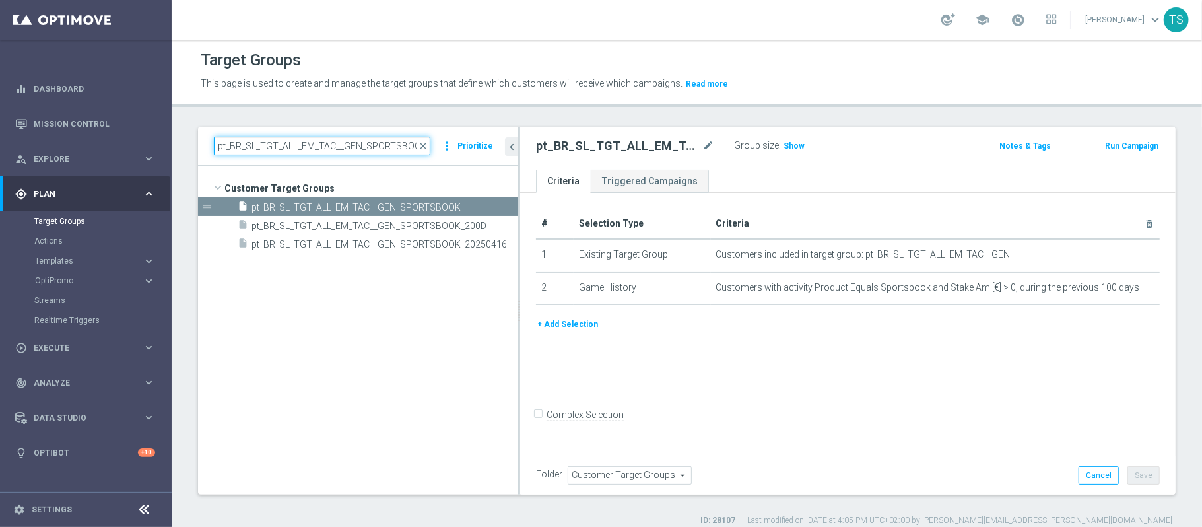
click at [323, 143] on input "pt_BR_SL_TGT_ALL_EM_TAC__GEN_SPORTSBOOK" at bounding box center [322, 146] width 217 height 18
click at [325, 143] on input "pt_BR_SL_TGT_ALL_EM_TAC__GEN_SPORTSBOOK" at bounding box center [322, 146] width 217 height 18
paste input
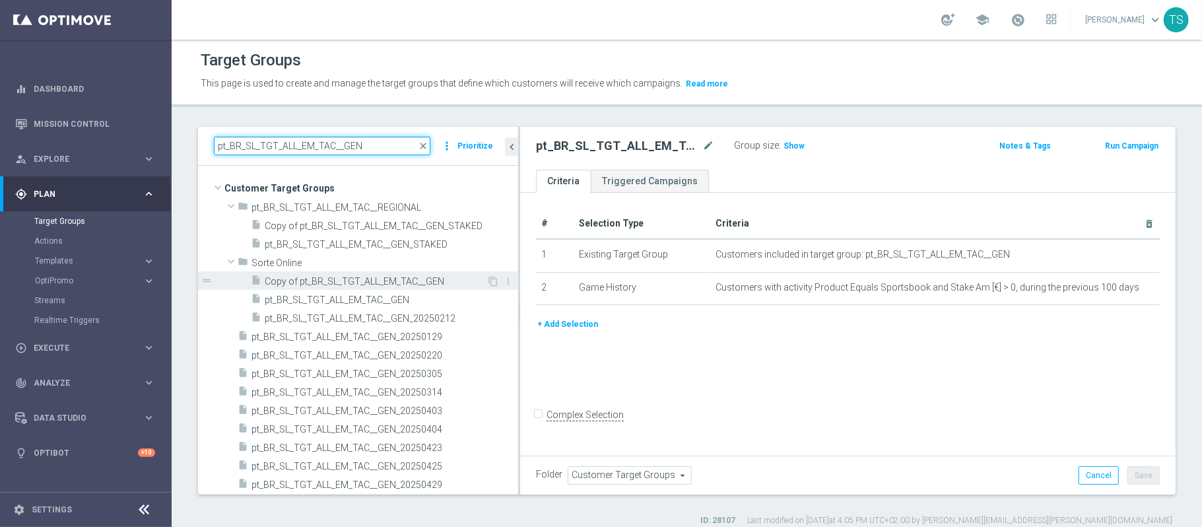
type input "pt_BR_SL_TGT_ALL_EM_TAC__GEN"
click at [413, 283] on span "Copy of pt_BR_SL_TGT_ALL_EM_TAC__GEN" at bounding box center [376, 281] width 222 height 11
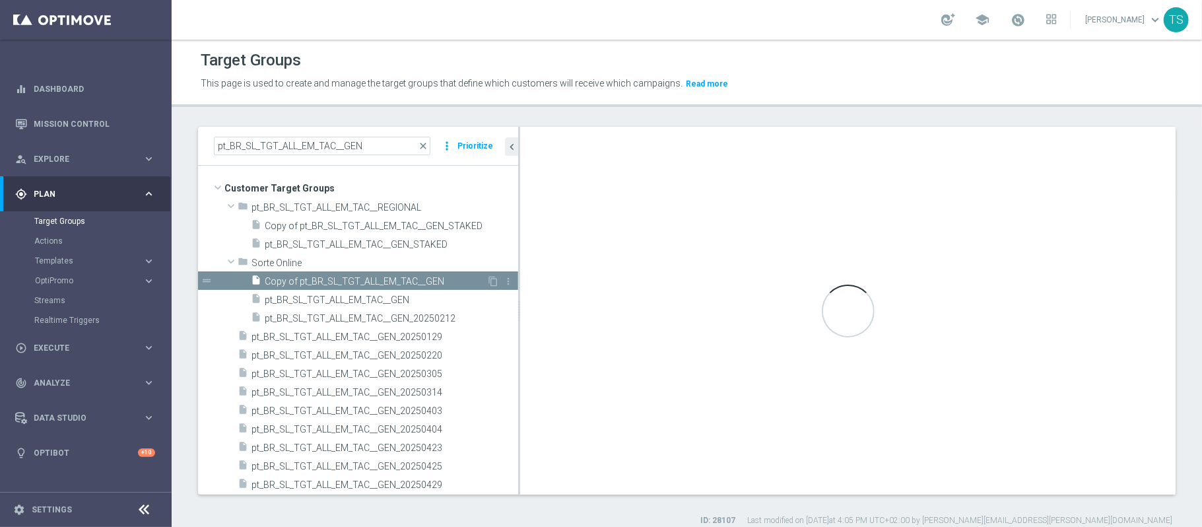
type input "Sorte Online"
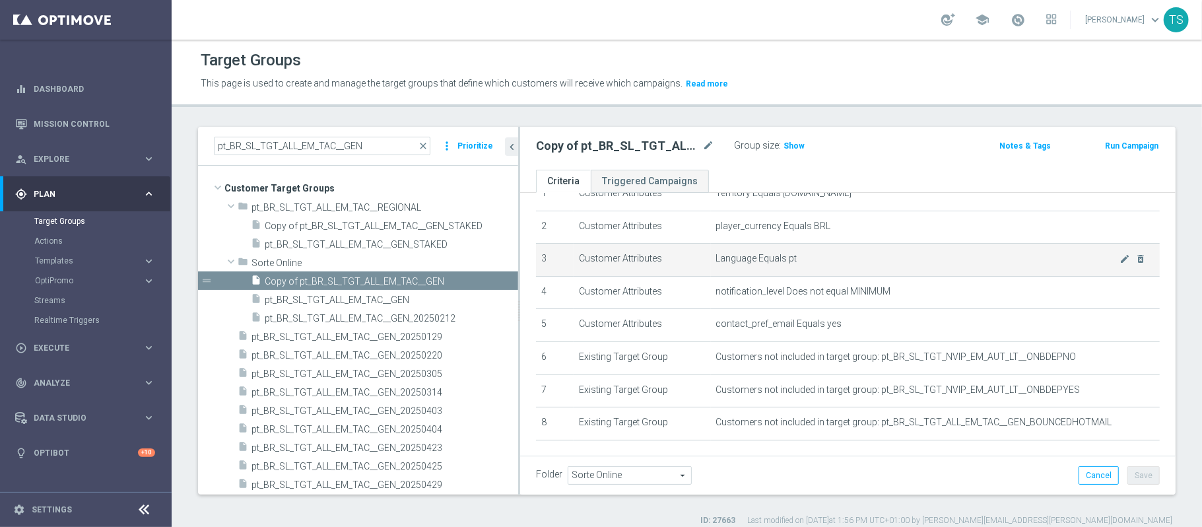
scroll to position [88, 0]
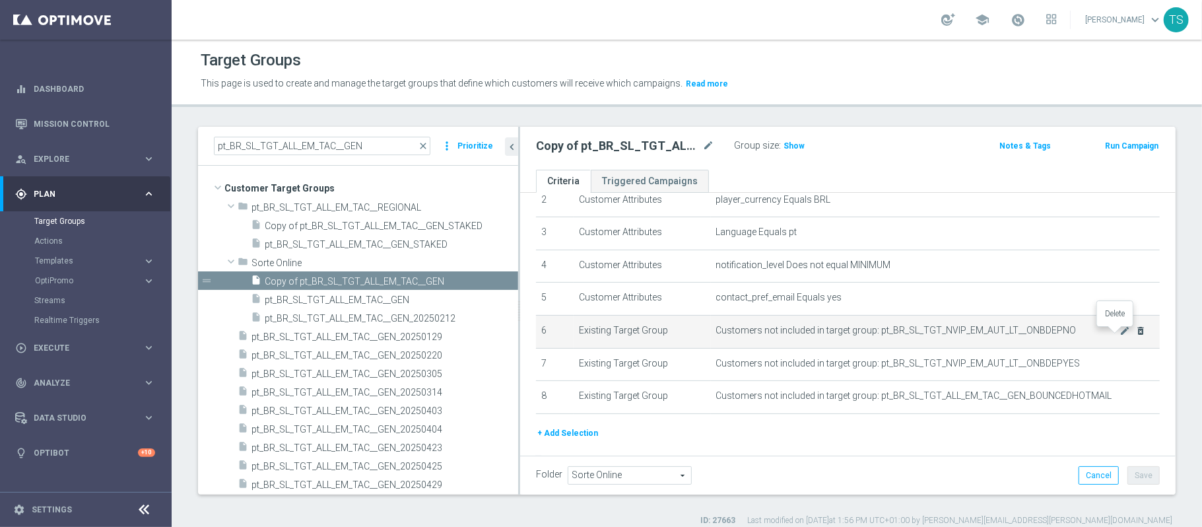
click at [1135, 336] on icon "delete_forever" at bounding box center [1140, 330] width 11 height 11
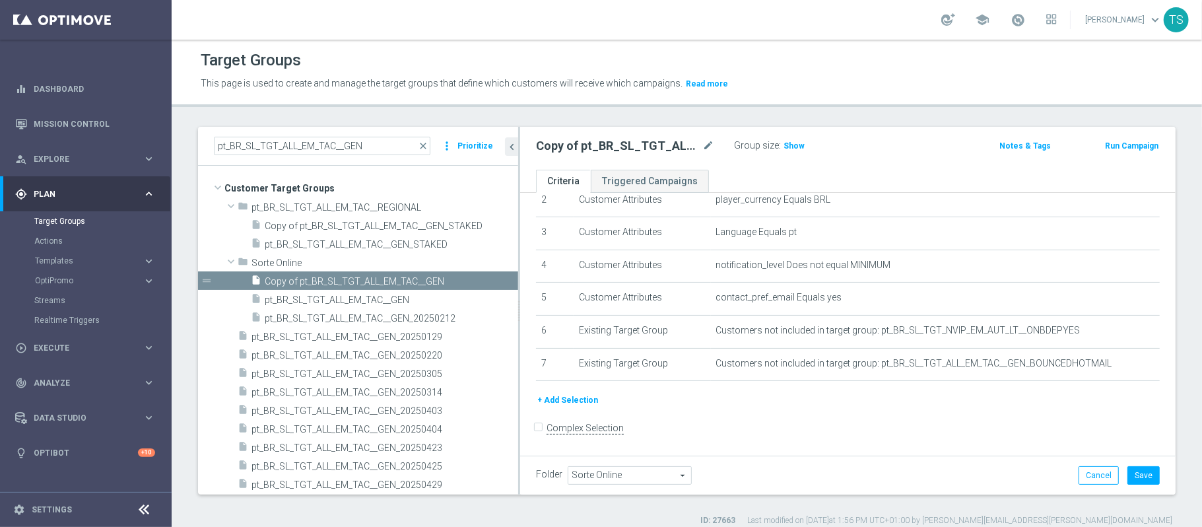
click at [1115, 333] on div at bounding box center [1114, 330] width 13 height 7
click at [1117, 341] on td "Customers not included in target group: pt_BR_SL_TGT_NVIP_EM_AUT_LT__ONBDEPYES …" at bounding box center [935, 331] width 449 height 33
click at [1135, 336] on icon "delete_forever" at bounding box center [1140, 330] width 11 height 11
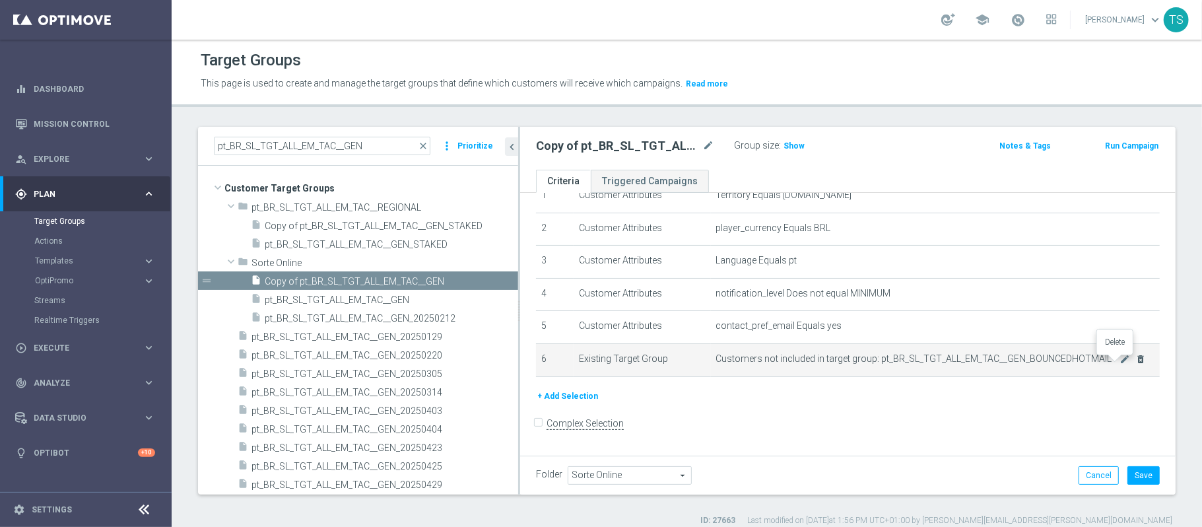
click at [1135, 363] on icon "delete_forever" at bounding box center [1140, 359] width 11 height 11
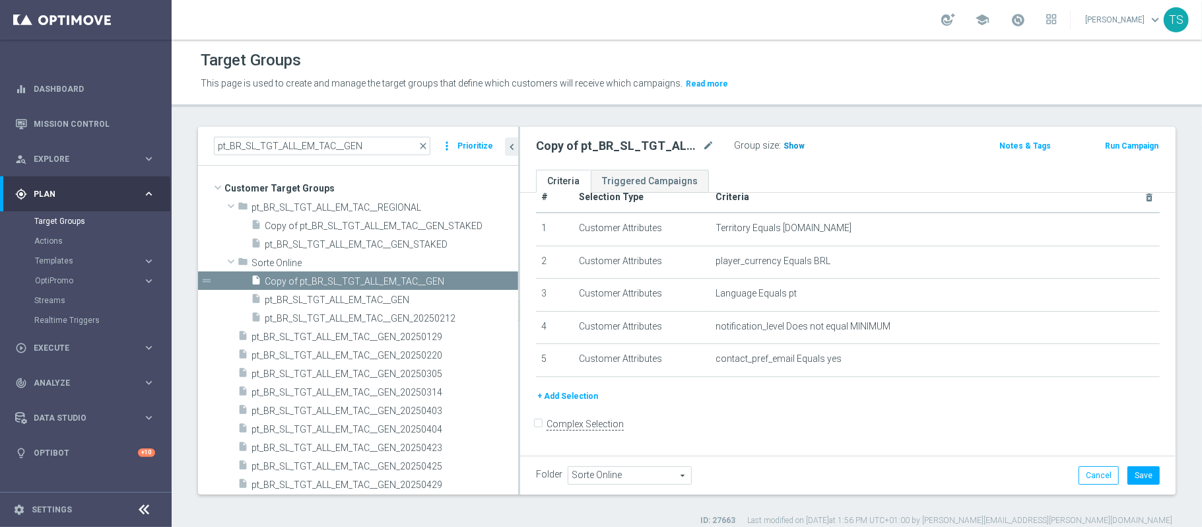
click at [796, 148] on span "Show" at bounding box center [794, 145] width 21 height 9
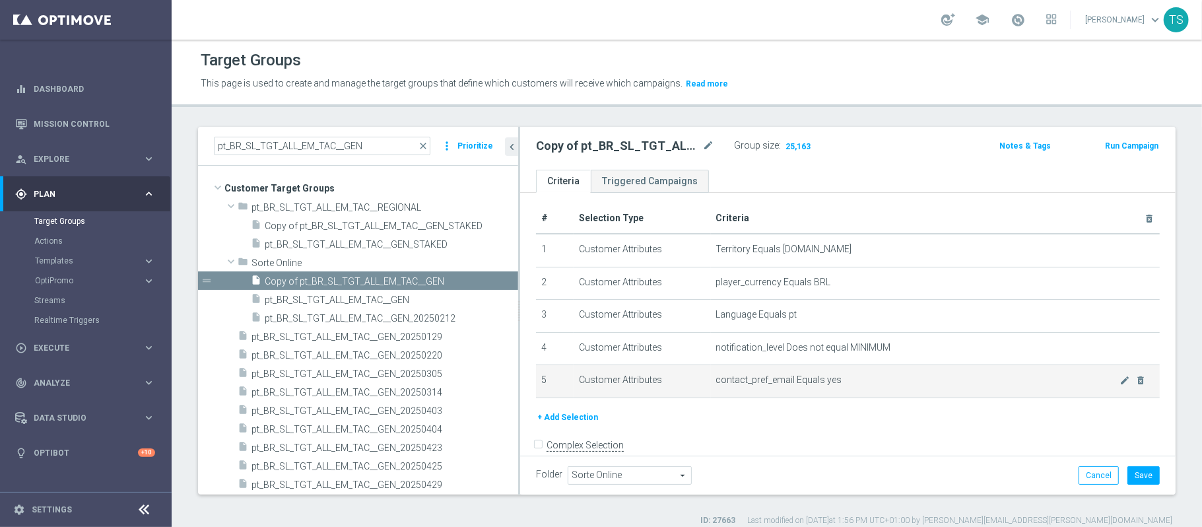
scroll to position [0, 0]
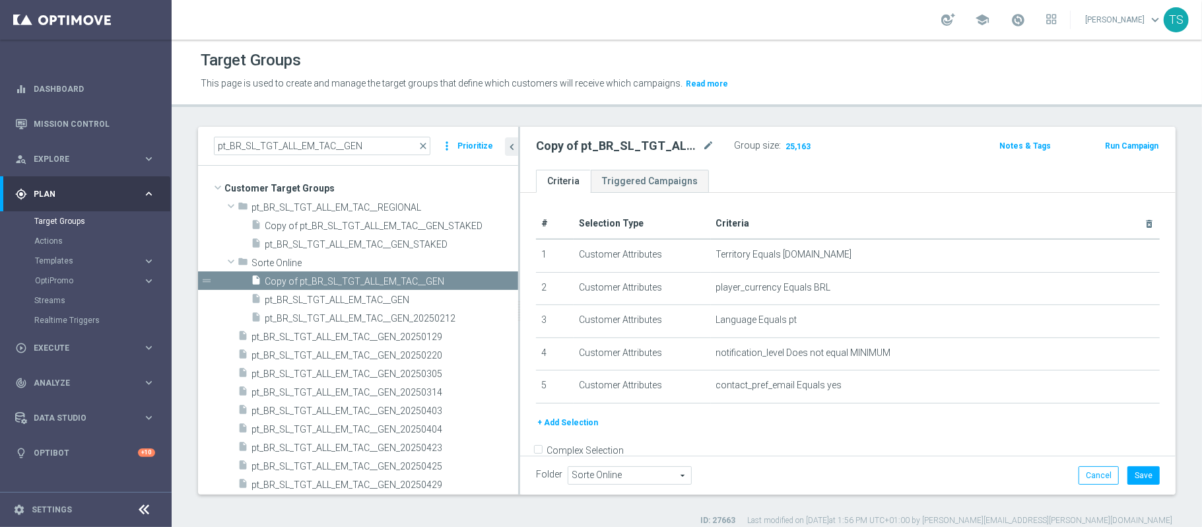
click at [1115, 387] on div at bounding box center [1114, 385] width 13 height 7
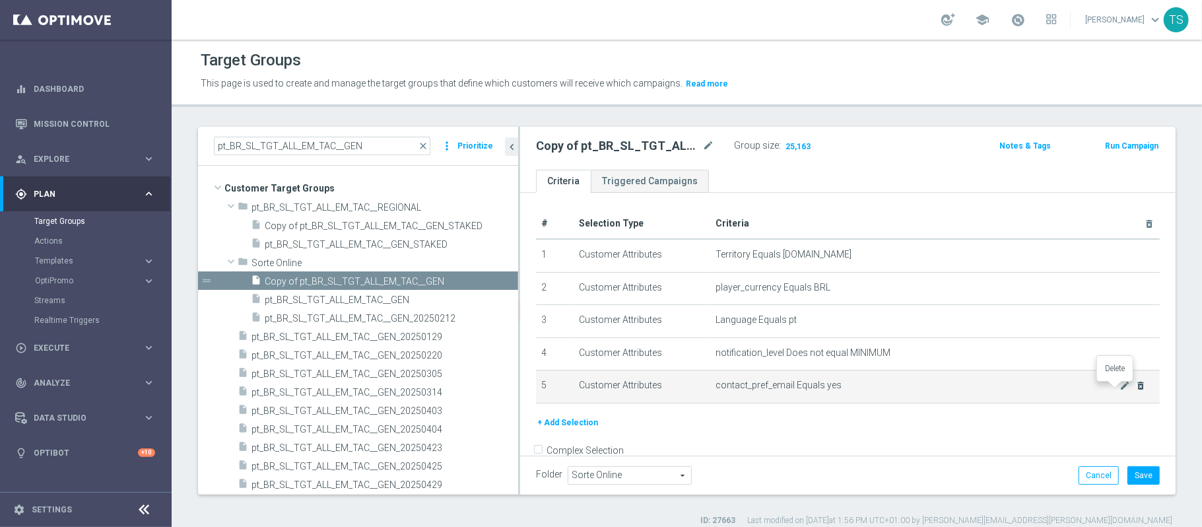
click at [1135, 389] on icon "delete_forever" at bounding box center [1140, 385] width 11 height 11
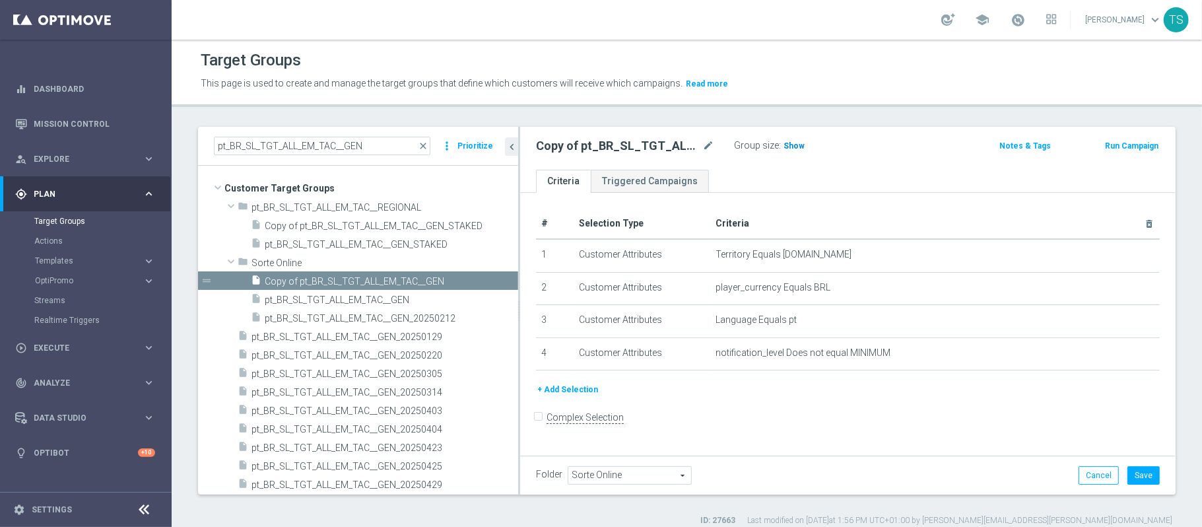
click at [784, 146] on span "Show" at bounding box center [794, 145] width 21 height 9
click at [576, 395] on button "+ Add Selection" at bounding box center [567, 389] width 63 height 15
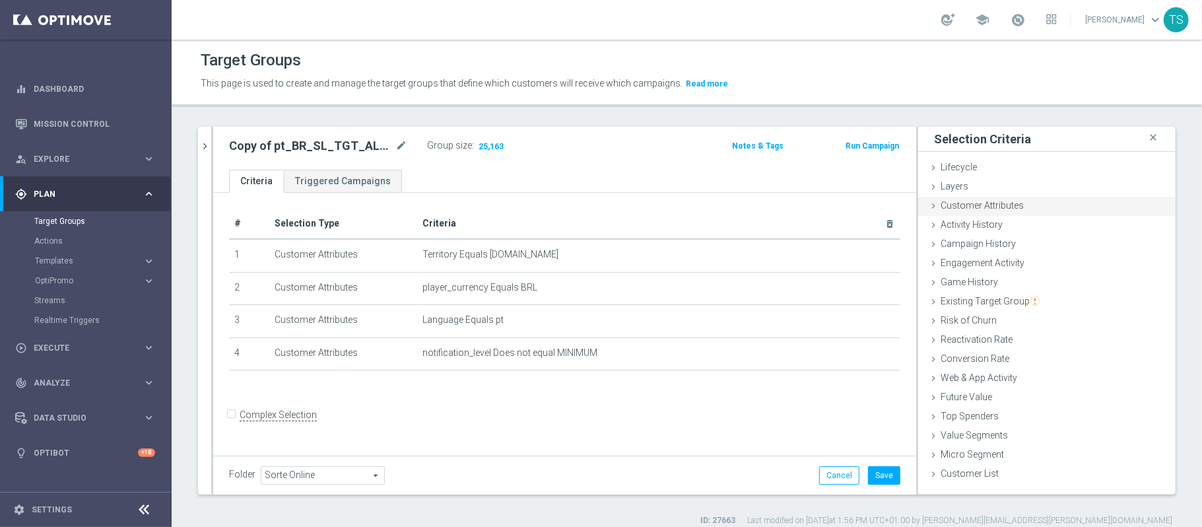
click at [1005, 209] on span "Customer Attributes" at bounding box center [982, 205] width 83 height 11
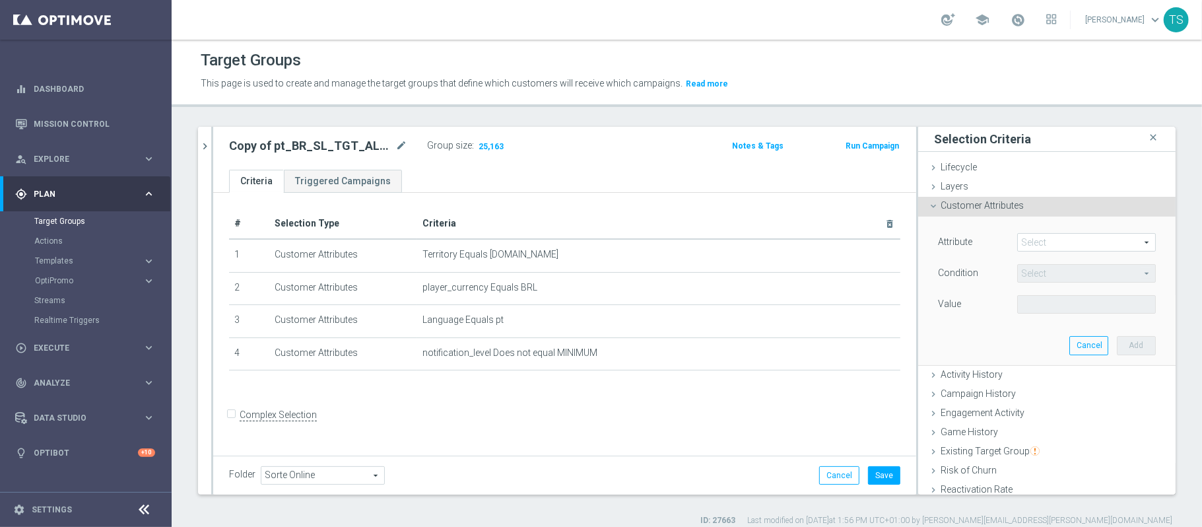
click at [1035, 249] on span at bounding box center [1086, 242] width 137 height 17
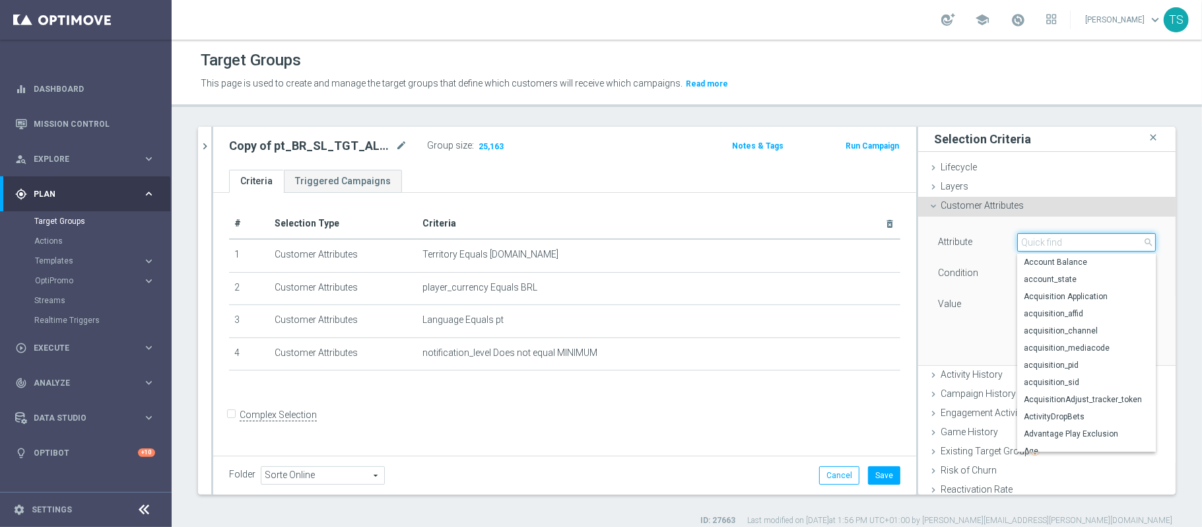
click at [1065, 244] on input "search" at bounding box center [1086, 242] width 139 height 18
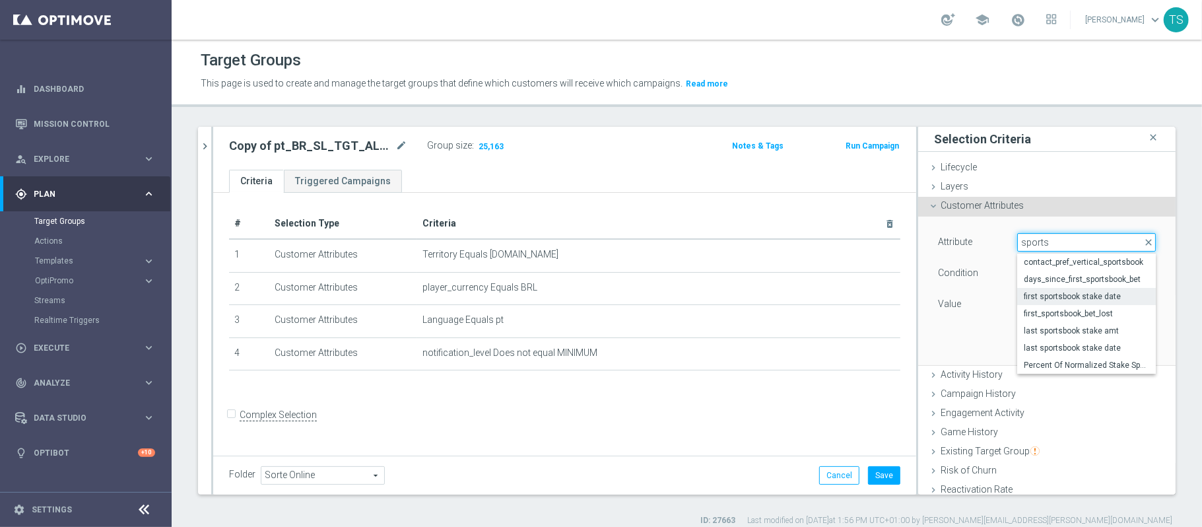
type input "sports"
click at [1069, 298] on span "first sportsbook stake date" at bounding box center [1086, 296] width 125 height 11
type input "first sportsbook stake date"
type input "Equals"
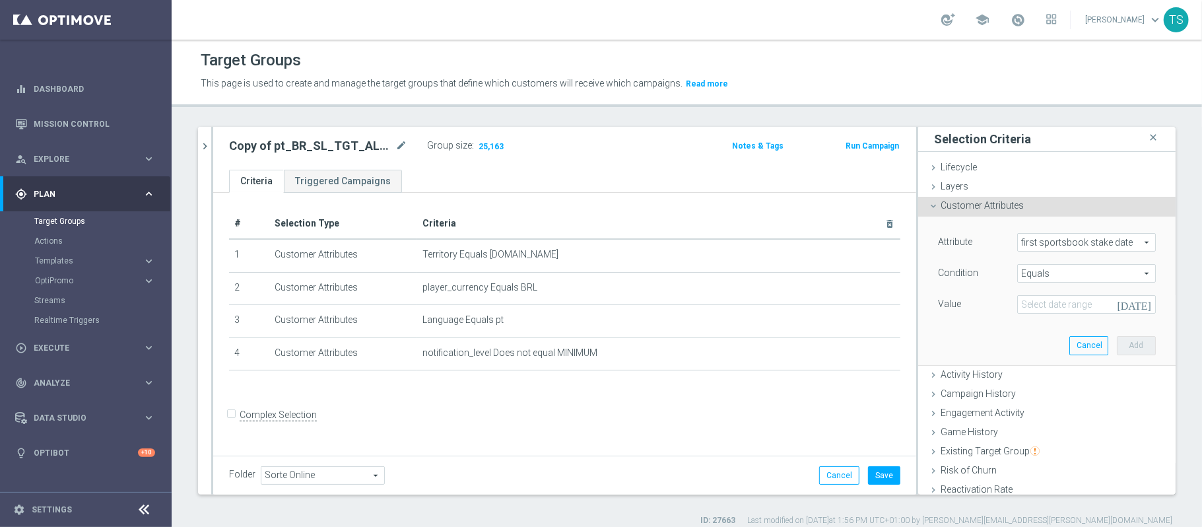
click at [1052, 267] on span "Equals" at bounding box center [1086, 273] width 137 height 17
click at [1055, 238] on span "first sportsbook stake date" at bounding box center [1086, 242] width 137 height 17
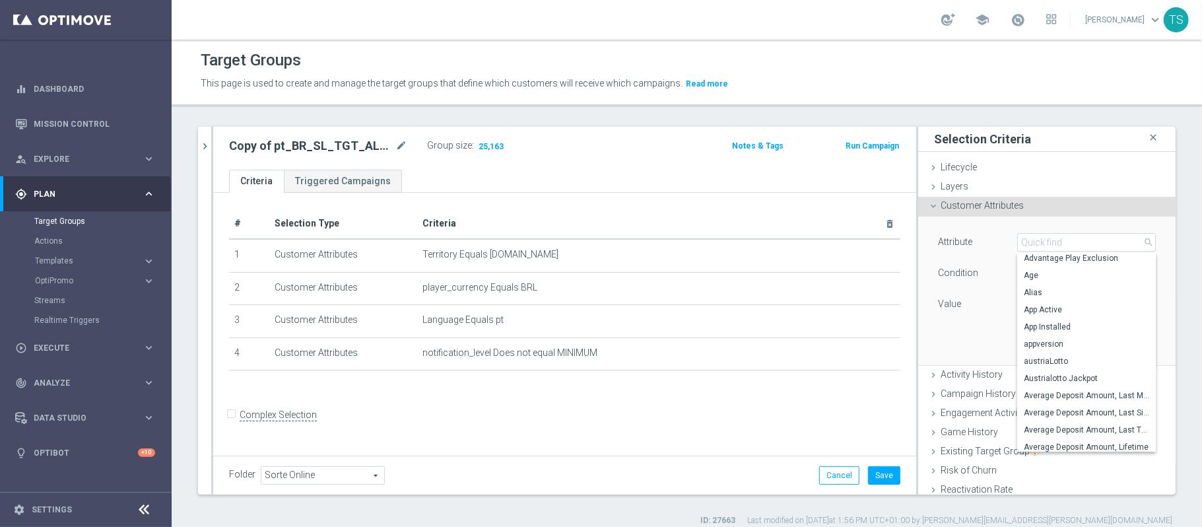
scroll to position [169, 0]
click at [1052, 240] on input "search" at bounding box center [1086, 242] width 139 height 18
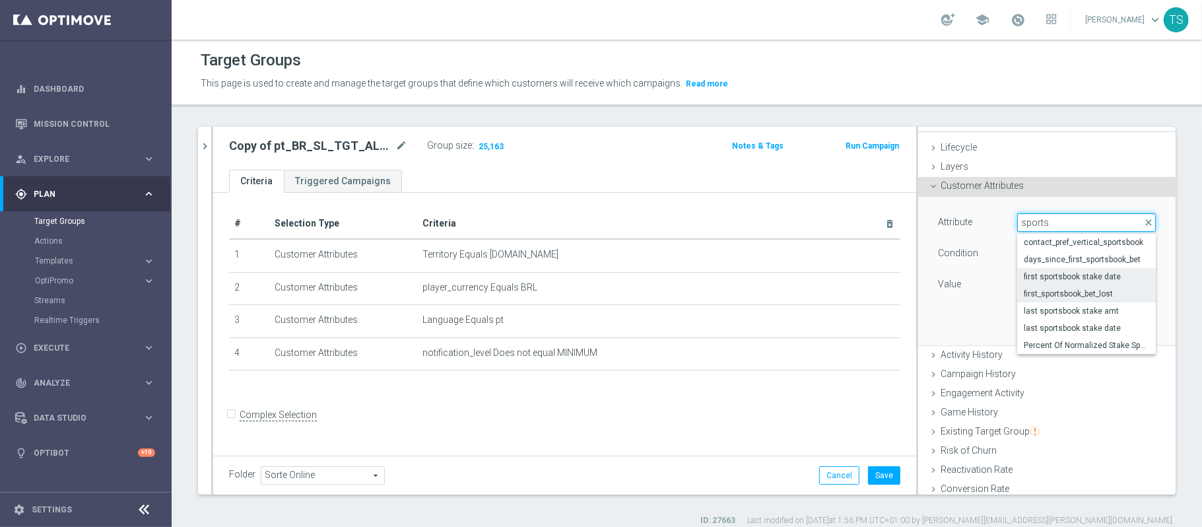
scroll to position [0, 0]
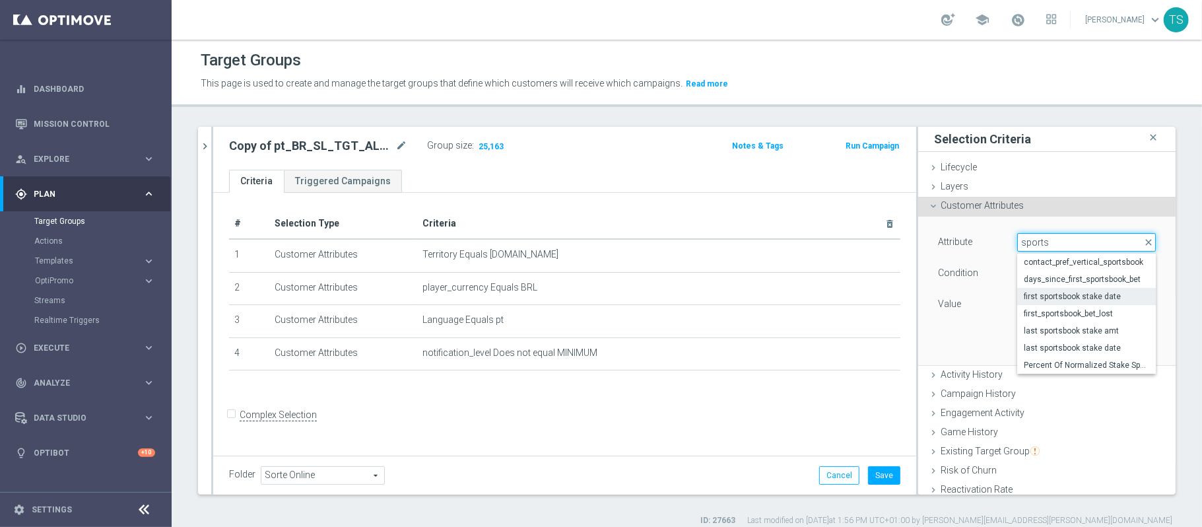
type input "sports"
click at [1046, 204] on div "Customer Attributes done" at bounding box center [1046, 207] width 257 height 20
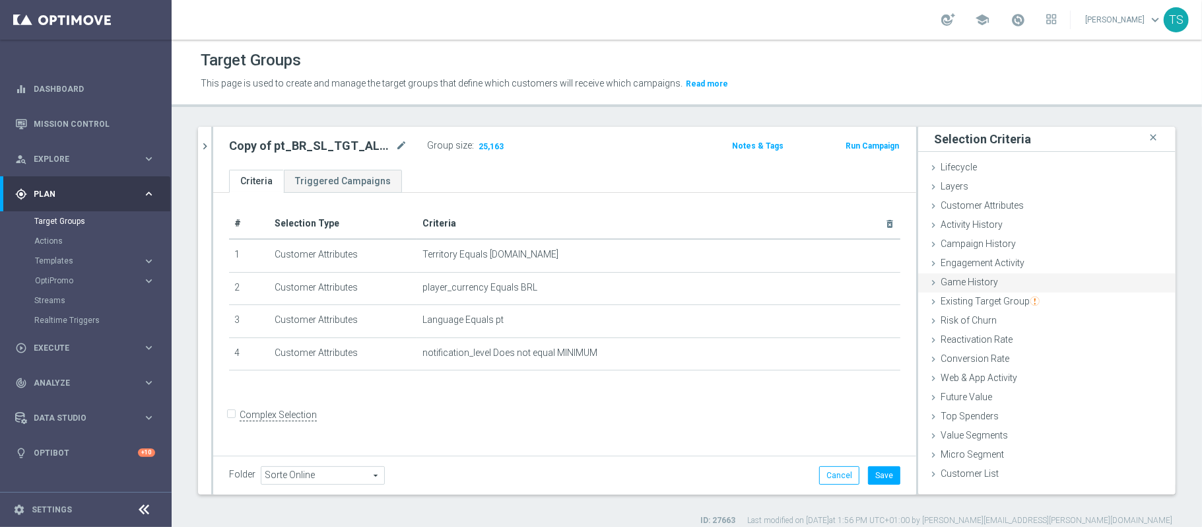
click at [1017, 292] on div "Game History done" at bounding box center [1046, 283] width 257 height 20
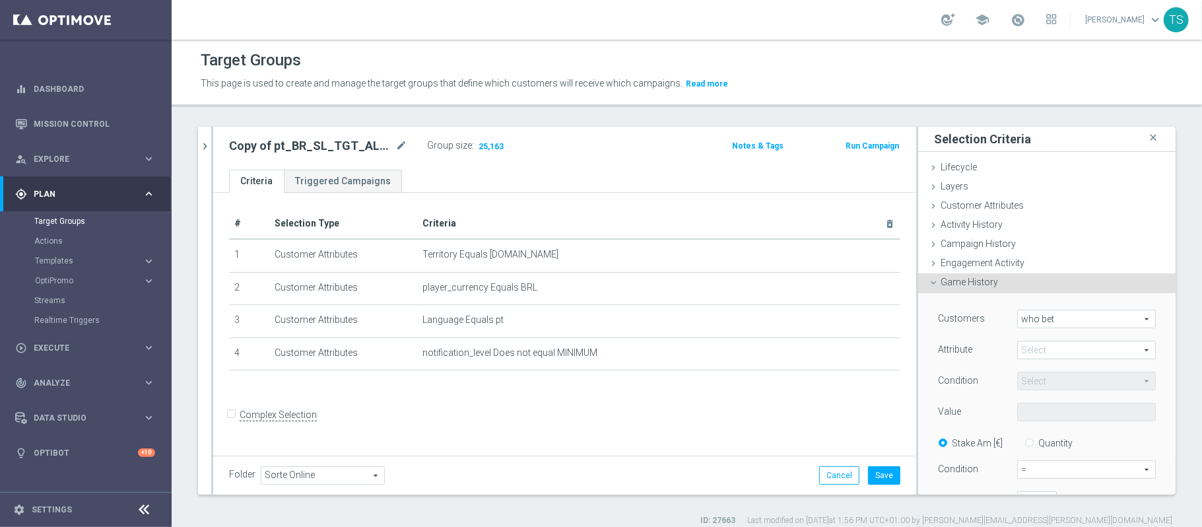
click at [1064, 354] on span at bounding box center [1086, 349] width 137 height 17
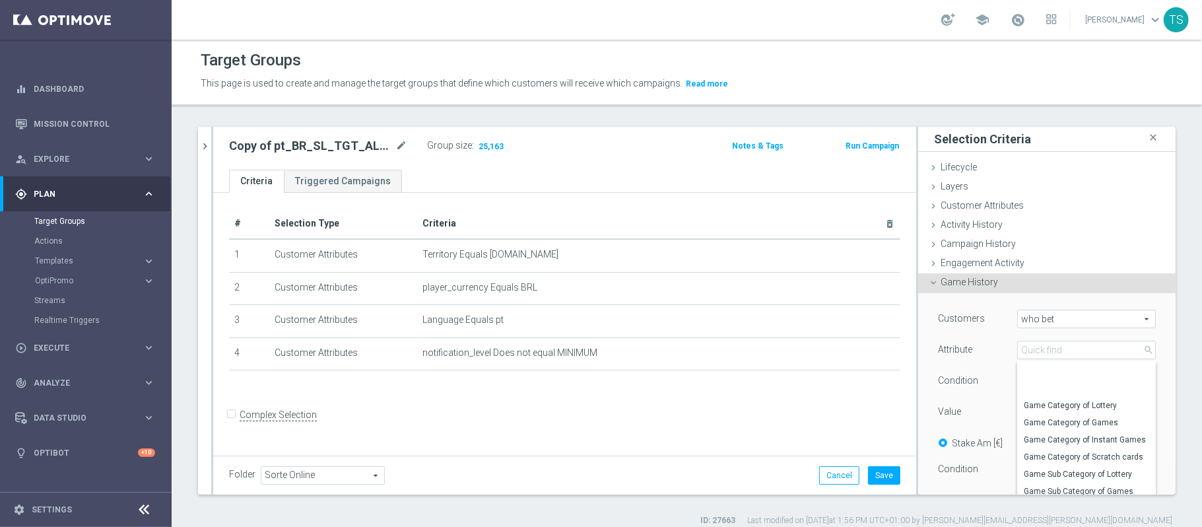
scroll to position [170, 0]
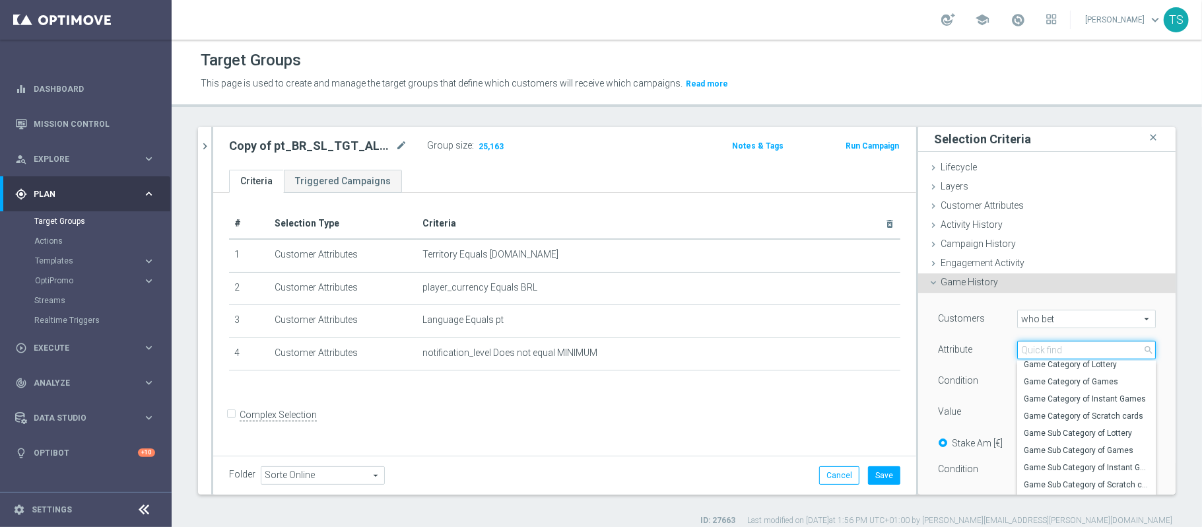
click at [1091, 345] on input "search" at bounding box center [1086, 350] width 139 height 18
type input "sports"
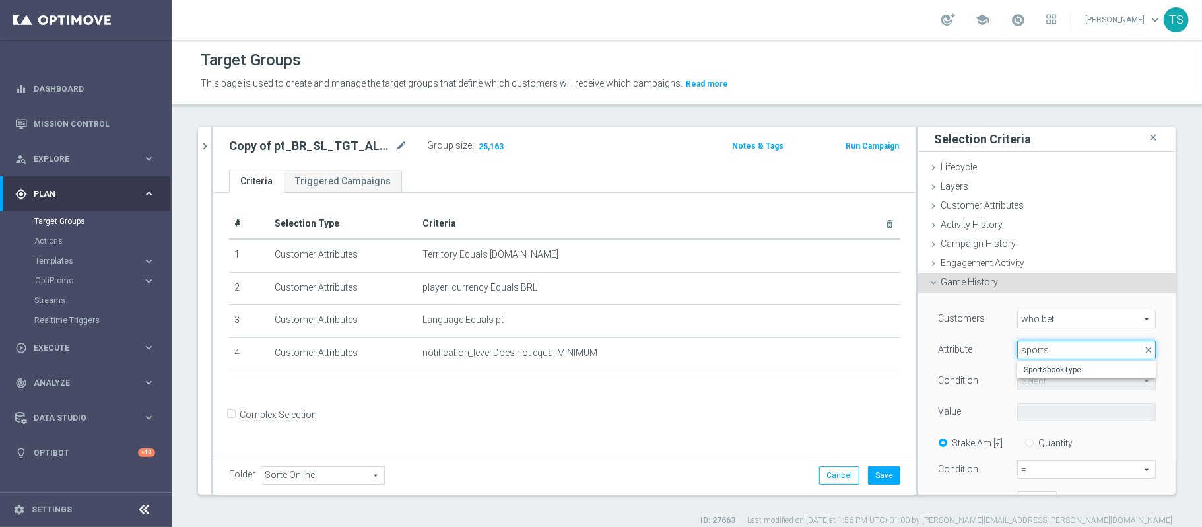
scroll to position [0, 0]
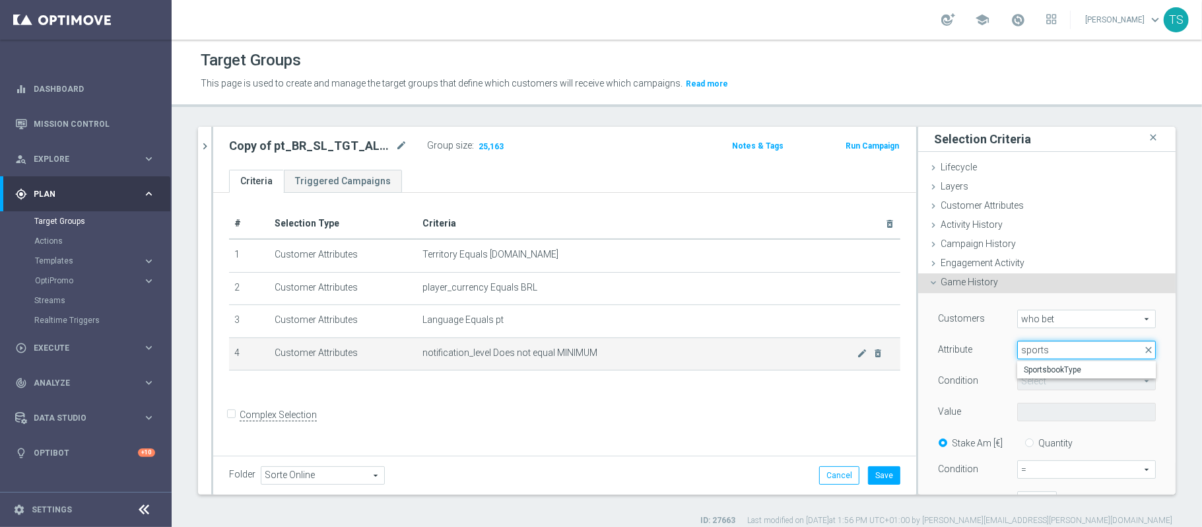
drag, startPoint x: 1050, startPoint y: 350, endPoint x: 856, endPoint y: 370, distance: 194.4
click at [877, 362] on as-split "pt_BR_SL_TGT_ALL_EM_TAC__GEN close more_vert Prioritize Customer Target Groups …" at bounding box center [687, 311] width 978 height 368
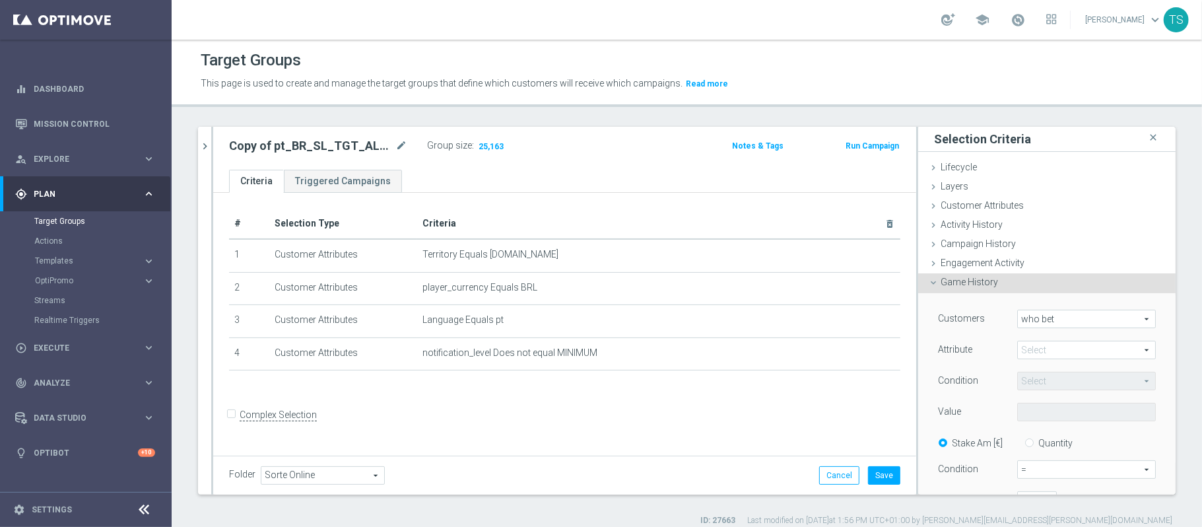
click at [1041, 333] on div "Customers who bet who bet arrow_drop_down search Attribute Select arrow_drop_do…" at bounding box center [1047, 446] width 218 height 273
click at [1034, 289] on div "Game History done" at bounding box center [1046, 283] width 257 height 20
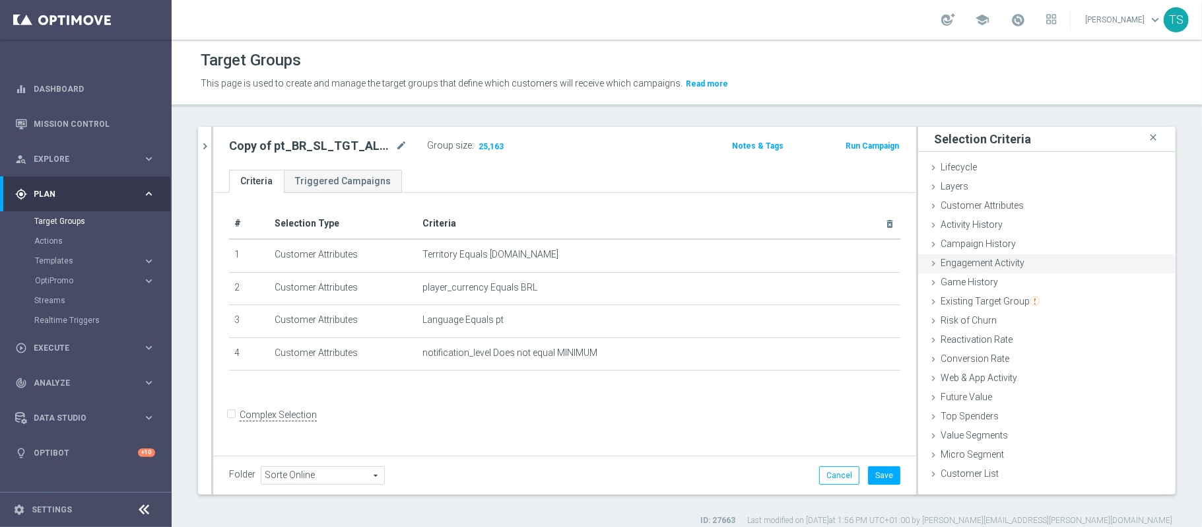
click at [1014, 264] on div "Engagement Activity done" at bounding box center [1046, 264] width 257 height 20
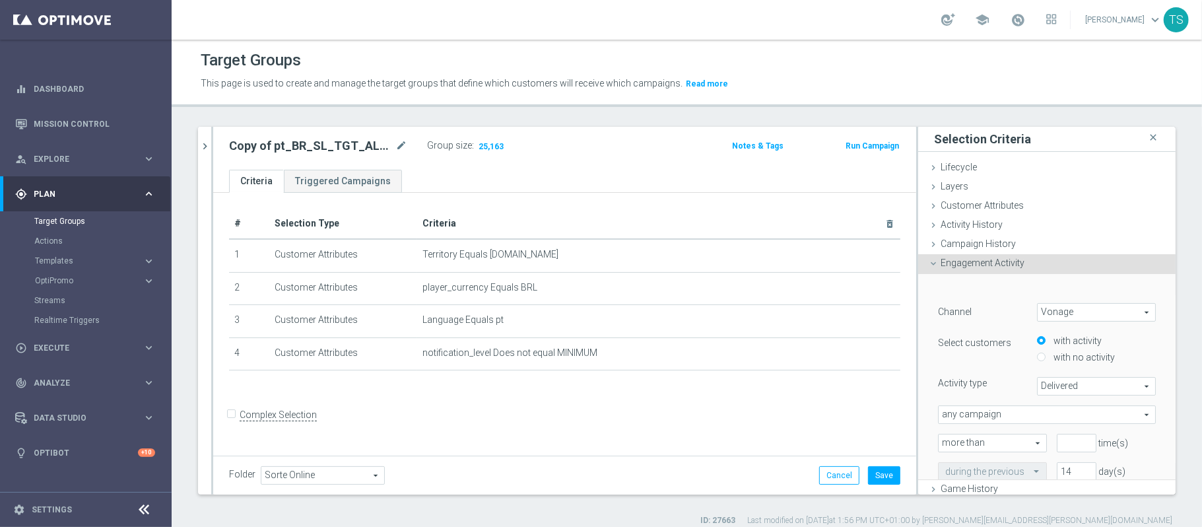
click at [1014, 264] on div "Engagement Activity done" at bounding box center [1046, 264] width 257 height 20
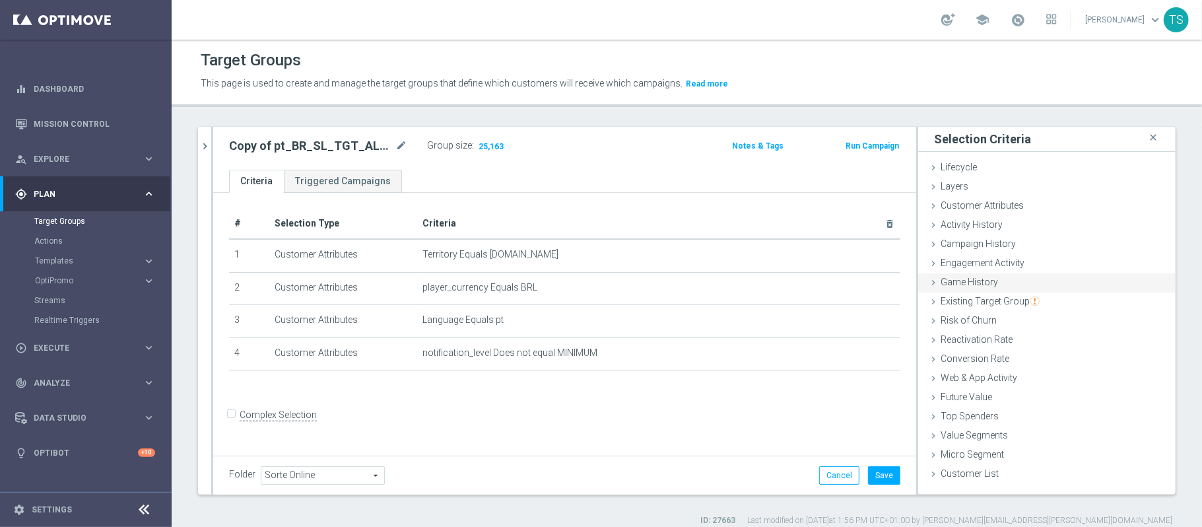
click at [1004, 279] on div "Game History done" at bounding box center [1046, 283] width 257 height 20
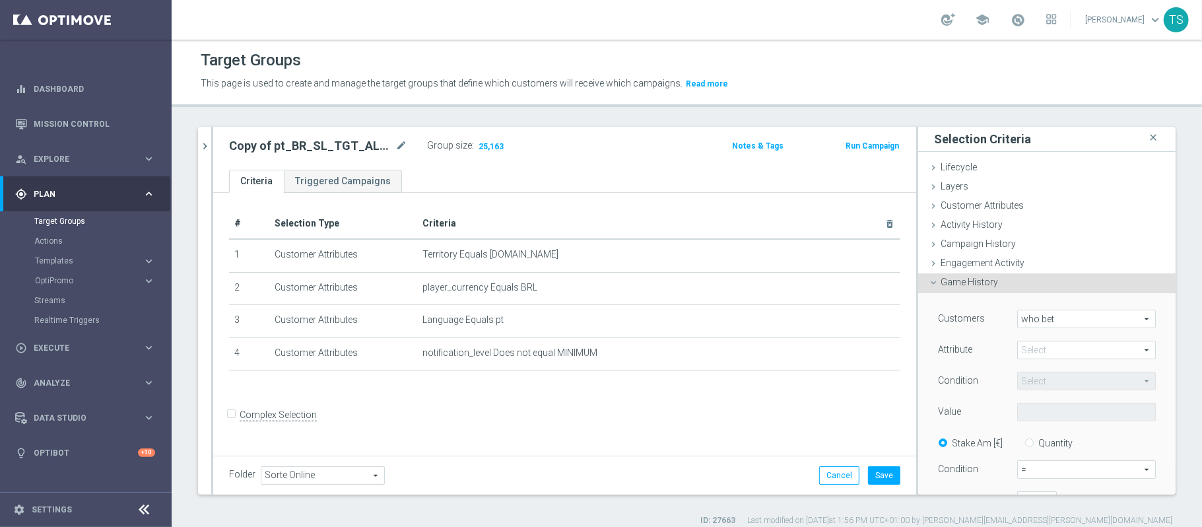
click at [1046, 322] on span "who bet" at bounding box center [1086, 318] width 137 height 17
click at [1038, 333] on span "who bet" at bounding box center [1087, 338] width 124 height 11
click at [1031, 352] on span at bounding box center [1086, 349] width 137 height 17
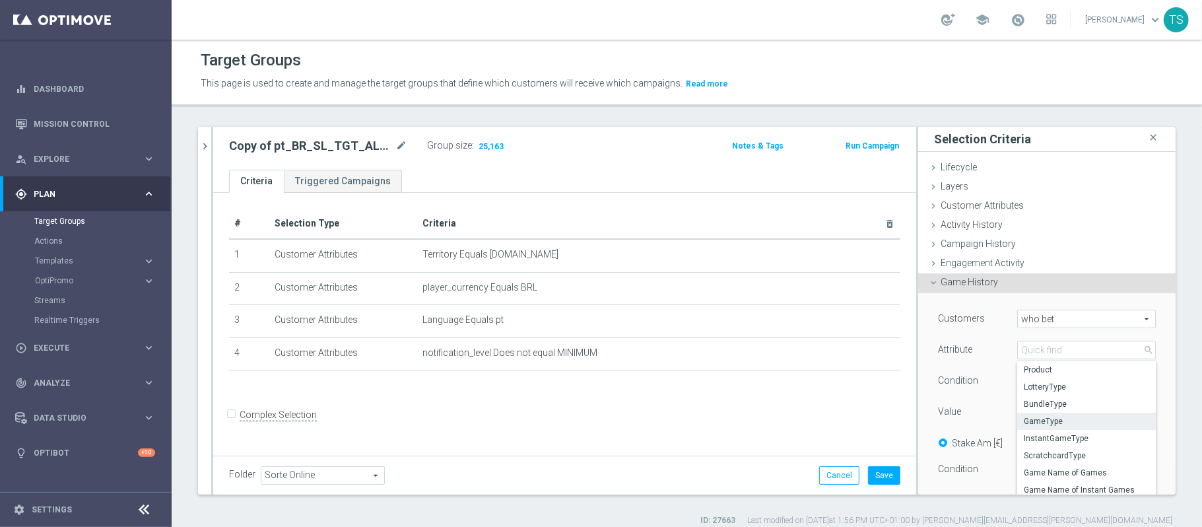
click at [1065, 423] on span "GameType" at bounding box center [1086, 421] width 125 height 11
type input "GameType"
type input "Equals"
drag, startPoint x: 1039, startPoint y: 429, endPoint x: 1039, endPoint y: 417, distance: 11.9
click at [1039, 428] on div "Customers who bet who bet arrow_drop_down search Attribute GameType GameType ar…" at bounding box center [1047, 446] width 218 height 273
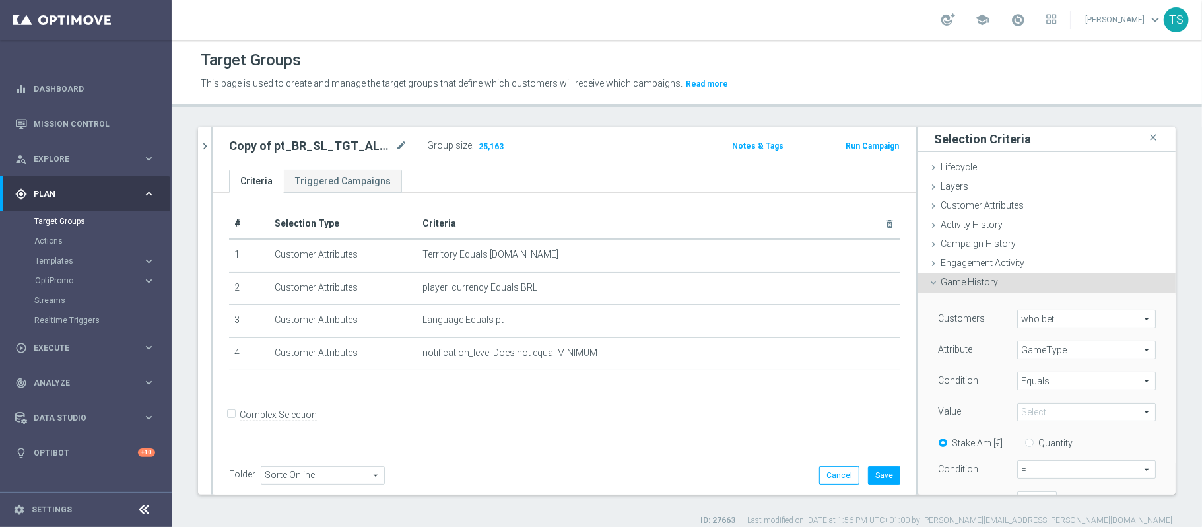
click at [1039, 415] on span at bounding box center [1086, 411] width 137 height 17
click at [1043, 349] on span "GameType" at bounding box center [1086, 349] width 137 height 17
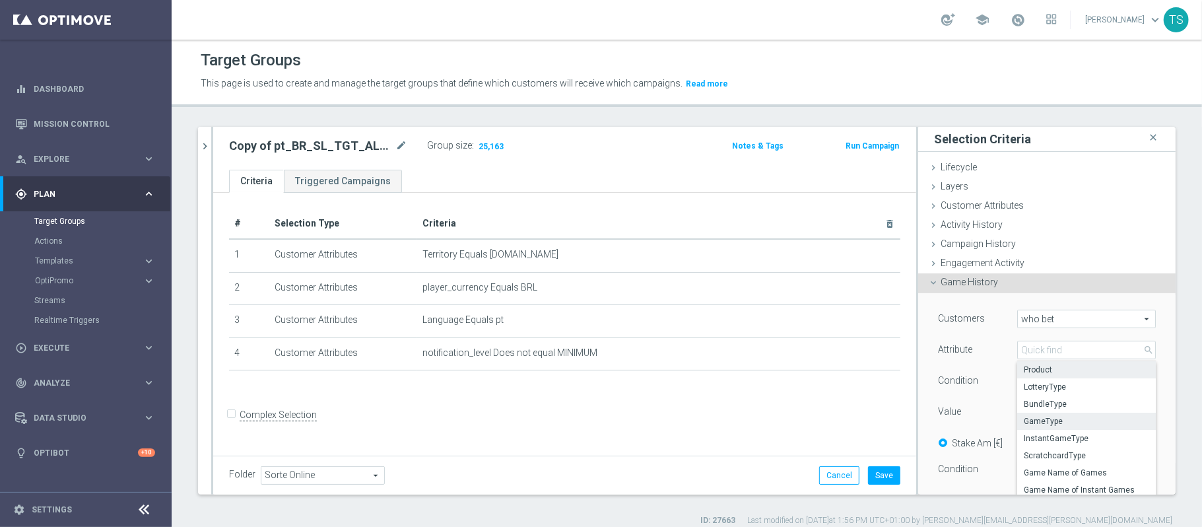
click at [1036, 370] on span "Product" at bounding box center [1086, 369] width 125 height 11
type input "Product"
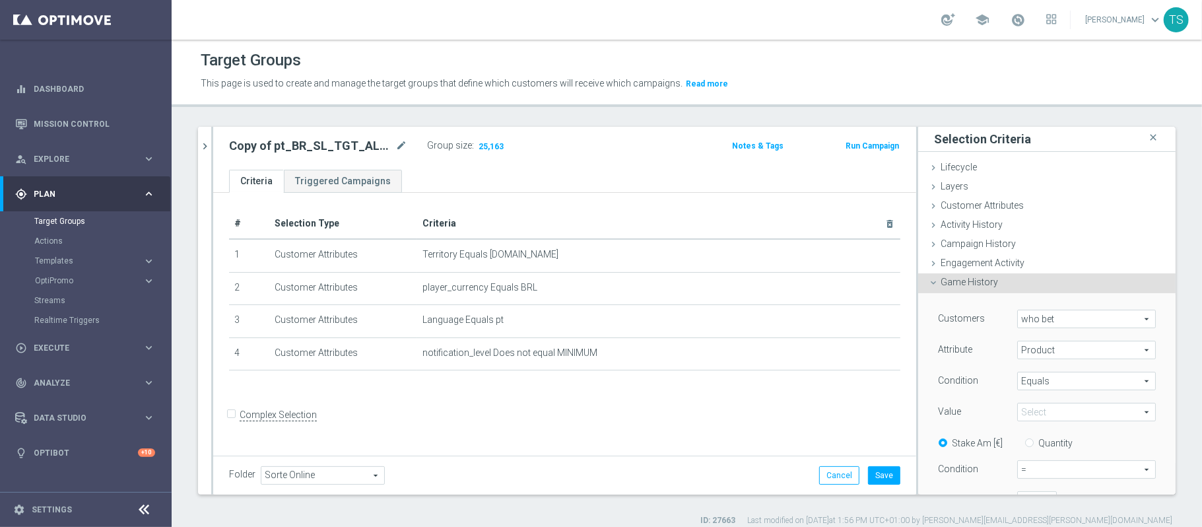
click at [1034, 416] on span at bounding box center [1086, 411] width 137 height 17
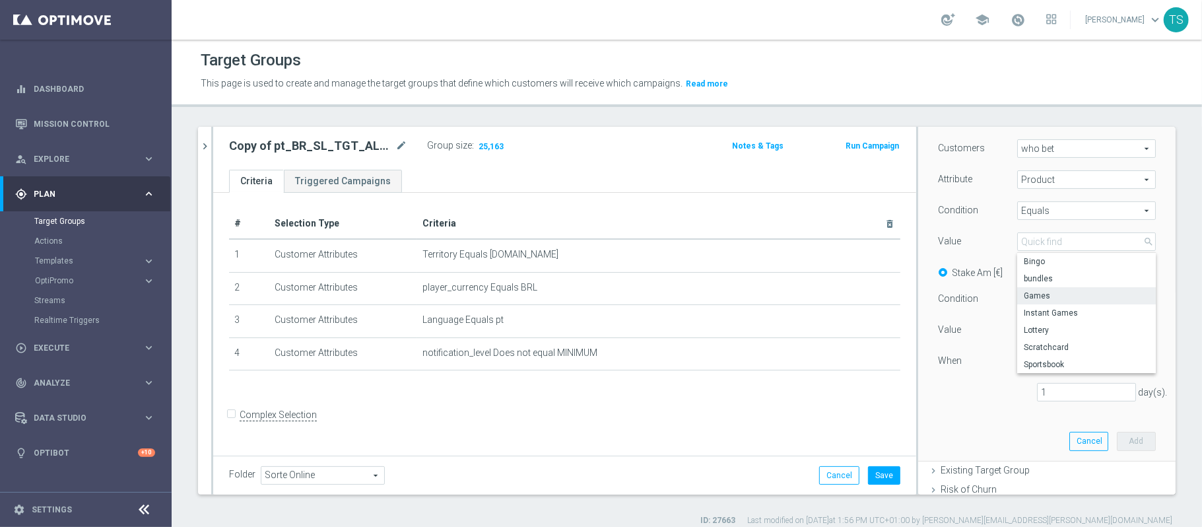
scroll to position [176, 0]
click at [1032, 354] on span "Sportsbook" at bounding box center [1086, 359] width 125 height 11
type input "Sportsbook"
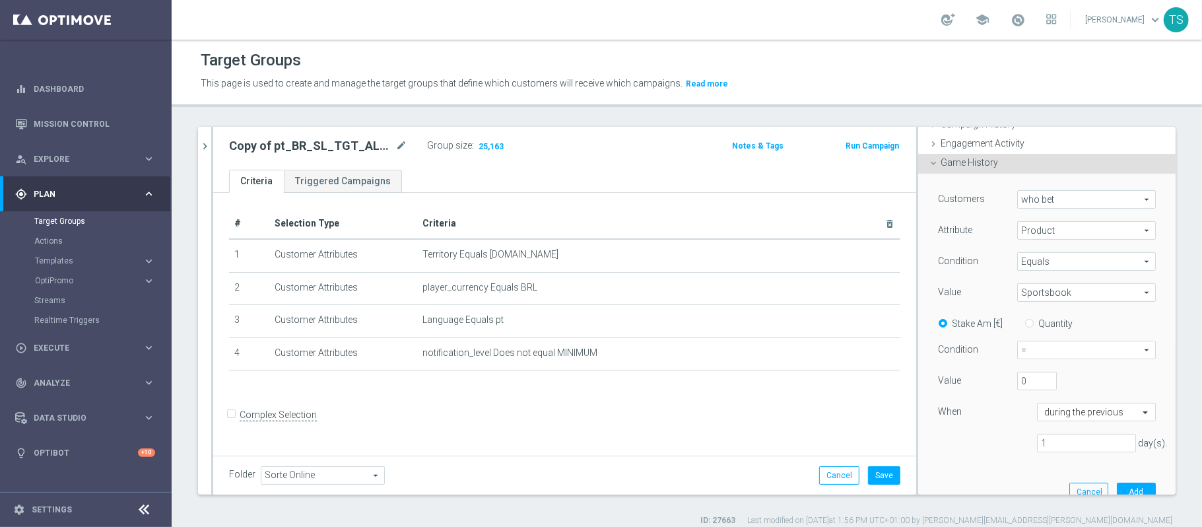
scroll to position [88, 0]
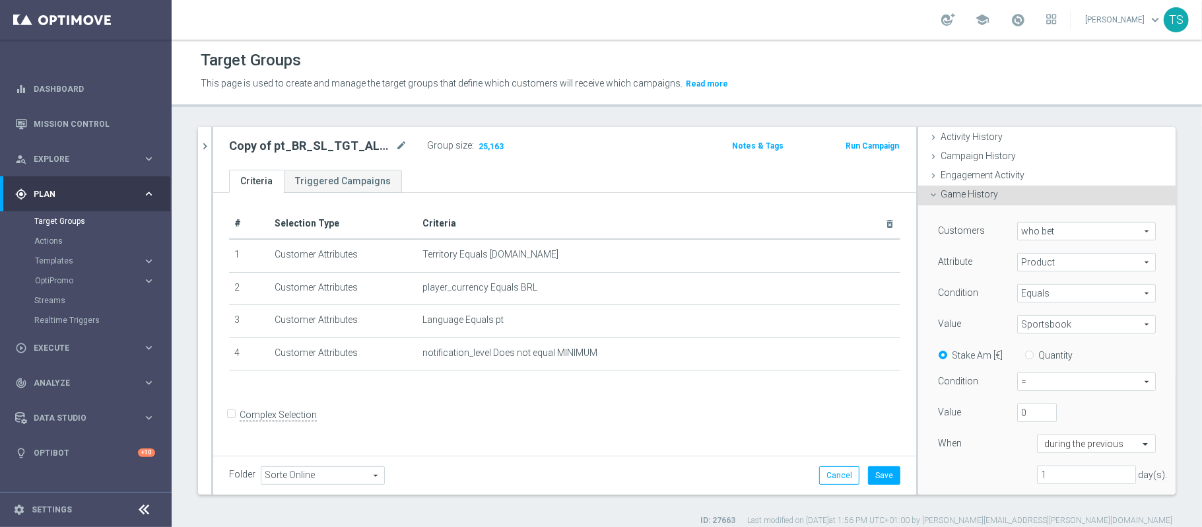
drag, startPoint x: 1036, startPoint y: 379, endPoint x: 1013, endPoint y: 384, distance: 24.2
click at [1018, 388] on span "=" at bounding box center [1086, 381] width 137 height 17
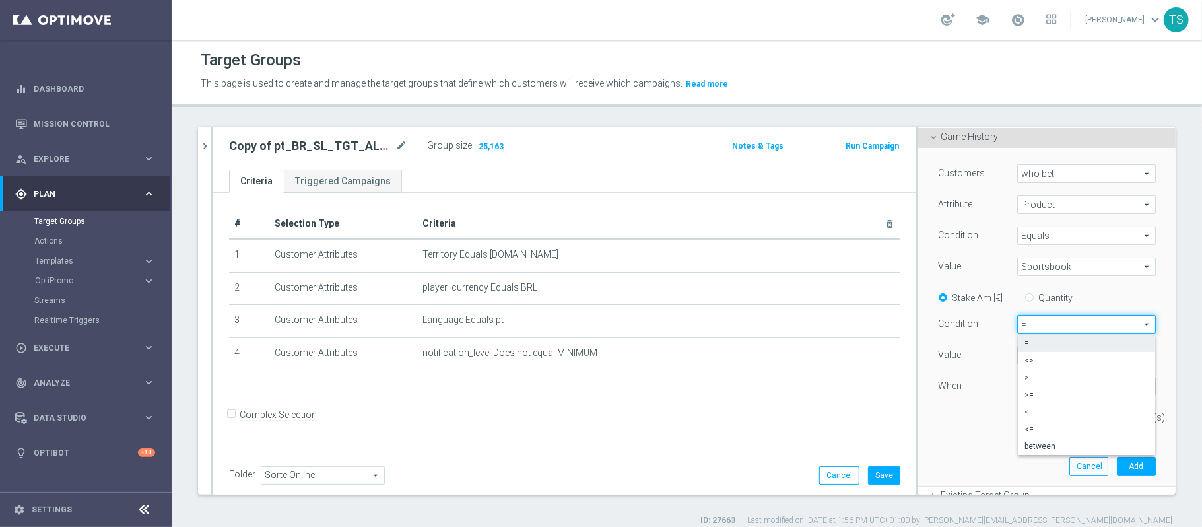
scroll to position [176, 0]
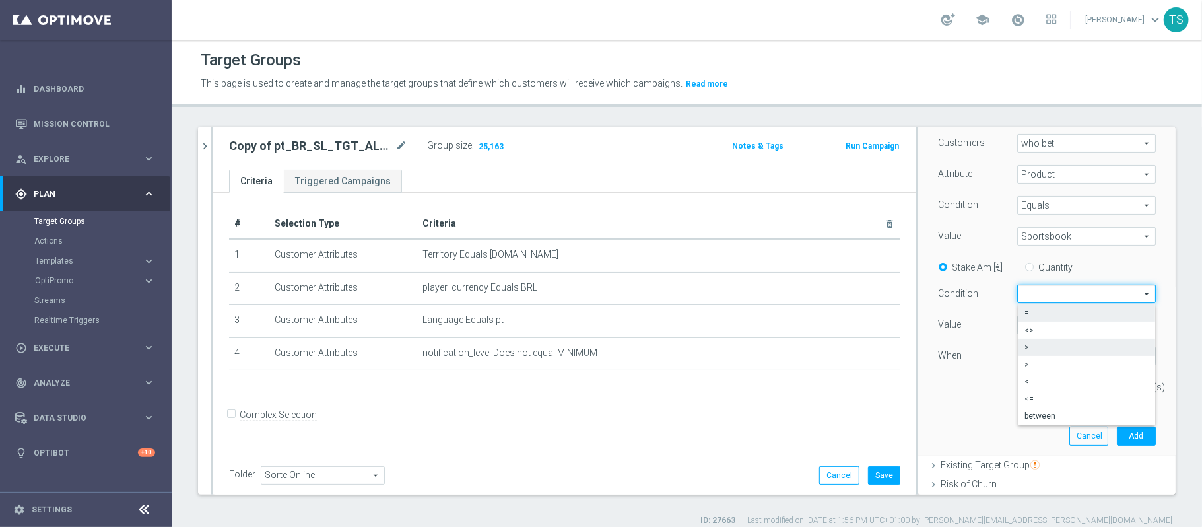
click at [1056, 346] on span ">" at bounding box center [1087, 347] width 124 height 11
type input ">"
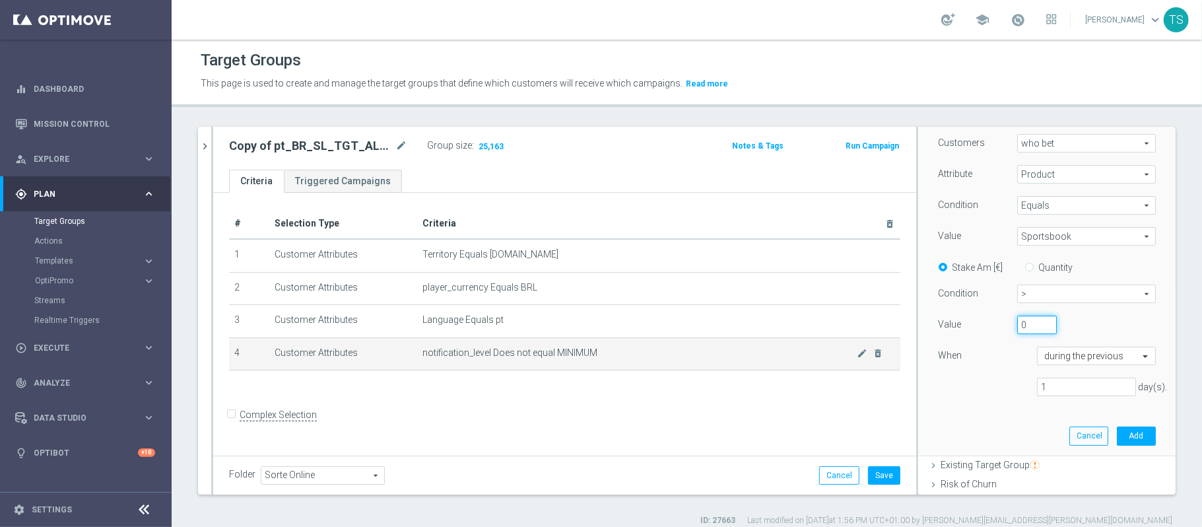
drag, startPoint x: 1023, startPoint y: 330, endPoint x: 869, endPoint y: 347, distance: 154.1
click at [1017, 334] on input "0" at bounding box center [1037, 325] width 40 height 18
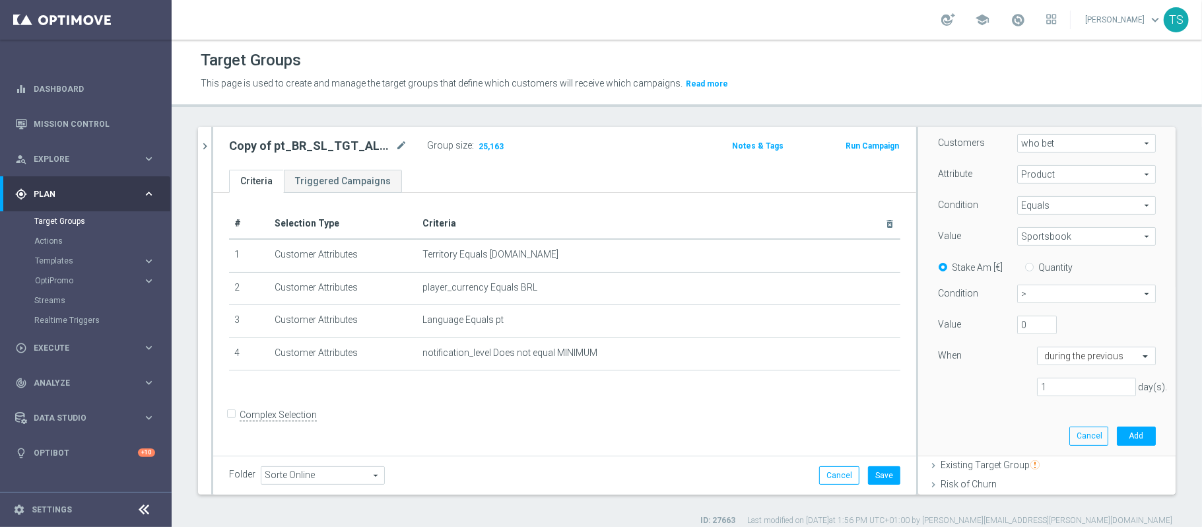
click at [981, 430] on div "Customers who bet who bet arrow_drop_down search Attribute Product Product arro…" at bounding box center [1047, 286] width 238 height 337
drag, startPoint x: 1064, startPoint y: 386, endPoint x: 714, endPoint y: 400, distance: 350.8
click at [751, 396] on as-split "pt_BR_SL_TGT_ALL_EM_TAC__GEN close more_vert Prioritize Customer Target Groups …" at bounding box center [687, 311] width 978 height 368
type input "200"
click at [1117, 436] on button "Add" at bounding box center [1136, 435] width 39 height 18
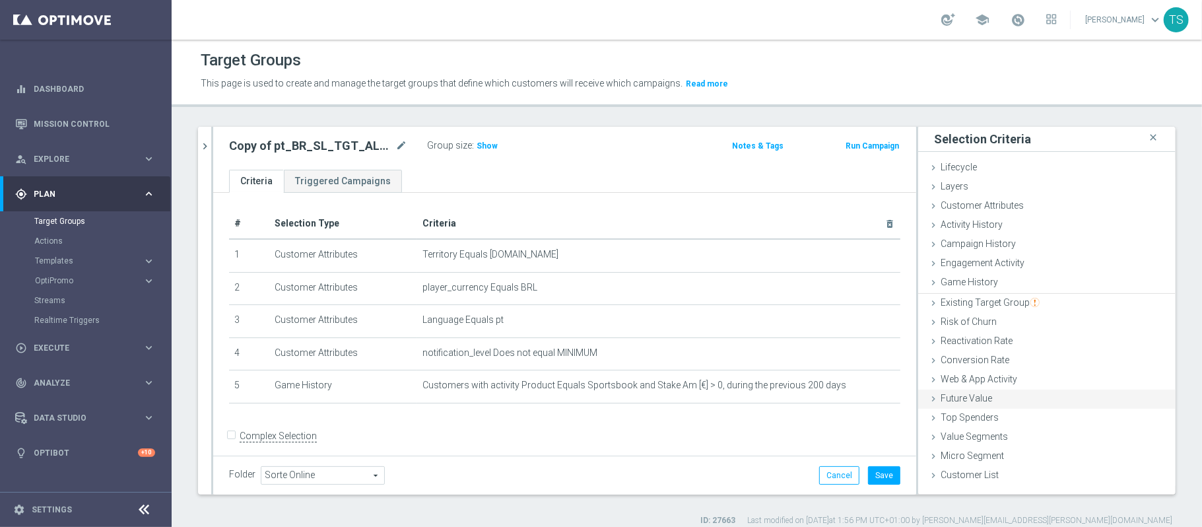
scroll to position [0, 0]
click at [494, 141] on h3 "Show" at bounding box center [487, 146] width 24 height 15
click at [967, 281] on span "Game History" at bounding box center [969, 282] width 57 height 11
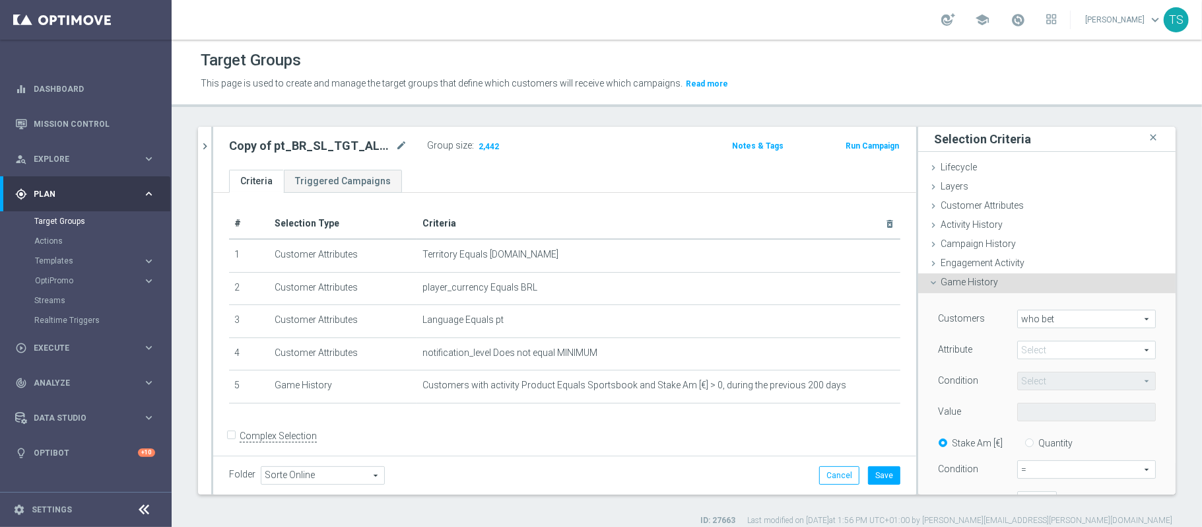
click at [1047, 353] on span at bounding box center [1086, 349] width 137 height 17
click at [1085, 455] on label "SportsbookType" at bounding box center [1086, 448] width 139 height 17
type input "SportsbookType"
type input "Equals"
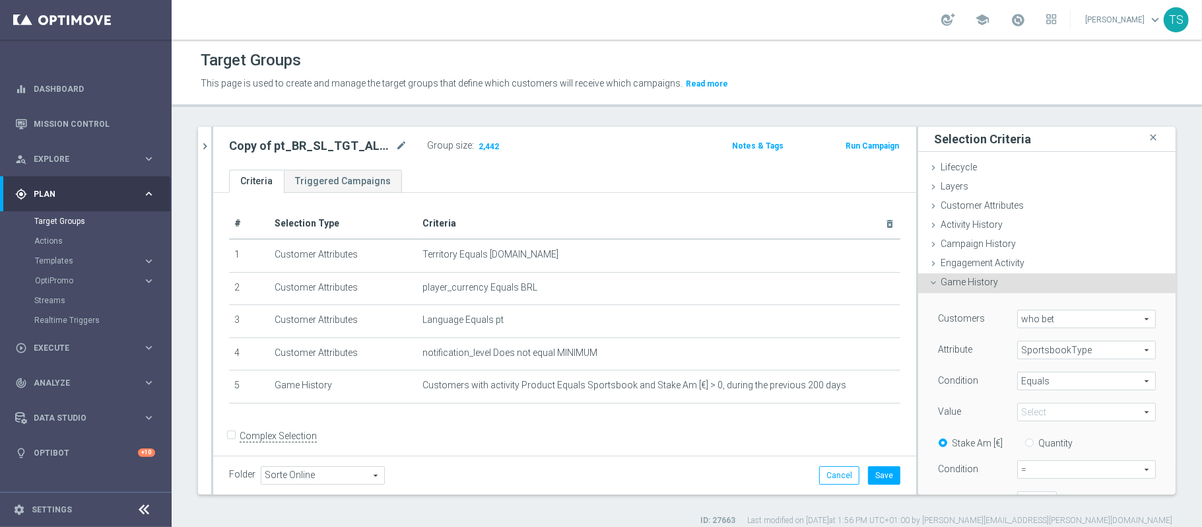
click at [1039, 416] on span at bounding box center [1086, 411] width 137 height 17
click at [1050, 439] on label "sb_SPORTSBOOK" at bounding box center [1086, 431] width 139 height 17
type input "sb_SPORTSBOOK"
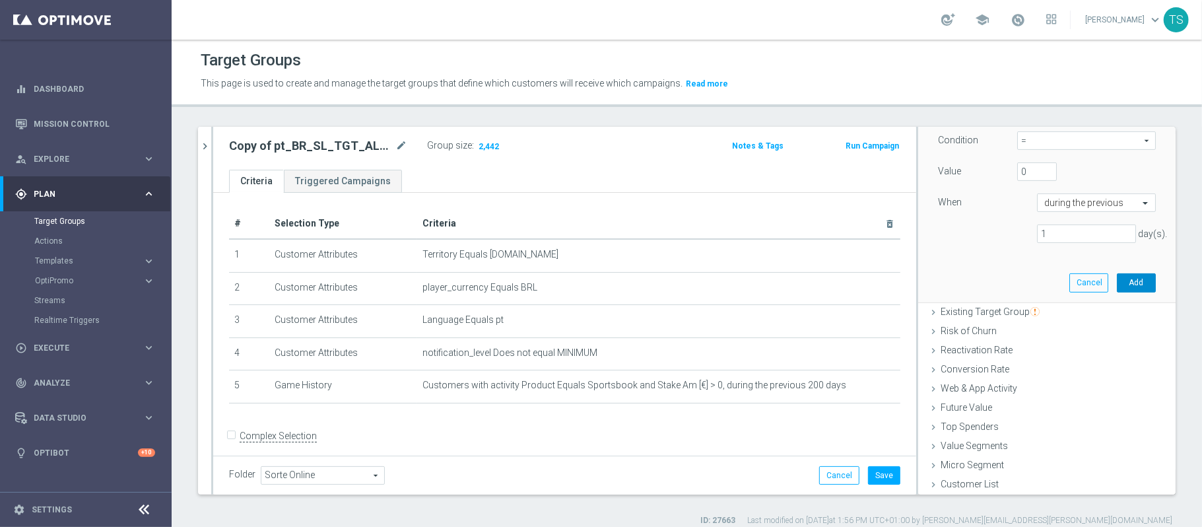
click at [1117, 284] on button "Add" at bounding box center [1136, 282] width 39 height 18
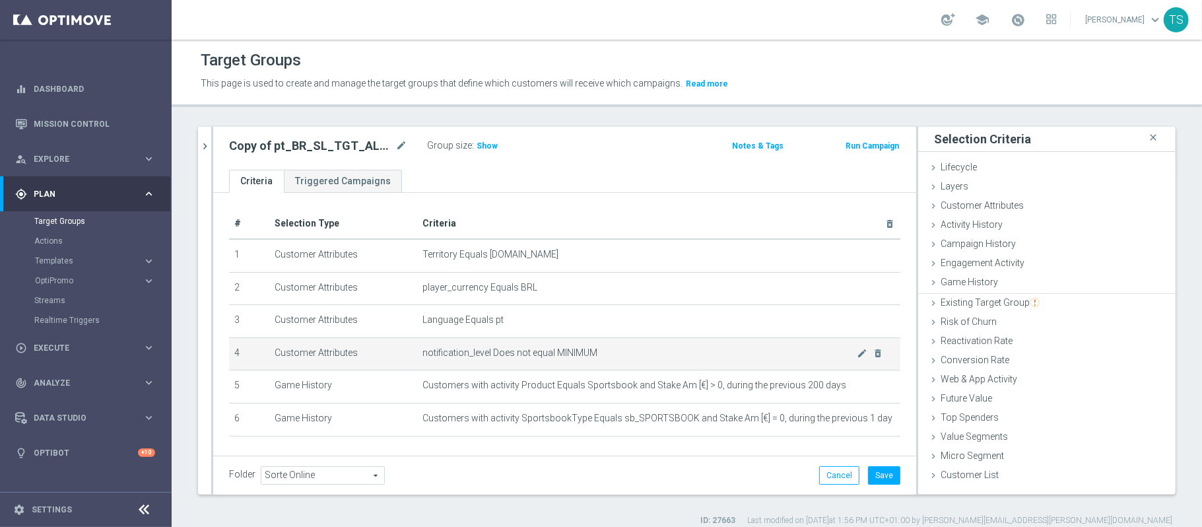
scroll to position [0, 0]
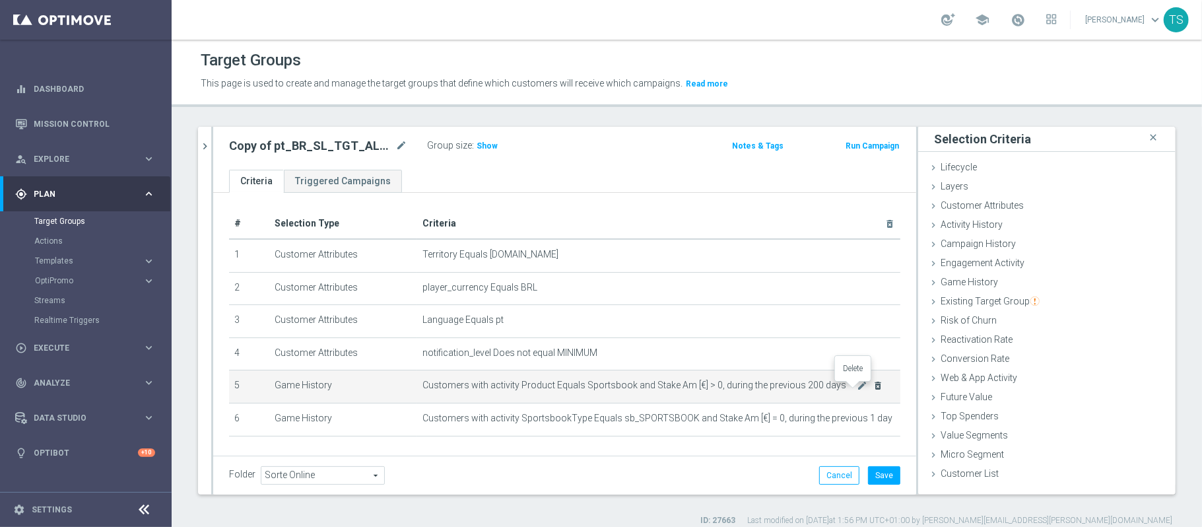
click at [873, 391] on icon "delete_forever" at bounding box center [878, 385] width 11 height 11
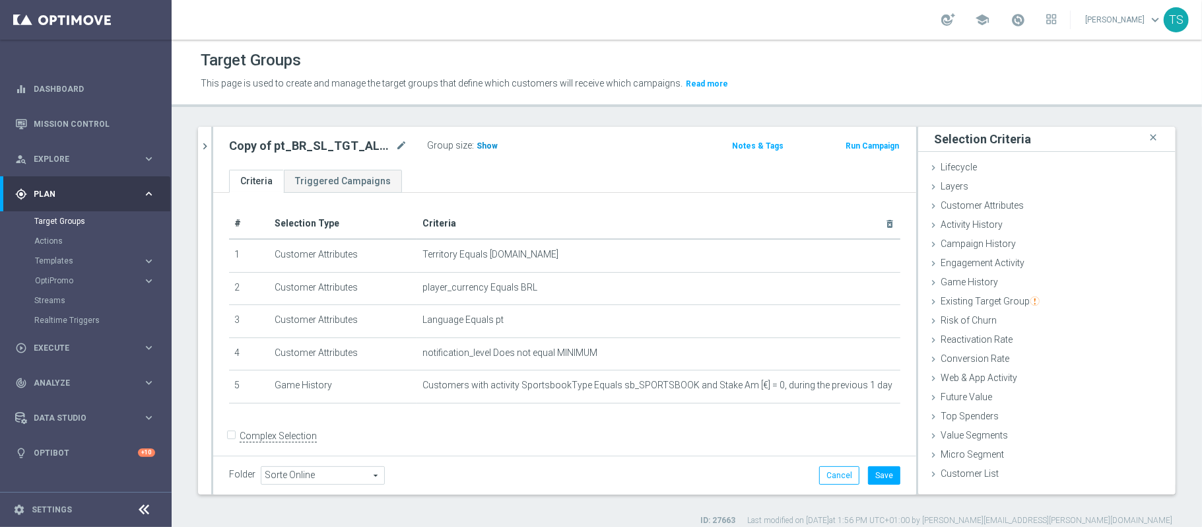
click at [481, 144] on span "Show" at bounding box center [487, 145] width 21 height 9
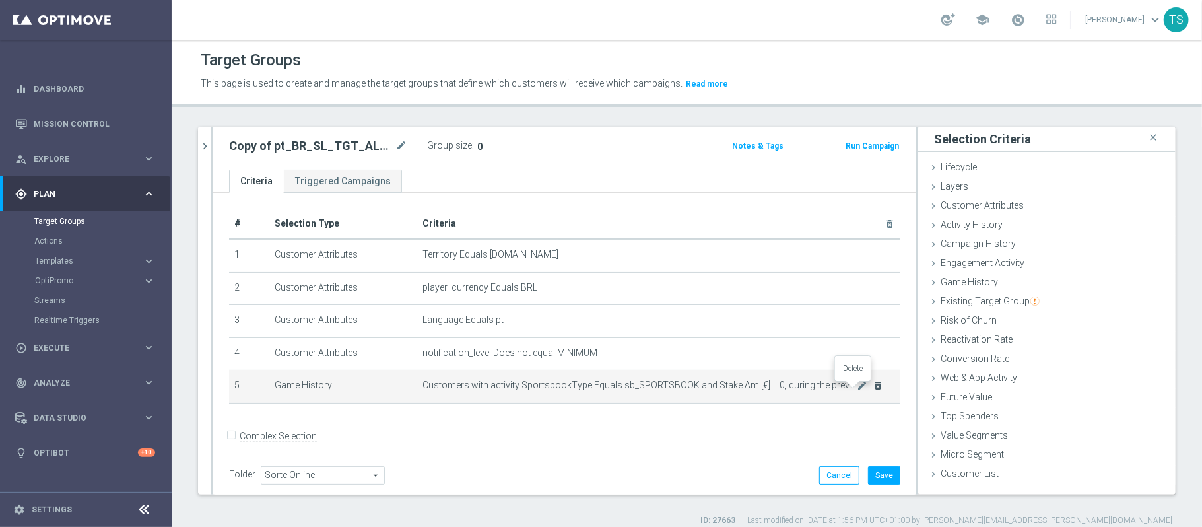
click at [873, 391] on icon "delete_forever" at bounding box center [878, 385] width 11 height 11
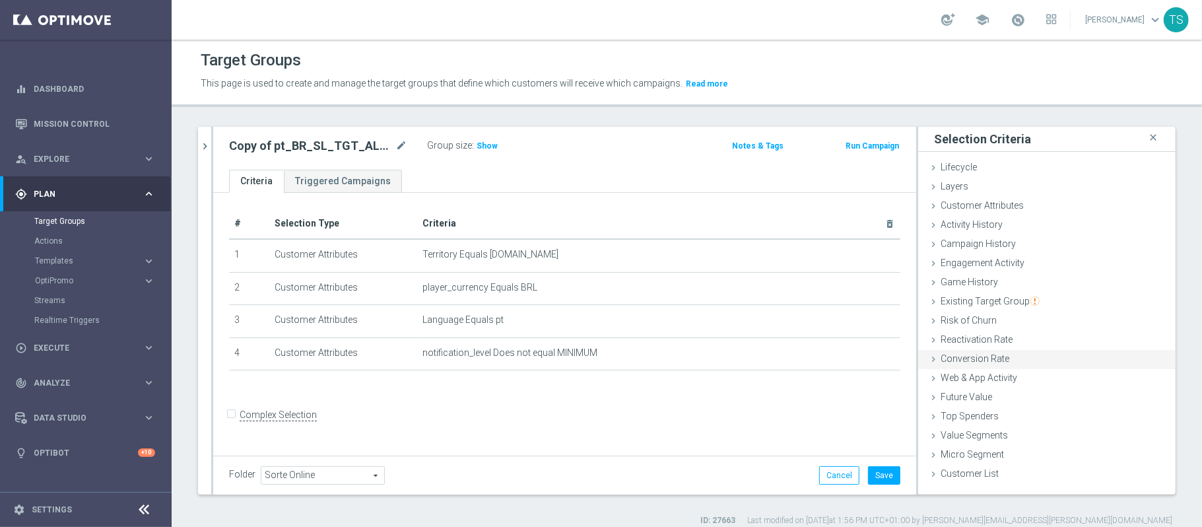
click at [1001, 358] on div "Conversion Rate done" at bounding box center [1046, 360] width 257 height 20
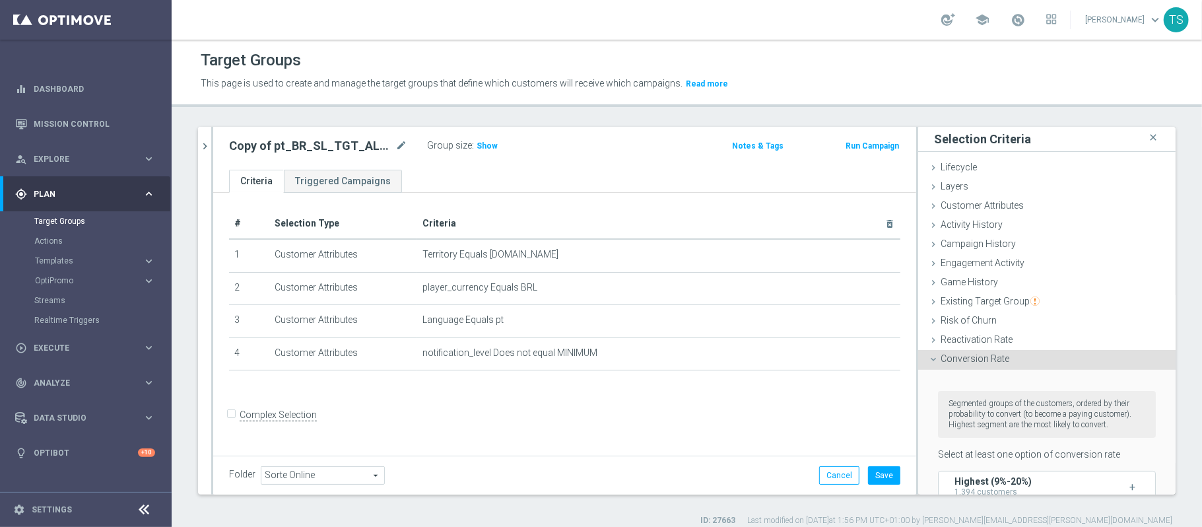
click at [1001, 358] on div "Conversion Rate done" at bounding box center [1046, 360] width 257 height 20
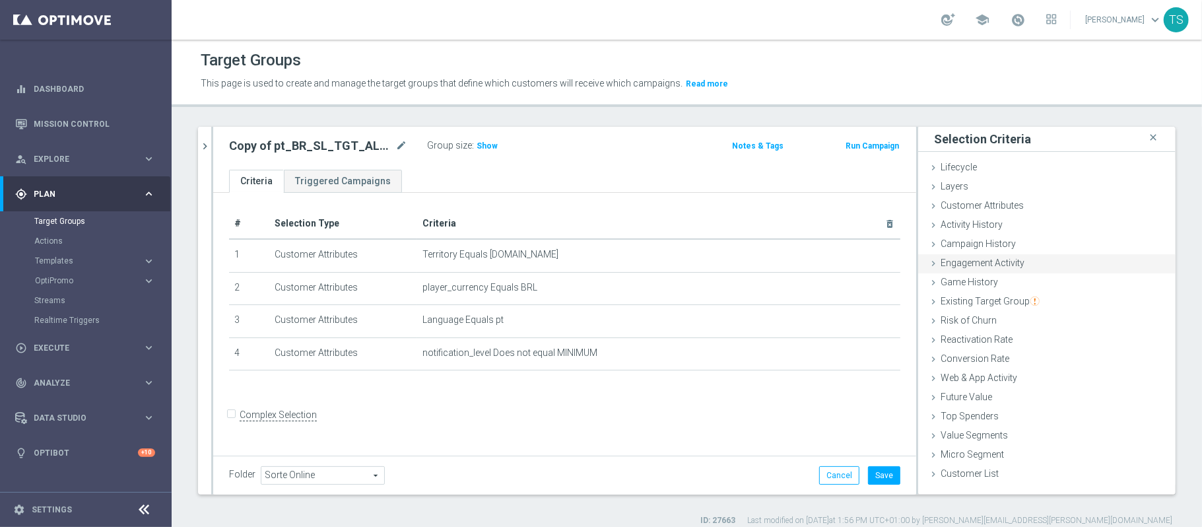
click at [995, 265] on span "Engagement Activity" at bounding box center [983, 262] width 84 height 11
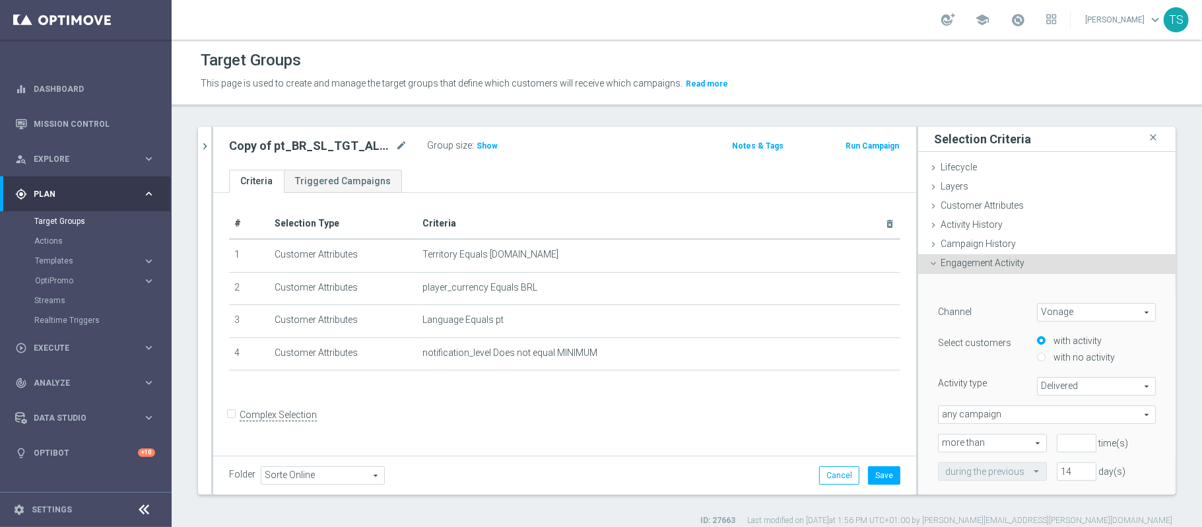
click at [995, 265] on span "Engagement Activity" at bounding box center [983, 262] width 84 height 11
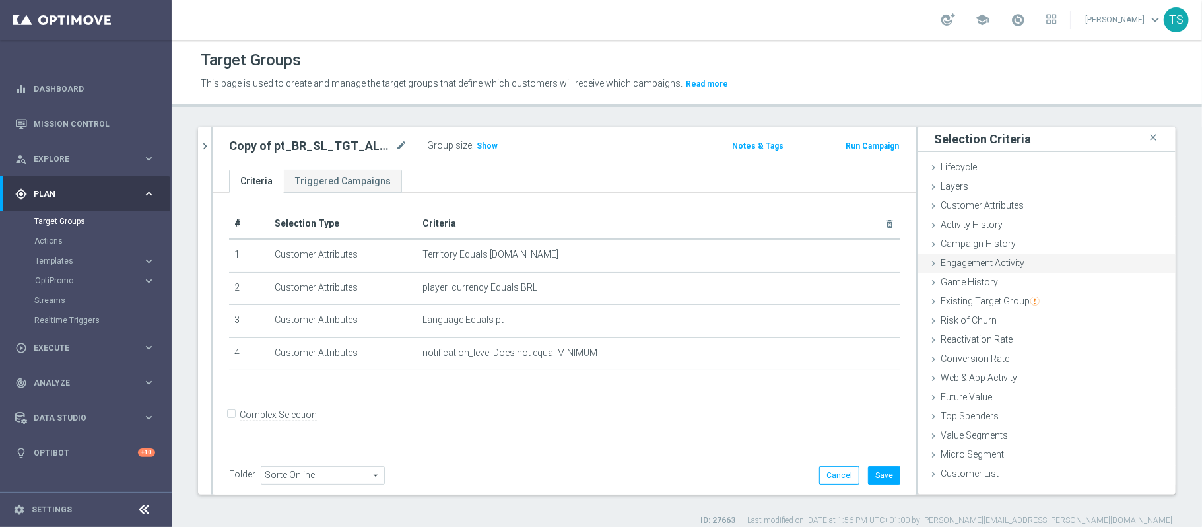
click at [995, 265] on span "Engagement Activity" at bounding box center [983, 262] width 84 height 11
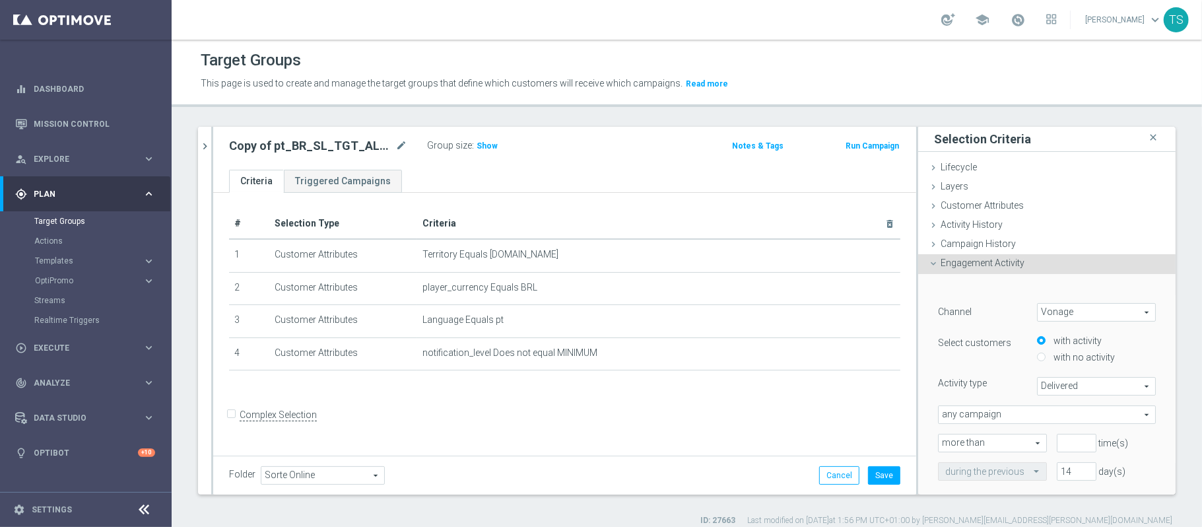
click at [1001, 267] on span "Engagement Activity" at bounding box center [983, 262] width 84 height 11
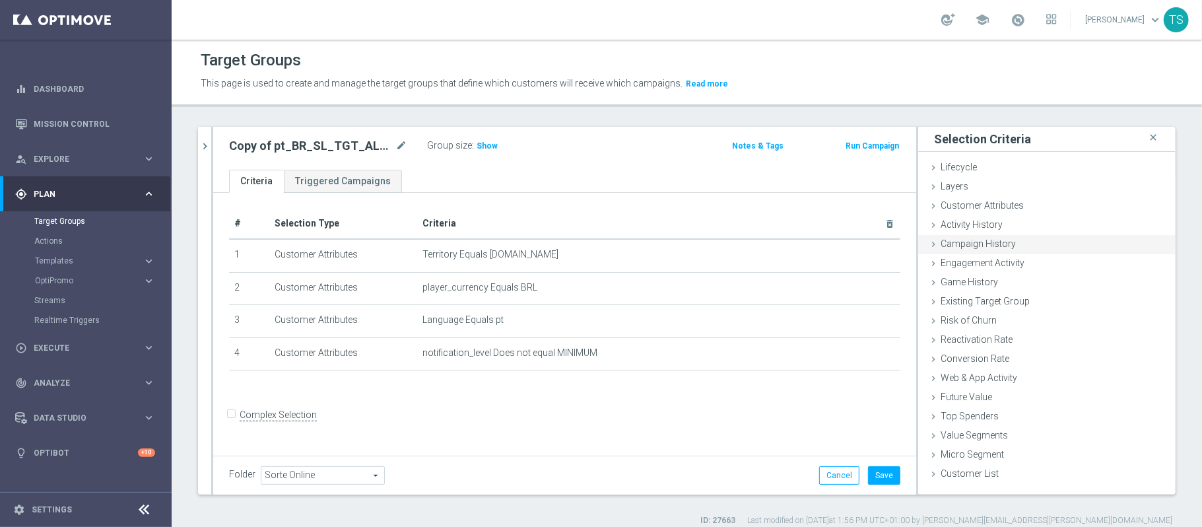
click at [1004, 242] on div "Campaign History done" at bounding box center [1046, 245] width 257 height 20
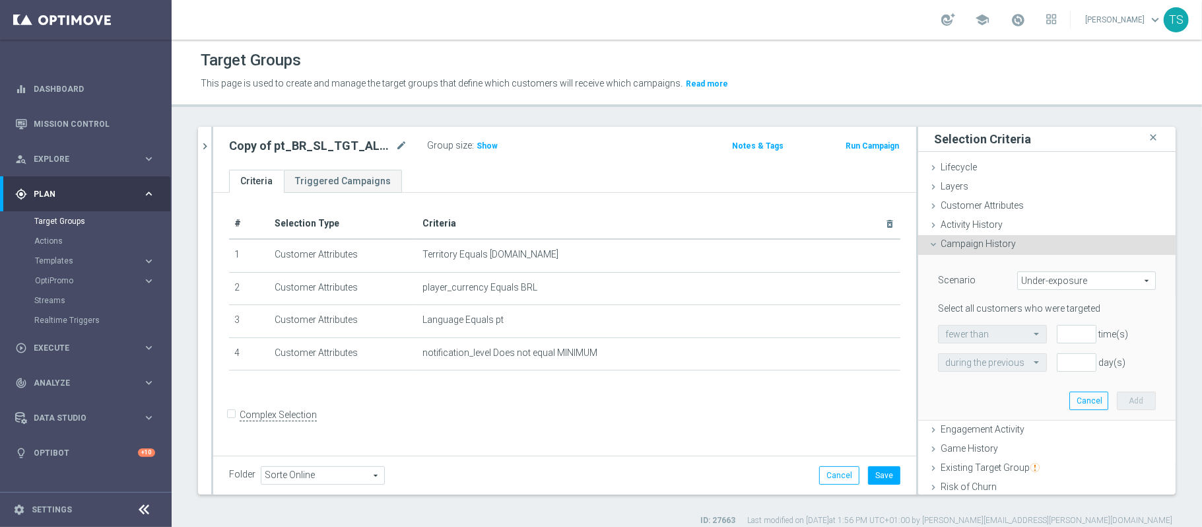
click at [1049, 284] on span "Under-exposure" at bounding box center [1086, 280] width 137 height 17
click at [1142, 267] on div "Scenario Under-exposure Under-exposure arrow_drop_down search Under-exposure In…" at bounding box center [1046, 338] width 257 height 166
click at [1087, 250] on div "Campaign History done" at bounding box center [1046, 245] width 257 height 20
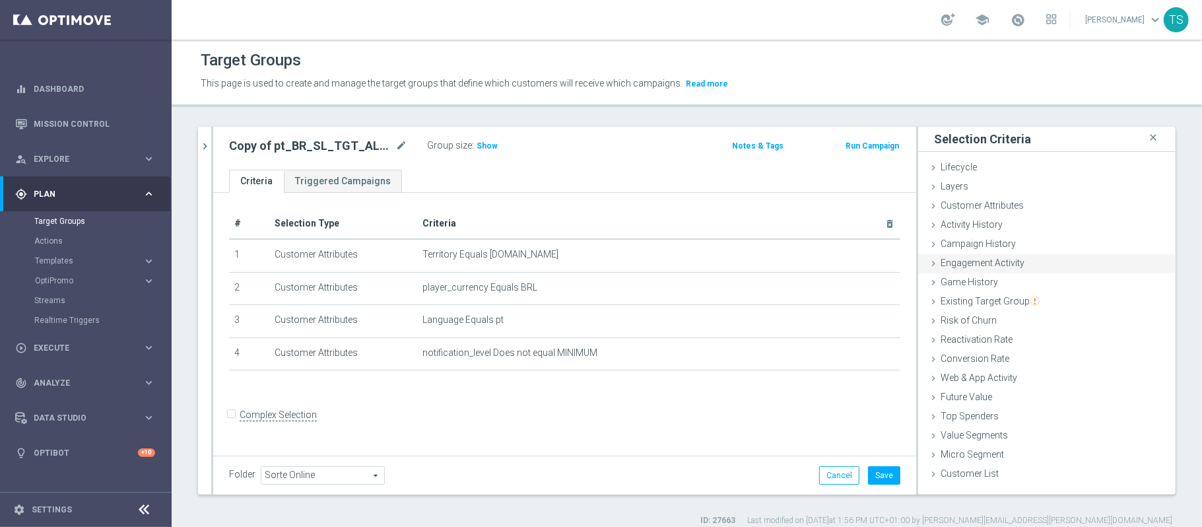
click at [1067, 261] on div "Engagement Activity done" at bounding box center [1046, 264] width 257 height 20
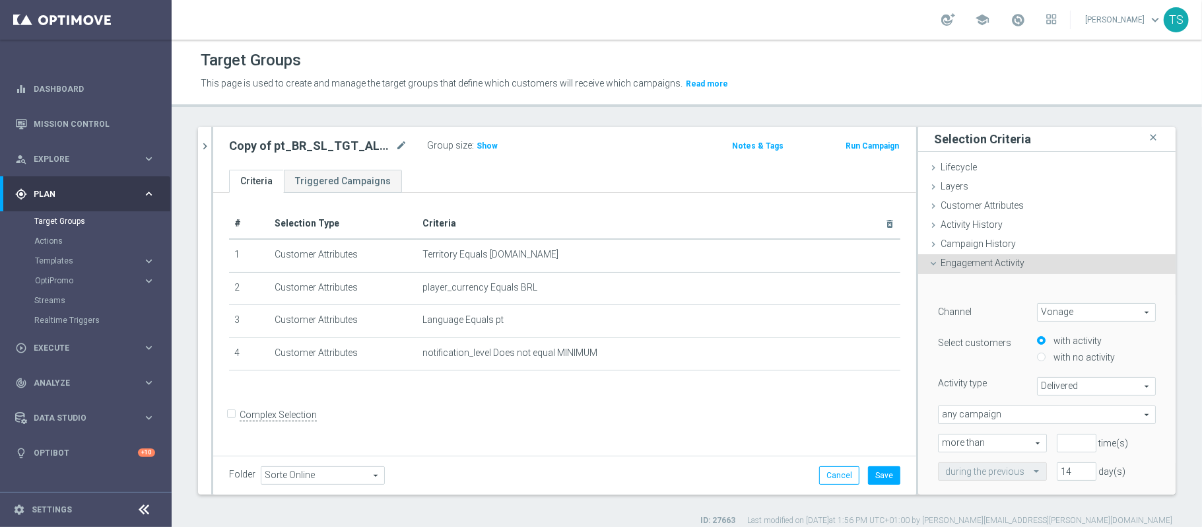
scroll to position [88, 0]
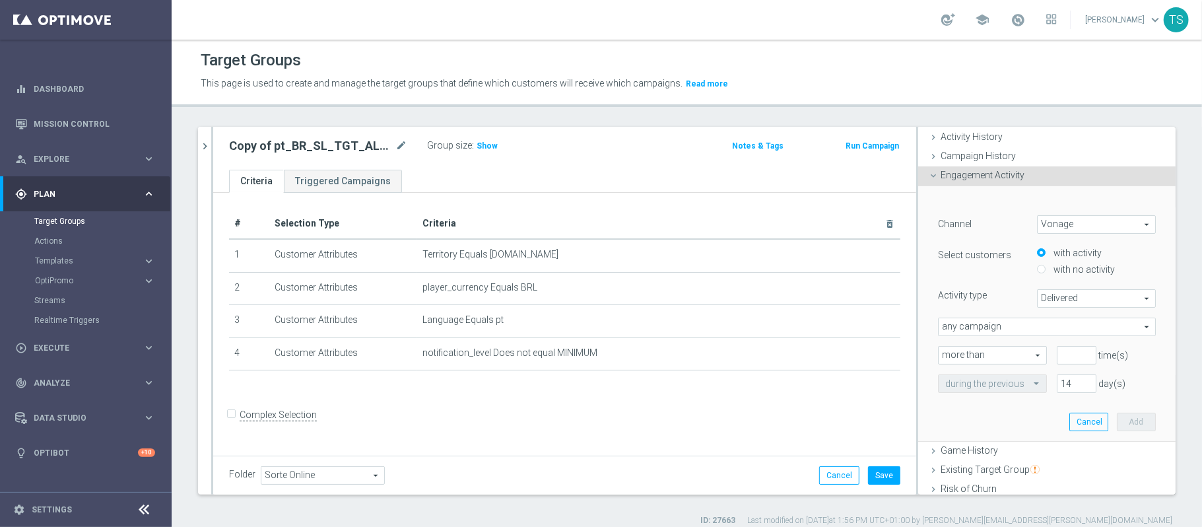
click at [1046, 172] on div "Engagement Activity done" at bounding box center [1046, 176] width 257 height 20
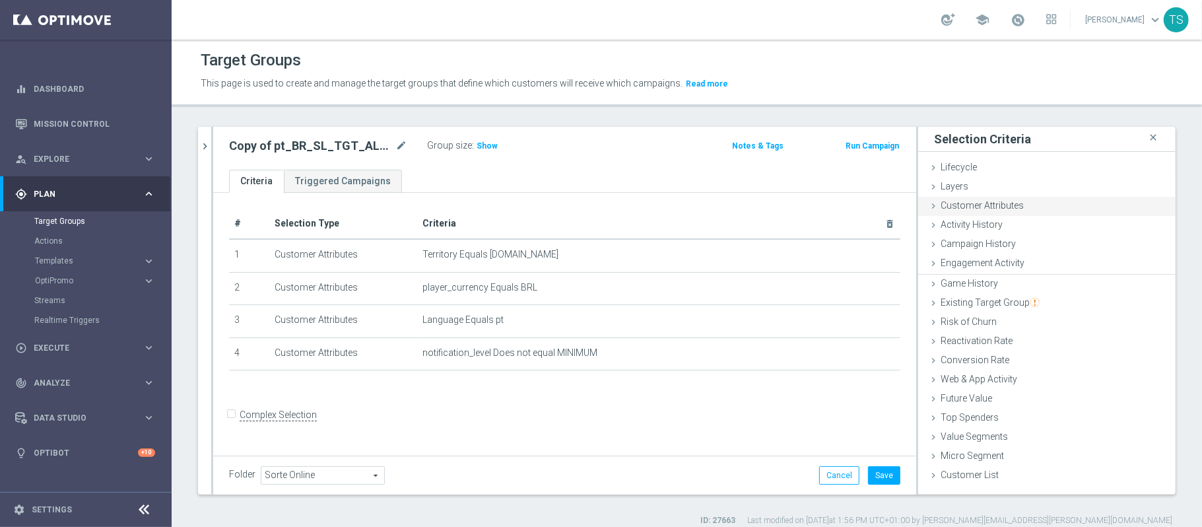
scroll to position [0, 0]
click at [986, 286] on div "Game History done selection saved" at bounding box center [1046, 283] width 257 height 20
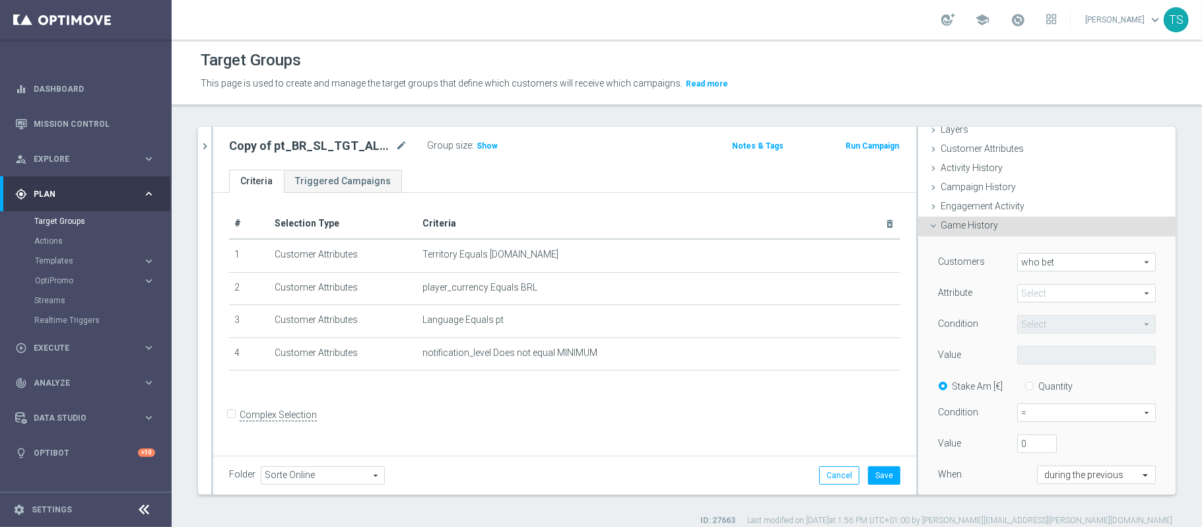
scroll to position [88, 0]
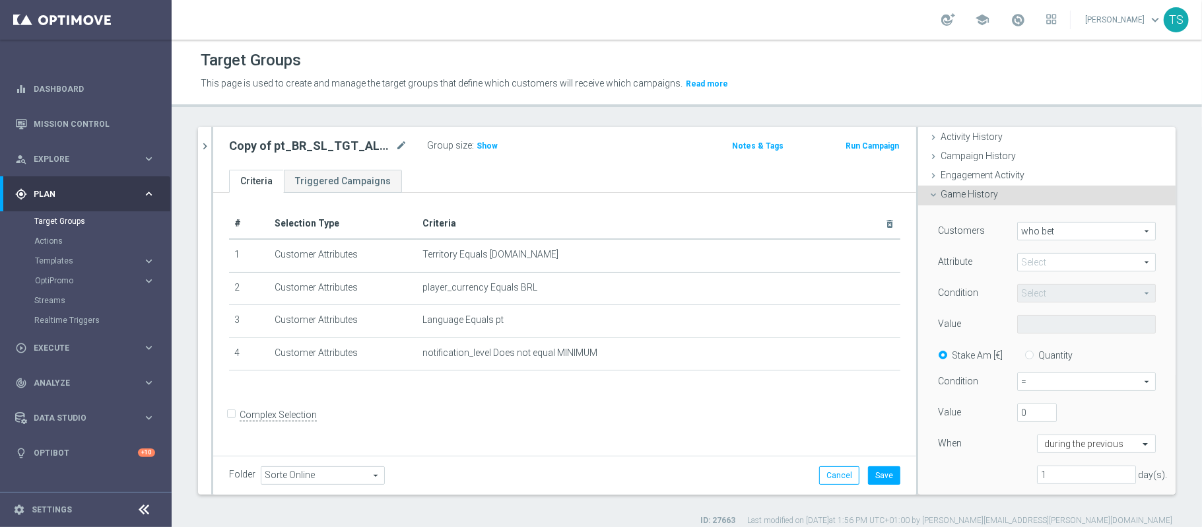
click at [1044, 264] on span at bounding box center [1086, 261] width 137 height 17
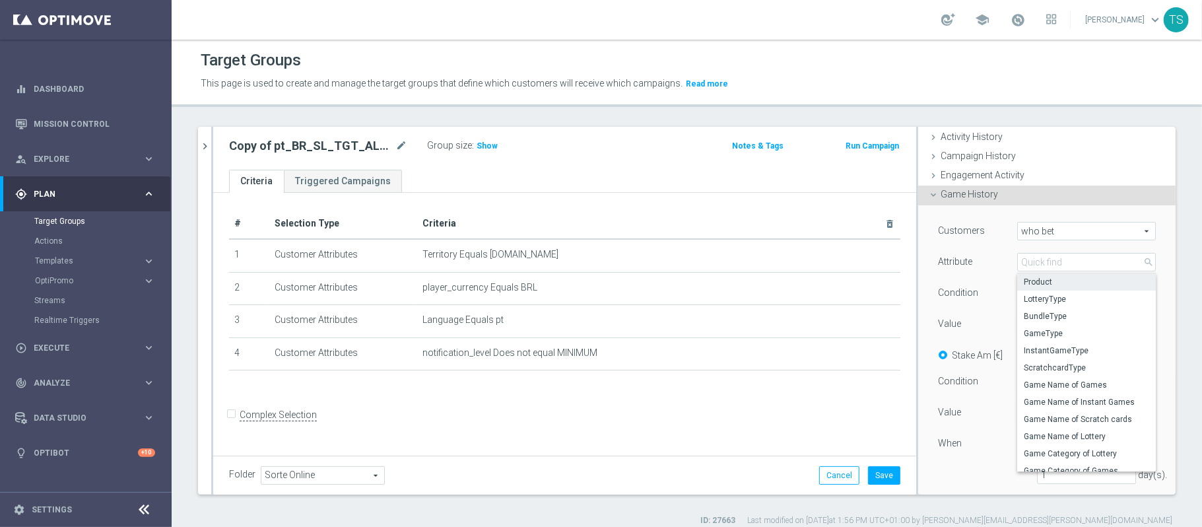
click at [1059, 283] on span "Product" at bounding box center [1086, 282] width 125 height 11
type input "Product"
type input "Equals"
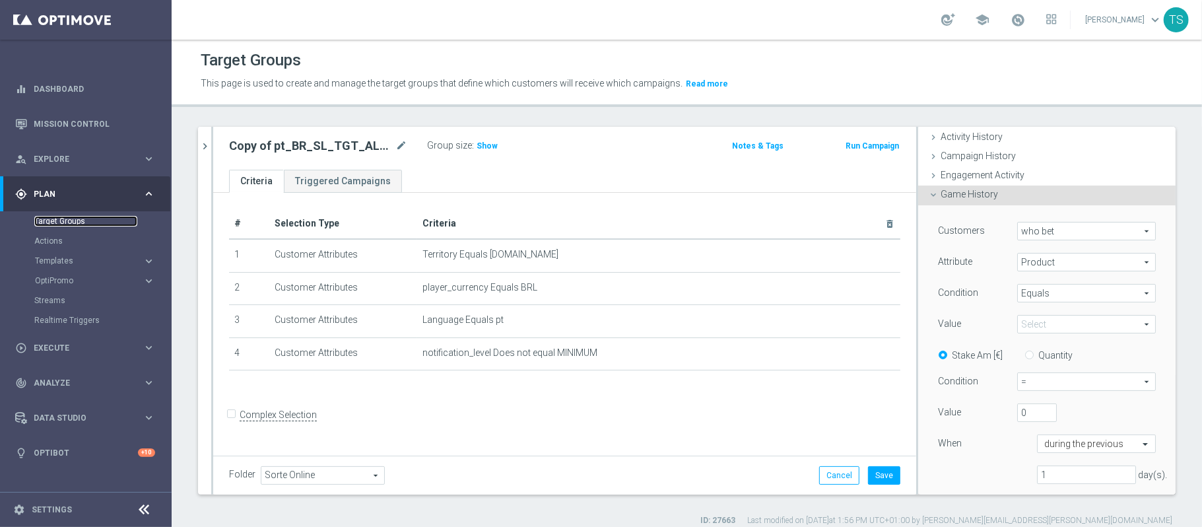
click at [67, 222] on link "Target Groups" at bounding box center [85, 221] width 103 height 11
